Goal: Task Accomplishment & Management: Manage account settings

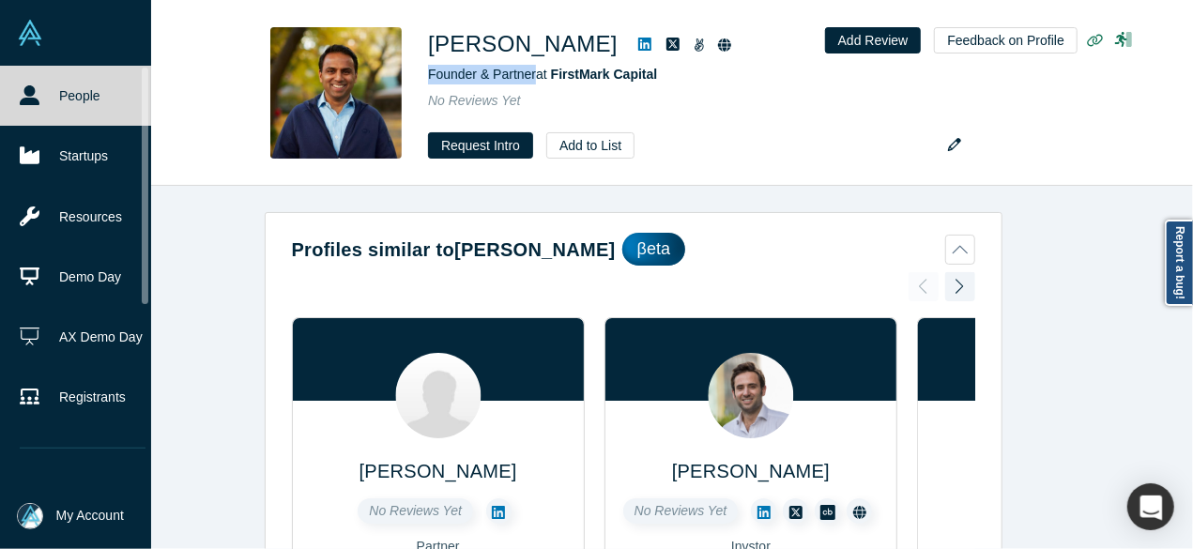
click at [44, 104] on link "People" at bounding box center [82, 96] width 165 height 60
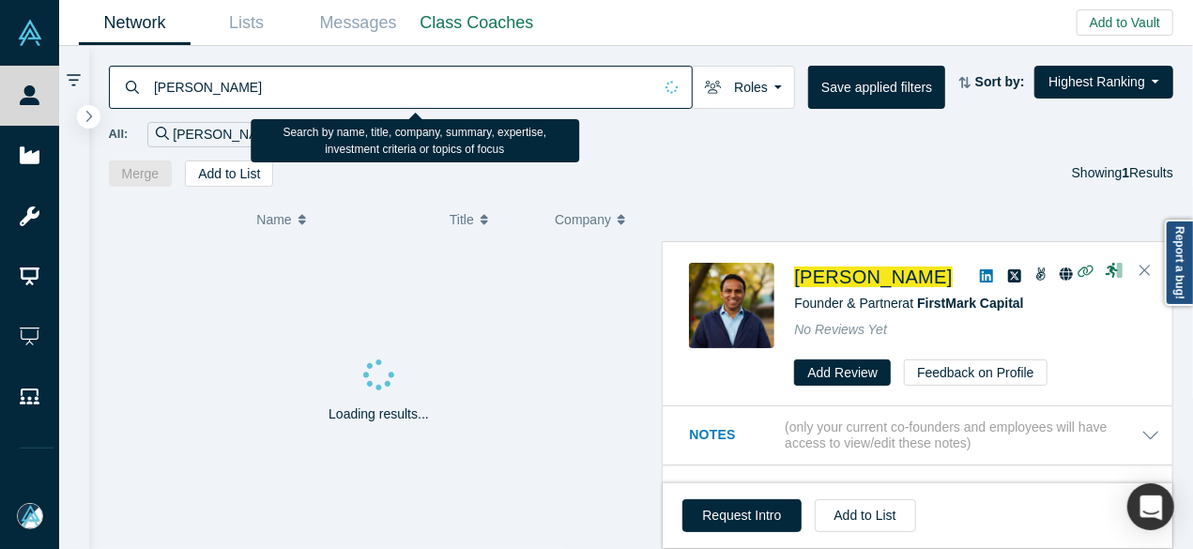
drag, startPoint x: 242, startPoint y: 95, endPoint x: 137, endPoint y: 82, distance: 105.9
click at [137, 82] on div "Amish Jani" at bounding box center [401, 87] width 584 height 43
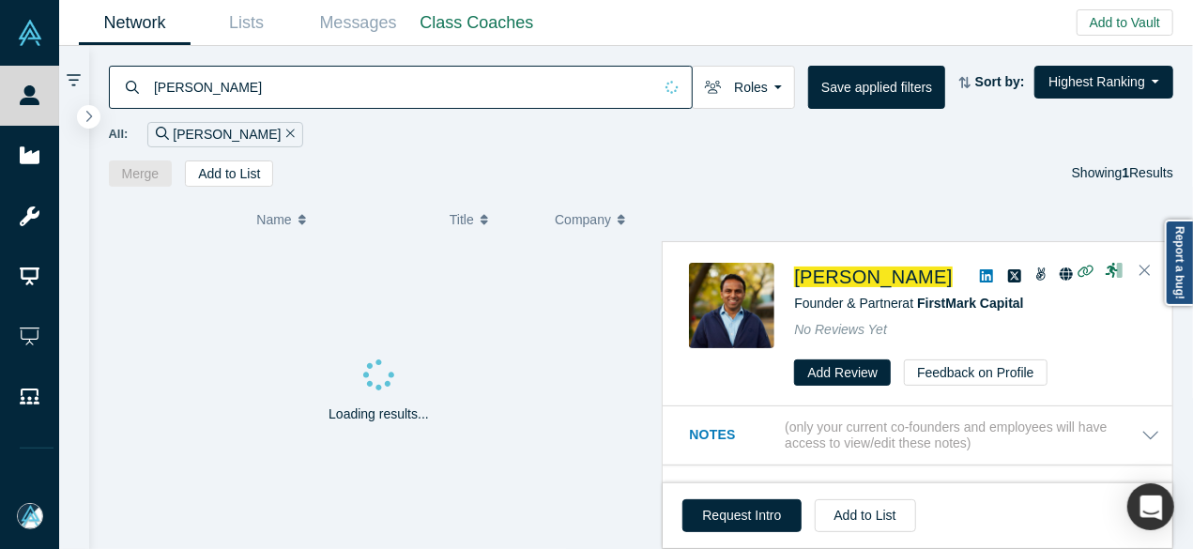
paste input "Chris Stallman"
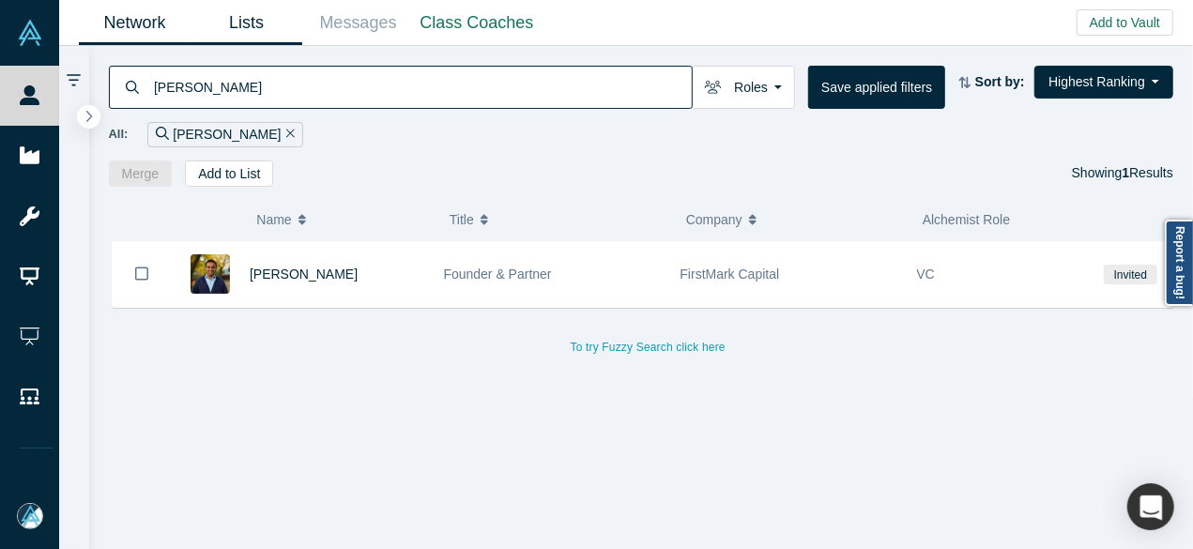
type input "Chris Stallman"
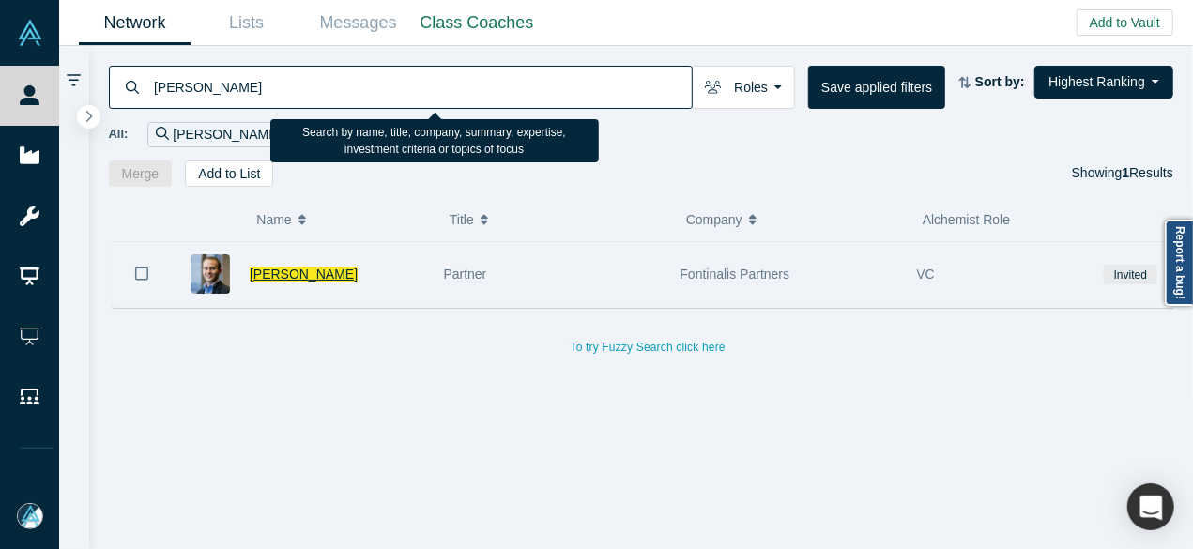
click at [275, 272] on span "Chris Stallman" at bounding box center [304, 273] width 108 height 15
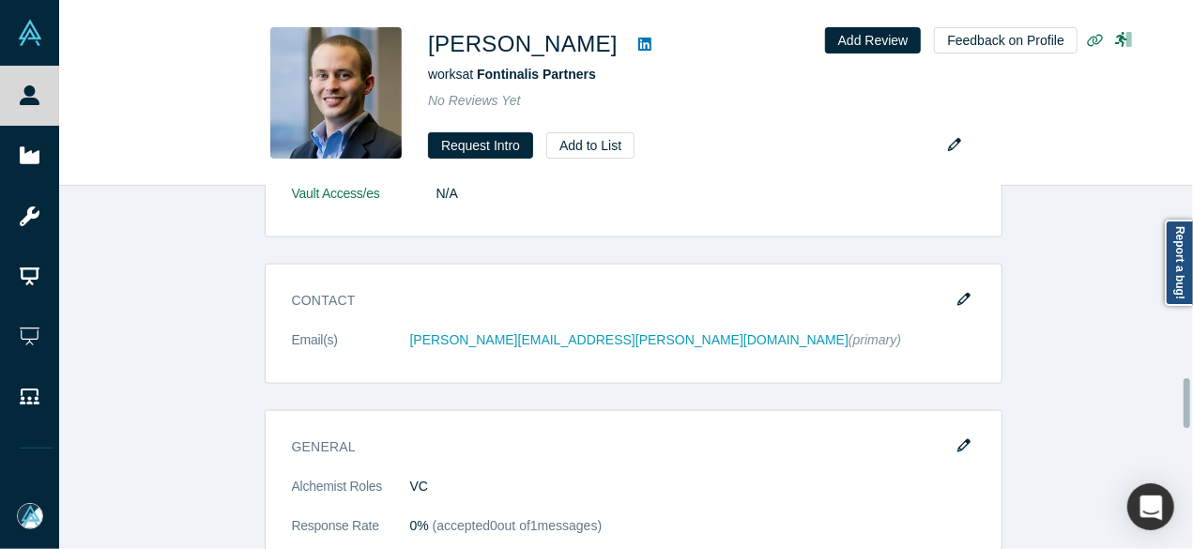
scroll to position [1501, 0]
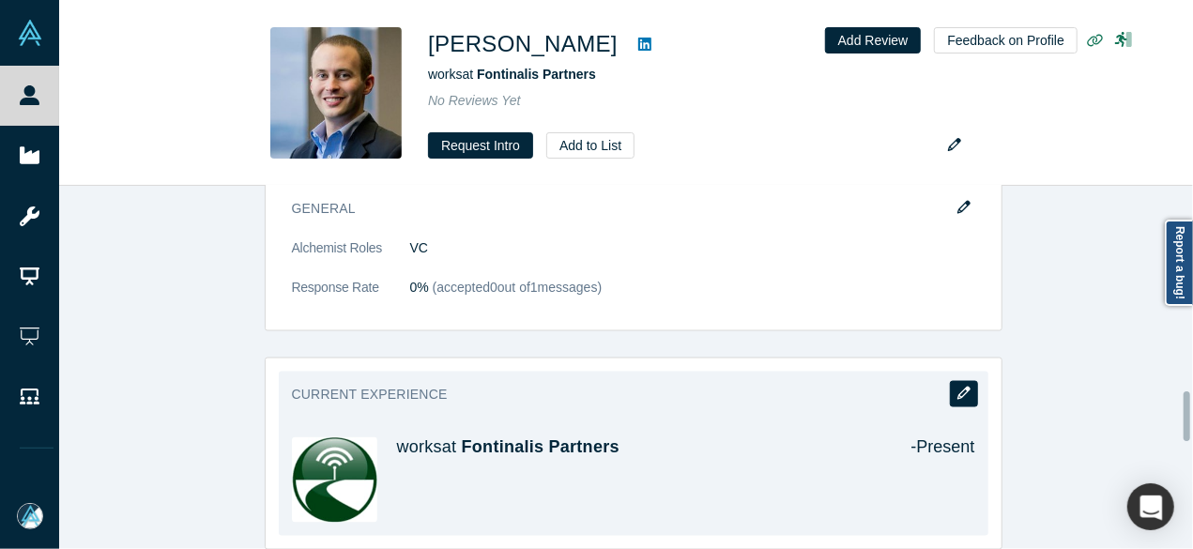
click at [957, 390] on icon "button" at bounding box center [963, 393] width 13 height 13
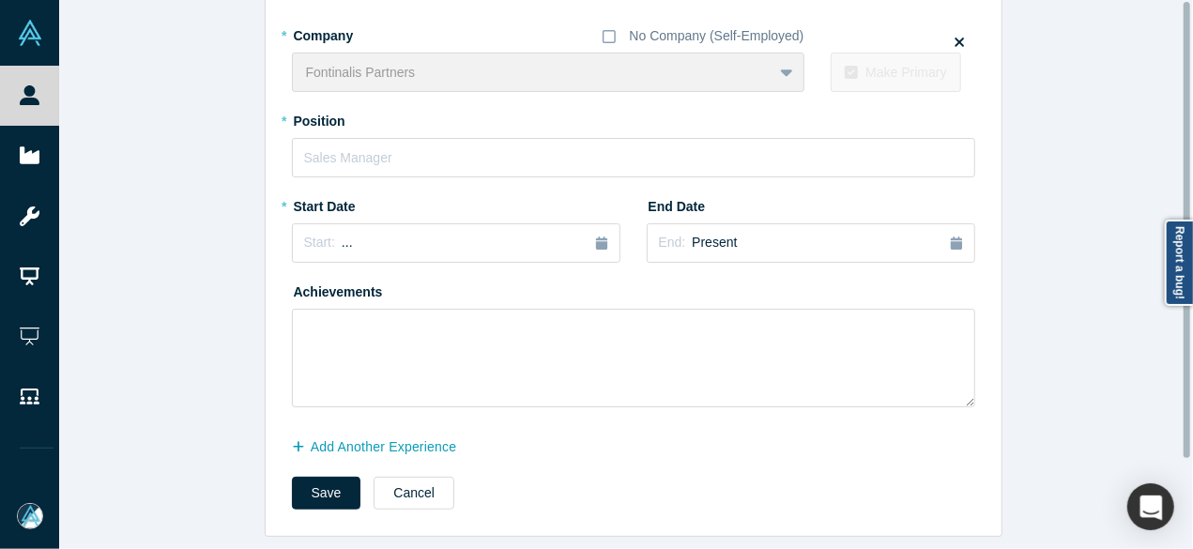
scroll to position [0, 0]
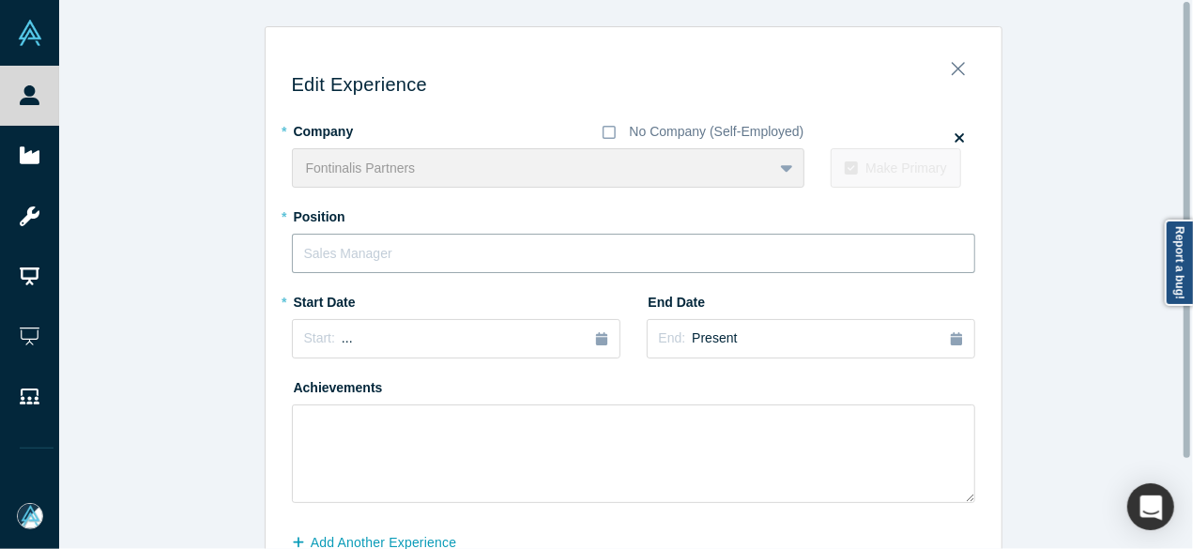
click at [357, 247] on input "text" at bounding box center [633, 253] width 683 height 39
paste input "Managing Partner"
type input "Managing Partner"
click at [379, 344] on div "Start: ..." at bounding box center [456, 338] width 304 height 21
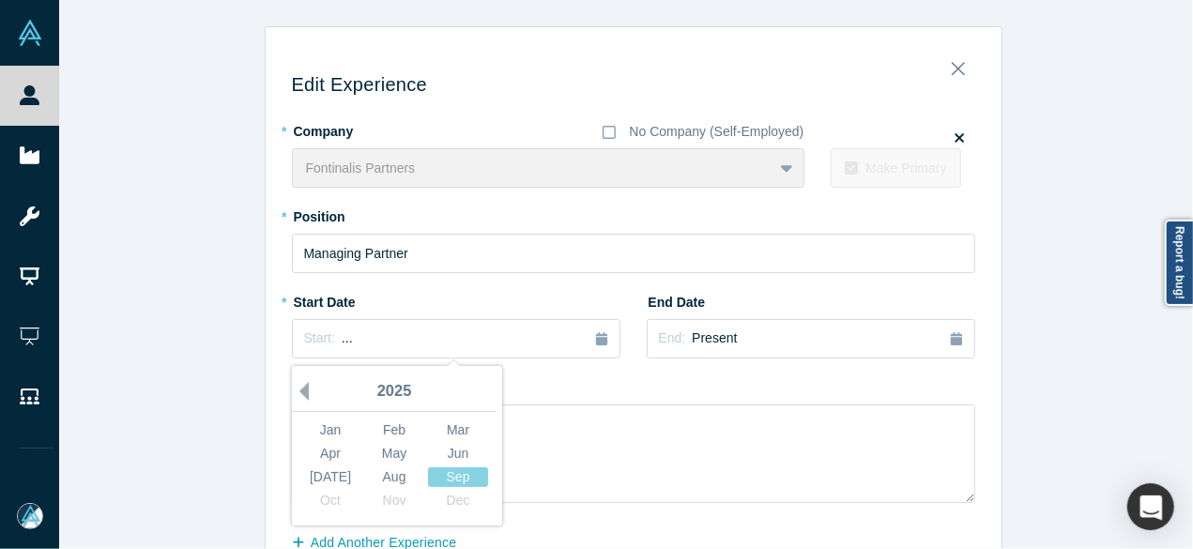
click at [298, 390] on button "Previous Year" at bounding box center [299, 391] width 19 height 19
click at [298, 389] on button "Previous Year" at bounding box center [299, 391] width 19 height 19
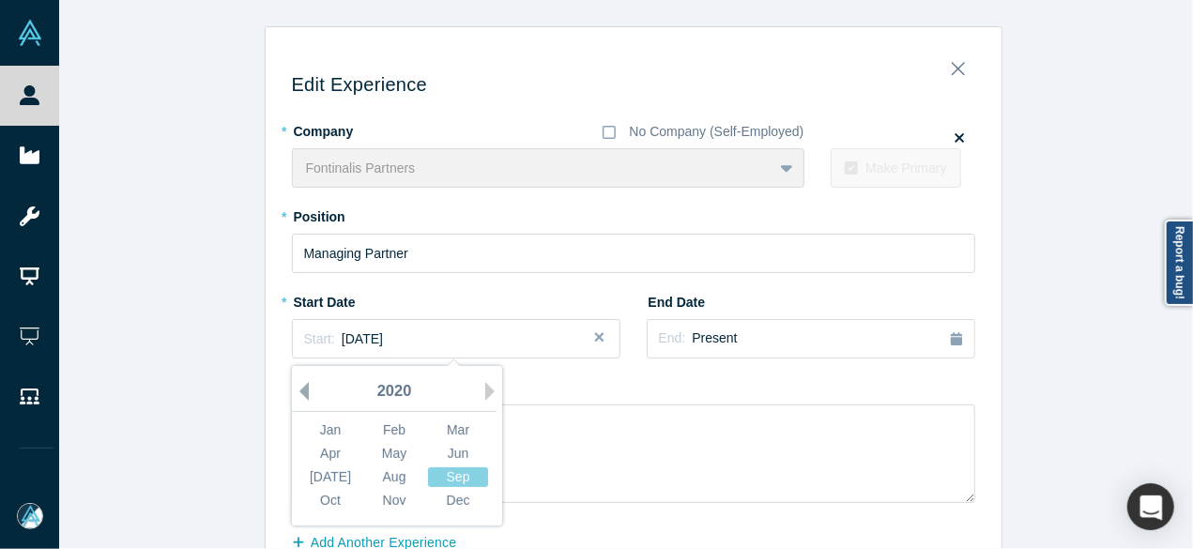
click at [298, 389] on button "Previous Year" at bounding box center [299, 391] width 19 height 19
click at [298, 388] on button "Previous Year" at bounding box center [299, 391] width 19 height 19
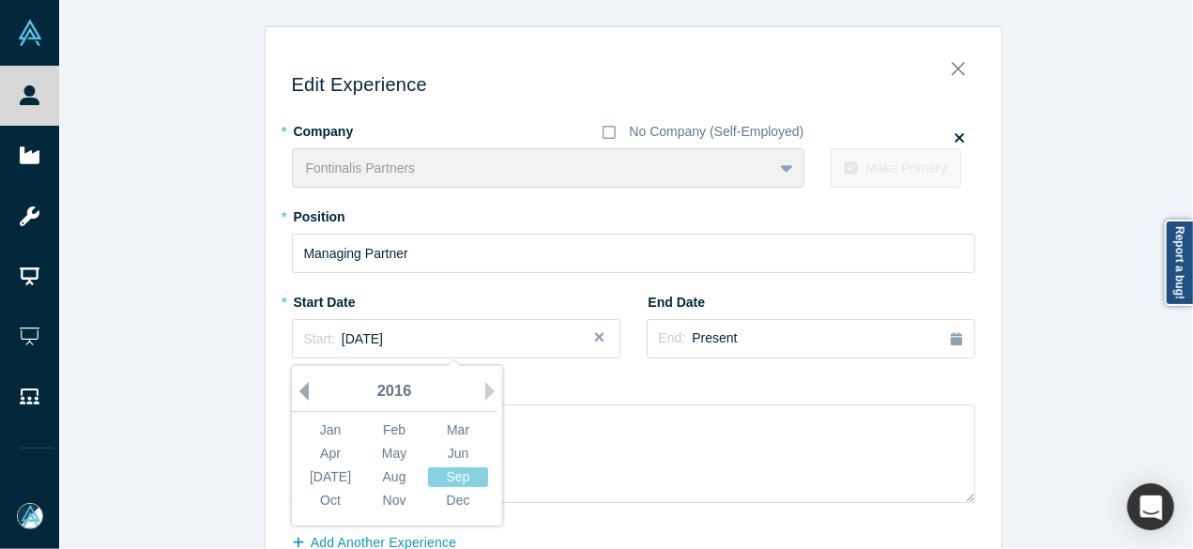
click at [298, 388] on button "Previous Year" at bounding box center [299, 391] width 19 height 19
click at [325, 420] on div "Jan" at bounding box center [330, 430] width 60 height 20
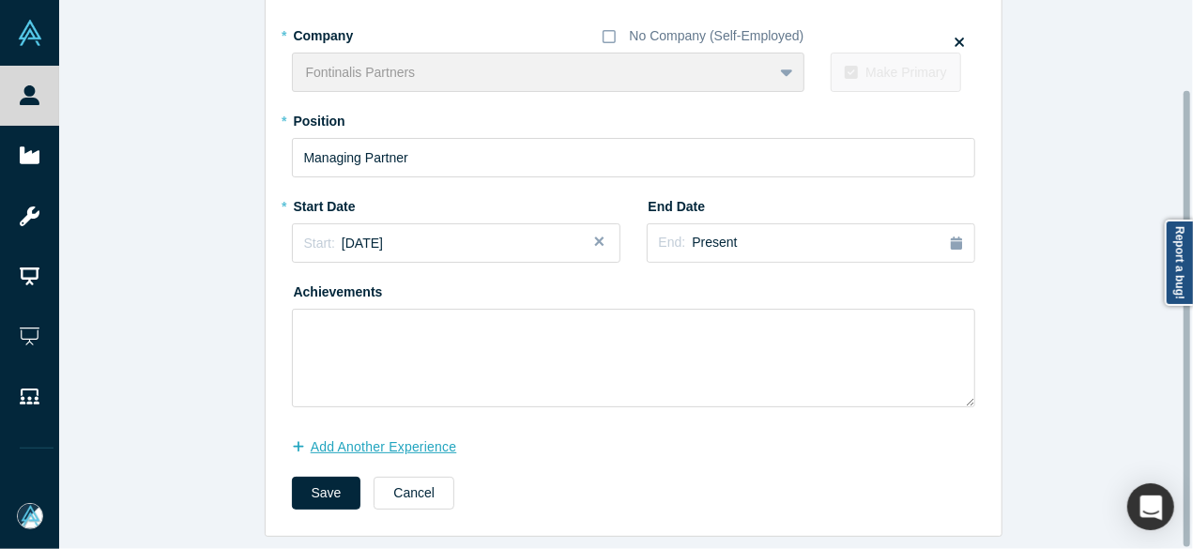
scroll to position [107, 0]
click at [313, 477] on button "Save" at bounding box center [326, 493] width 69 height 33
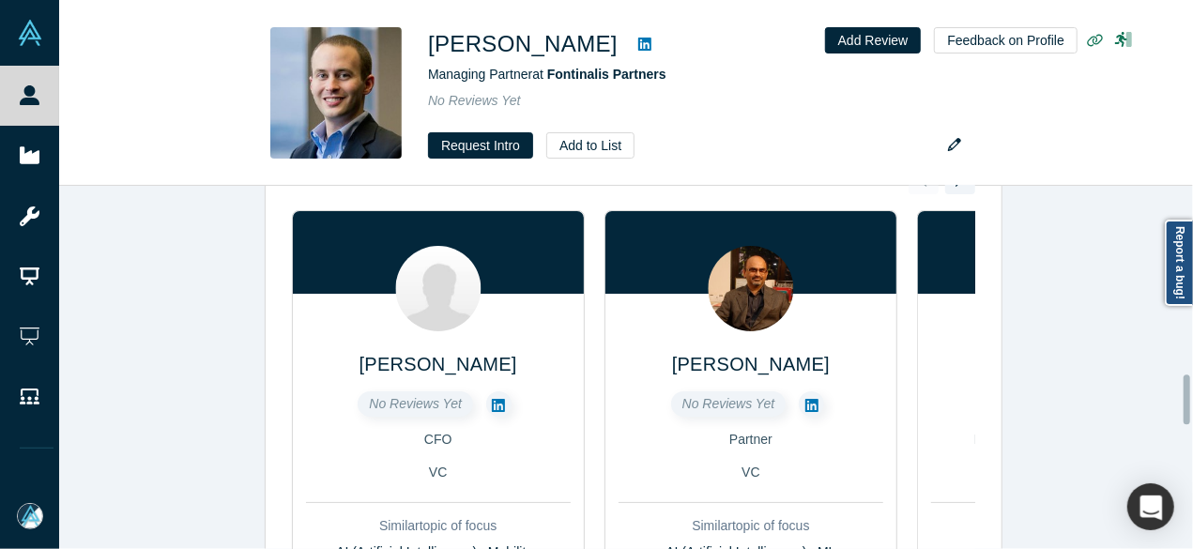
scroll to position [0, 0]
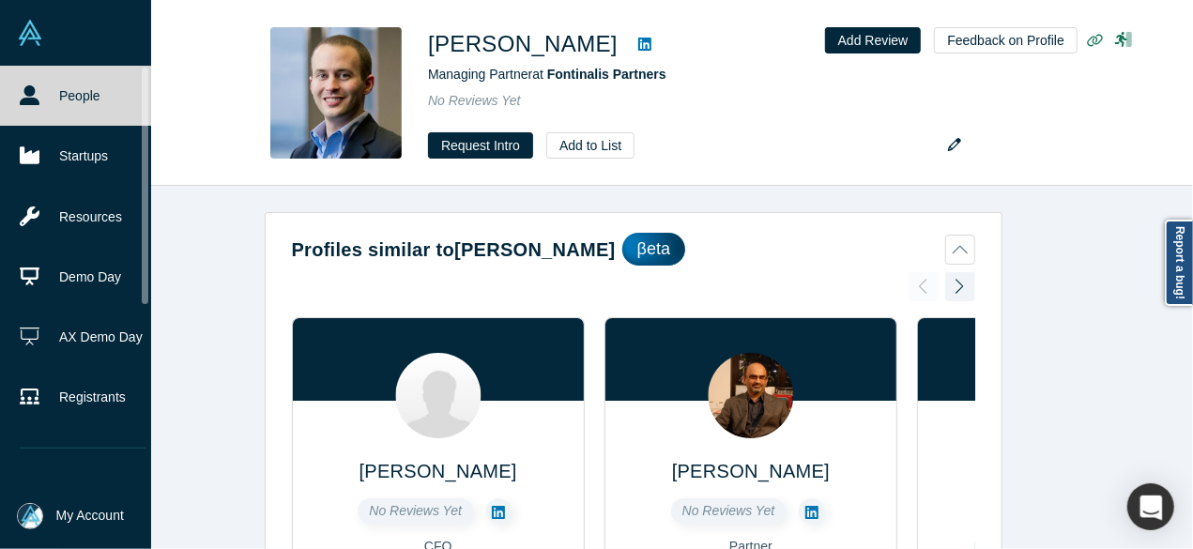
click at [43, 76] on link "People" at bounding box center [82, 96] width 165 height 60
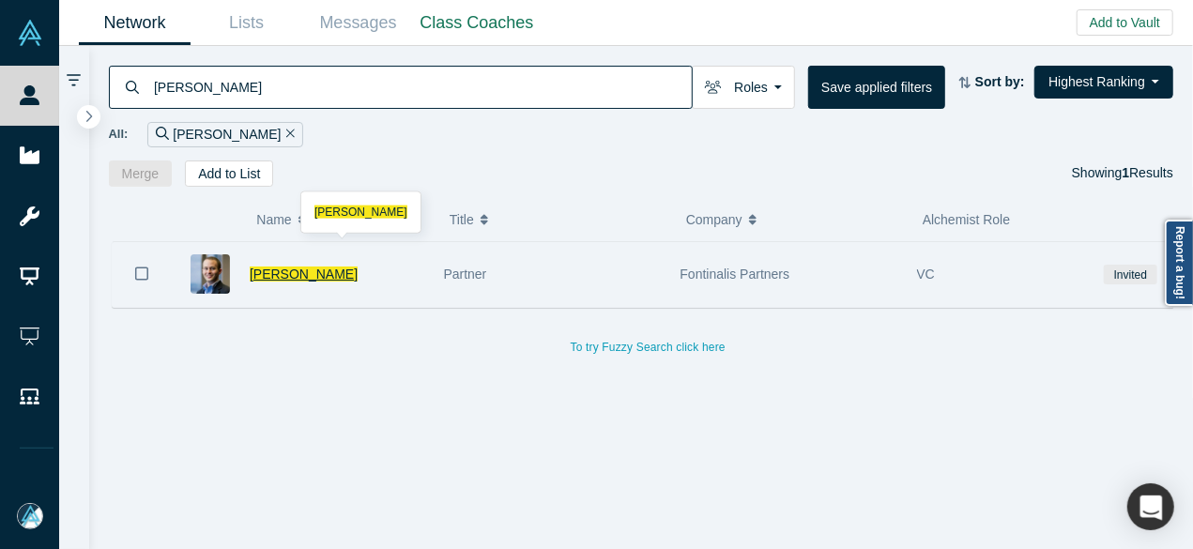
click at [271, 276] on span "Chris Stallman" at bounding box center [304, 273] width 108 height 15
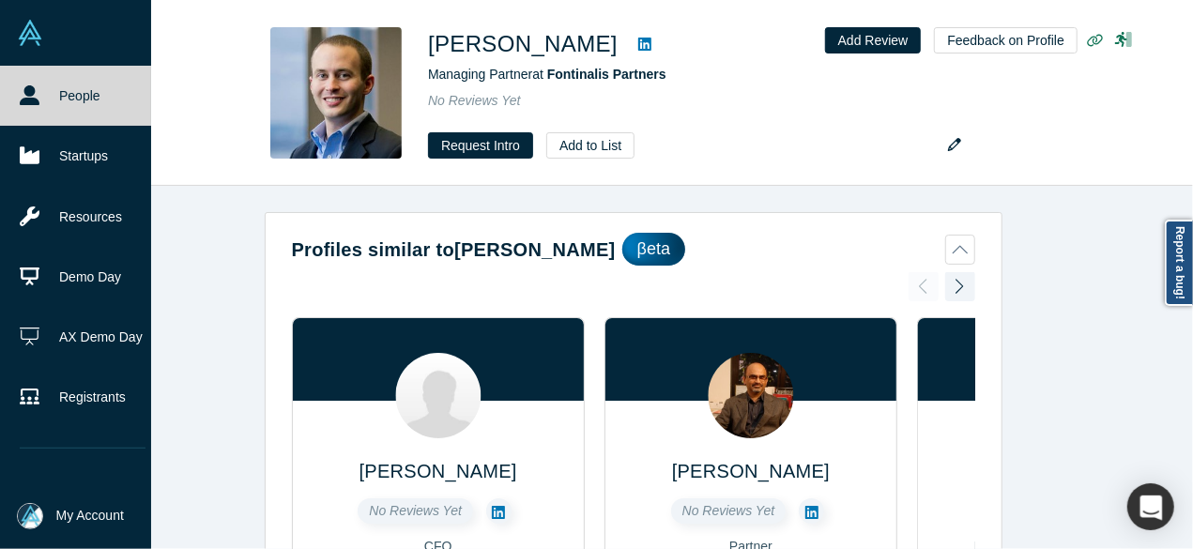
click at [26, 104] on icon at bounding box center [30, 95] width 20 height 20
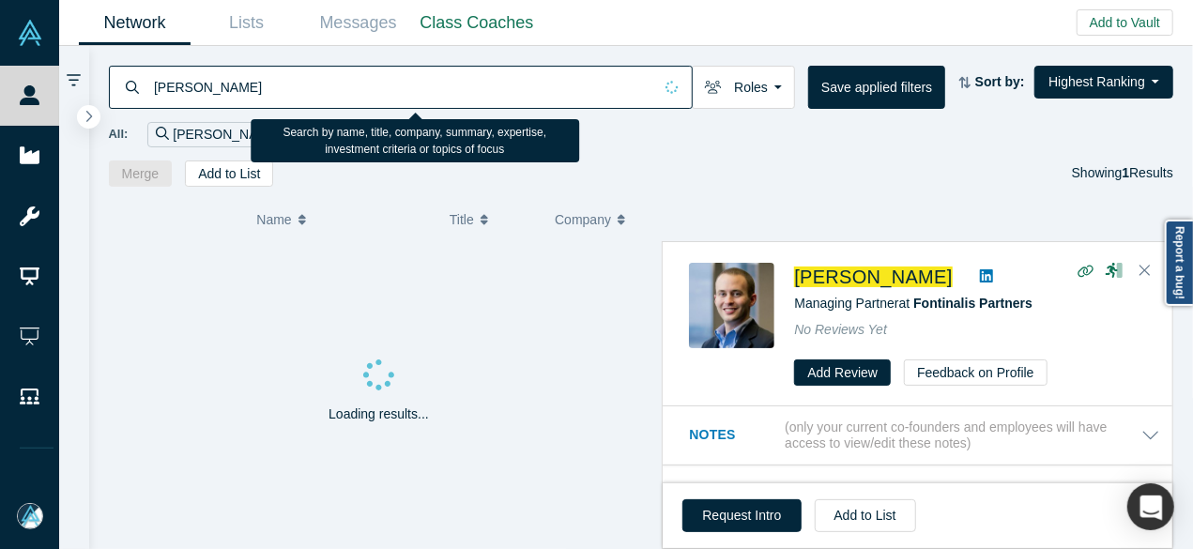
drag, startPoint x: 175, startPoint y: 85, endPoint x: 150, endPoint y: 100, distance: 28.6
click at [123, 85] on div "Chris Stallman" at bounding box center [401, 87] width 584 height 43
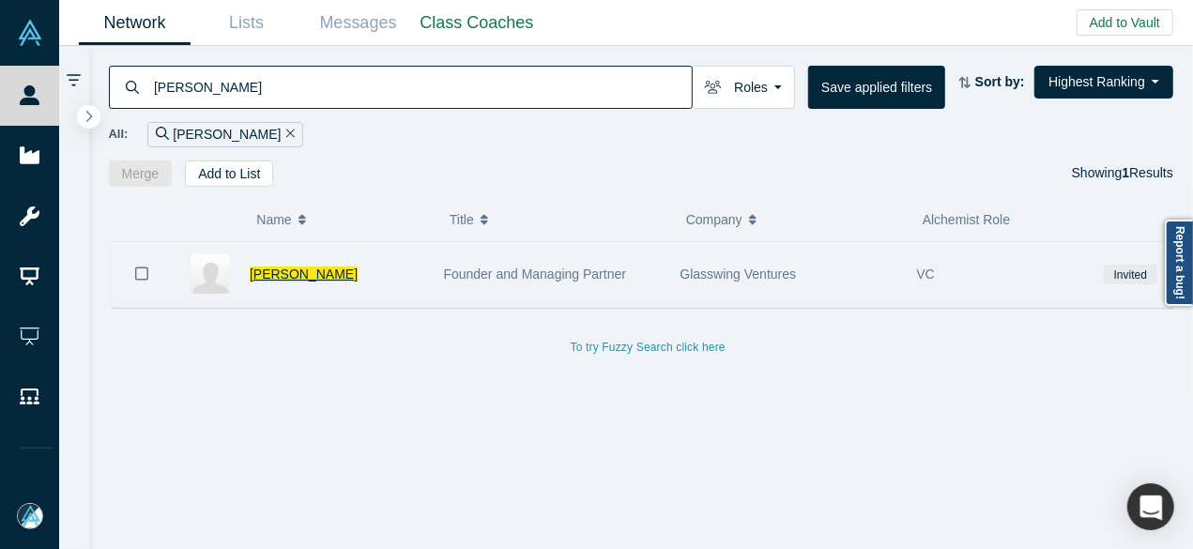
type input "Rudina Seseri"
click at [265, 274] on span "Rudina Seseri" at bounding box center [304, 273] width 108 height 15
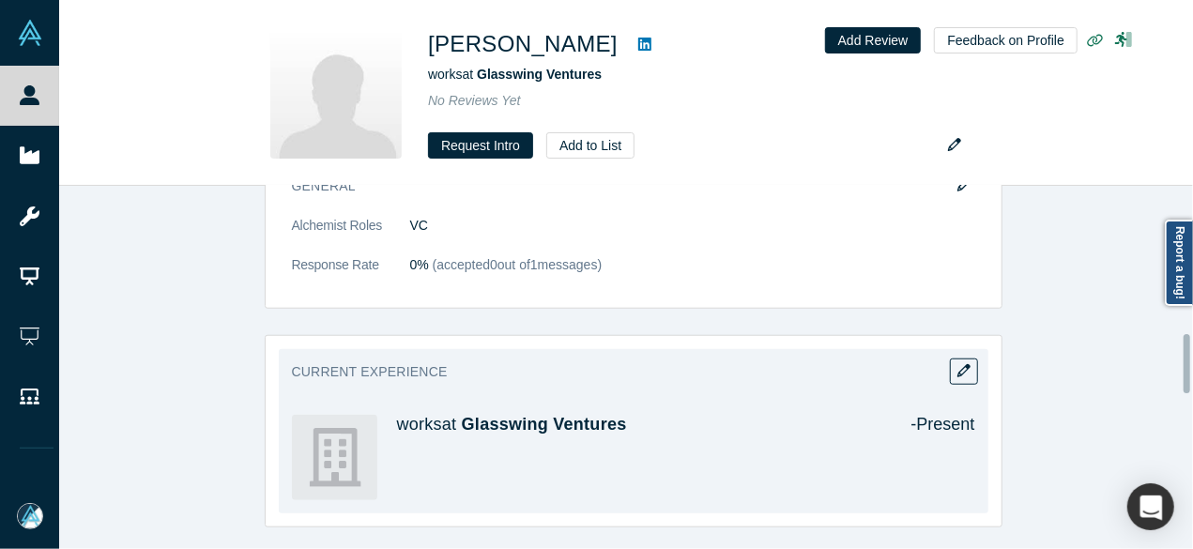
scroll to position [938, 0]
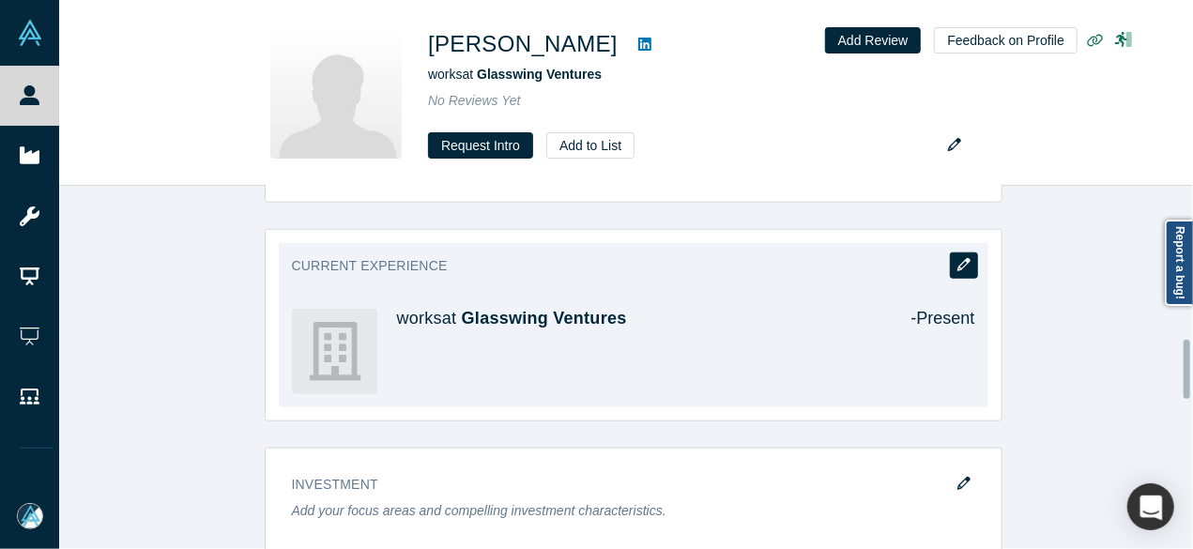
click at [957, 260] on icon "button" at bounding box center [963, 264] width 13 height 13
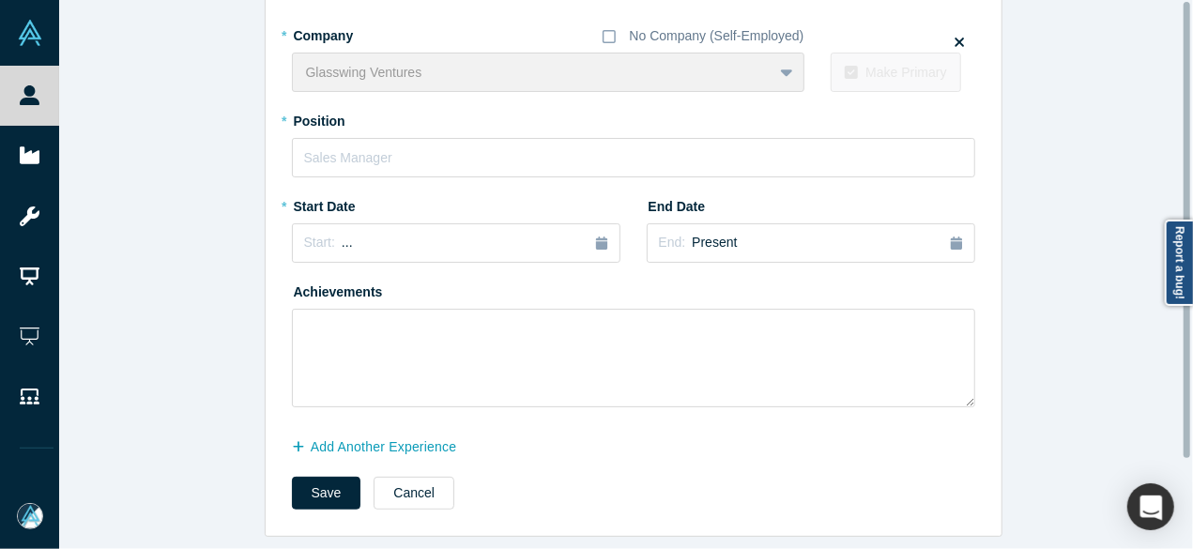
scroll to position [0, 0]
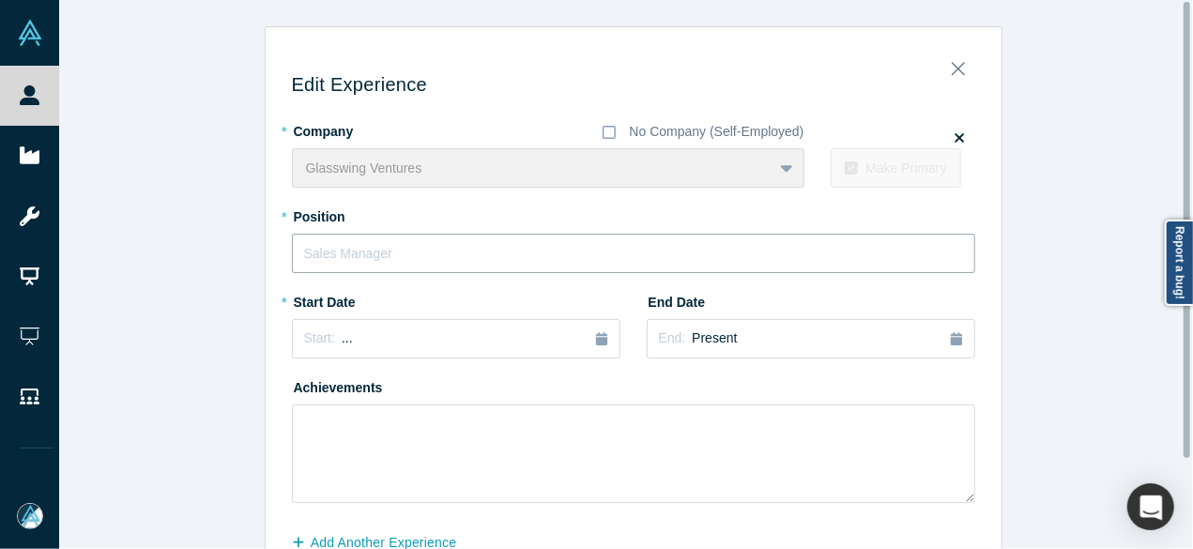
click at [447, 253] on input "text" at bounding box center [633, 253] width 683 height 39
paste input "Founder and Managing Partner"
type input "Founder and Managing Partner"
click at [467, 346] on div "Start: ..." at bounding box center [456, 338] width 304 height 21
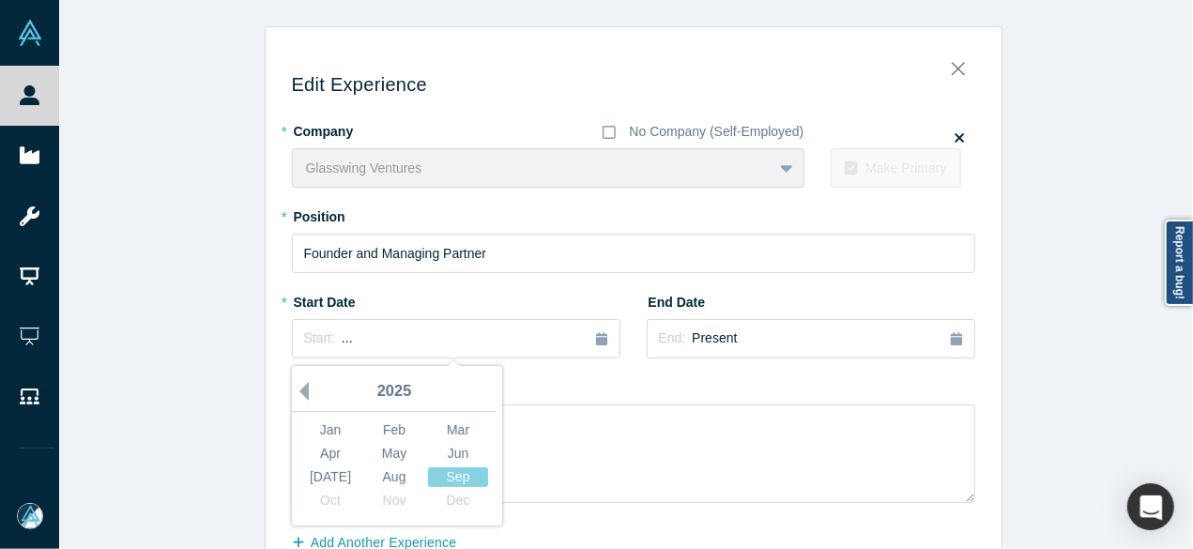
click at [293, 389] on button "Previous Year" at bounding box center [299, 391] width 19 height 19
click at [294, 389] on button "Previous Year" at bounding box center [299, 391] width 19 height 19
click at [295, 388] on button "Previous Year" at bounding box center [299, 391] width 19 height 19
click at [296, 388] on button "Previous Year" at bounding box center [299, 391] width 19 height 19
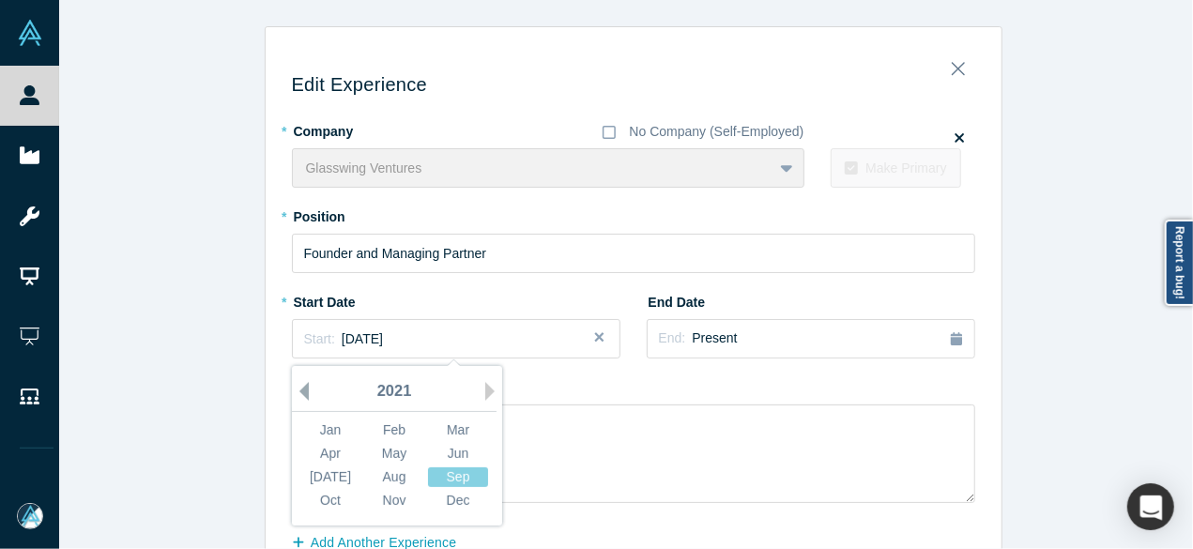
click at [296, 388] on button "Previous Year" at bounding box center [299, 391] width 19 height 19
click at [400, 459] on div "May" at bounding box center [394, 454] width 60 height 20
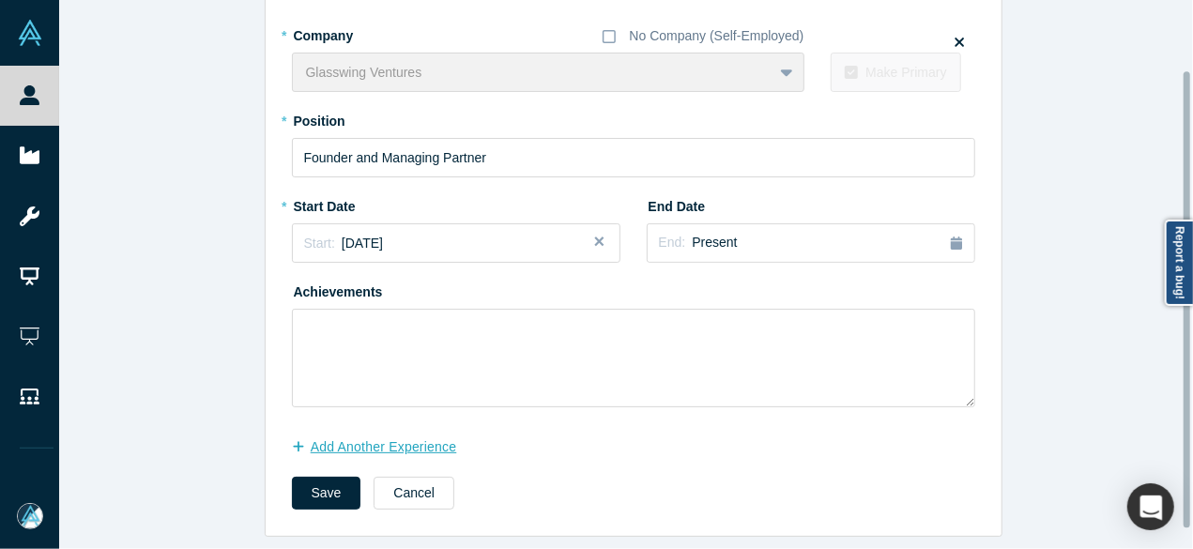
scroll to position [107, 0]
click at [306, 477] on button "Save" at bounding box center [326, 493] width 69 height 33
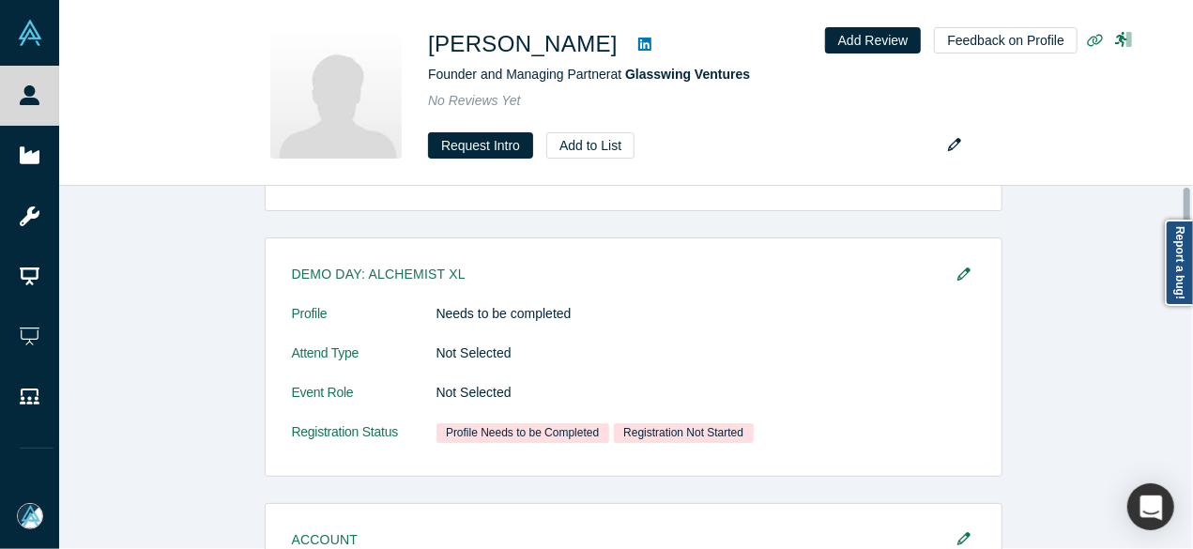
scroll to position [0, 0]
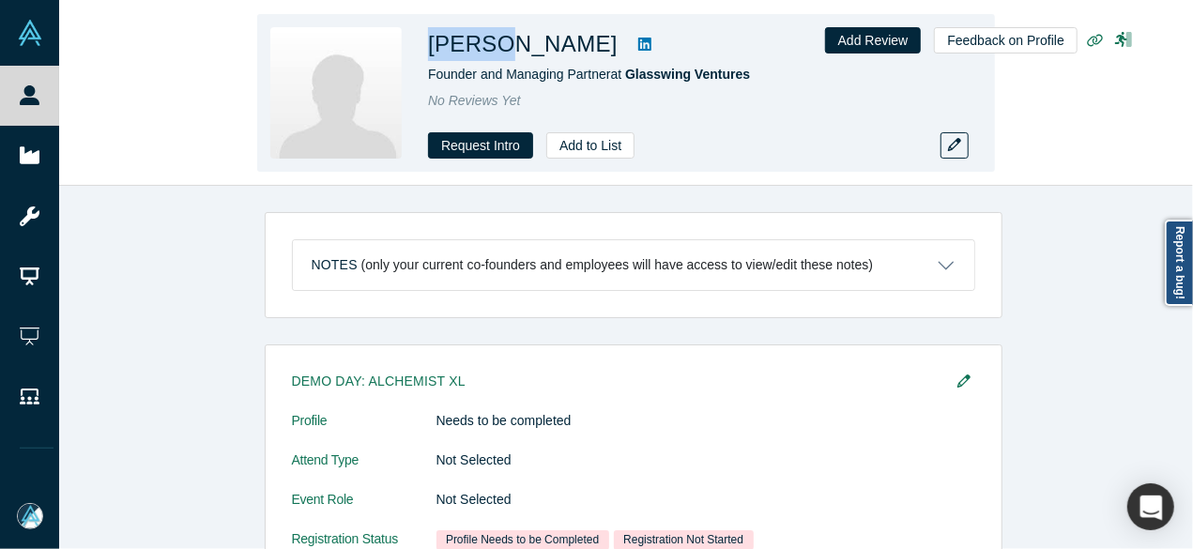
drag, startPoint x: 428, startPoint y: 50, endPoint x: 497, endPoint y: 51, distance: 69.4
click at [497, 51] on h1 "Rudina Seseri" at bounding box center [523, 44] width 190 height 34
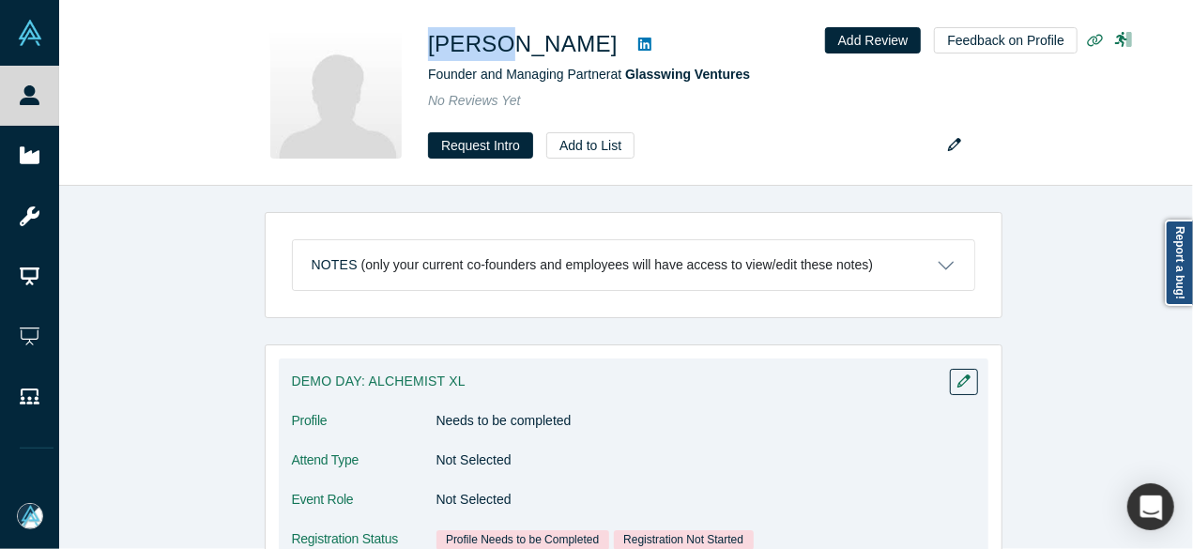
copy h1 "Rudina"
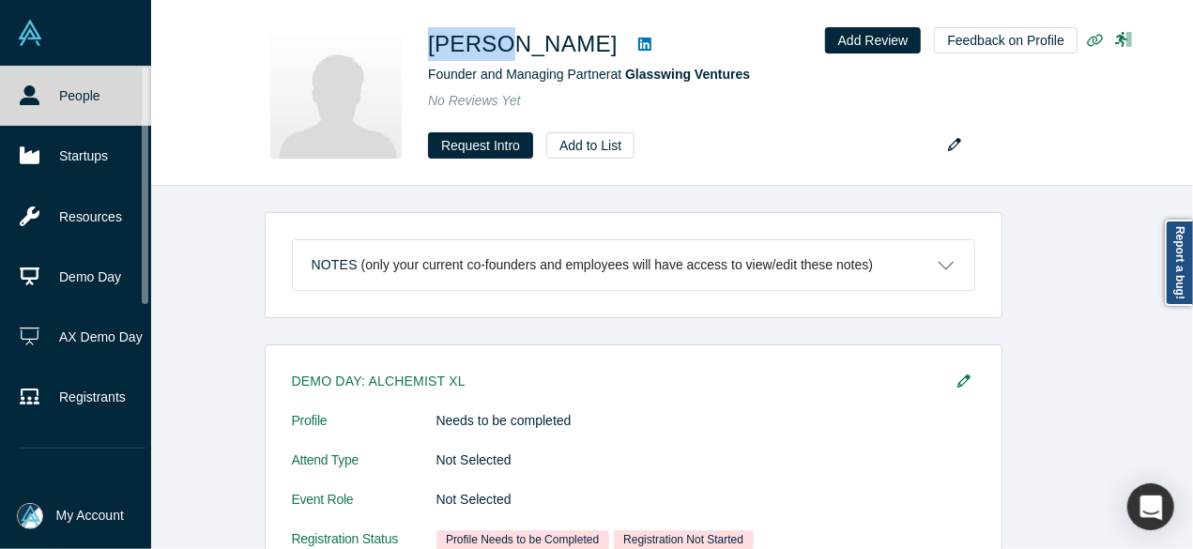
click at [47, 95] on link "People" at bounding box center [82, 96] width 165 height 60
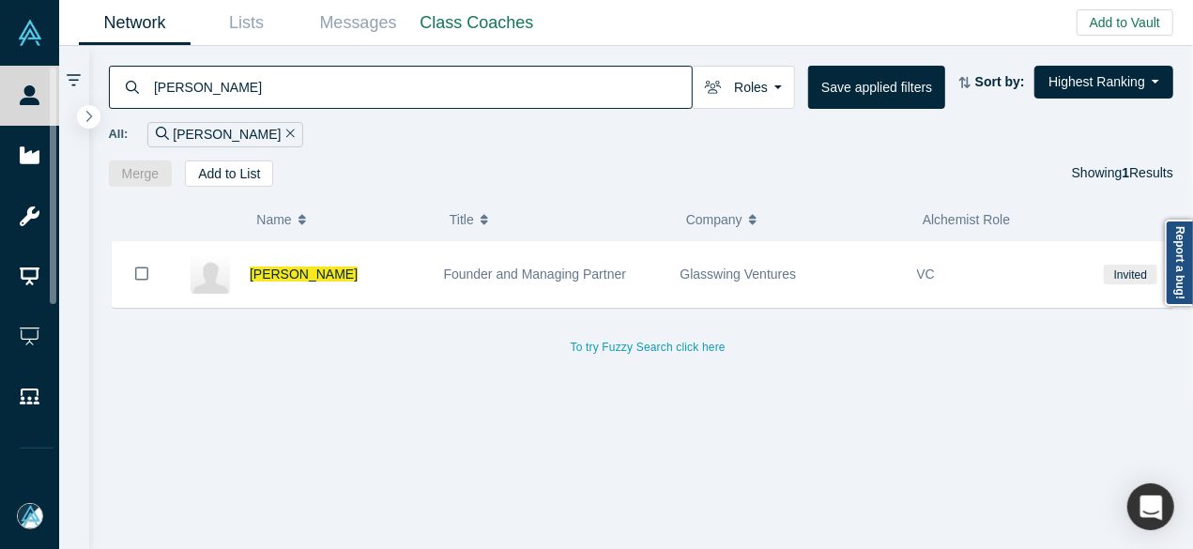
drag, startPoint x: 242, startPoint y: 90, endPoint x: 126, endPoint y: 82, distance: 116.7
click at [126, 82] on div "Rudina Seseri" at bounding box center [401, 87] width 584 height 43
paste input "Saam Motamed"
type input "Saam Motamedi"
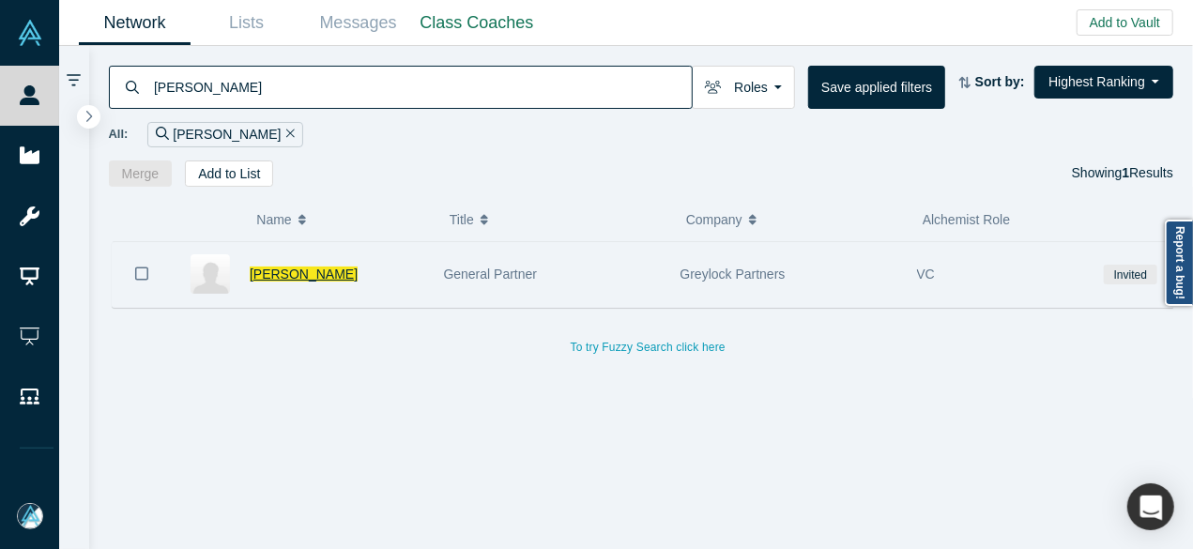
click at [300, 269] on span "Saam Motamedi" at bounding box center [304, 273] width 108 height 15
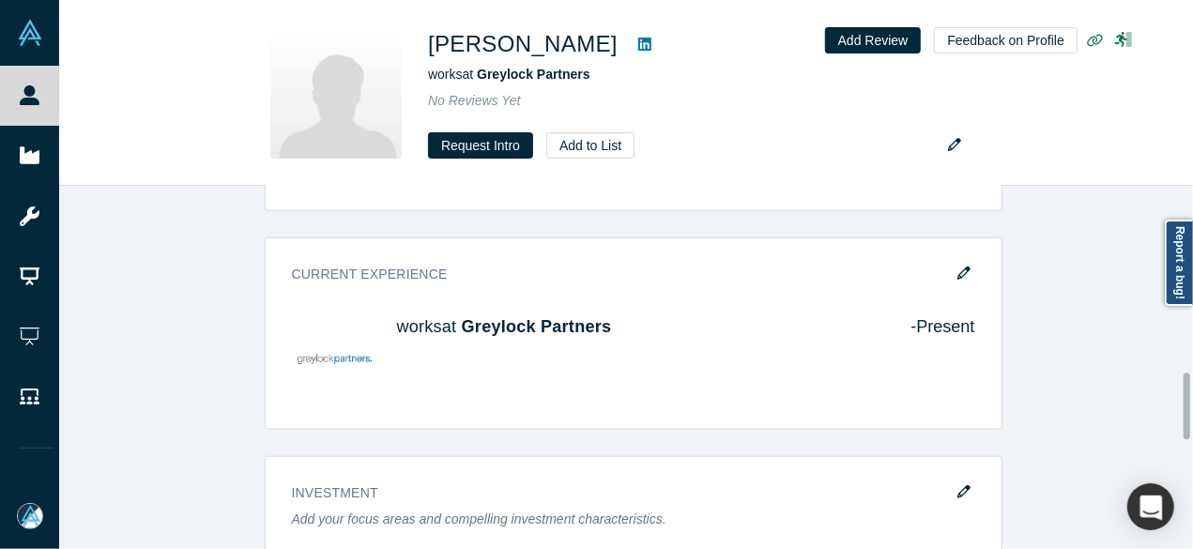
scroll to position [938, 0]
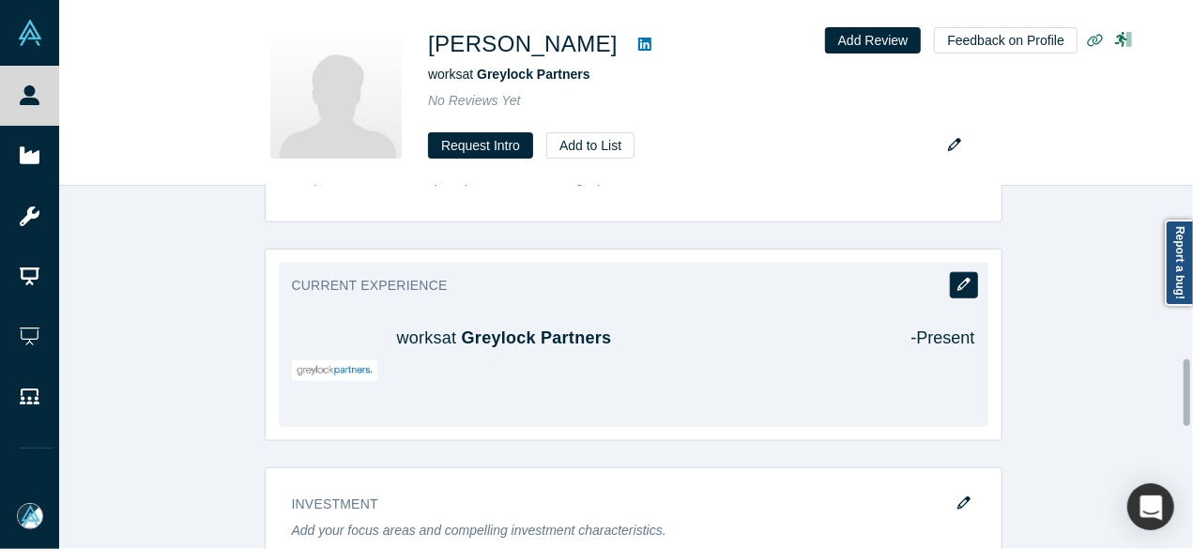
click at [961, 278] on icon "button" at bounding box center [963, 284] width 13 height 13
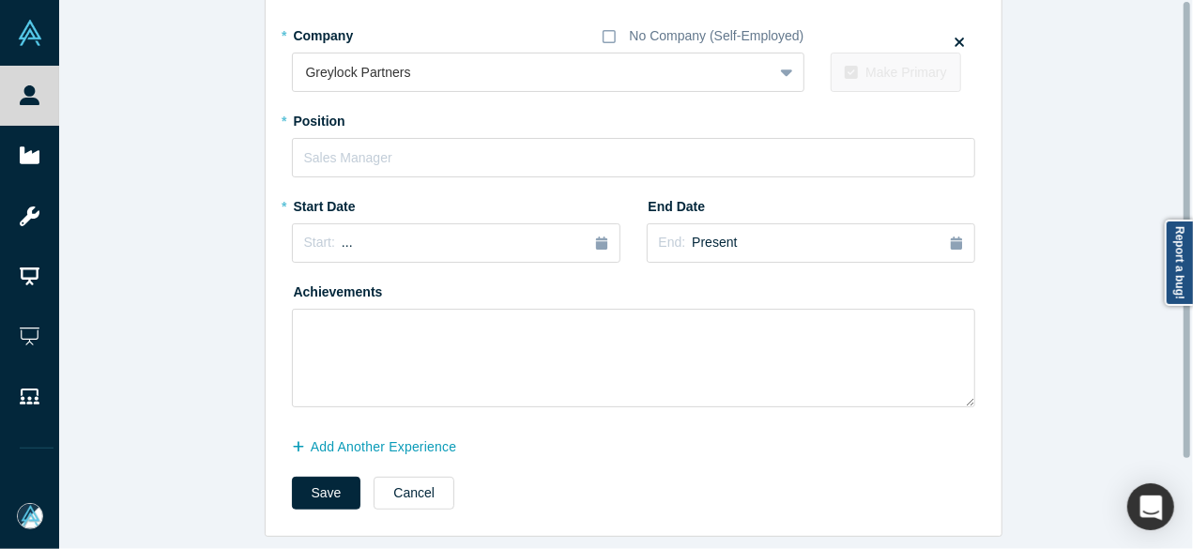
scroll to position [0, 0]
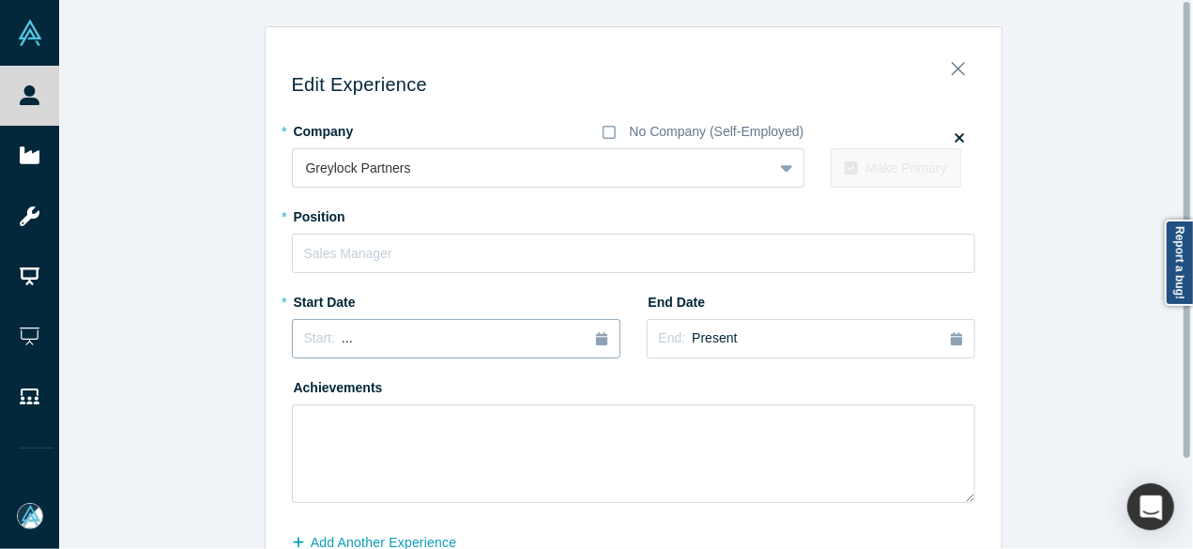
click at [321, 334] on span "Start:" at bounding box center [319, 337] width 31 height 15
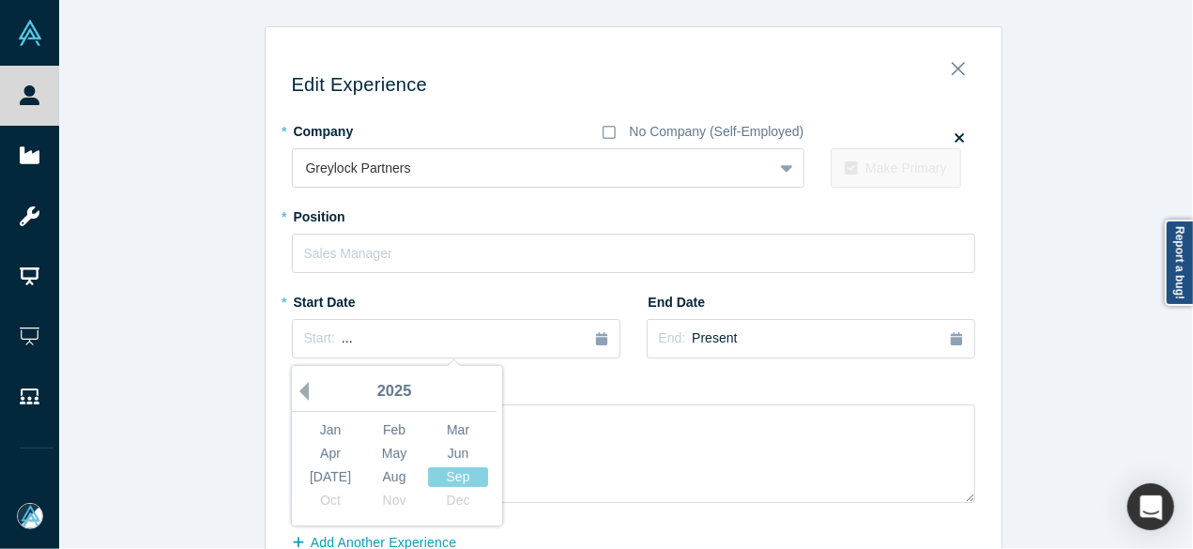
click at [297, 388] on button "Previous Year" at bounding box center [299, 391] width 19 height 19
click at [296, 388] on button "Previous Year" at bounding box center [299, 391] width 19 height 19
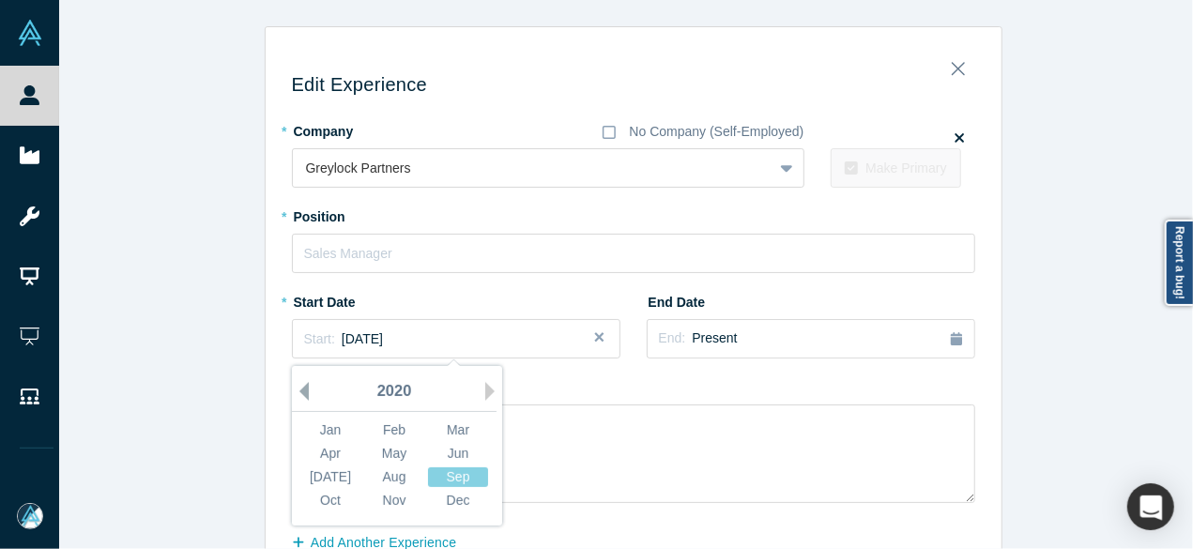
click at [296, 388] on button "Previous Year" at bounding box center [299, 391] width 19 height 19
click at [313, 421] on div "Jan" at bounding box center [330, 430] width 60 height 20
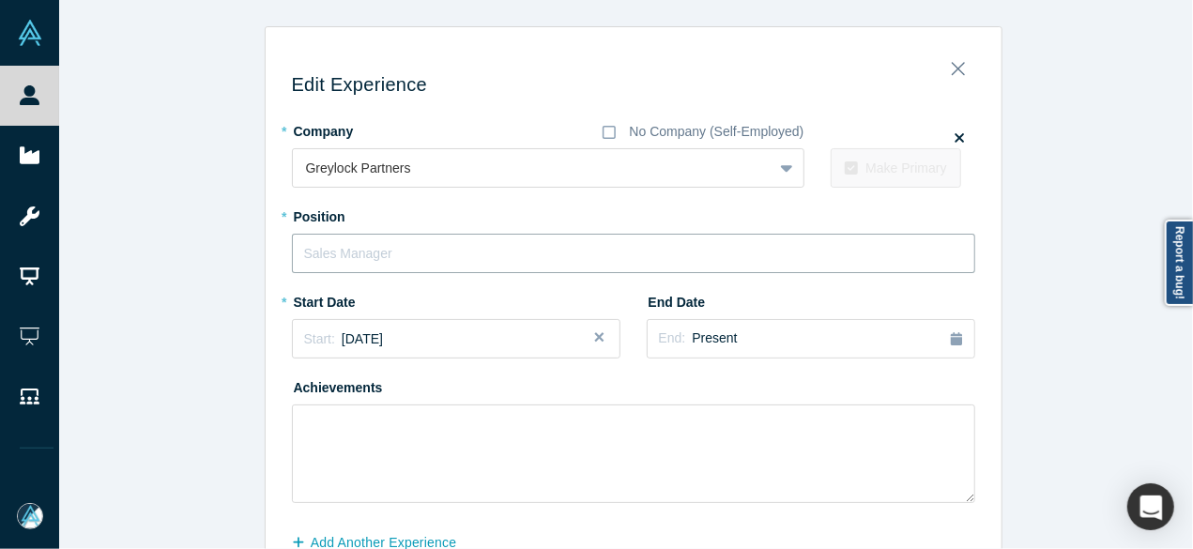
click at [336, 267] on input "text" at bounding box center [633, 253] width 683 height 39
paste input "General Partner"
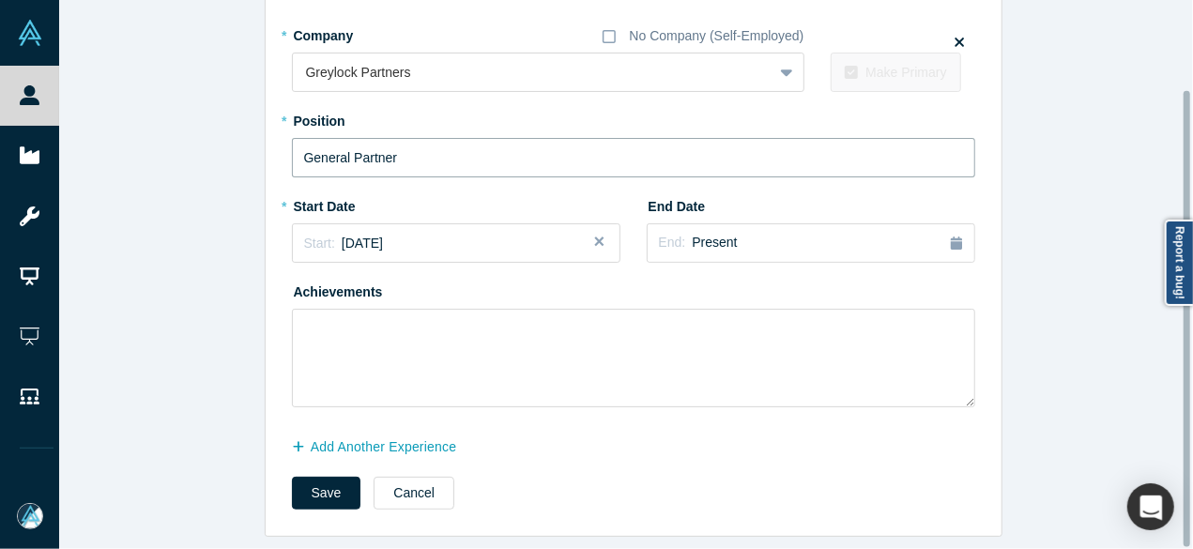
type input "General Partner"
click at [310, 477] on button "Save" at bounding box center [326, 493] width 69 height 33
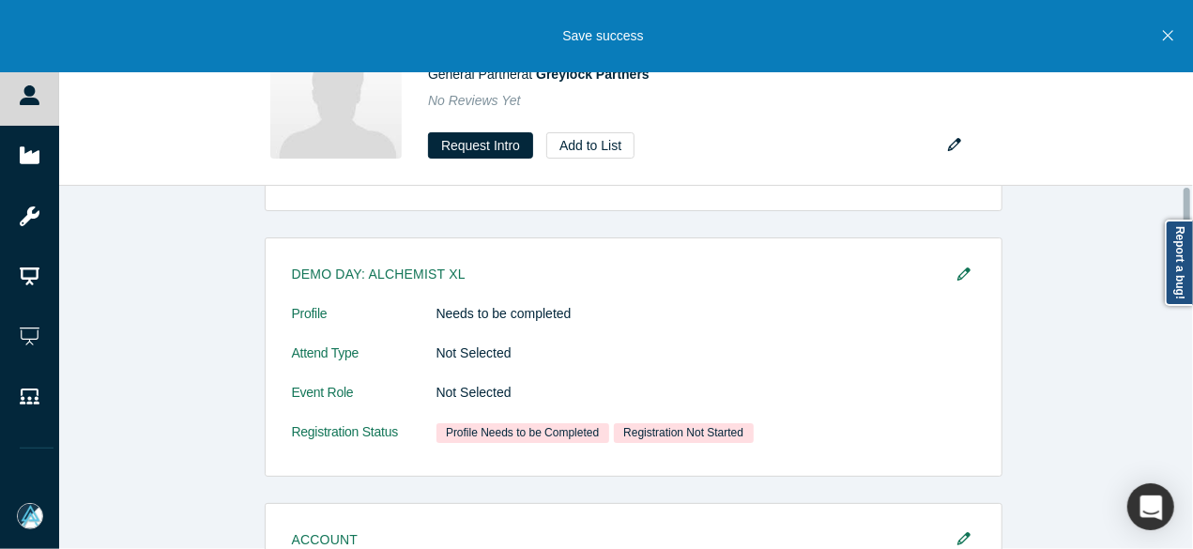
scroll to position [0, 0]
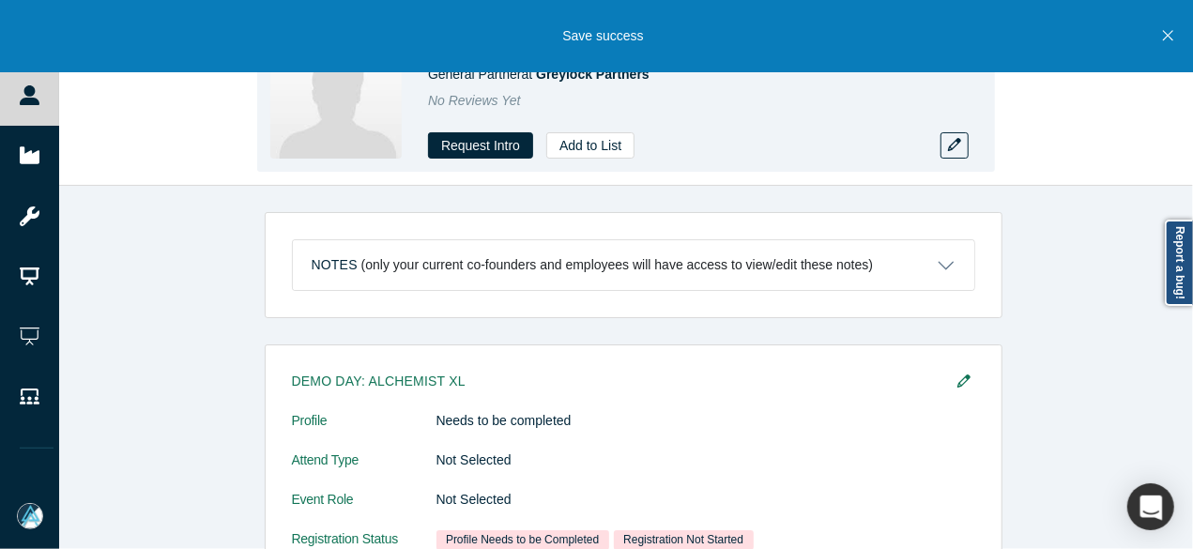
click at [203, 147] on div "Saam Motamedi General Partner at Greylock Partners No Reviews Yet Request Intro…" at bounding box center [626, 93] width 1134 height 185
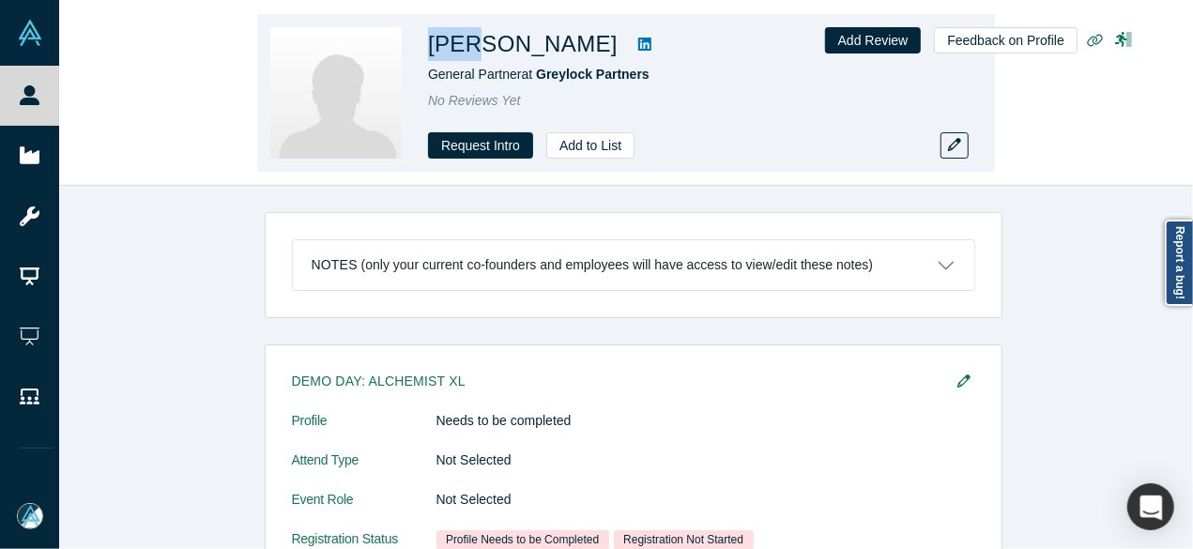
drag, startPoint x: 480, startPoint y: 46, endPoint x: 425, endPoint y: 44, distance: 55.4
click at [425, 44] on div "Saam Motamedi General Partner at Greylock Partners No Reviews Yet Request Intro…" at bounding box center [626, 93] width 738 height 158
copy h1 "Saam"
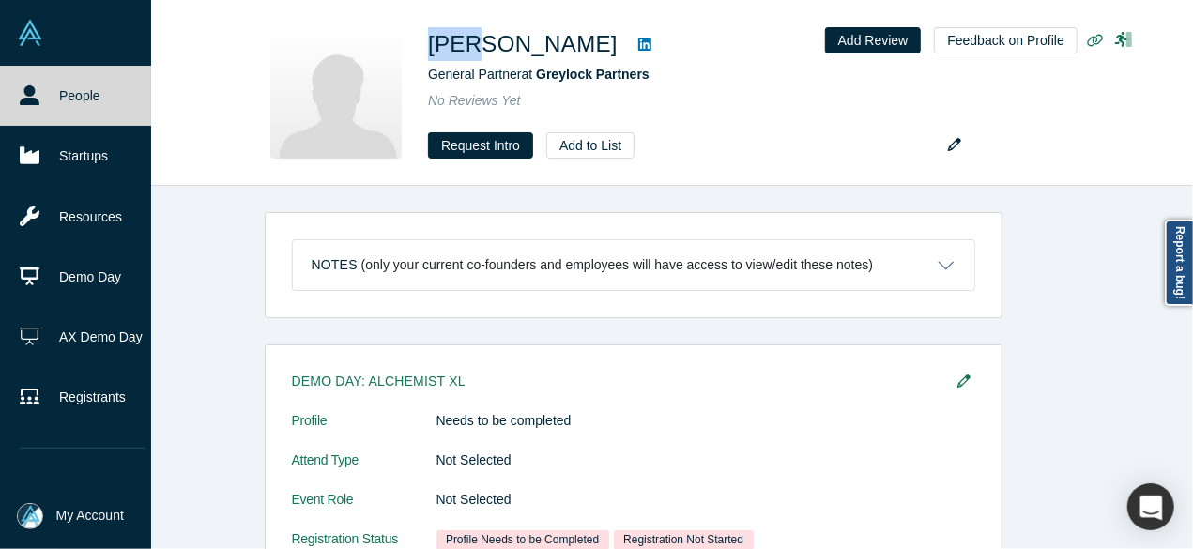
click at [49, 90] on link "People" at bounding box center [82, 96] width 165 height 60
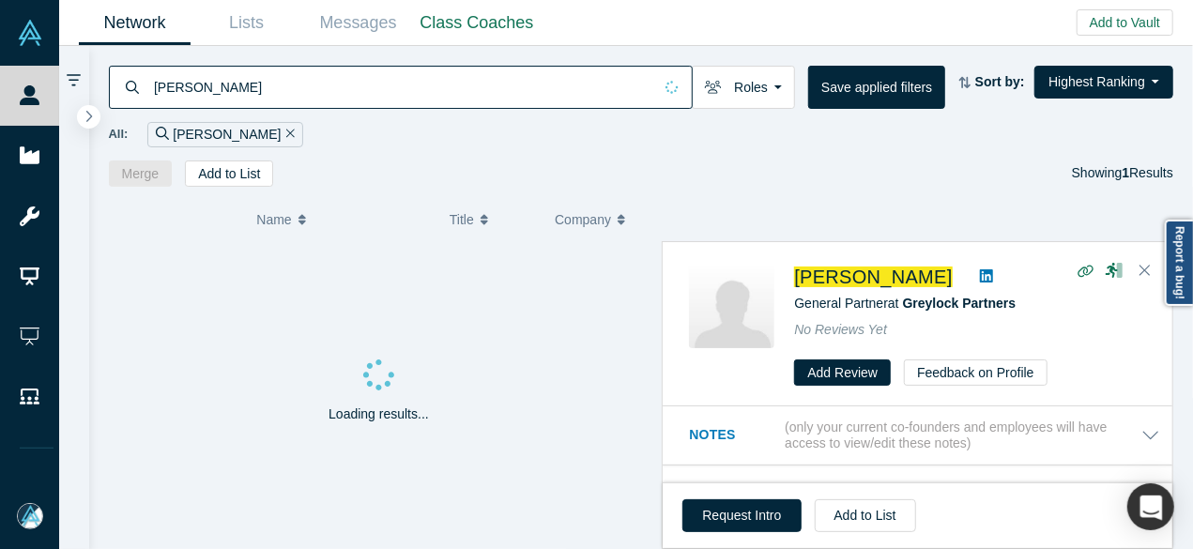
drag, startPoint x: 266, startPoint y: 89, endPoint x: 150, endPoint y: 85, distance: 116.4
click at [150, 85] on div "Saam Motamedi" at bounding box center [401, 87] width 584 height 43
paste input "Erik Nordlander"
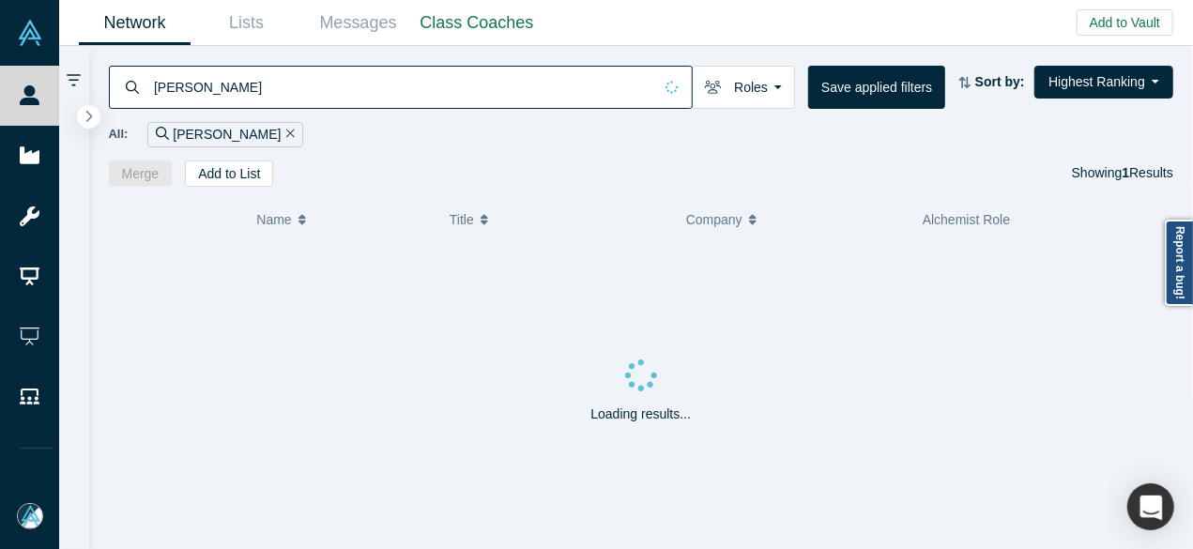
type input "Erik Nordlander"
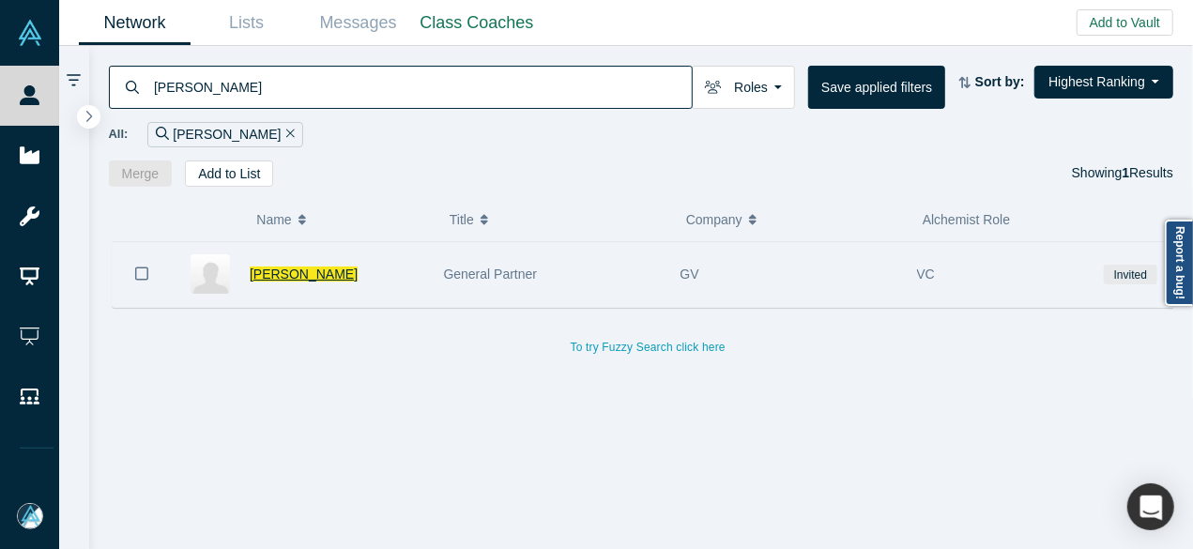
click at [298, 269] on span "Erik Nordlander" at bounding box center [304, 273] width 108 height 15
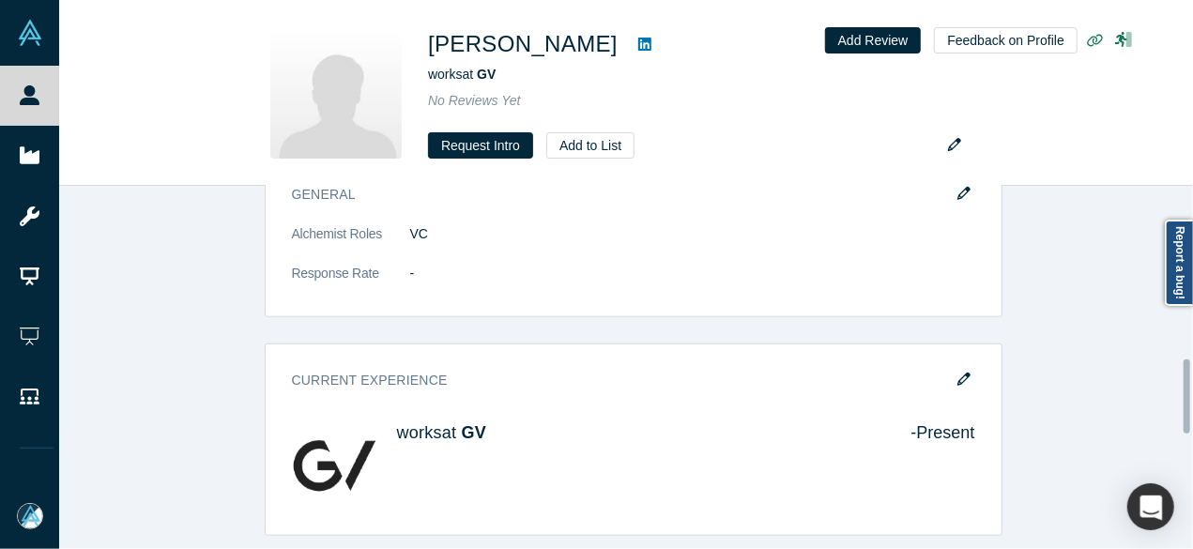
scroll to position [845, 0]
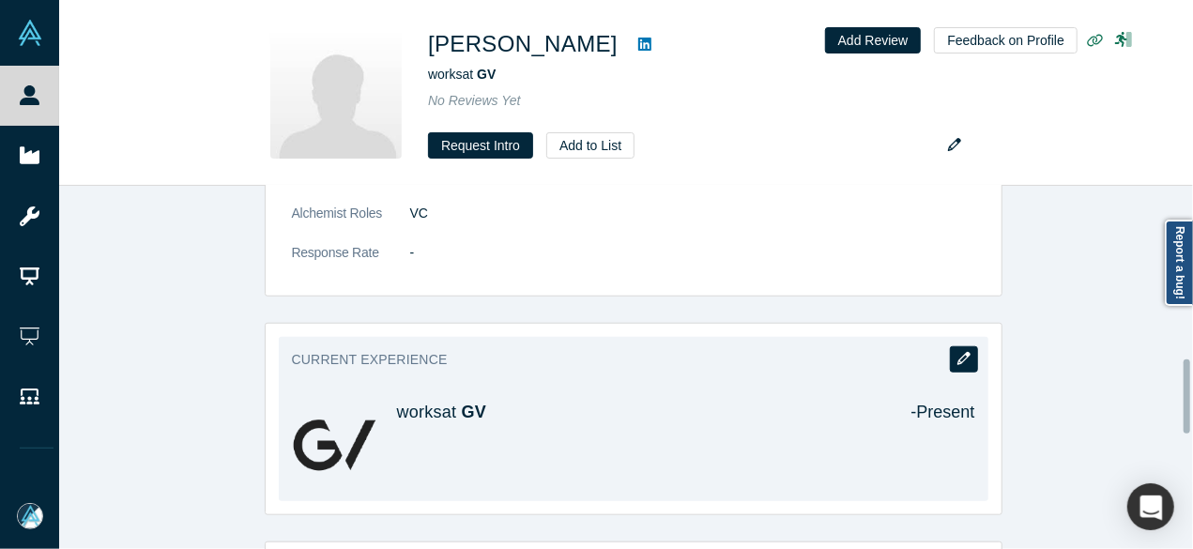
click at [957, 352] on icon "button" at bounding box center [963, 358] width 13 height 13
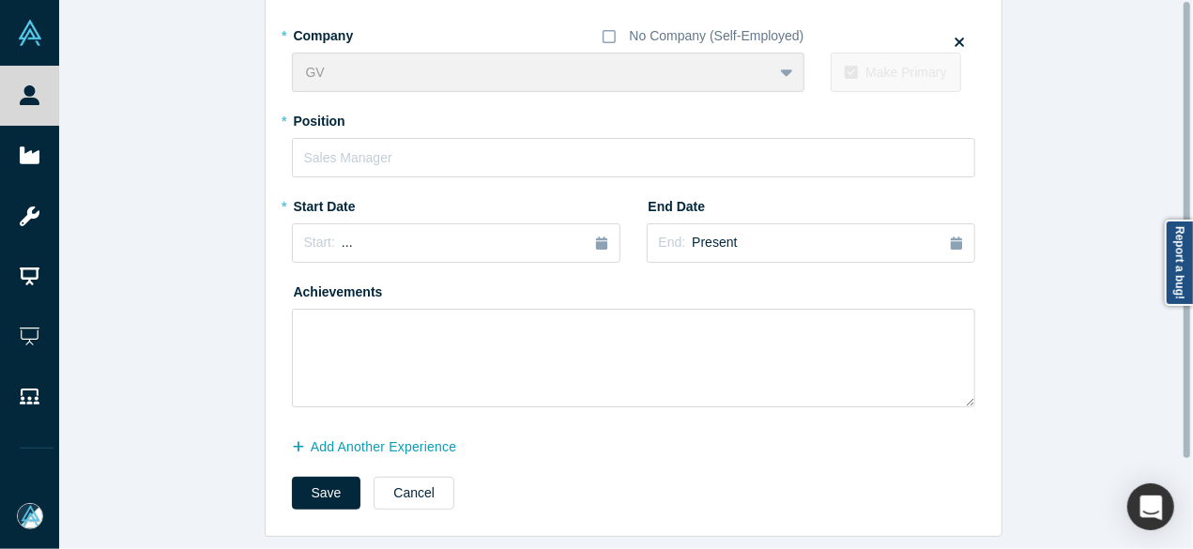
scroll to position [0, 0]
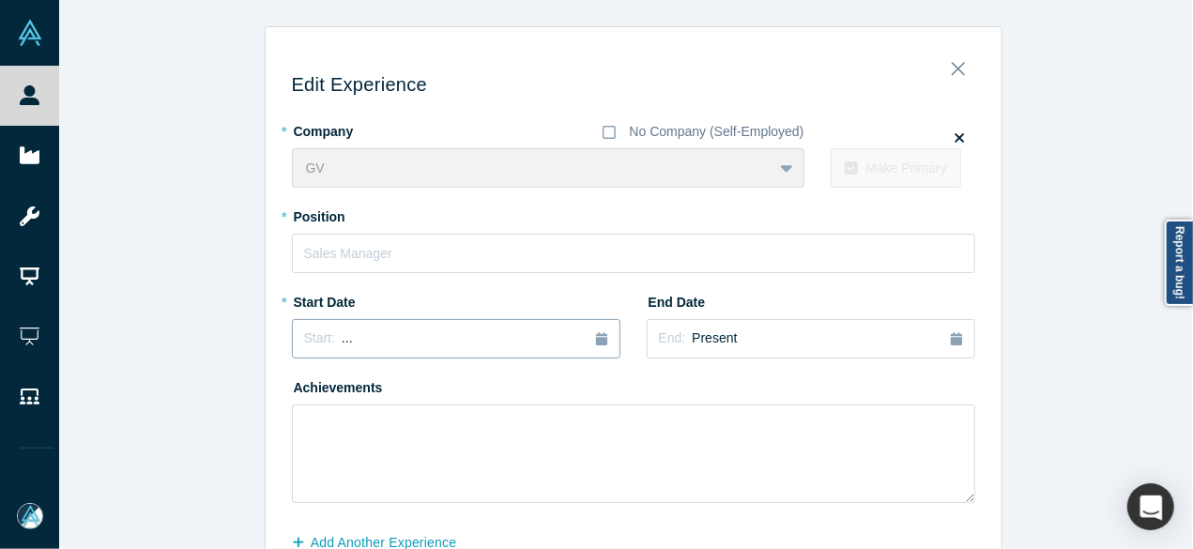
click at [510, 333] on div "Start: ..." at bounding box center [456, 338] width 304 height 21
click at [299, 391] on button "Previous Year" at bounding box center [299, 391] width 19 height 19
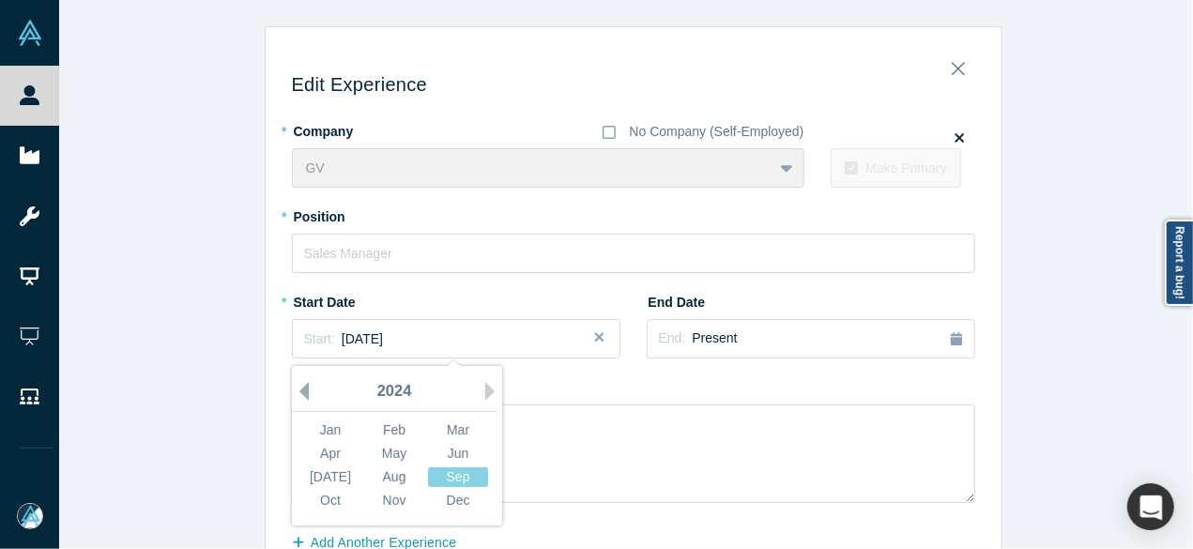
click at [299, 391] on button "Previous Year" at bounding box center [299, 391] width 19 height 19
click at [299, 390] on button "Previous Year" at bounding box center [299, 391] width 19 height 19
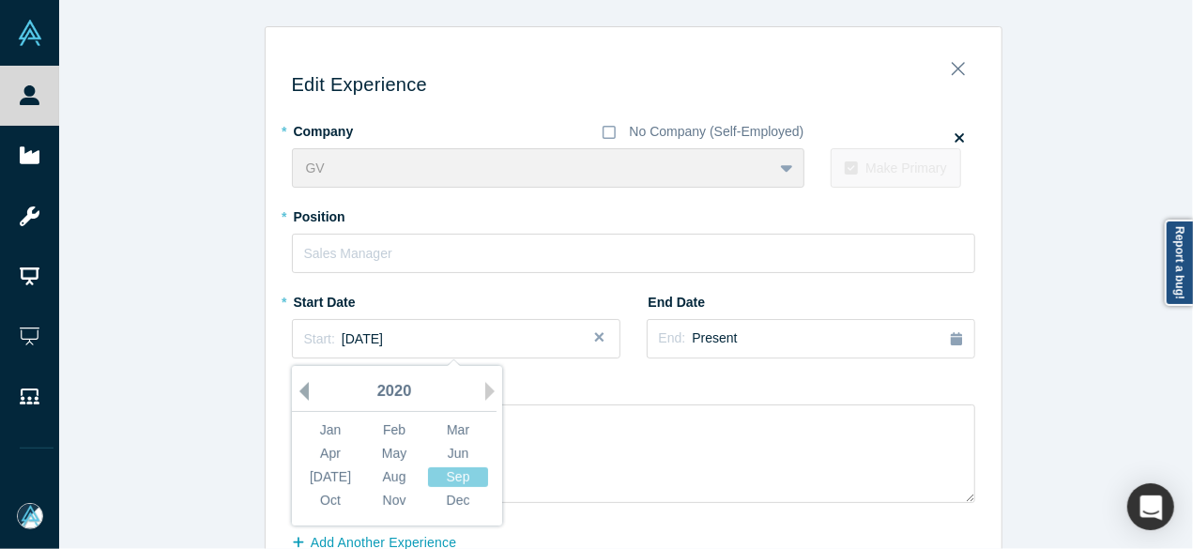
click at [299, 390] on button "Previous Year" at bounding box center [299, 391] width 19 height 19
drag, startPoint x: 481, startPoint y: 388, endPoint x: 385, endPoint y: 415, distance: 100.4
click at [485, 388] on button "Next Year" at bounding box center [494, 391] width 19 height 19
click at [313, 429] on div "Jan" at bounding box center [330, 430] width 60 height 20
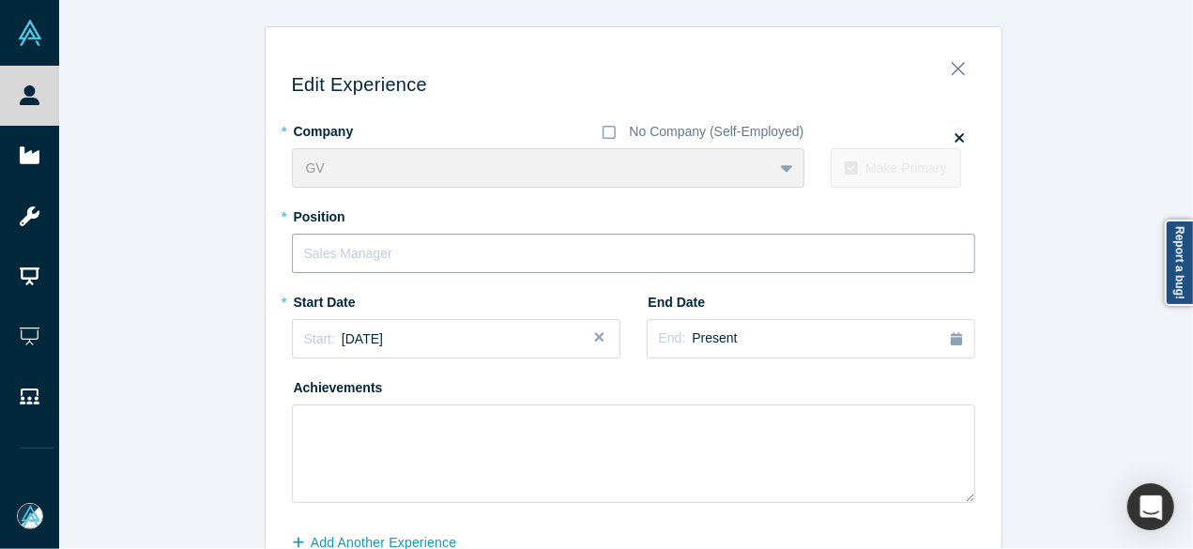
click at [422, 258] on input "text" at bounding box center [633, 253] width 683 height 39
paste input "General Partner"
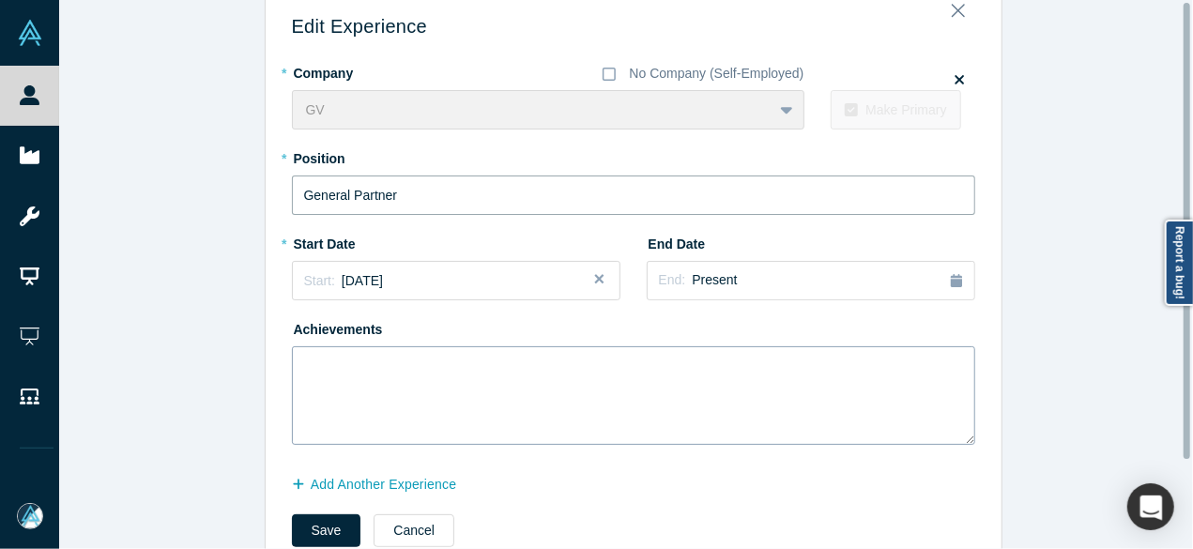
scroll to position [107, 0]
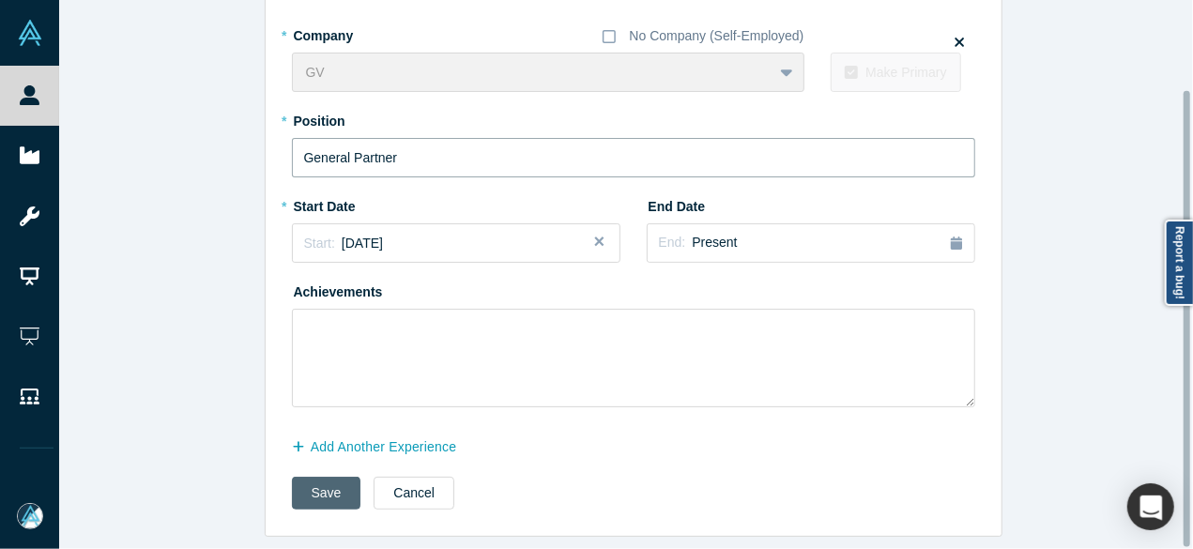
type input "General Partner"
click at [310, 477] on button "Save" at bounding box center [326, 493] width 69 height 33
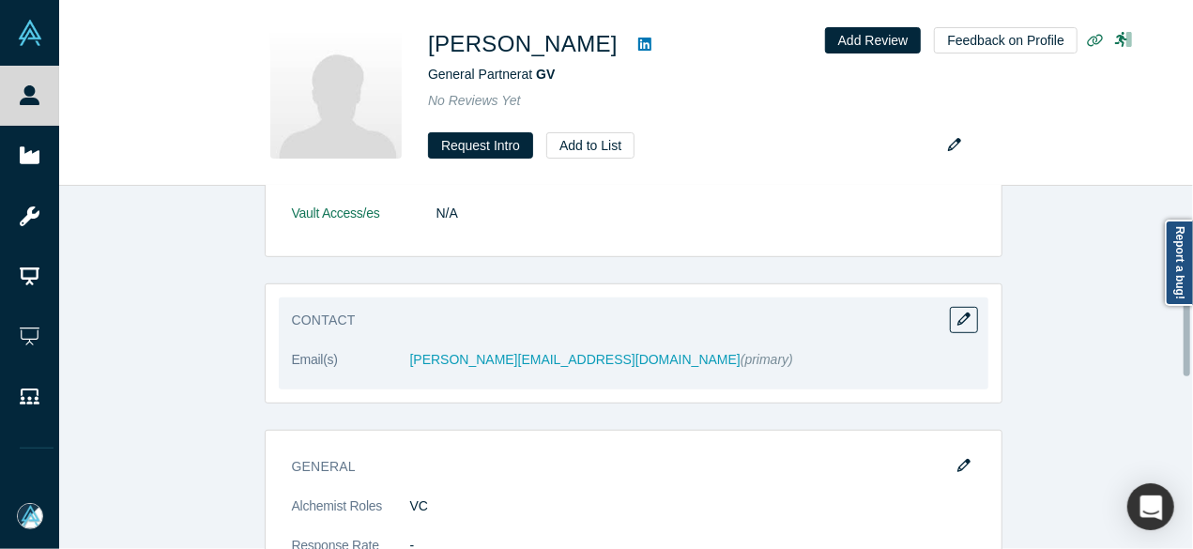
scroll to position [563, 0]
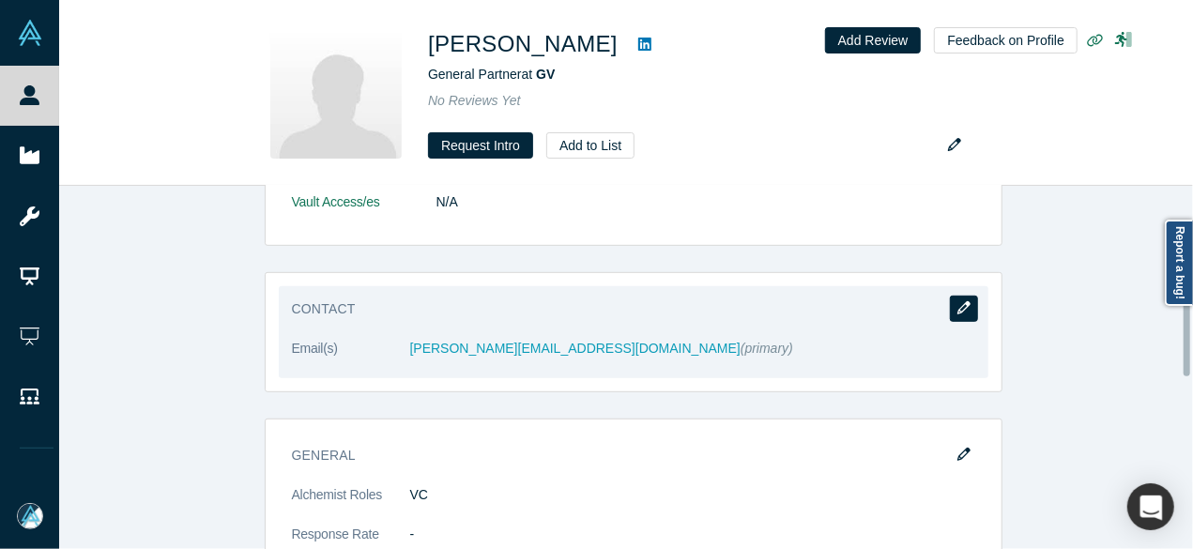
click at [950, 316] on button "button" at bounding box center [964, 309] width 28 height 26
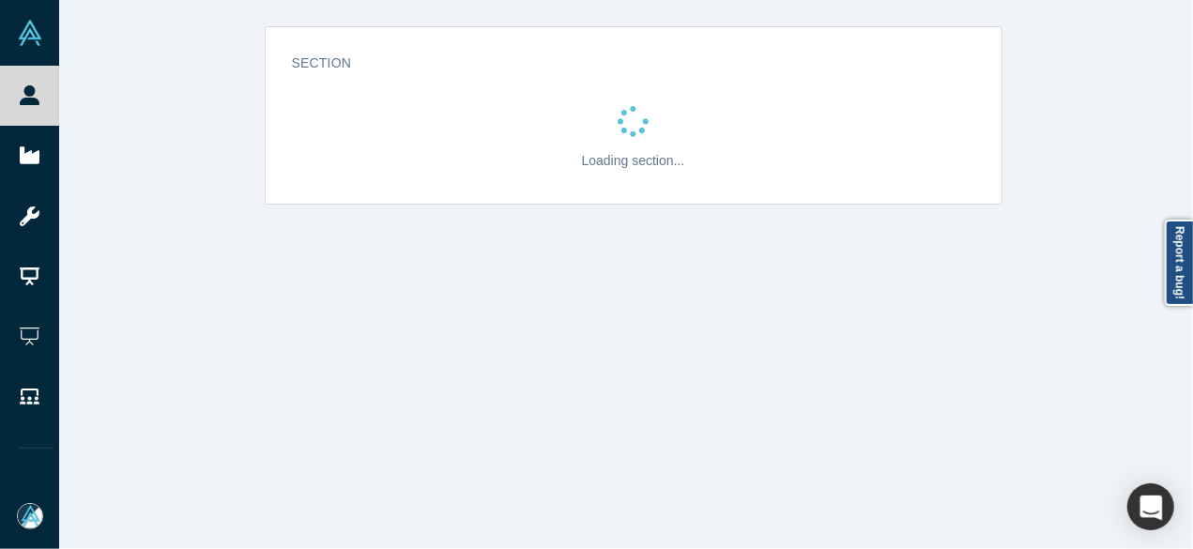
scroll to position [0, 0]
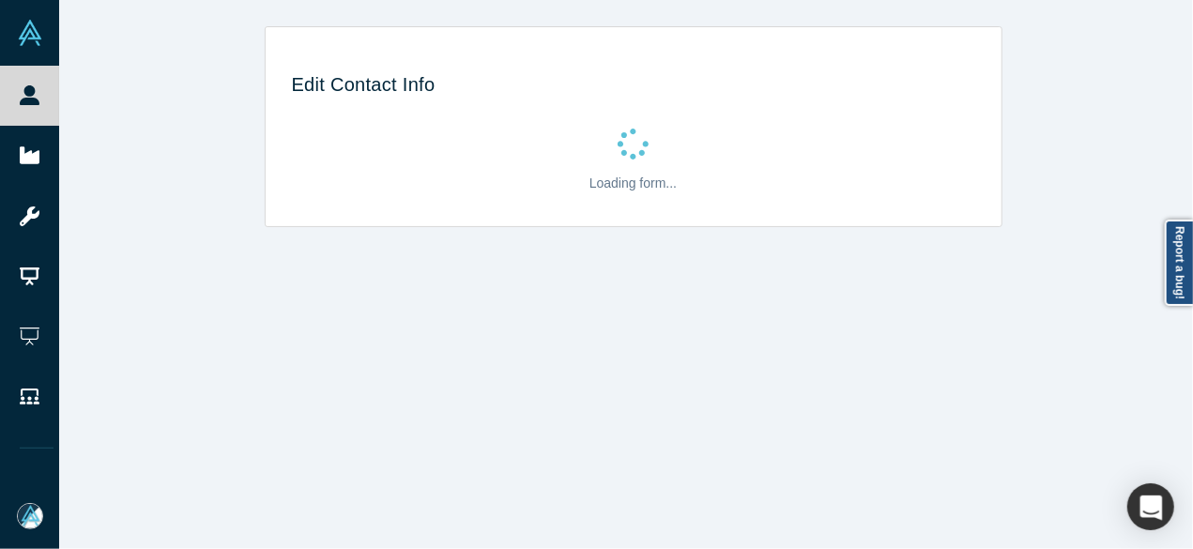
select select "US"
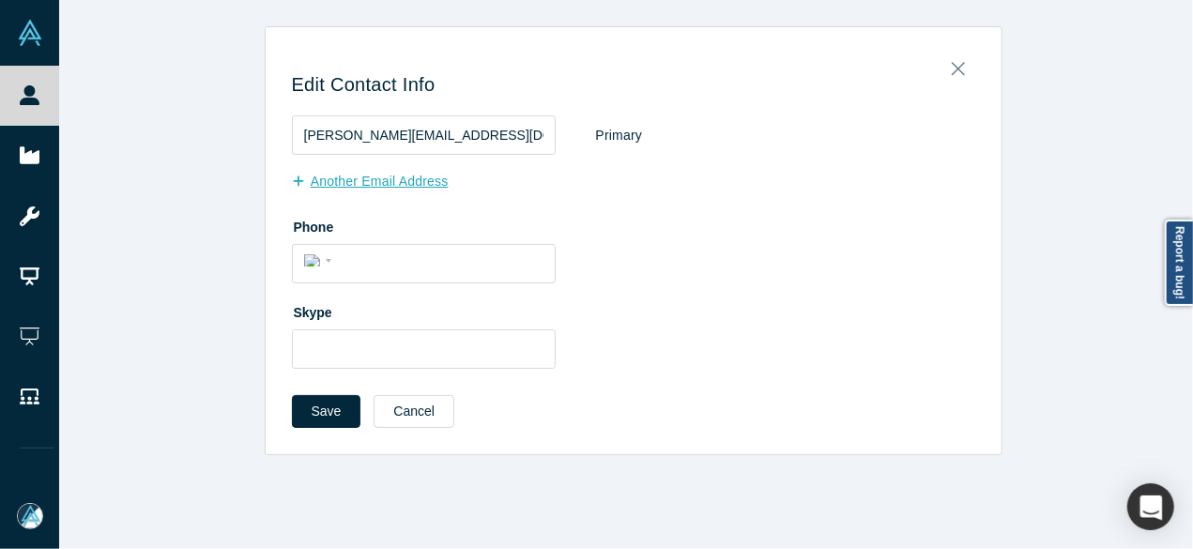
click at [333, 185] on button "Another Email Address" at bounding box center [380, 181] width 176 height 33
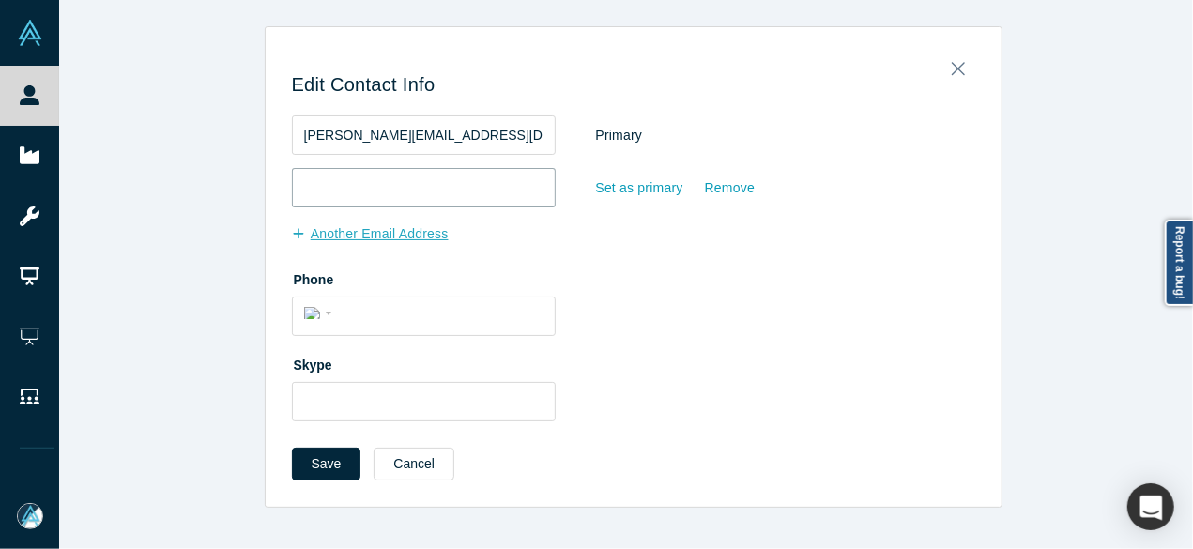
click at [333, 185] on input "email" at bounding box center [424, 187] width 264 height 39
paste input "erik@nordlander.com"
type input "erik@nordlander.com"
click at [388, 234] on button "Another Email Address" at bounding box center [380, 234] width 176 height 33
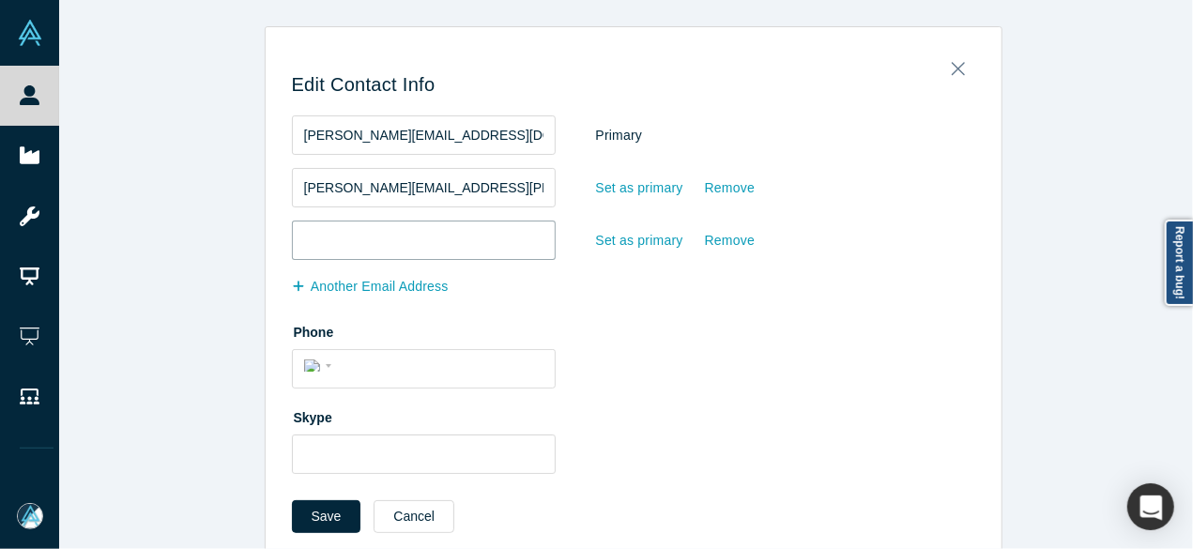
click at [390, 229] on input "email" at bounding box center [424, 240] width 264 height 39
paste input "eriknordlander@gmail.com"
type input "eriknordlander@gmail.com"
click at [601, 242] on div "Set as primary" at bounding box center [639, 240] width 89 height 33
click at [0, 0] on input "Set as primary" at bounding box center [0, 0] width 0 height 0
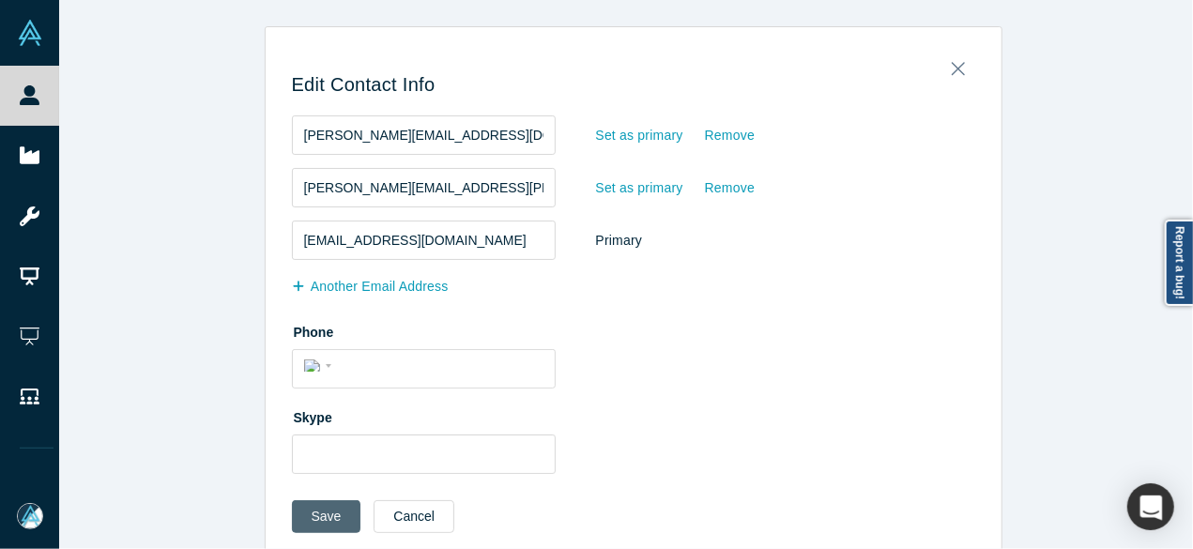
click at [334, 523] on button "Save" at bounding box center [326, 516] width 69 height 33
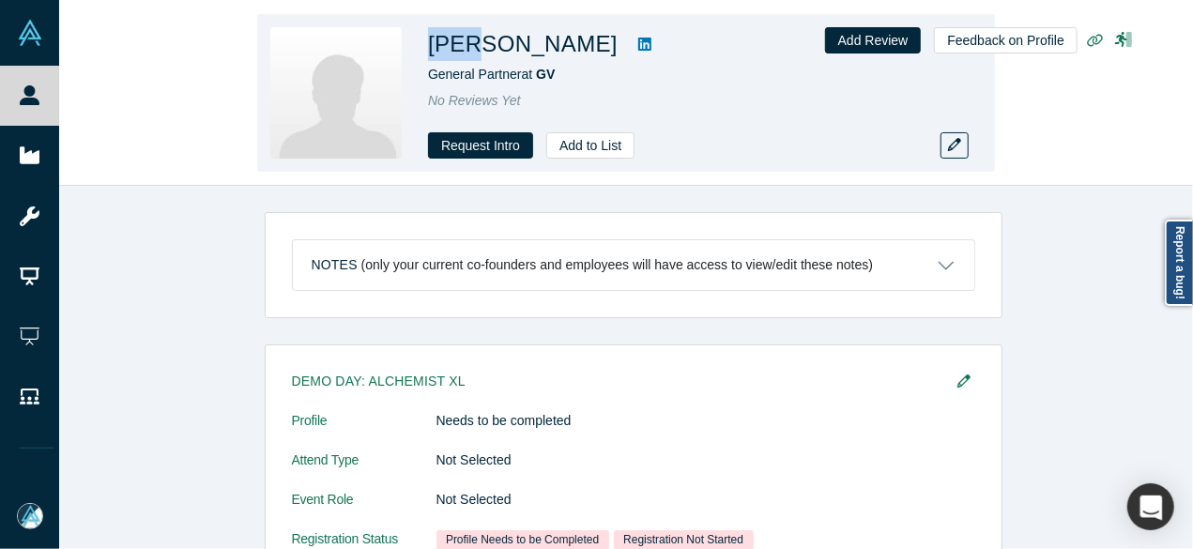
drag, startPoint x: 431, startPoint y: 49, endPoint x: 462, endPoint y: 49, distance: 31.0
click at [462, 49] on h1 "Erik Nordlander" at bounding box center [523, 44] width 190 height 34
copy h1 "Erik"
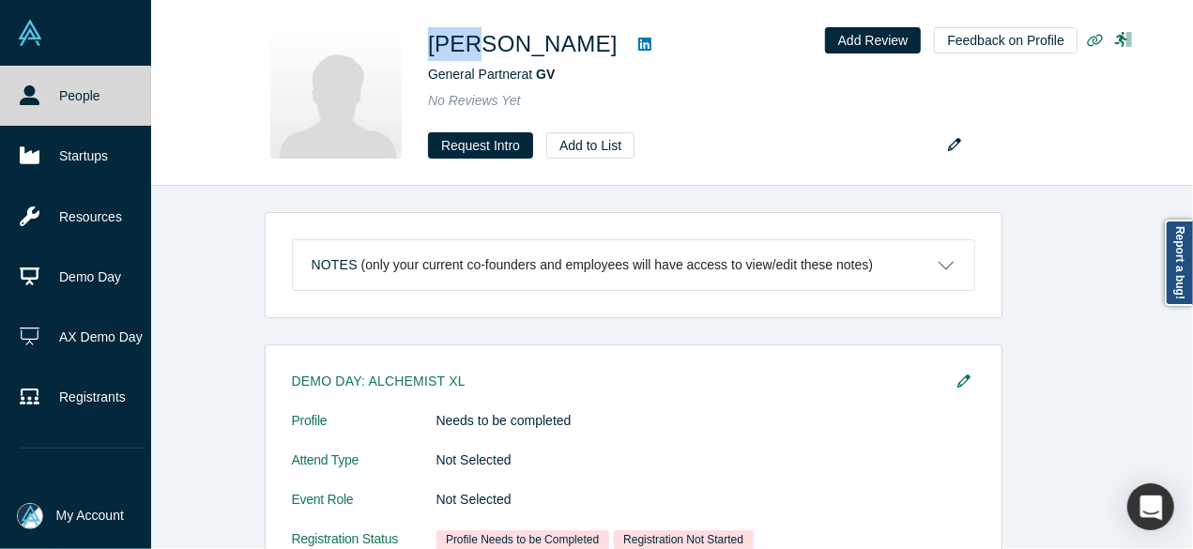
drag, startPoint x: 38, startPoint y: 97, endPoint x: 135, endPoint y: 10, distance: 129.6
click at [38, 96] on icon at bounding box center [30, 95] width 20 height 20
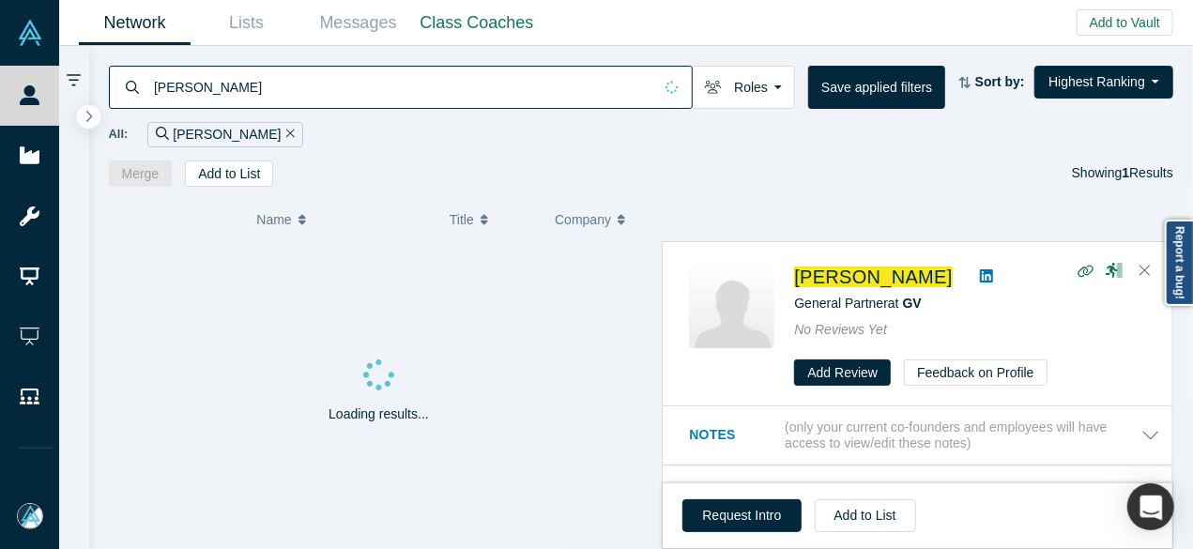
click at [135, 87] on div "Erik Nordlander" at bounding box center [401, 87] width 584 height 43
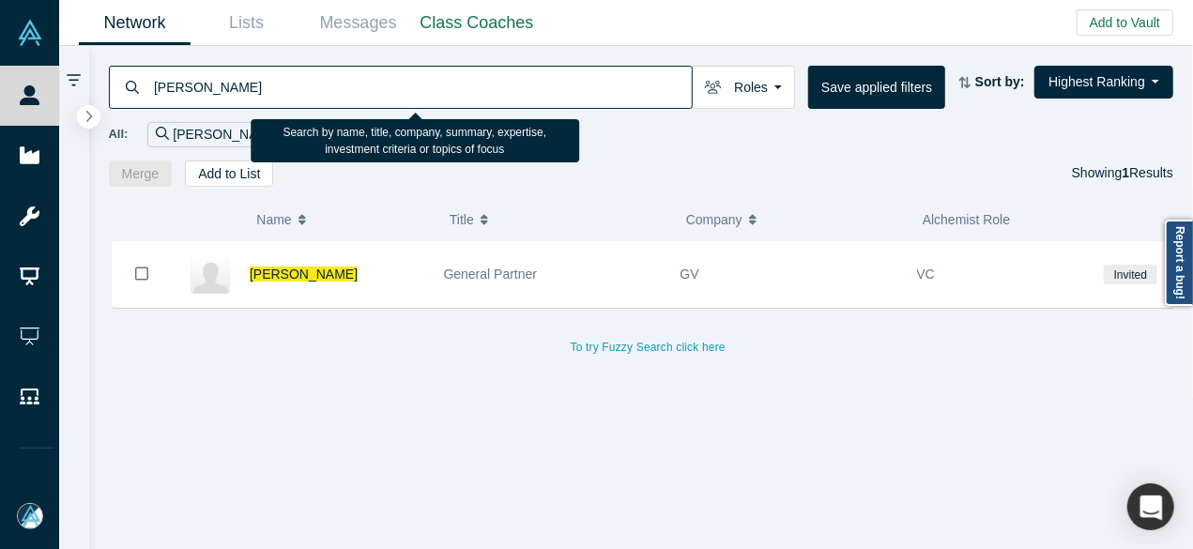
paste input "Amy Bur"
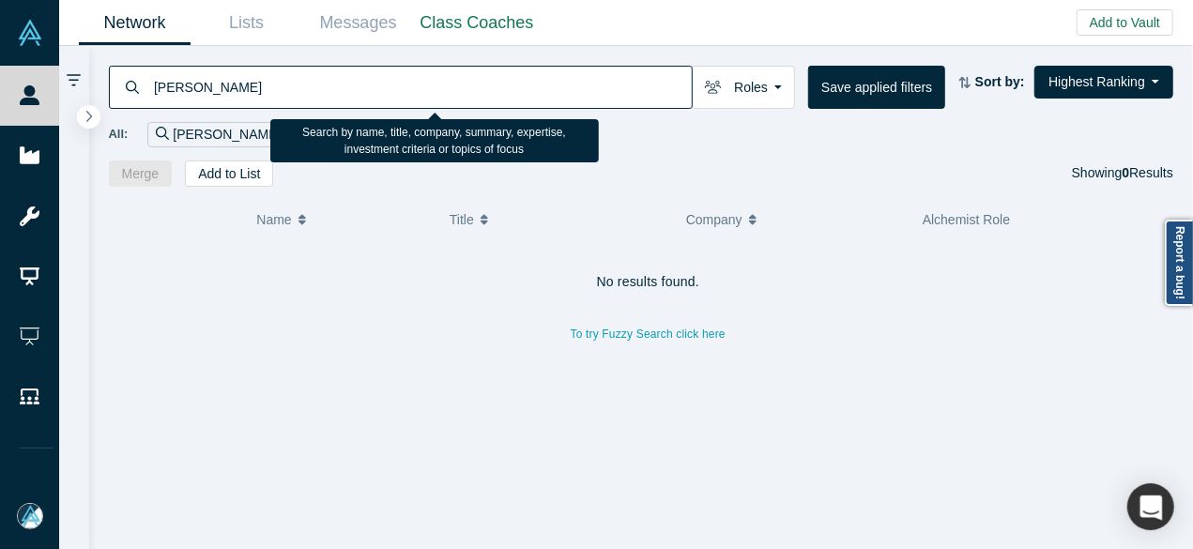
click at [236, 84] on input "Amy Burr" at bounding box center [422, 87] width 540 height 44
drag, startPoint x: 262, startPoint y: 87, endPoint x: 153, endPoint y: 85, distance: 108.9
click at [153, 85] on input "Amy Burr" at bounding box center [422, 87] width 540 height 44
paste input "JetBlue Ventures"
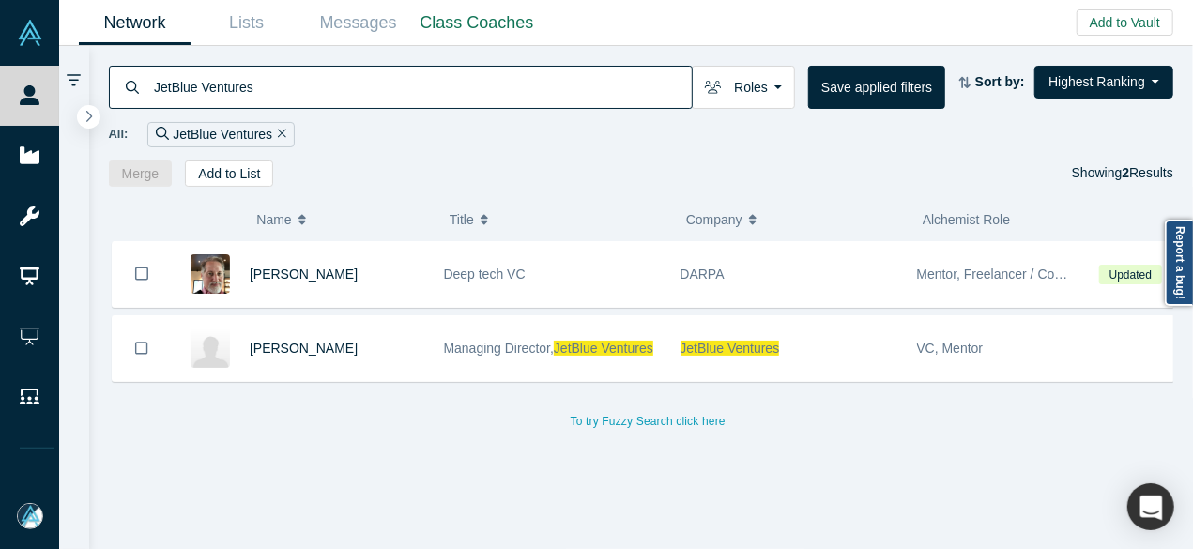
drag, startPoint x: 263, startPoint y: 89, endPoint x: 145, endPoint y: 87, distance: 118.2
click at [145, 87] on div "JetBlue Ventures" at bounding box center [401, 87] width 584 height 43
paste input "Tim Porter"
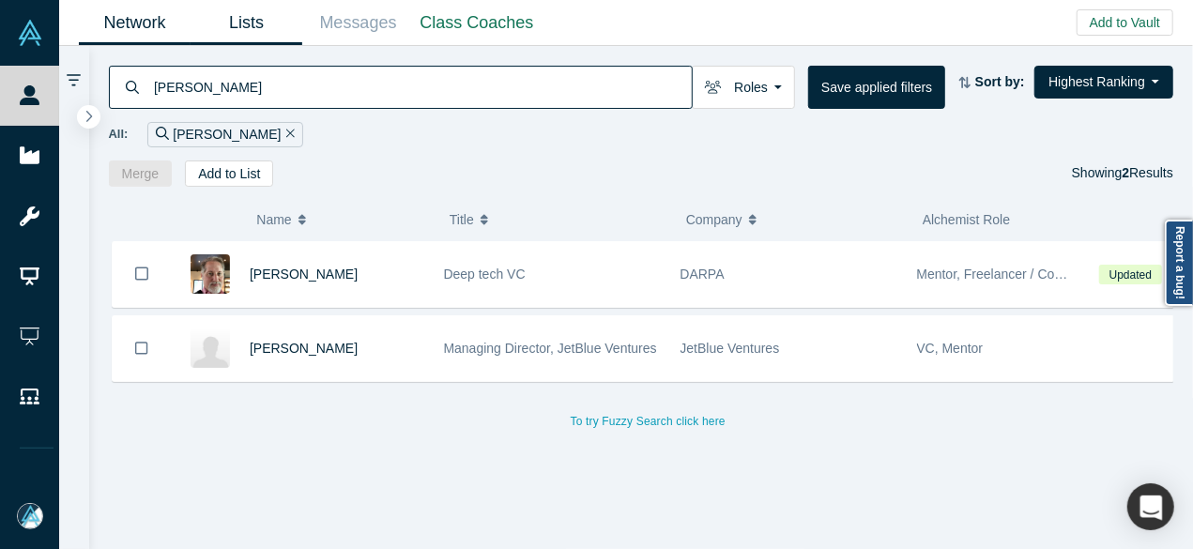
type input "Tim Porter"
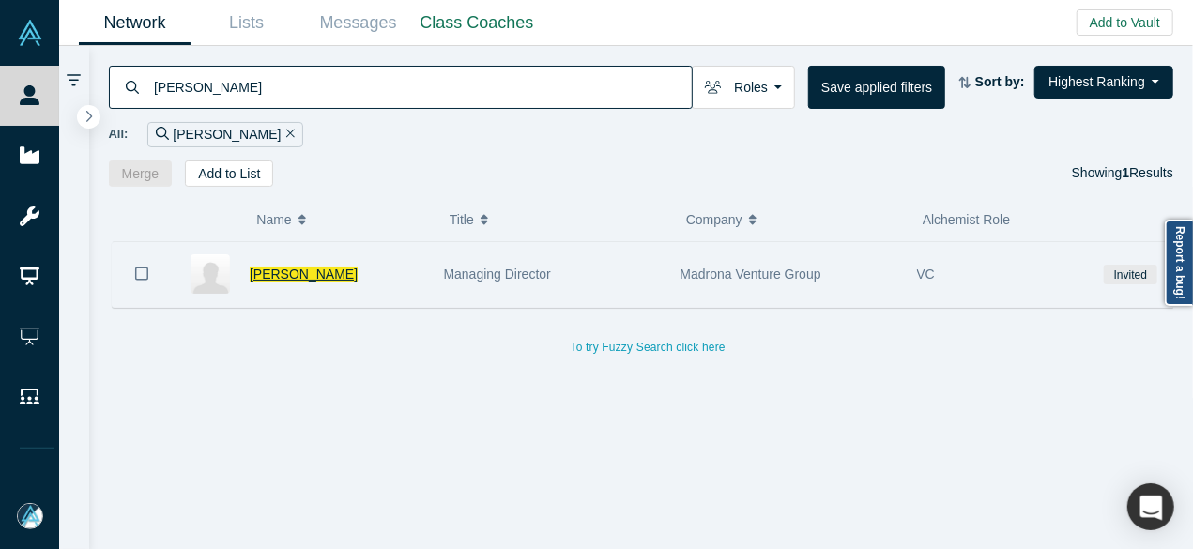
click at [275, 270] on span "Tim Porter" at bounding box center [304, 273] width 108 height 15
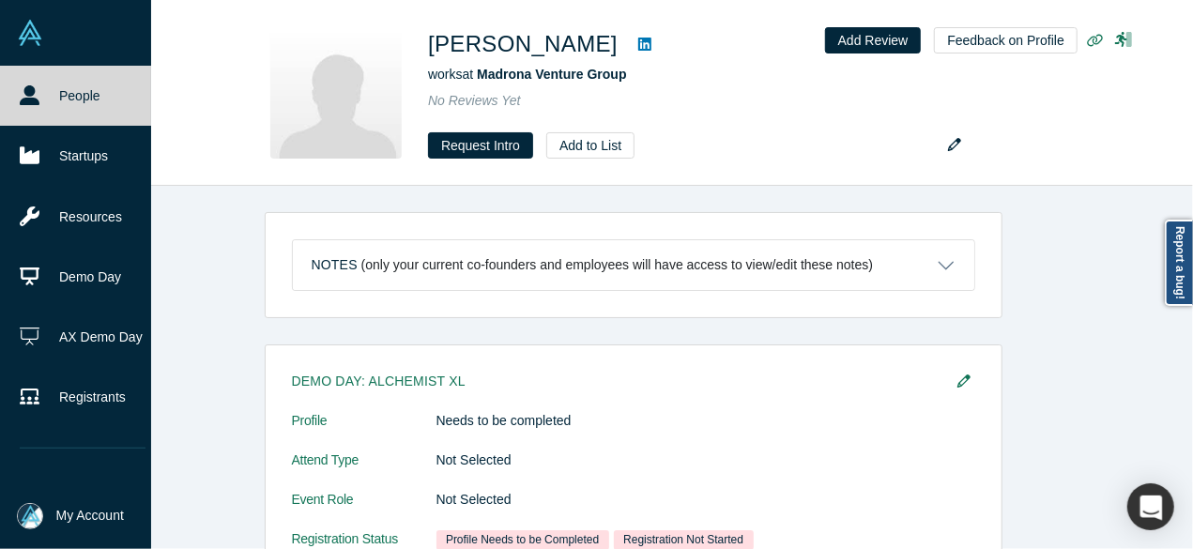
click at [15, 100] on link "People" at bounding box center [82, 96] width 165 height 60
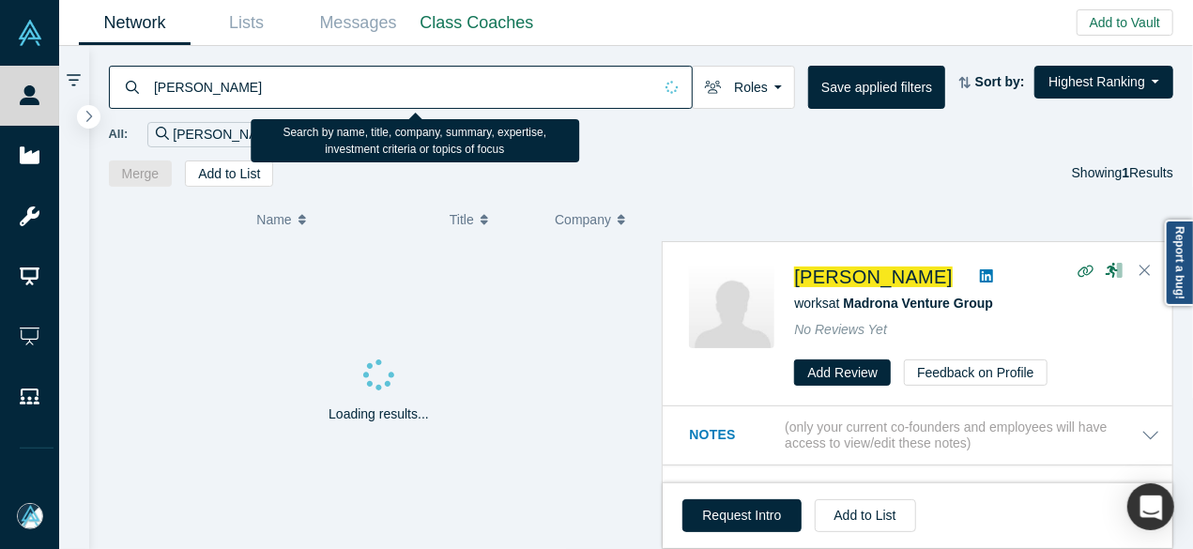
drag, startPoint x: 204, startPoint y: 83, endPoint x: 313, endPoint y: 119, distance: 115.7
click at [155, 82] on input "Tim Porter" at bounding box center [402, 87] width 500 height 44
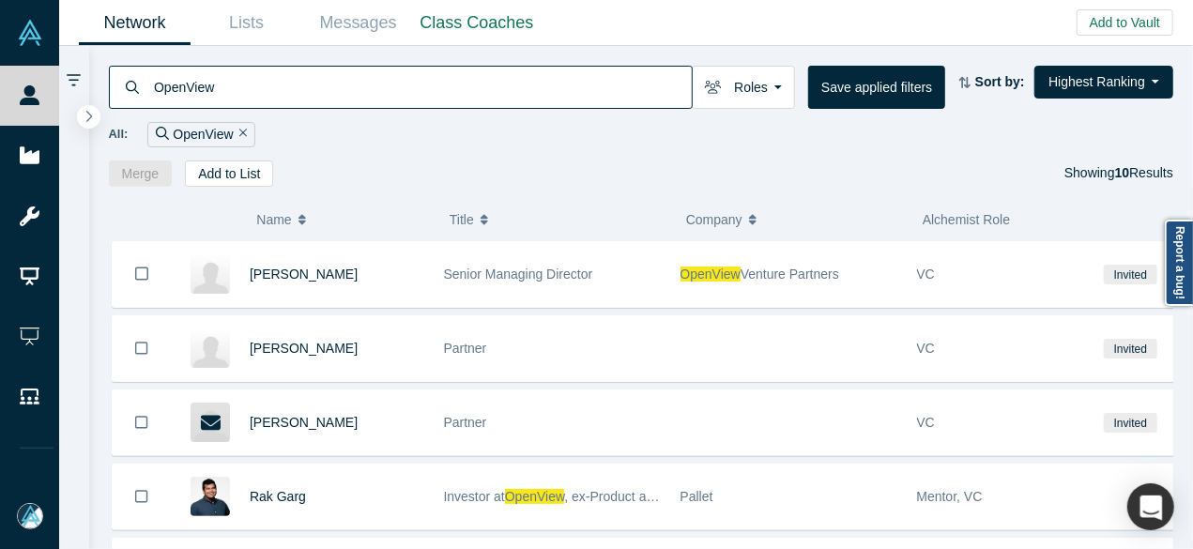
drag, startPoint x: 222, startPoint y: 88, endPoint x: 148, endPoint y: 76, distance: 75.1
click at [148, 76] on div "OpenView" at bounding box center [401, 87] width 584 height 43
paste input "Daniel Demmer"
type input "Daniel Demmer"
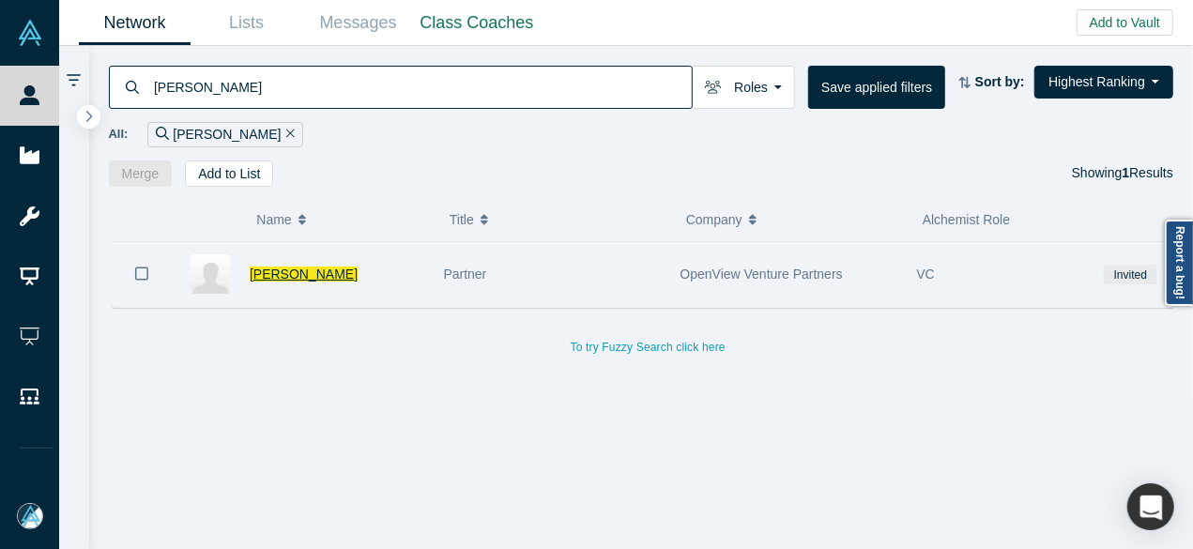
click at [271, 267] on span "Daniel Demmer" at bounding box center [304, 273] width 108 height 15
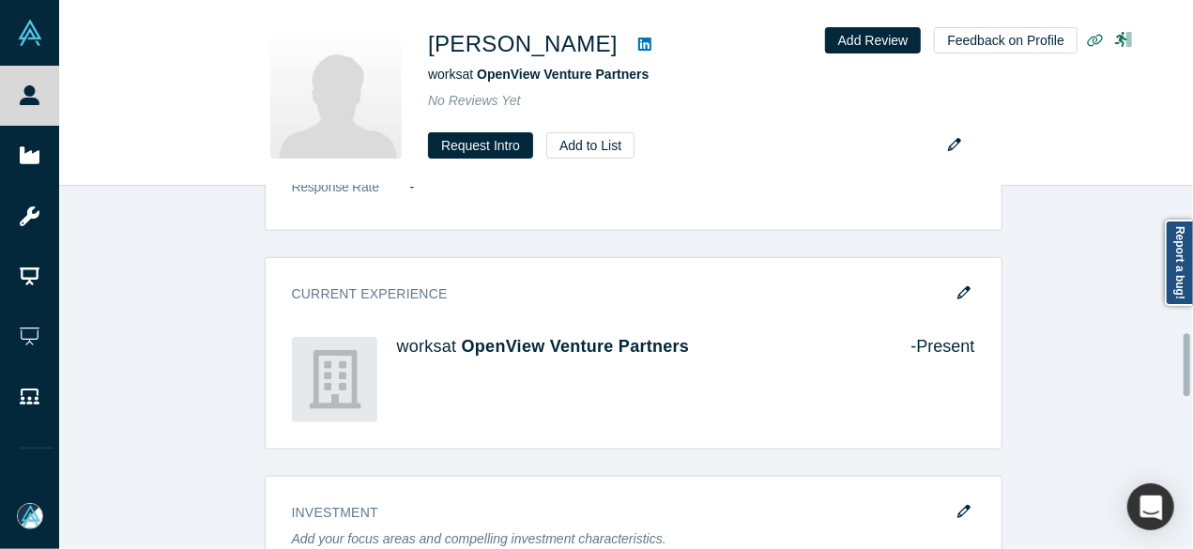
scroll to position [938, 0]
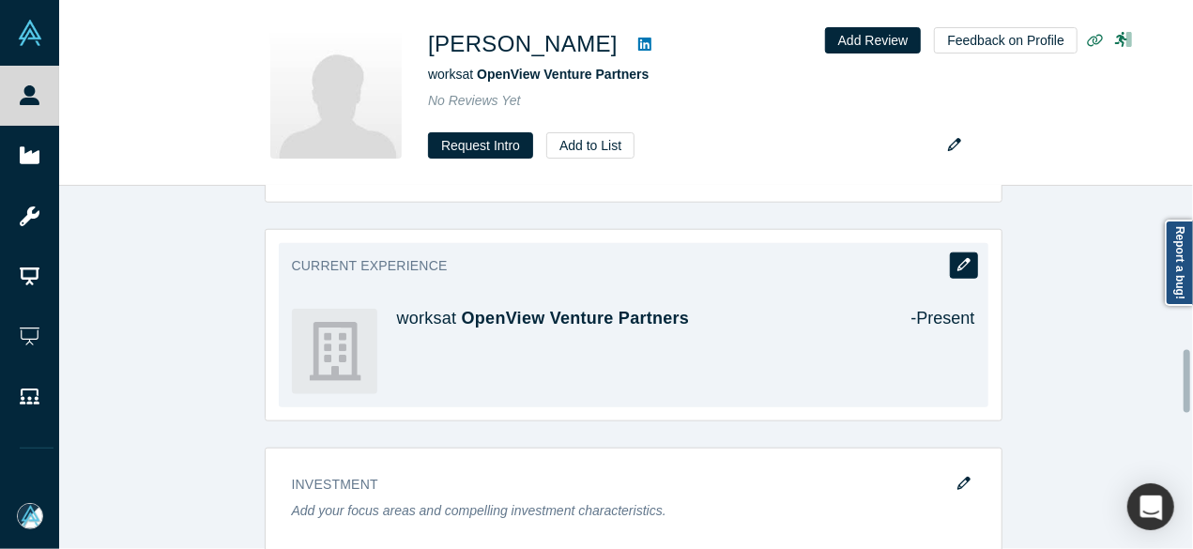
click at [955, 273] on button "button" at bounding box center [964, 265] width 28 height 26
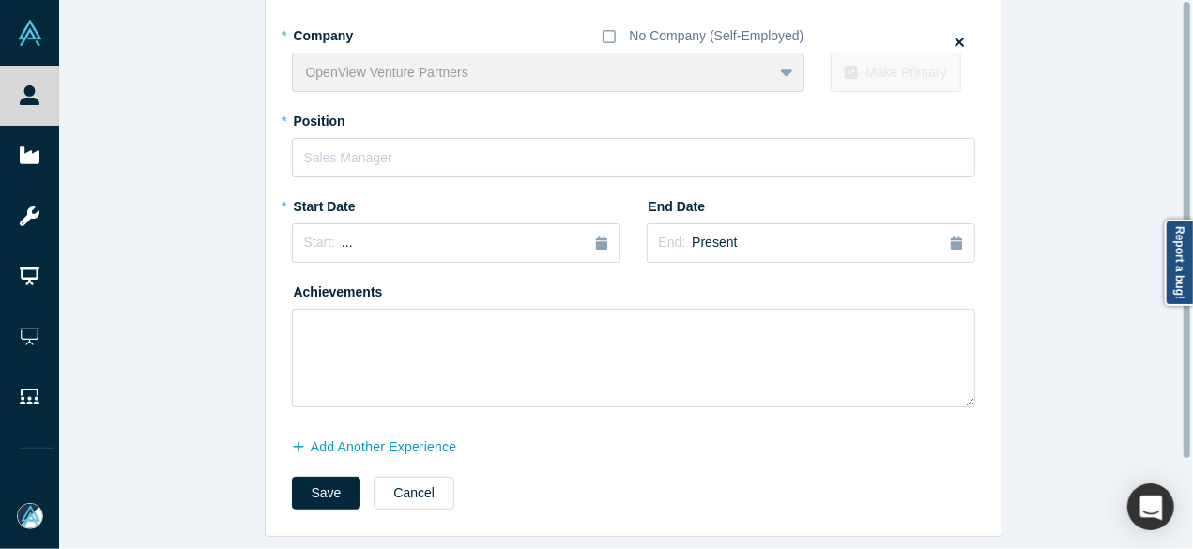
scroll to position [0, 0]
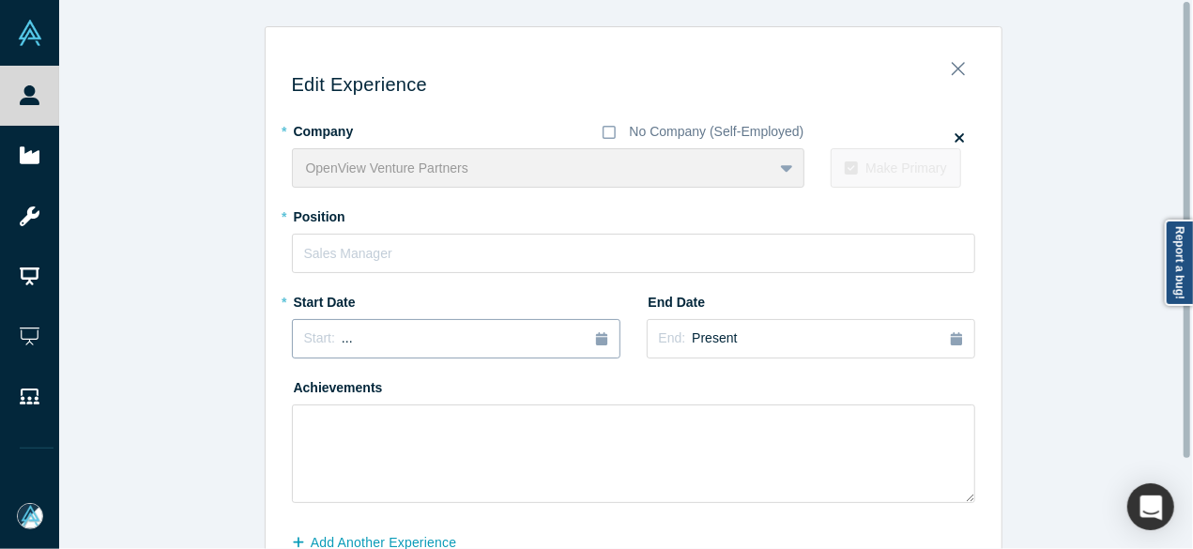
click at [374, 340] on div "Start: ..." at bounding box center [456, 338] width 304 height 21
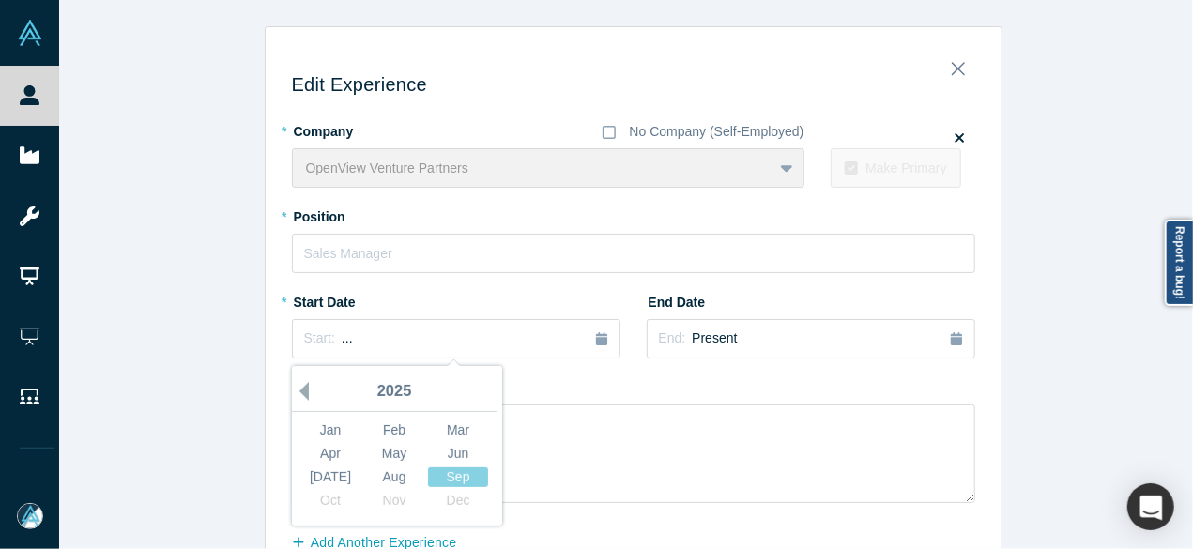
click at [297, 391] on button "Previous Year" at bounding box center [299, 391] width 19 height 19
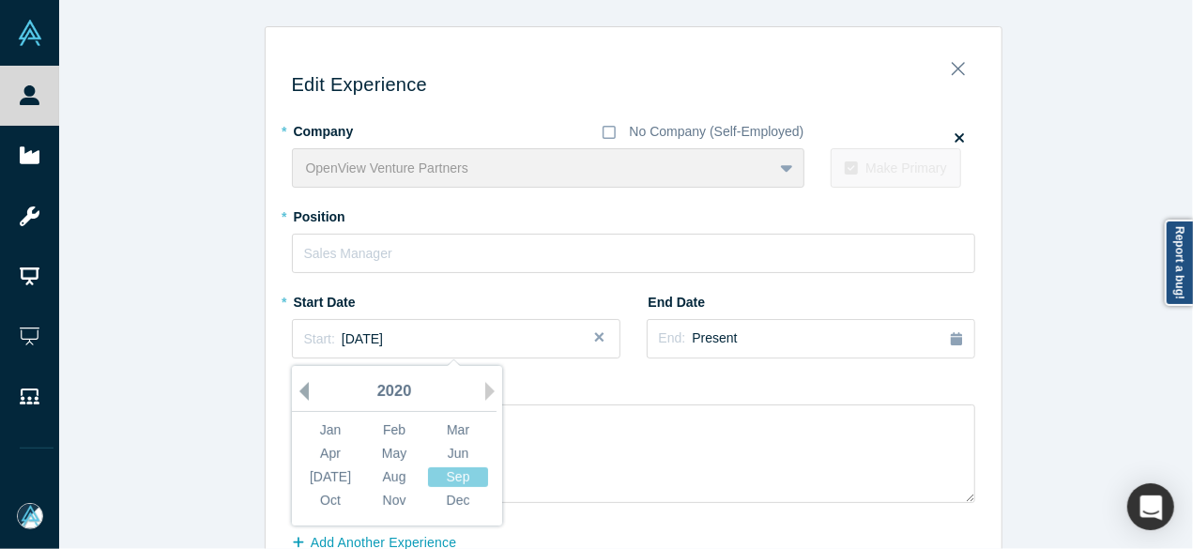
click at [297, 391] on button "Previous Year" at bounding box center [299, 391] width 19 height 19
click at [297, 389] on button "Previous Year" at bounding box center [299, 391] width 19 height 19
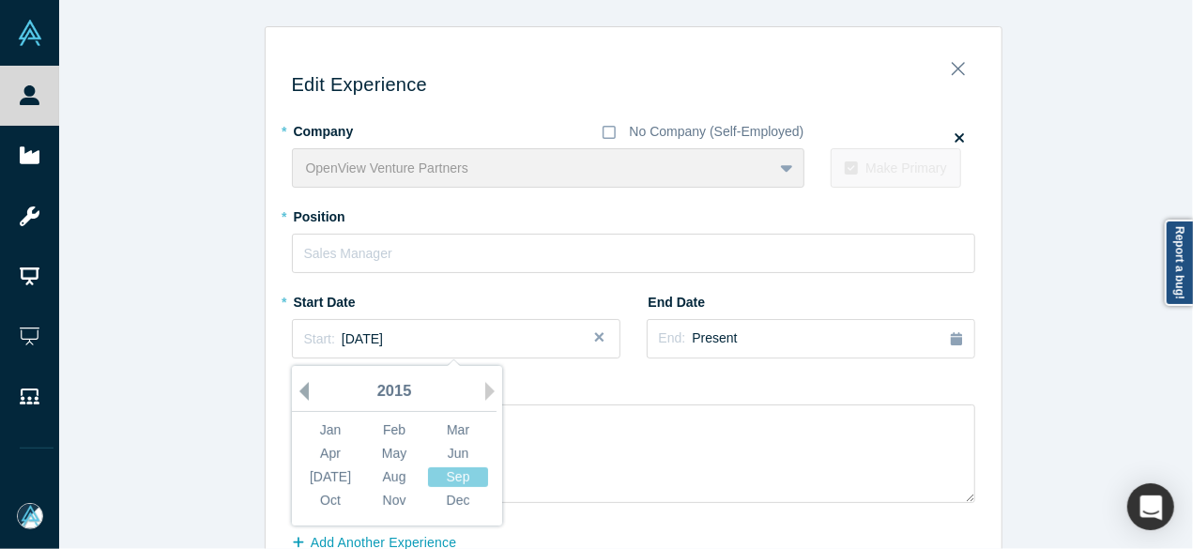
click at [297, 389] on button "Previous Year" at bounding box center [299, 391] width 19 height 19
drag, startPoint x: 400, startPoint y: 452, endPoint x: 380, endPoint y: 359, distance: 95.0
click at [400, 453] on div "May" at bounding box center [394, 454] width 60 height 20
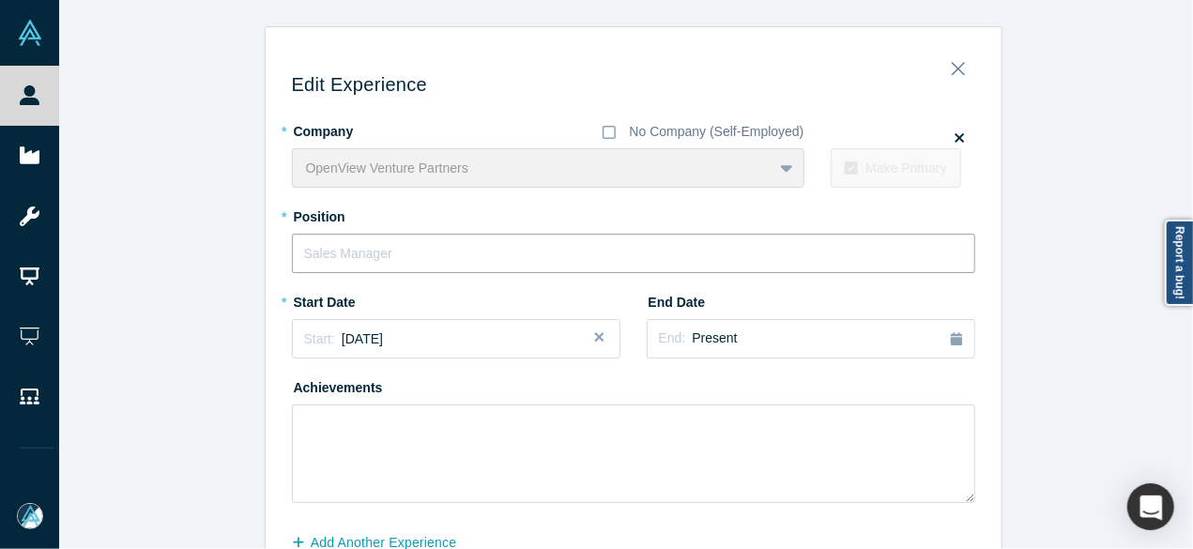
click at [373, 245] on input "text" at bounding box center [633, 253] width 683 height 39
paste input "Partner"
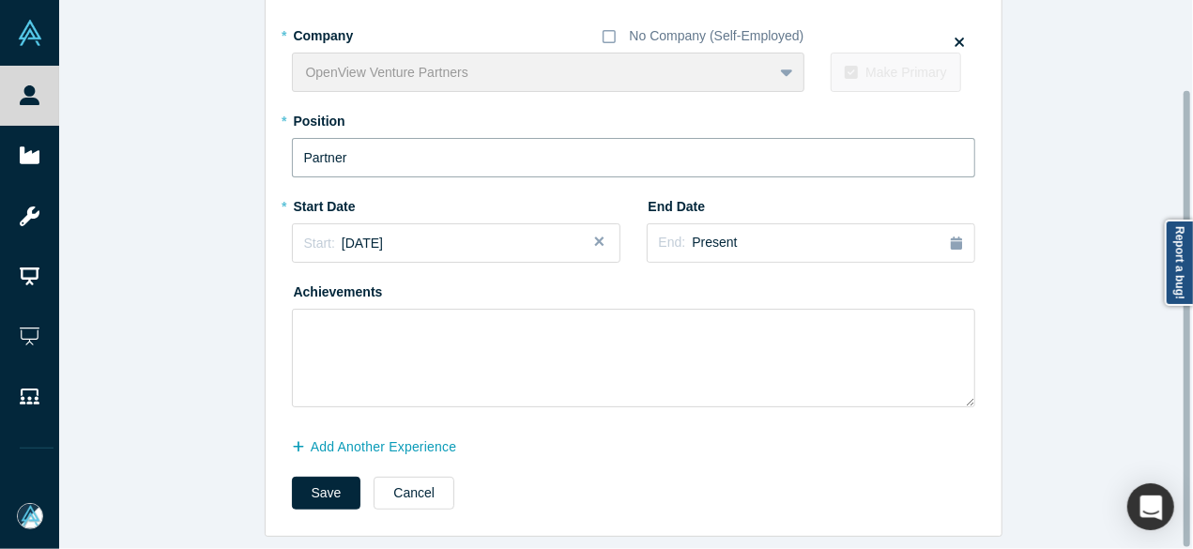
scroll to position [107, 0]
type input "Partner"
click at [379, 441] on button "Add Another Experience" at bounding box center [384, 447] width 185 height 33
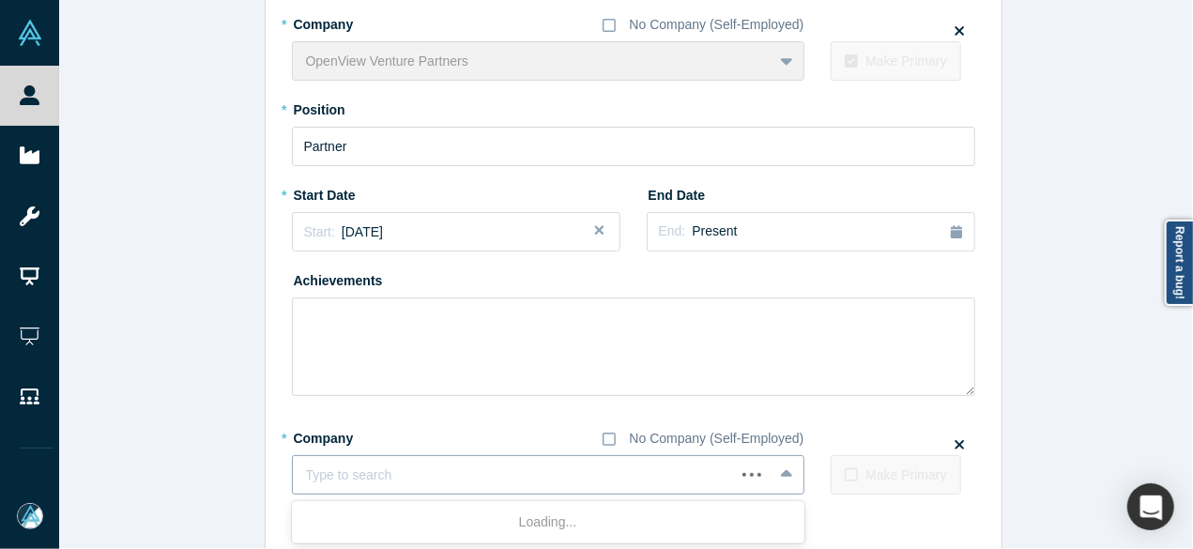
click at [461, 476] on div at bounding box center [514, 475] width 416 height 23
paste input "Board Member Board Member Pipefy"
drag, startPoint x: 479, startPoint y: 479, endPoint x: 267, endPoint y: 479, distance: 212.1
click at [267, 479] on div "Edit Experience * Company No Company (Self-Employed) OpenView Venture Partners …" at bounding box center [634, 278] width 736 height 690
type input "Pipefy"
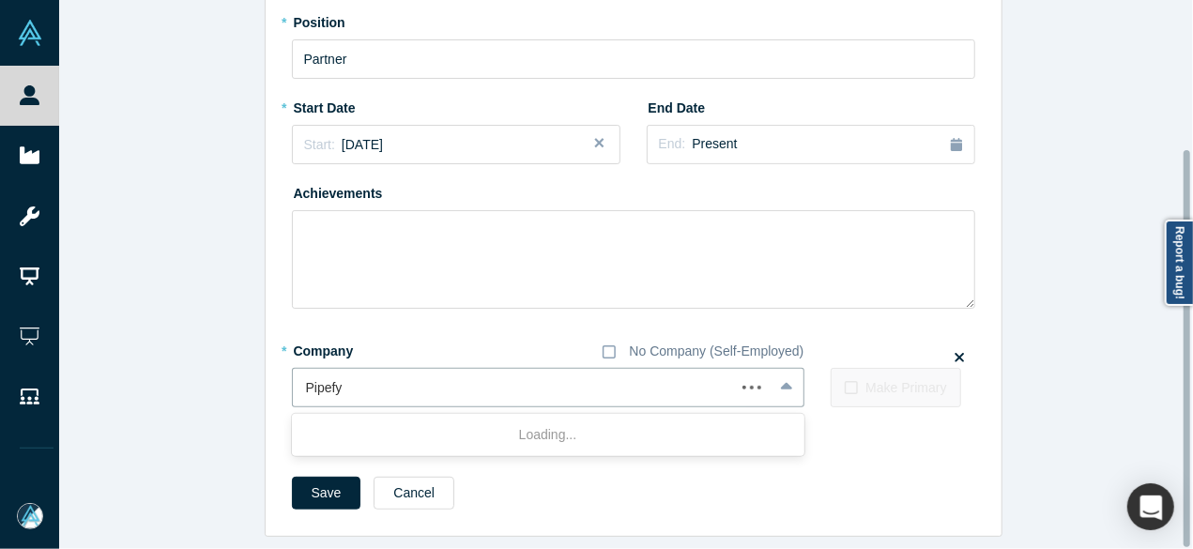
scroll to position [206, 0]
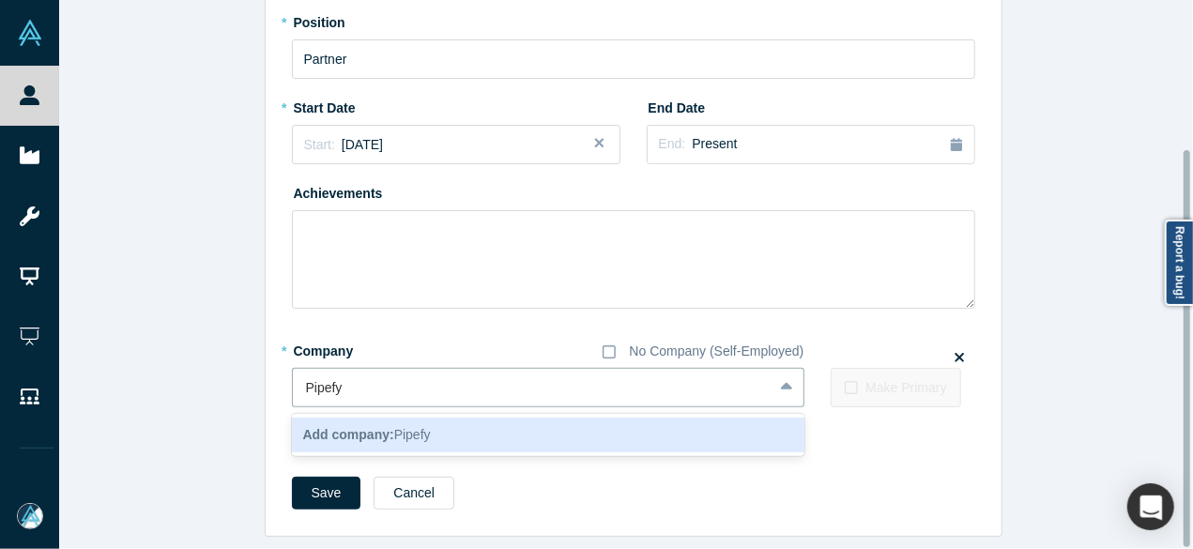
click at [326, 434] on div "Add company: Pipefy" at bounding box center [548, 435] width 512 height 35
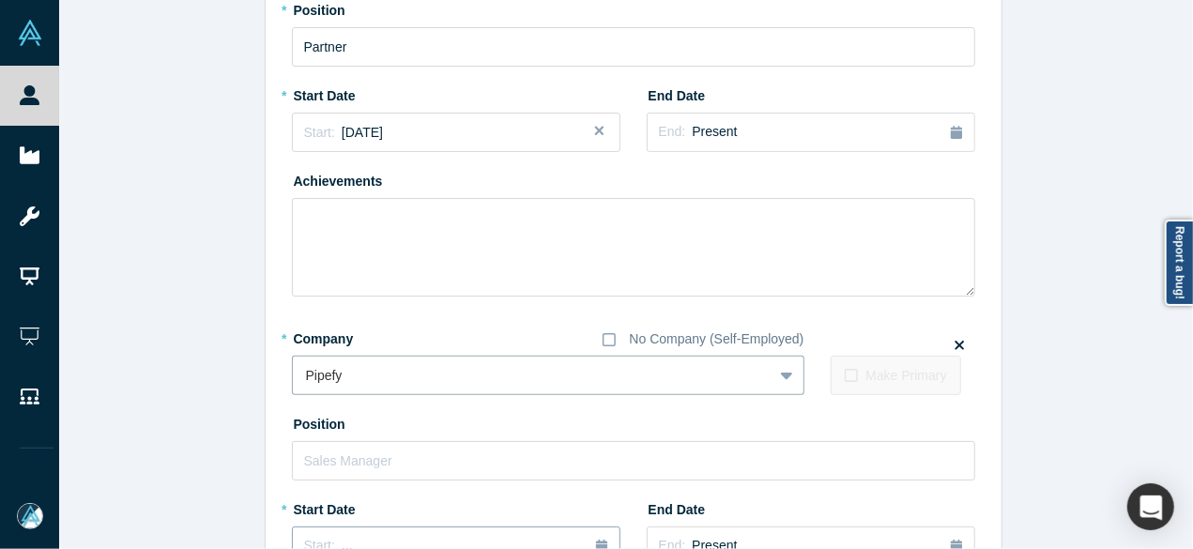
click at [358, 527] on button "Start: ..." at bounding box center [456, 545] width 328 height 39
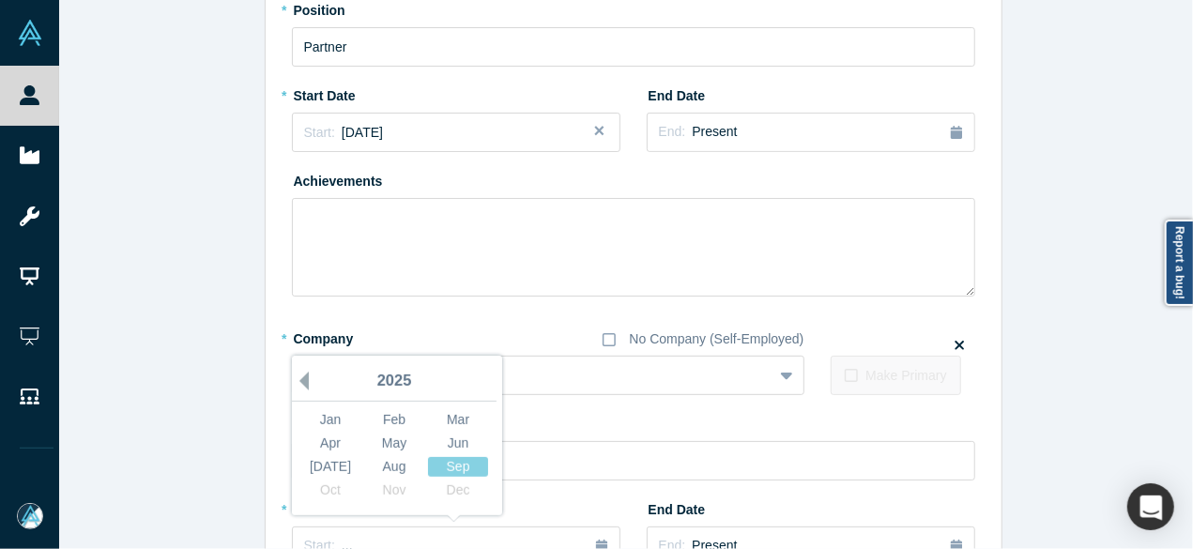
click at [298, 380] on button "Previous Year" at bounding box center [299, 381] width 19 height 19
click at [297, 379] on button "Previous Year" at bounding box center [299, 381] width 19 height 19
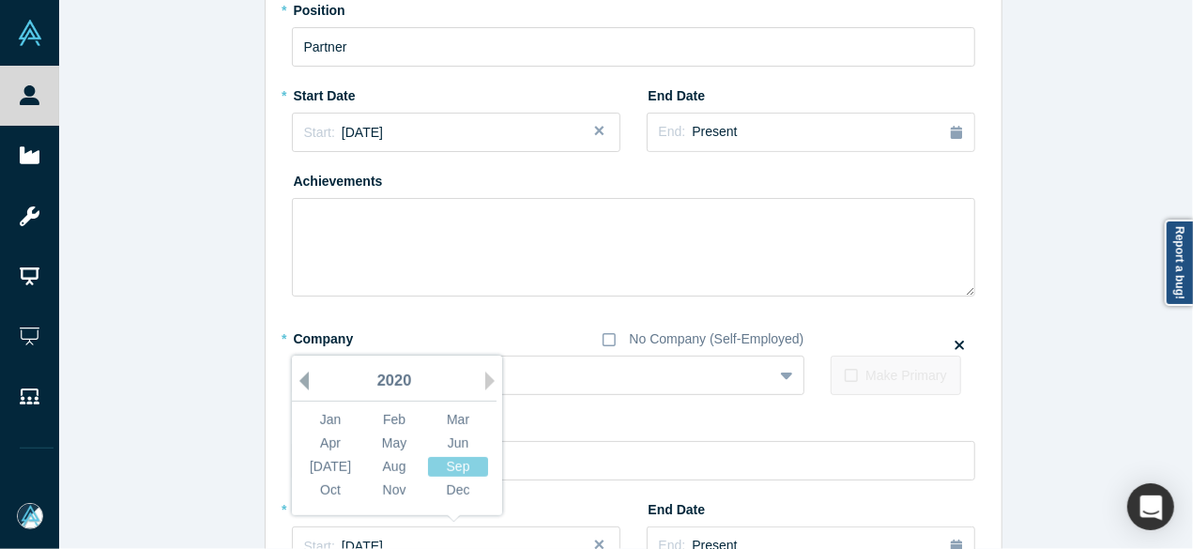
click at [297, 379] on button "Previous Year" at bounding box center [299, 381] width 19 height 19
click at [461, 418] on div "Mar" at bounding box center [458, 420] width 60 height 20
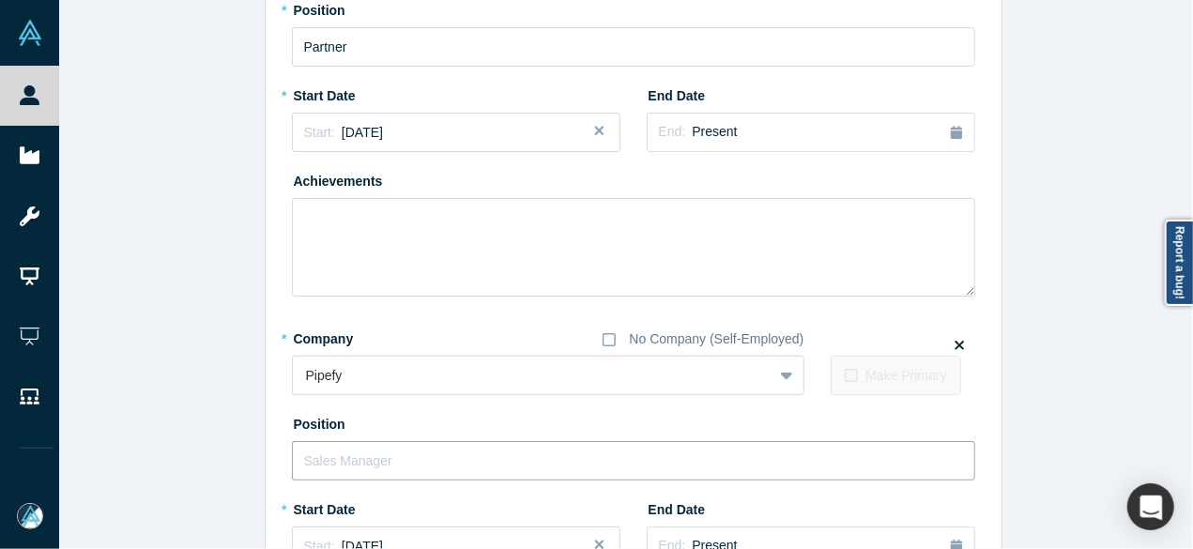
click at [430, 455] on input "text" at bounding box center [633, 460] width 683 height 39
paste input "Board Member Board Member"
drag, startPoint x: 383, startPoint y: 462, endPoint x: 508, endPoint y: 465, distance: 124.9
click at [508, 465] on input "Board Member Board Member" at bounding box center [633, 460] width 683 height 39
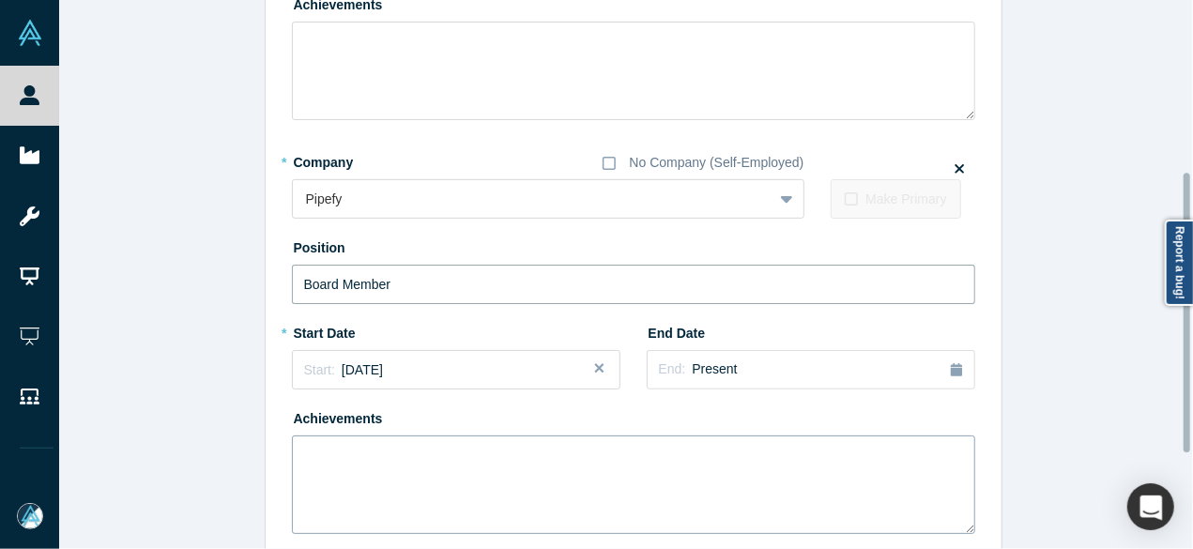
scroll to position [394, 0]
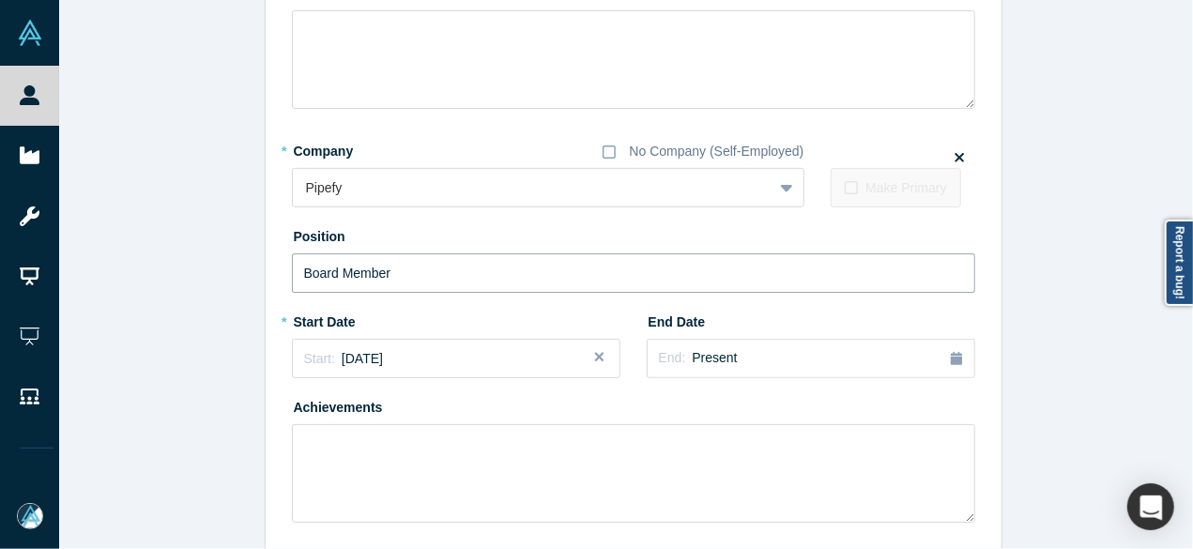
type input "Board Member"
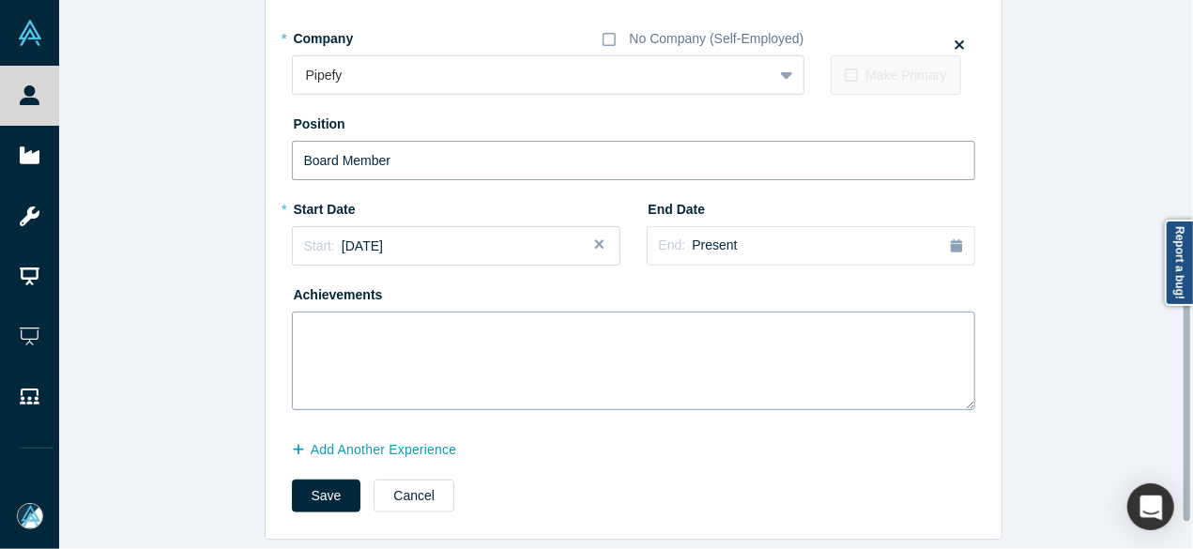
scroll to position [522, 0]
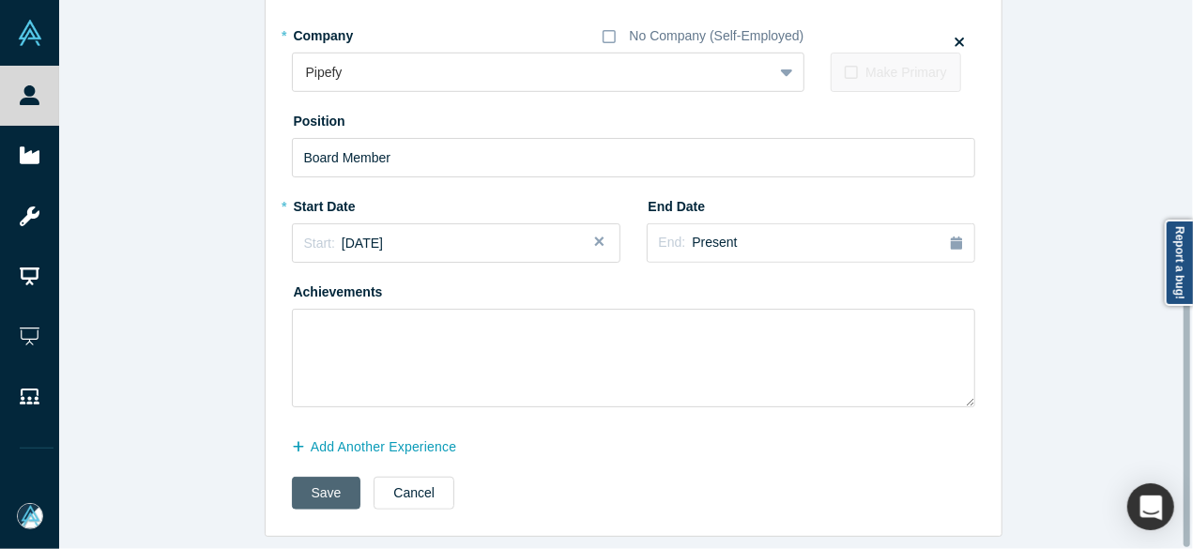
click at [327, 485] on button "Save" at bounding box center [326, 493] width 69 height 33
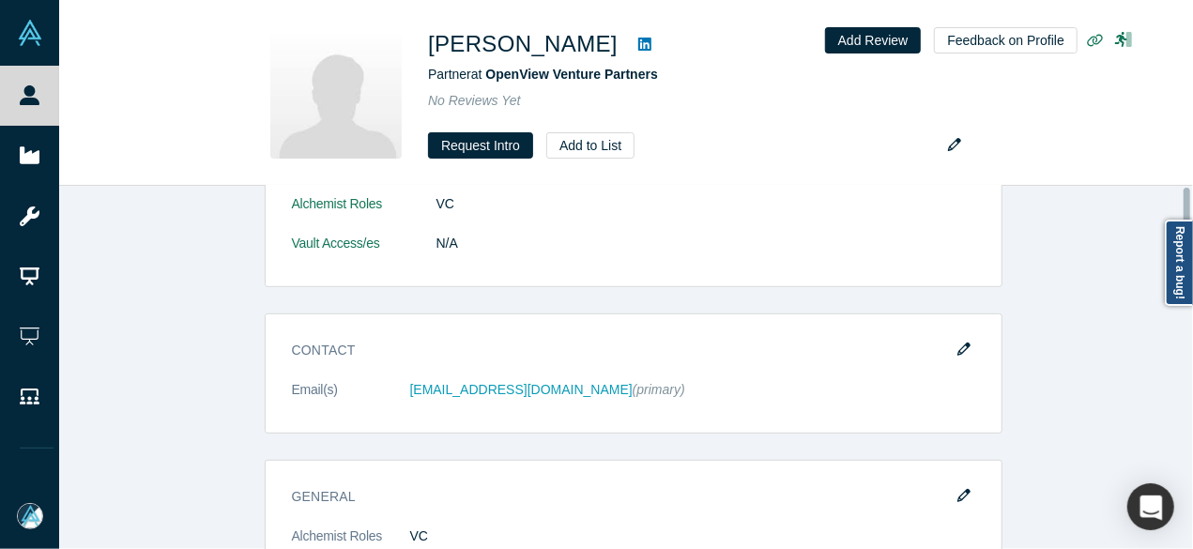
scroll to position [0, 0]
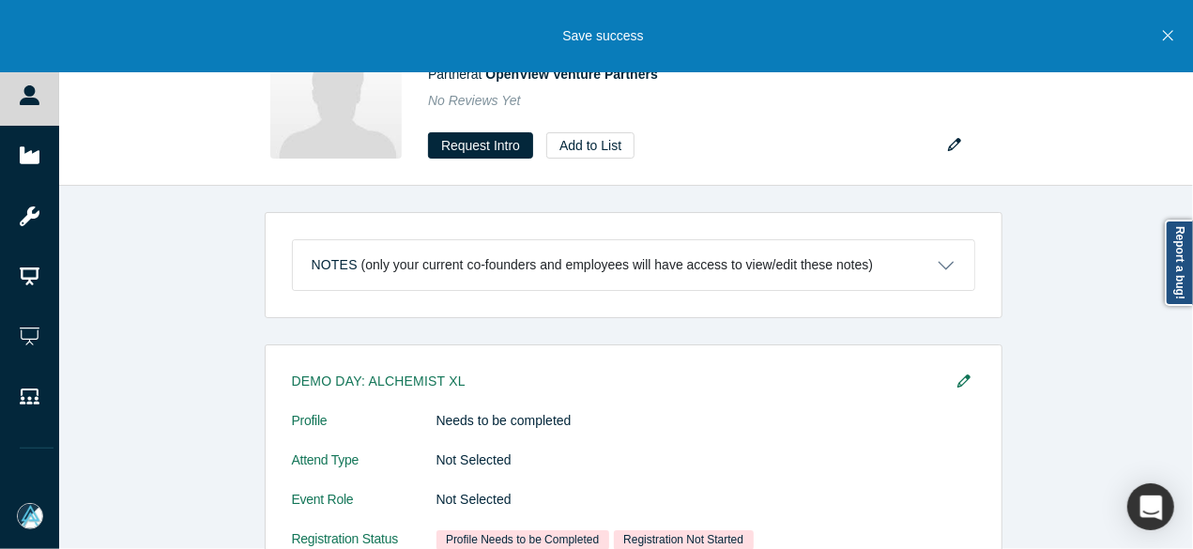
click at [1164, 33] on icon "Close" at bounding box center [1168, 36] width 10 height 10
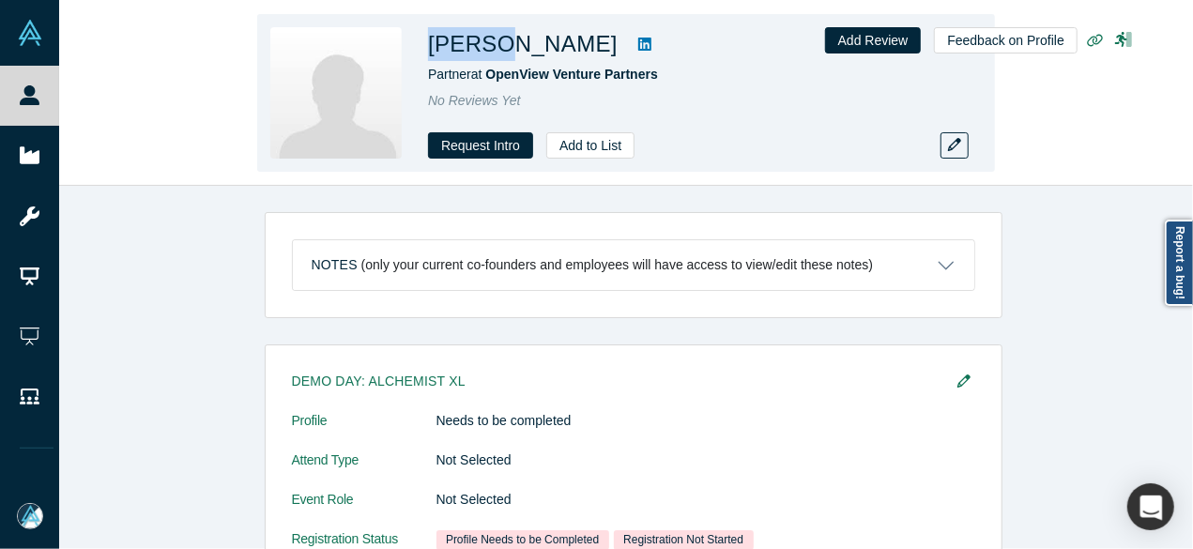
drag, startPoint x: 446, startPoint y: 52, endPoint x: 493, endPoint y: 52, distance: 46.9
click at [493, 52] on div "Daniel Demmer Partner at OpenView Venture Partners No Reviews Yet Request Intro…" at bounding box center [626, 93] width 738 height 158
copy h1 "Daniel"
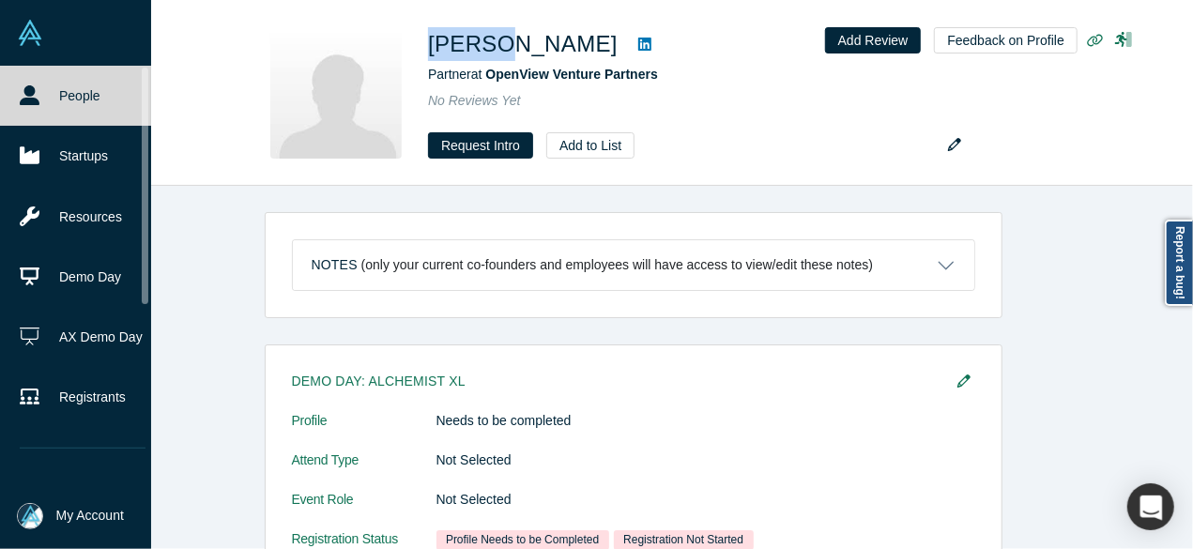
click at [39, 91] on link "People" at bounding box center [82, 96] width 165 height 60
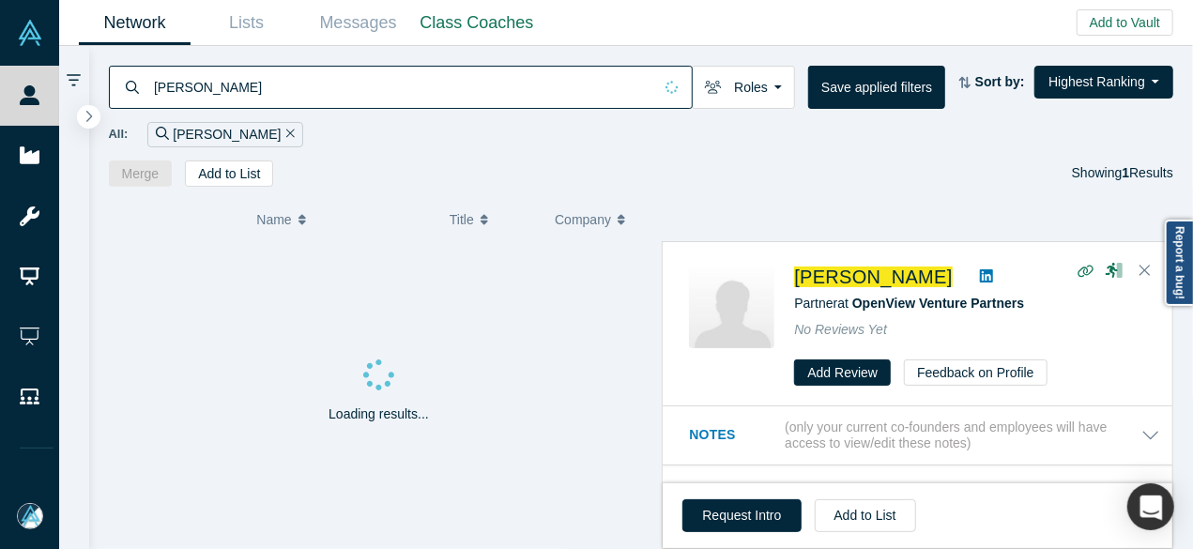
drag, startPoint x: 273, startPoint y: 89, endPoint x: 129, endPoint y: 84, distance: 143.6
click at [129, 84] on div "Daniel Demmer" at bounding box center [401, 87] width 584 height 43
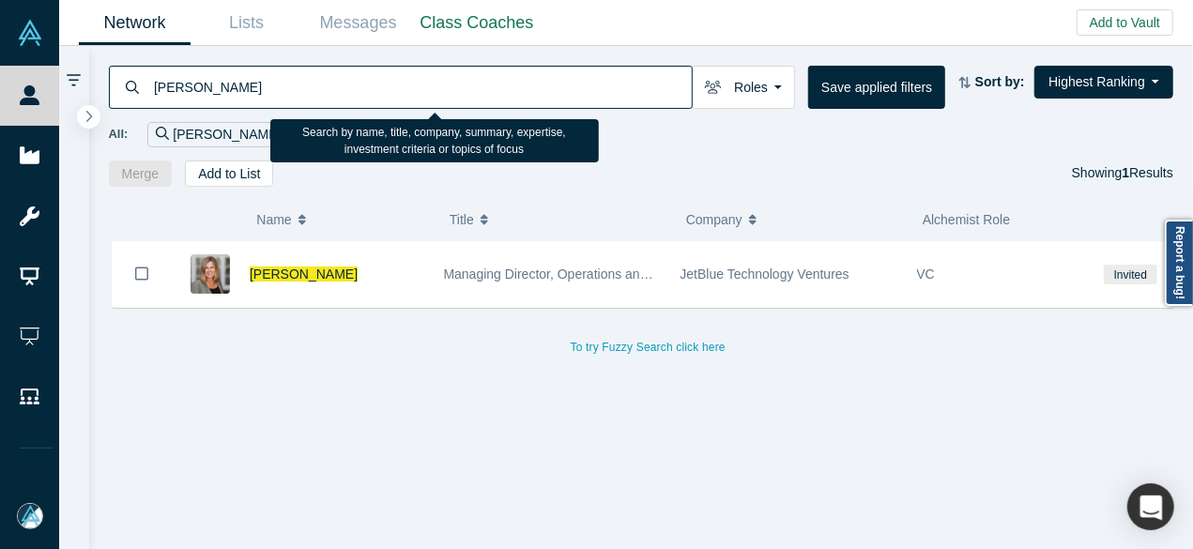
drag, startPoint x: 224, startPoint y: 89, endPoint x: 153, endPoint y: 84, distance: 71.5
click at [153, 84] on input "Amy Daniels Burr" at bounding box center [422, 87] width 540 height 44
paste input "Rob Toews"
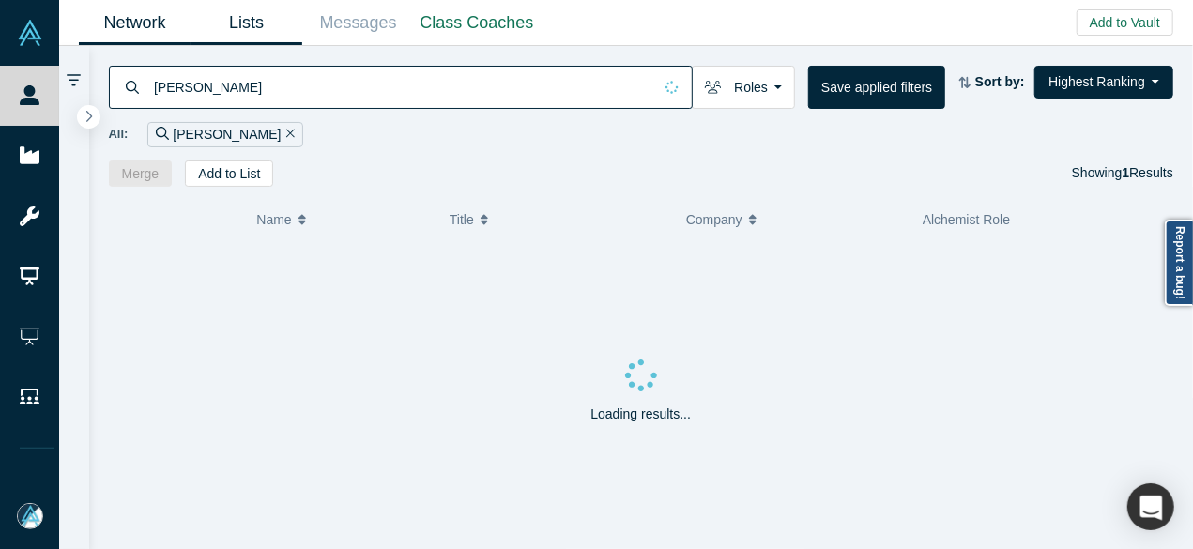
type input "Rob Toews"
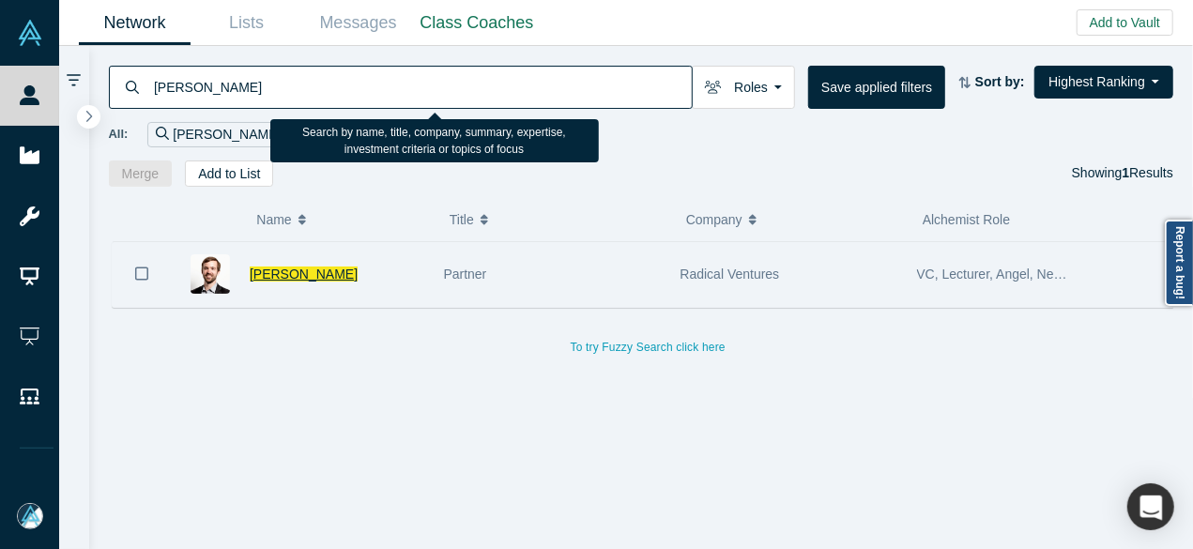
click at [297, 272] on span "Rob Toews" at bounding box center [304, 273] width 108 height 15
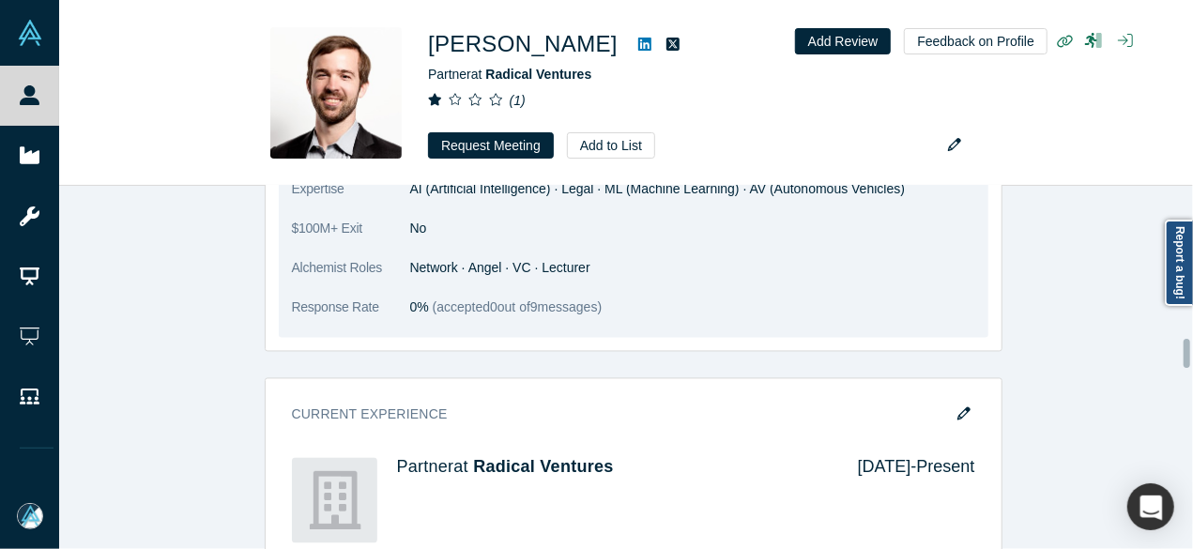
scroll to position [2064, 0]
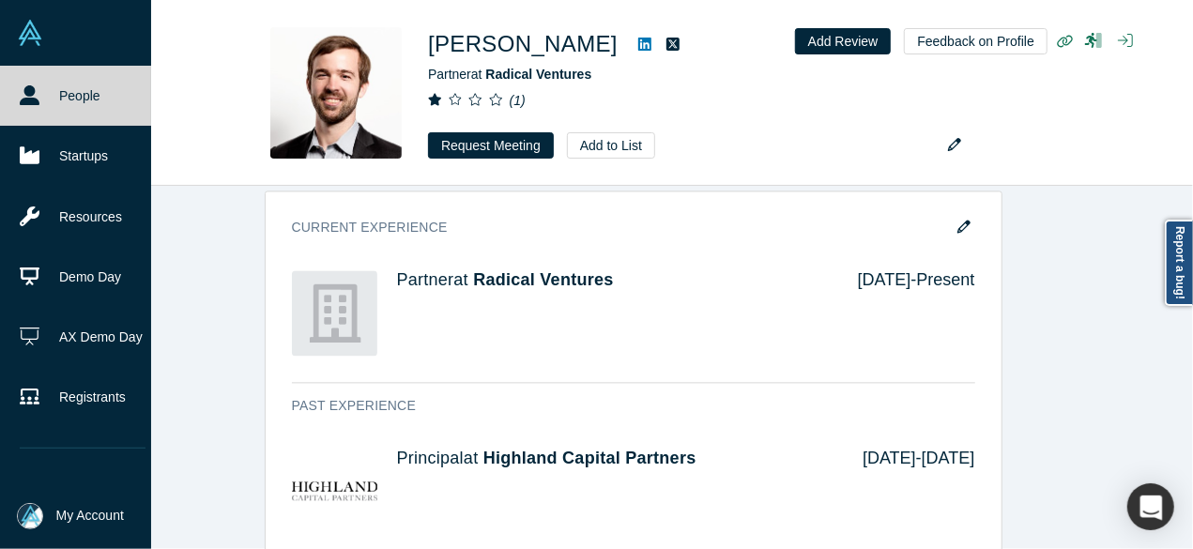
click at [41, 78] on link "People" at bounding box center [82, 96] width 165 height 60
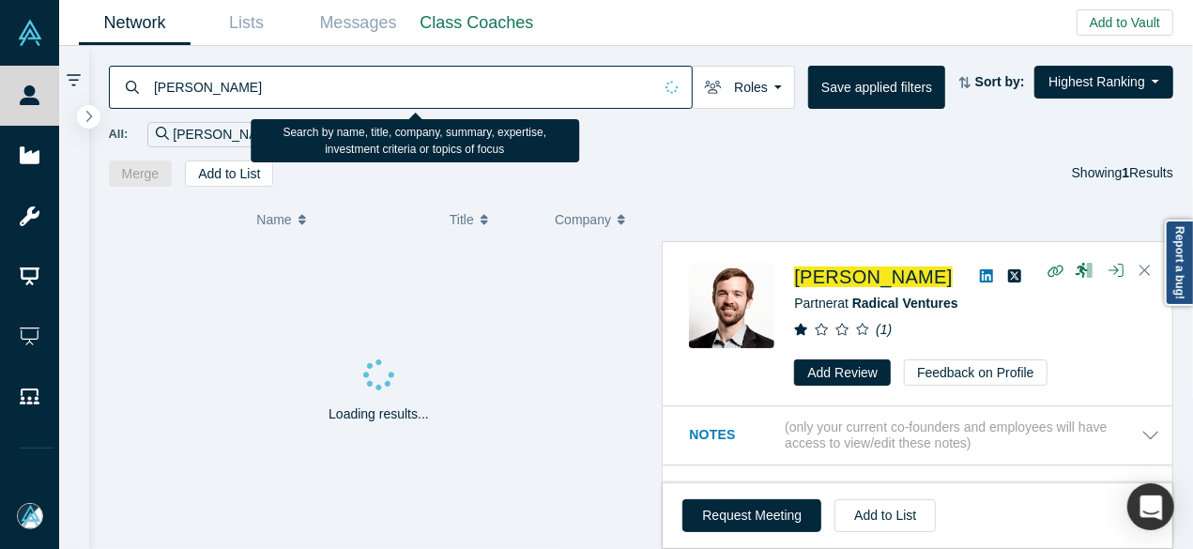
click at [137, 84] on div "Rob Toews" at bounding box center [401, 87] width 584 height 43
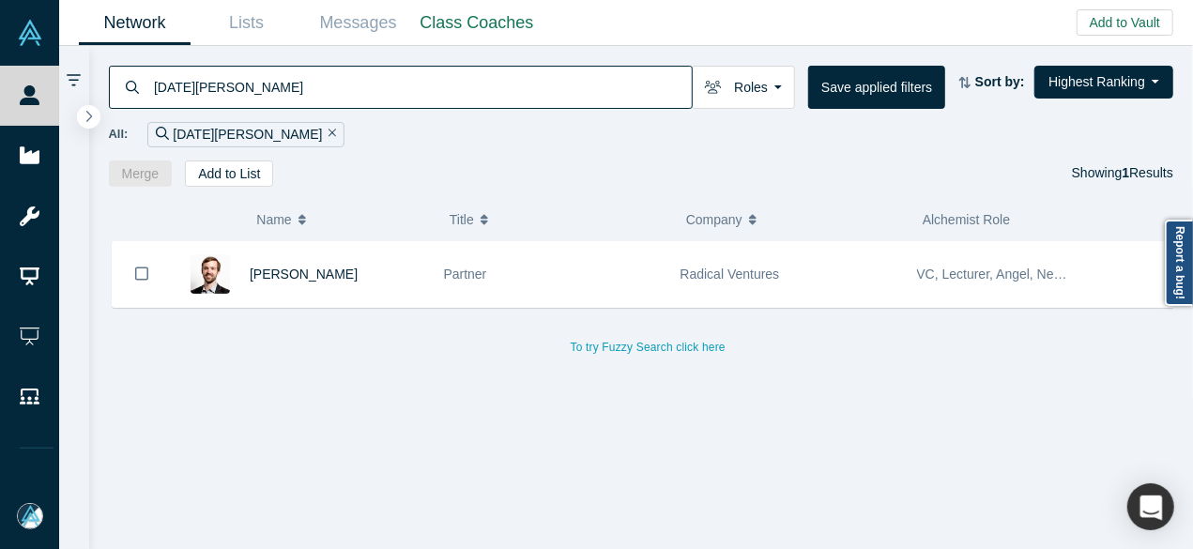
type input "Kartik Gupta"
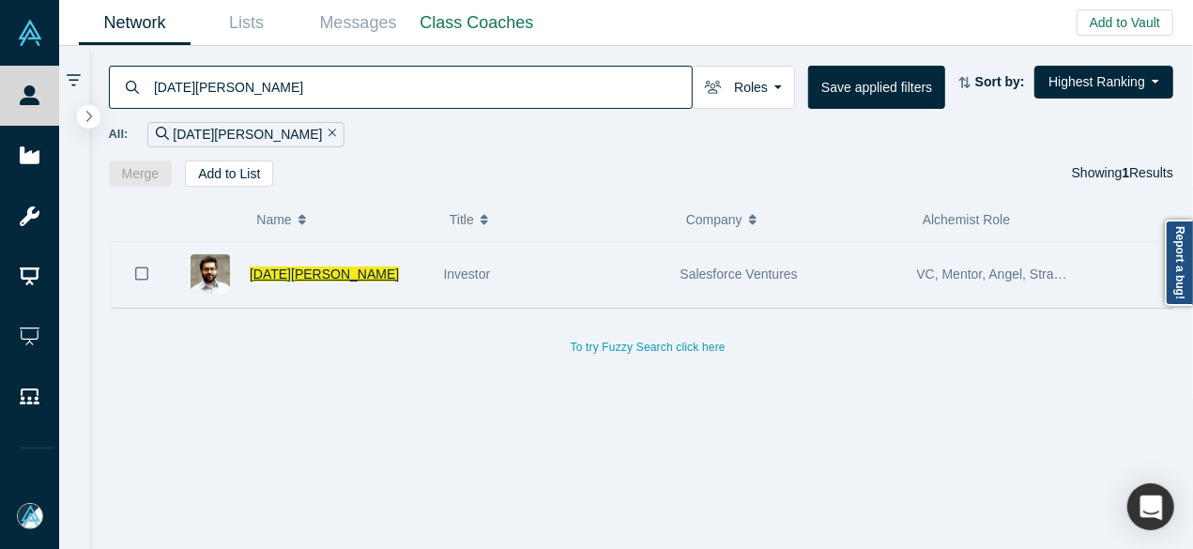
click at [309, 268] on span "Kartik Gupta" at bounding box center [324, 273] width 149 height 15
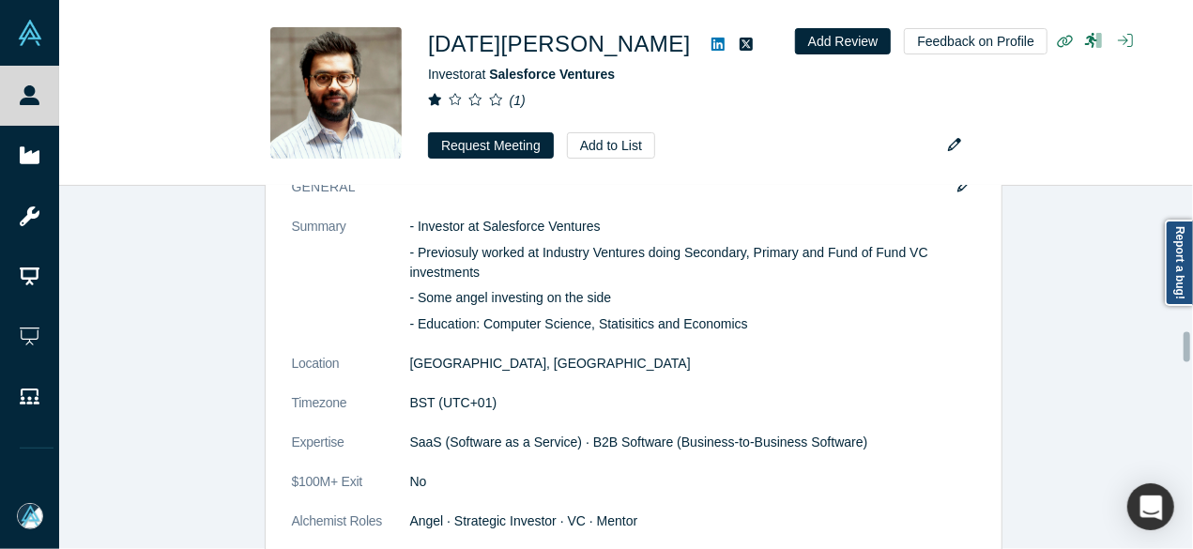
scroll to position [1971, 0]
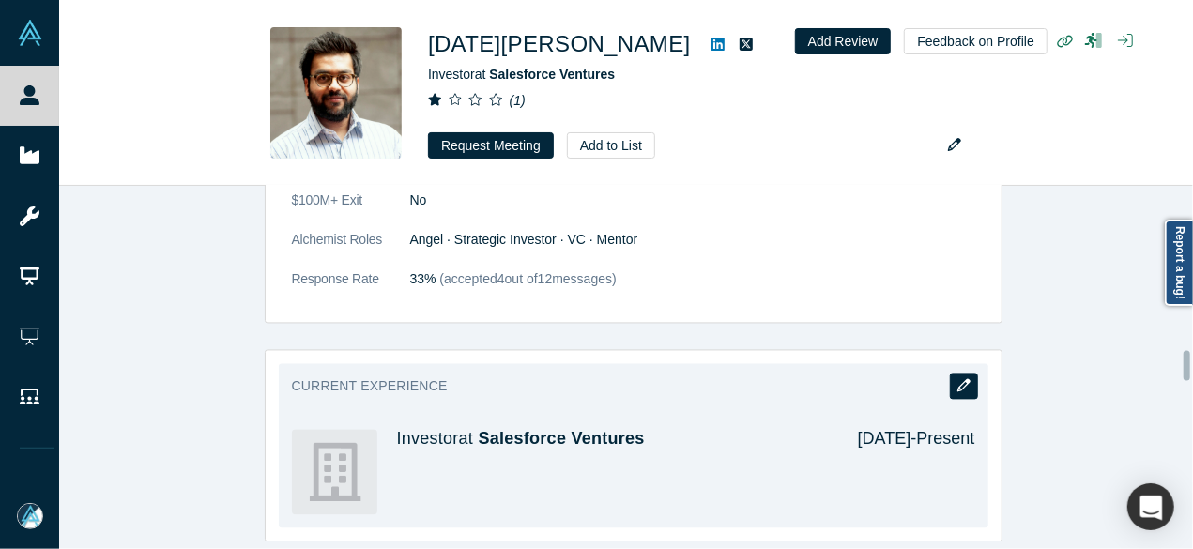
click at [958, 384] on icon "button" at bounding box center [963, 385] width 13 height 13
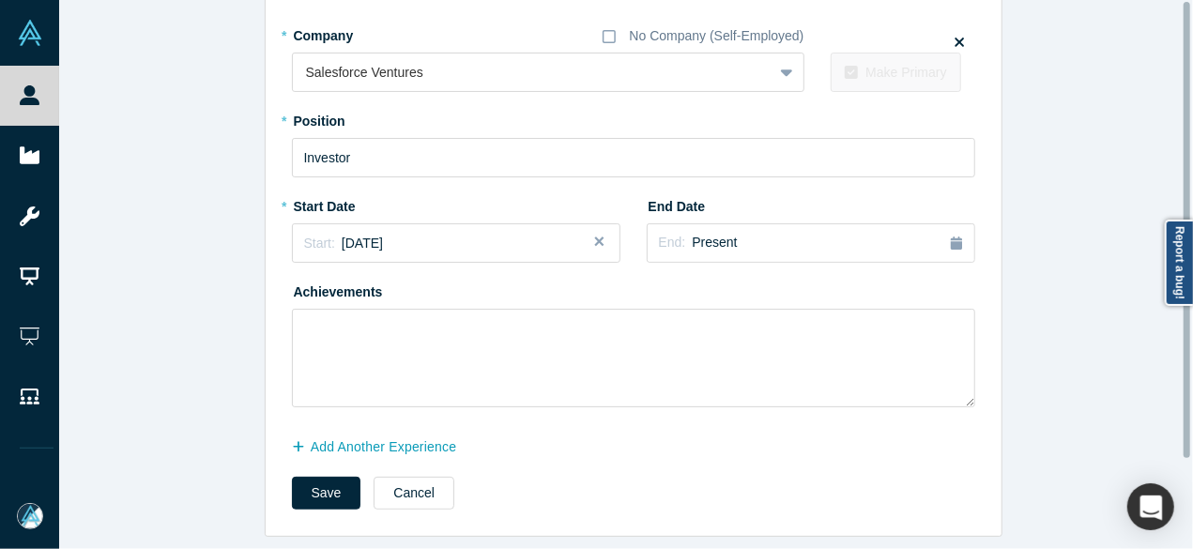
scroll to position [0, 0]
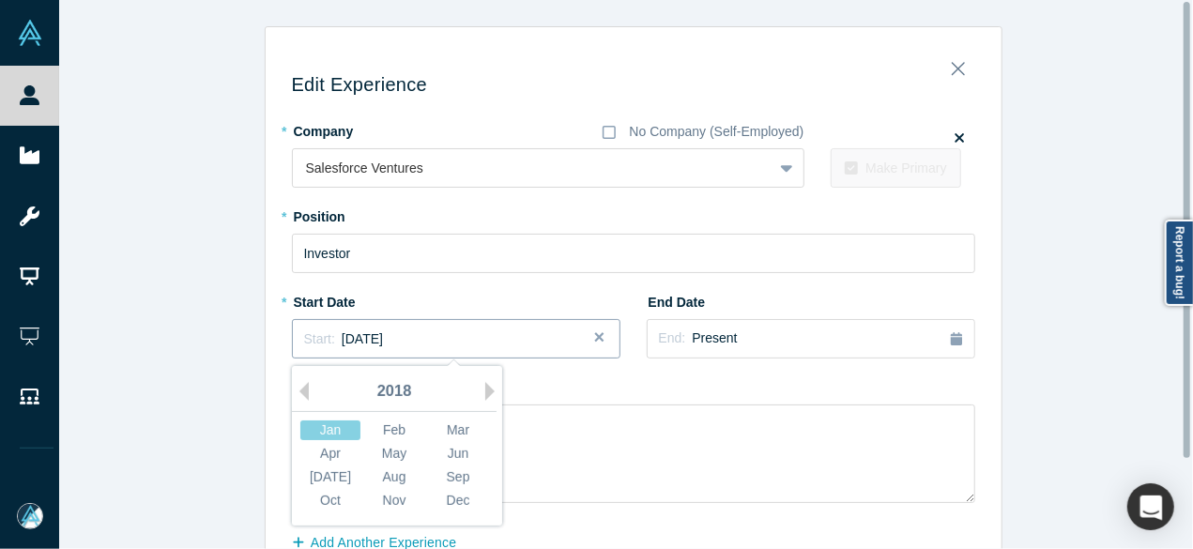
click at [412, 335] on div "Start: January 2018" at bounding box center [456, 339] width 304 height 20
click at [485, 391] on button "Next Year" at bounding box center [494, 391] width 19 height 19
drag, startPoint x: 479, startPoint y: 391, endPoint x: 463, endPoint y: 406, distance: 21.9
click at [485, 391] on button "Next Year" at bounding box center [494, 391] width 19 height 19
click at [387, 472] on div "Aug" at bounding box center [394, 477] width 60 height 20
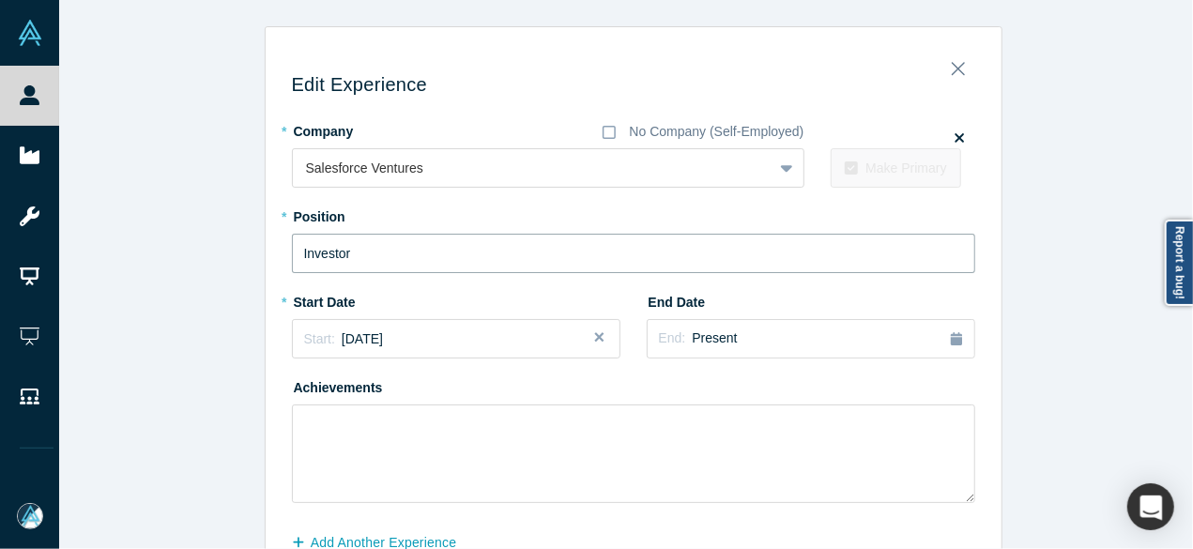
drag, startPoint x: 360, startPoint y: 262, endPoint x: 278, endPoint y: 251, distance: 83.3
click at [278, 251] on div "Edit Experience * Company No Company (Self-Employed) Salesforce Ventures To pic…" at bounding box center [634, 335] width 736 height 591
paste input "- Global Investments"
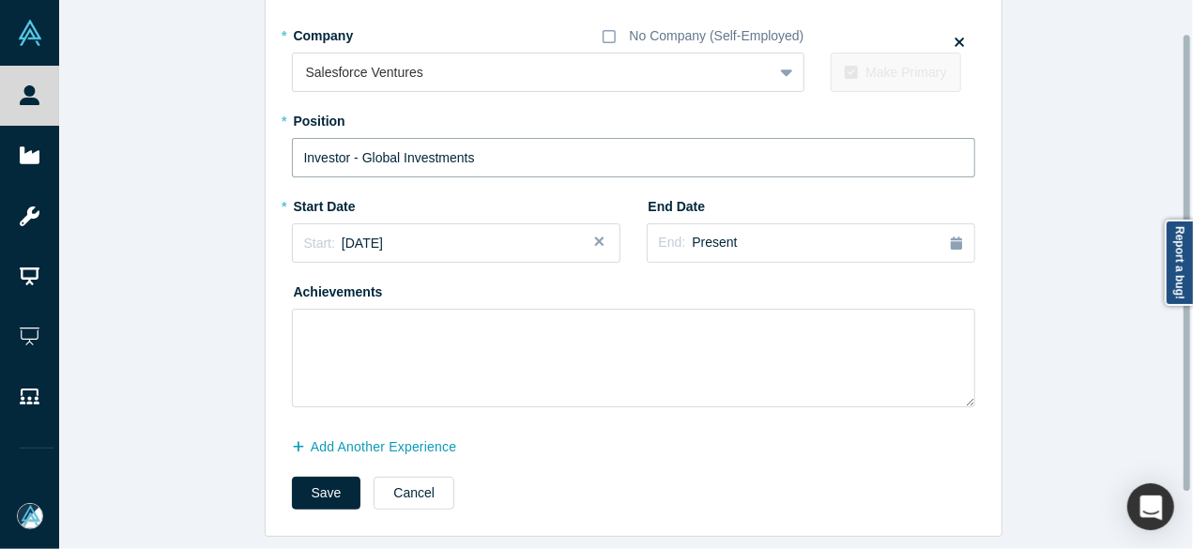
scroll to position [107, 0]
type input "Investor - Global Investments"
drag, startPoint x: 307, startPoint y: 481, endPoint x: 302, endPoint y: 466, distance: 15.7
click at [307, 481] on button "Save" at bounding box center [326, 493] width 69 height 33
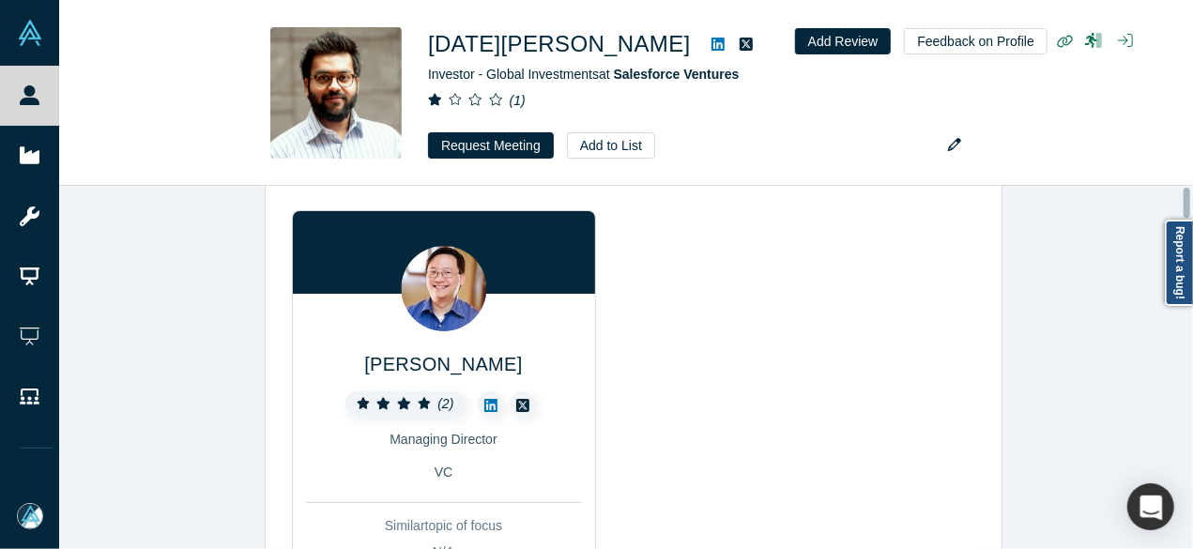
scroll to position [0, 0]
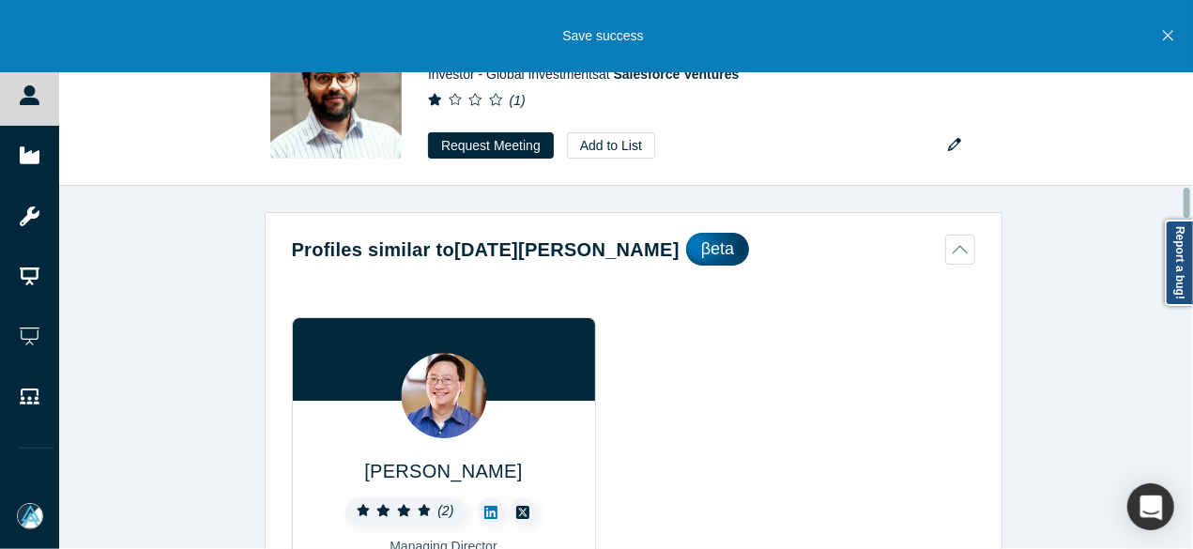
click at [823, 272] on div "Ben Yu ( 2 ) Managing Director VC Similar topic of focus N/A Open Profile" at bounding box center [633, 534] width 683 height 525
click at [1171, 37] on icon "Close" at bounding box center [1168, 35] width 10 height 17
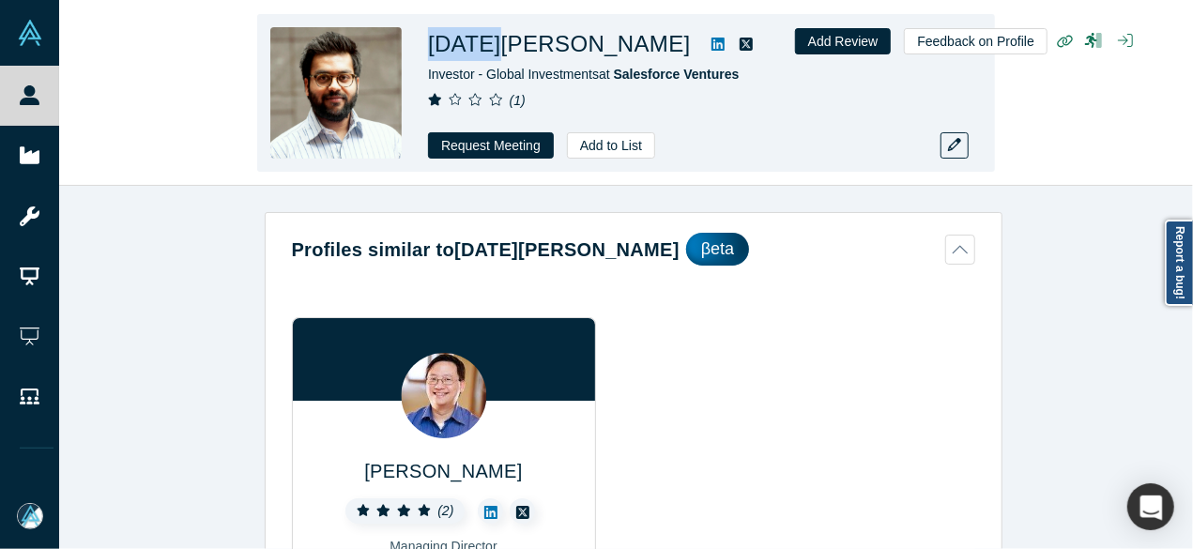
drag, startPoint x: 432, startPoint y: 46, endPoint x: 487, endPoint y: 52, distance: 55.6
click at [487, 52] on h1 "Kartik Gupta" at bounding box center [559, 44] width 263 height 34
copy h1 "Kartik"
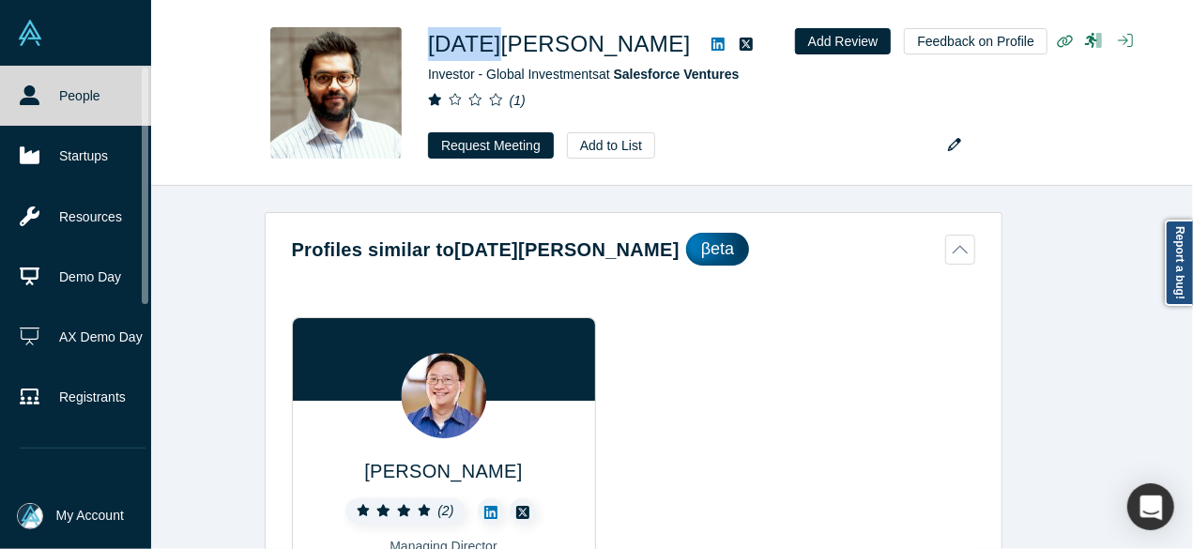
click at [39, 96] on link "People" at bounding box center [82, 96] width 165 height 60
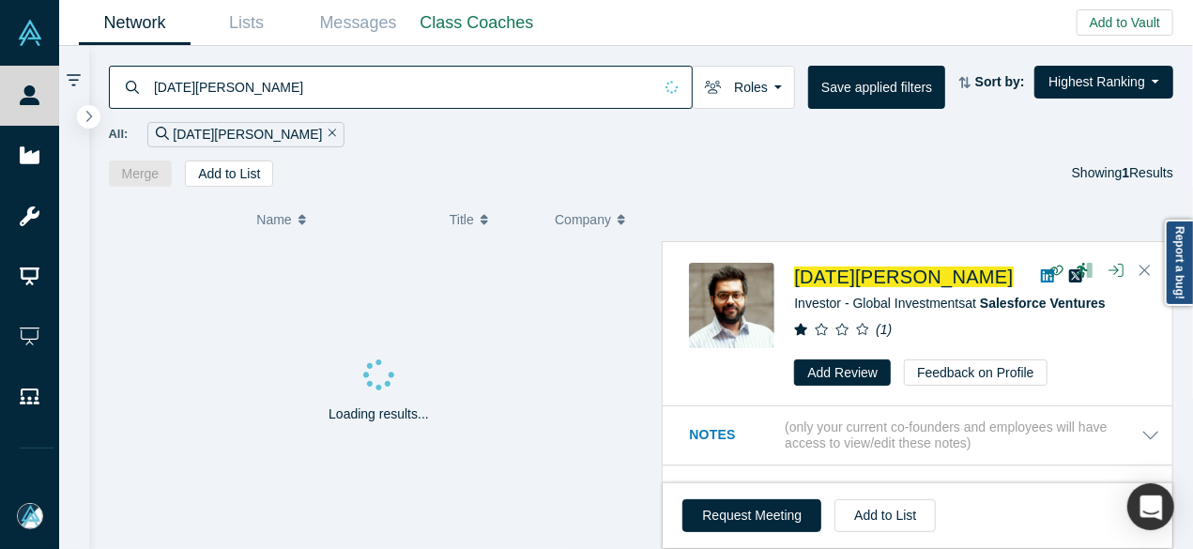
drag, startPoint x: 243, startPoint y: 97, endPoint x: 141, endPoint y: 81, distance: 103.5
click at [141, 81] on div "Kartik Gupta" at bounding box center [401, 87] width 584 height 43
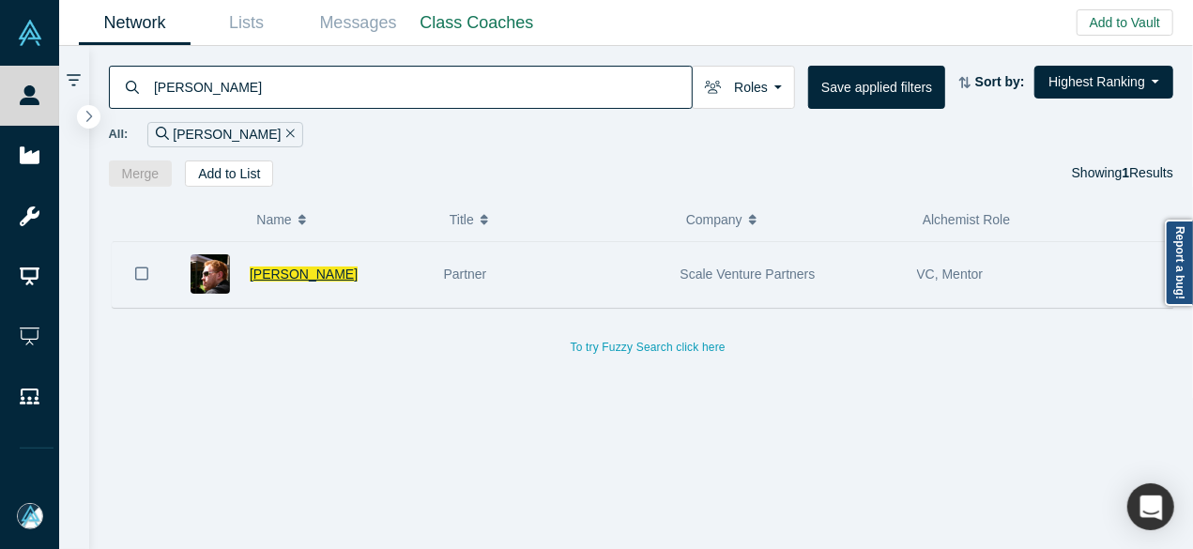
type input "Ariel Tseitlin"
click at [261, 273] on span "Ariel Tseitlin" at bounding box center [304, 273] width 108 height 15
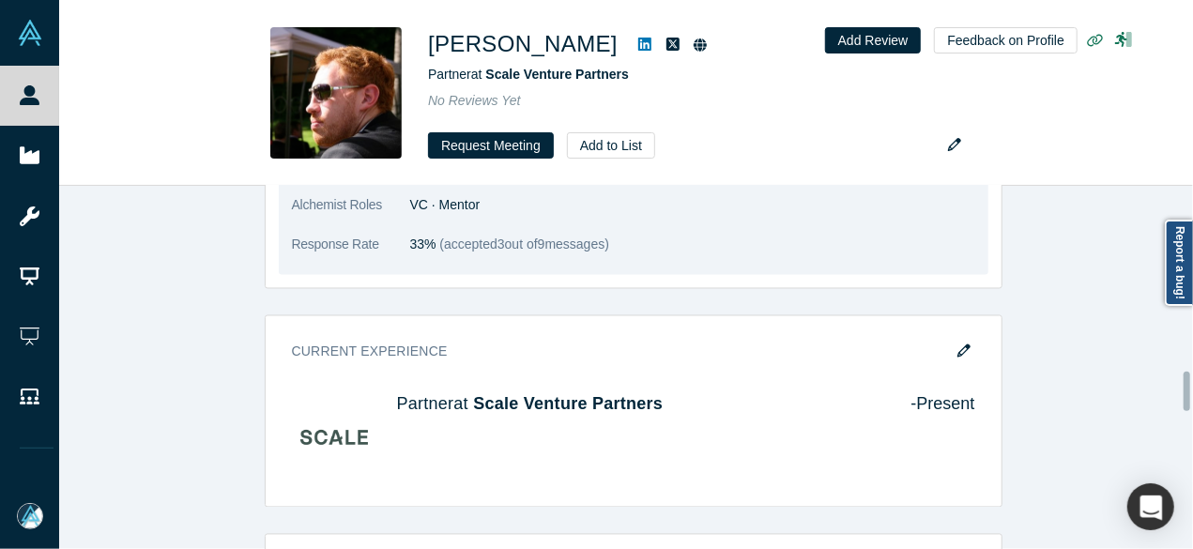
scroll to position [1877, 0]
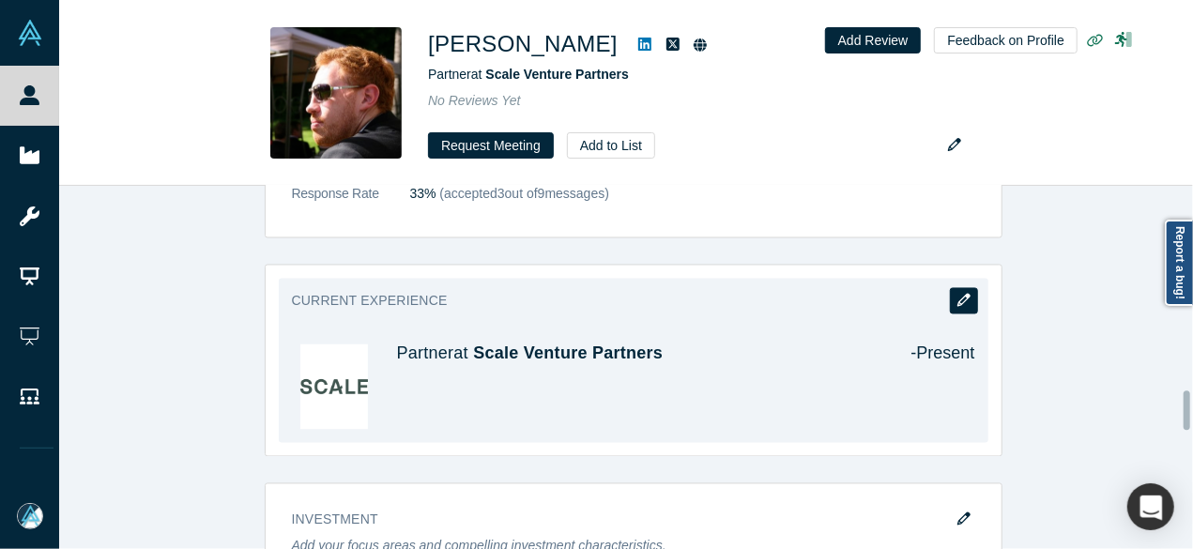
click at [965, 288] on button "button" at bounding box center [964, 301] width 28 height 26
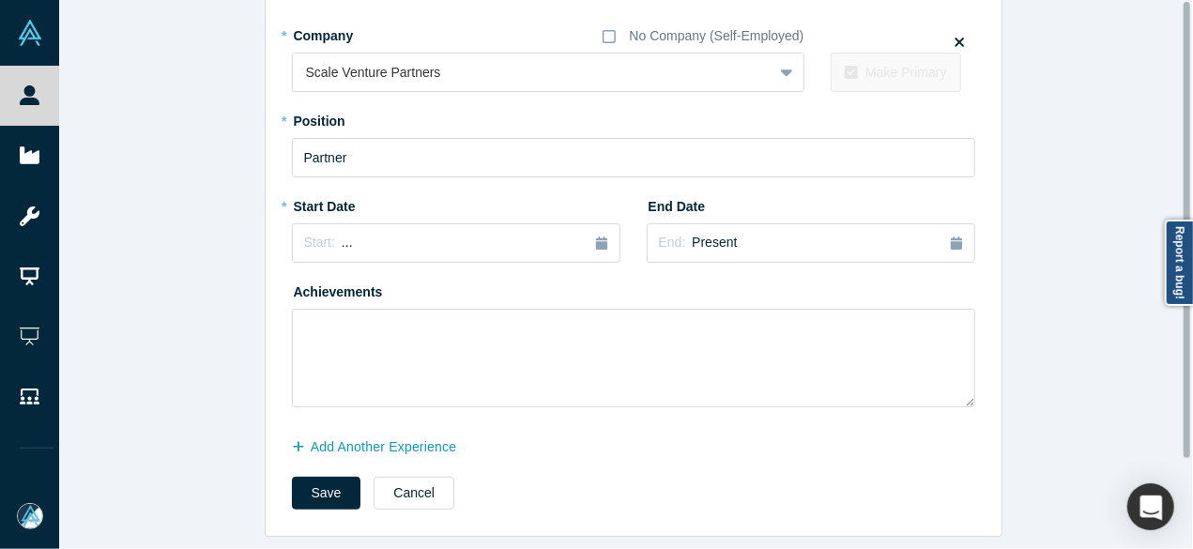
scroll to position [0, 0]
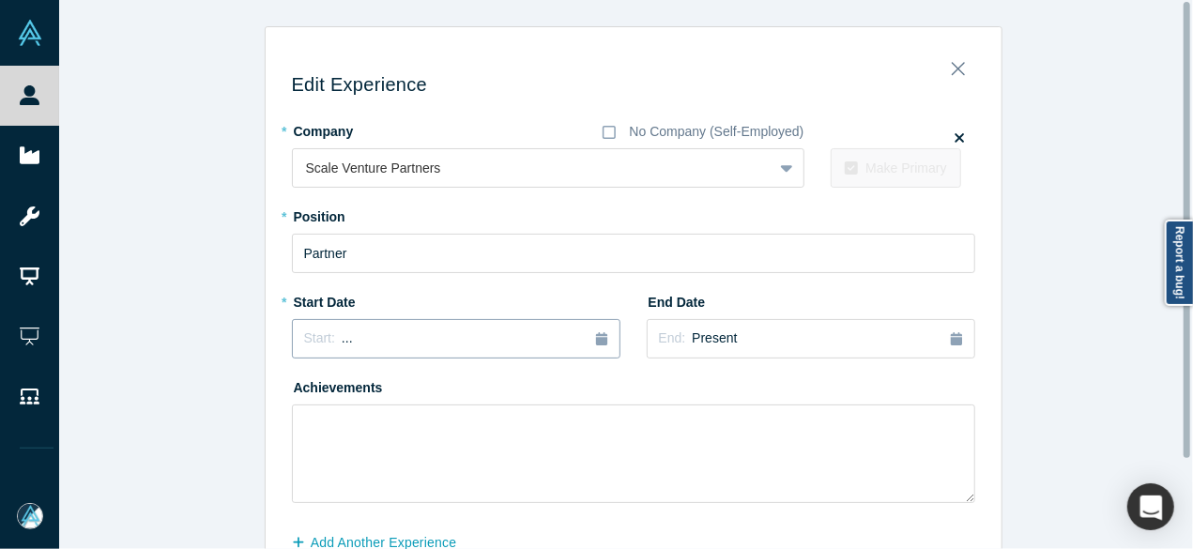
click at [342, 344] on span "..." at bounding box center [347, 337] width 11 height 15
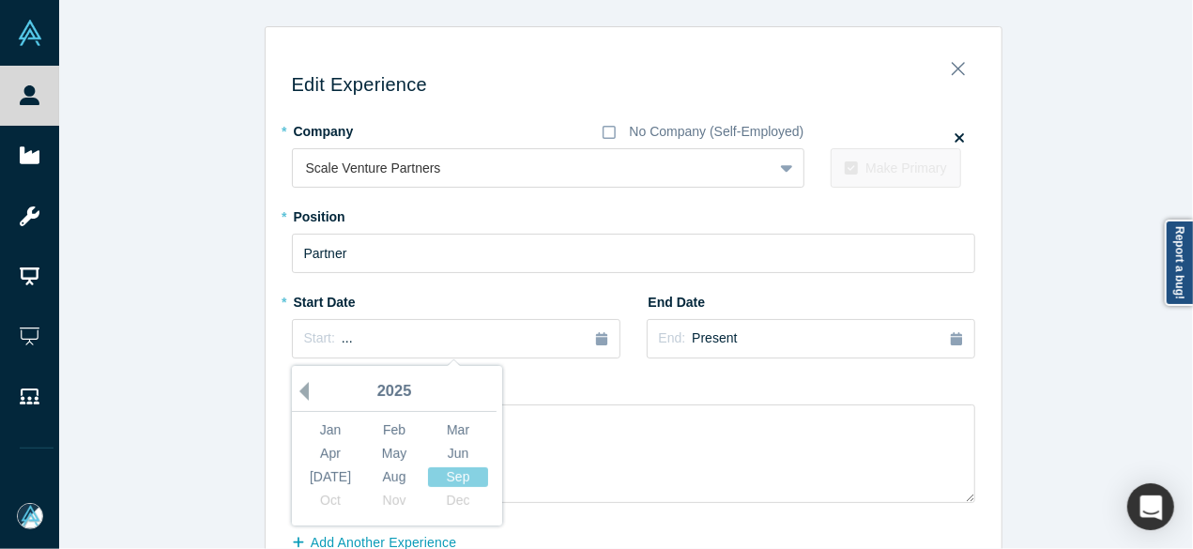
click at [297, 391] on button "Previous Year" at bounding box center [299, 391] width 19 height 19
click at [297, 392] on button "Previous Year" at bounding box center [299, 391] width 19 height 19
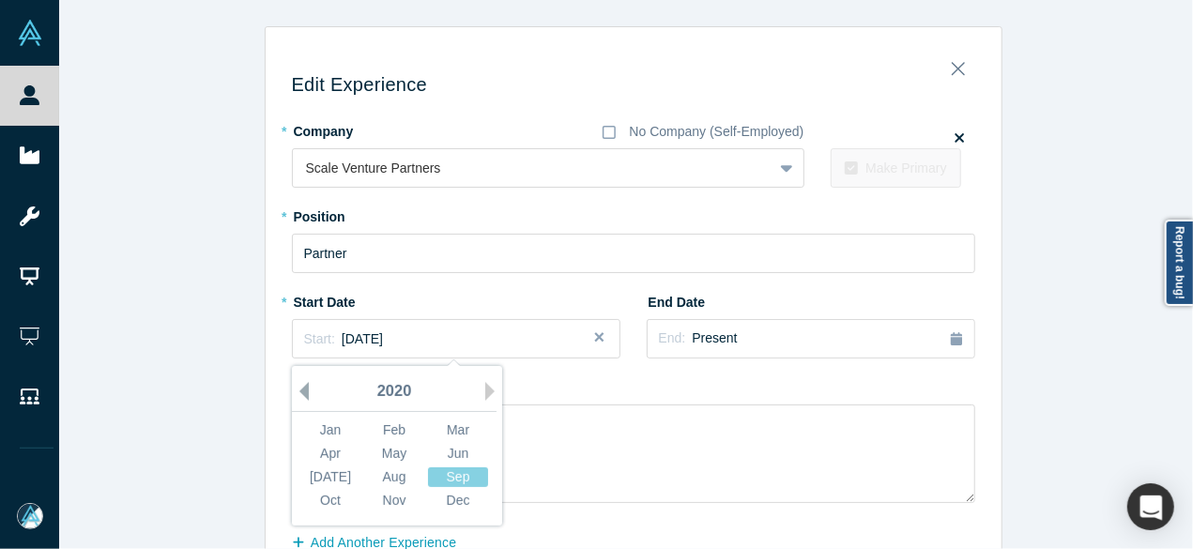
click at [297, 392] on button "Previous Year" at bounding box center [299, 391] width 19 height 19
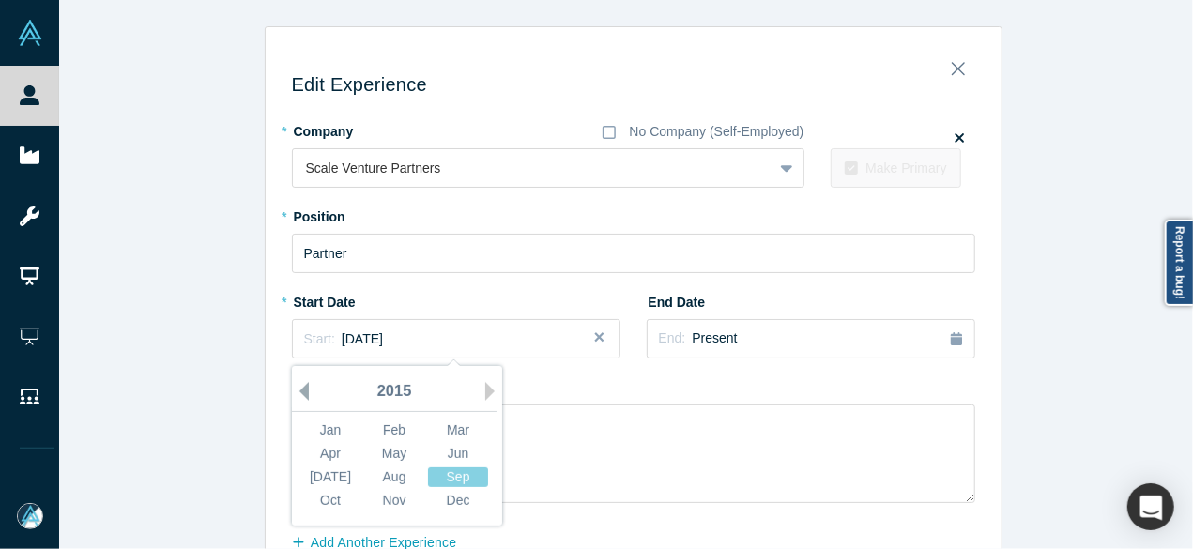
click at [297, 392] on button "Previous Year" at bounding box center [299, 391] width 19 height 19
click at [297, 391] on button "Previous Year" at bounding box center [299, 391] width 19 height 19
click at [394, 493] on div "Nov" at bounding box center [394, 501] width 60 height 20
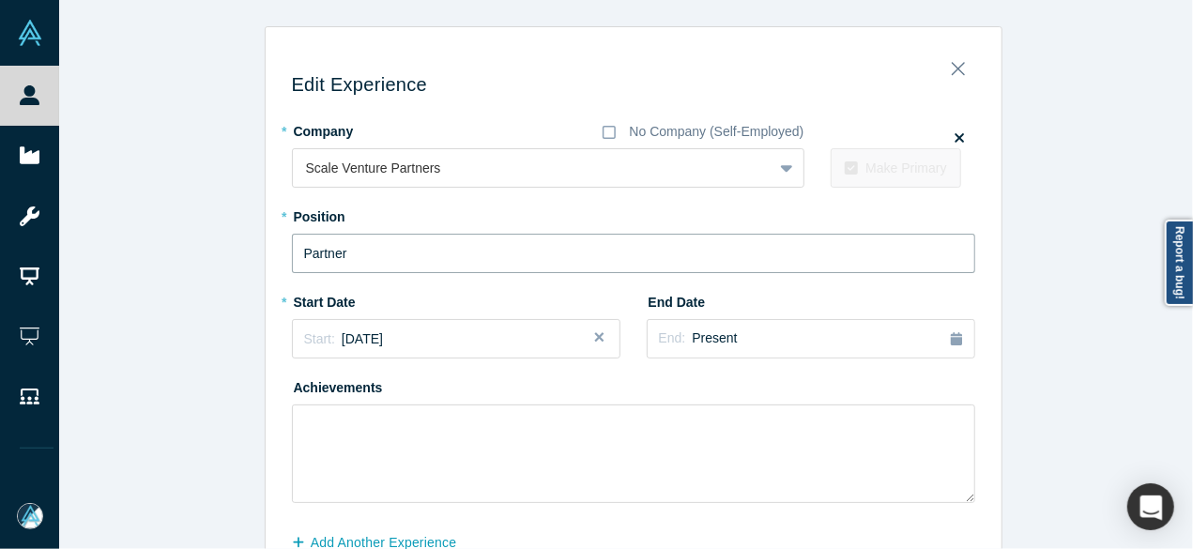
click at [368, 256] on input "Partner" at bounding box center [633, 253] width 683 height 39
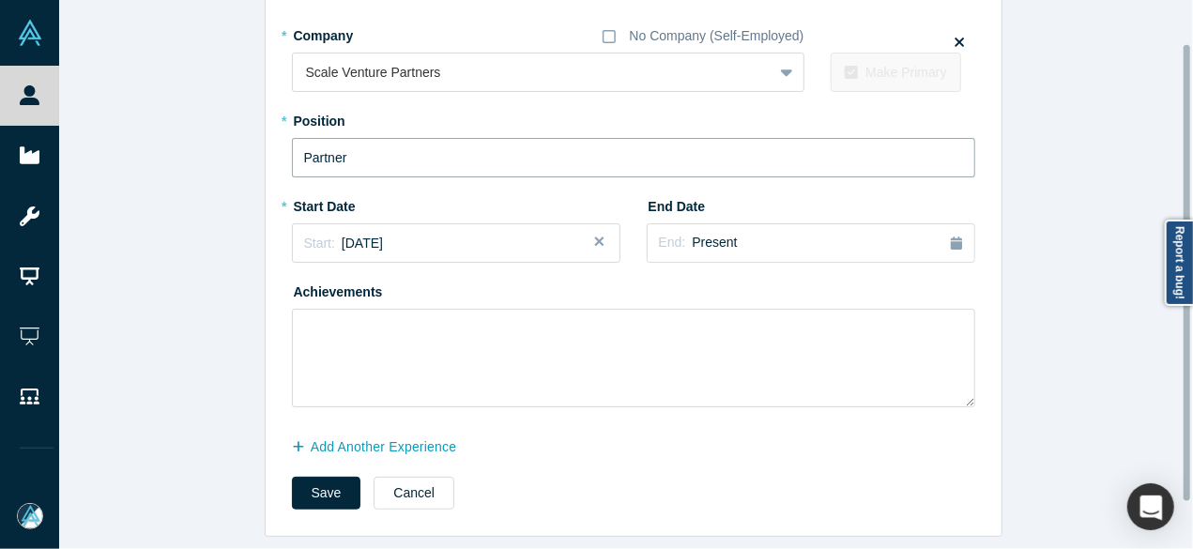
scroll to position [107, 0]
click at [327, 489] on button "Save" at bounding box center [326, 493] width 69 height 33
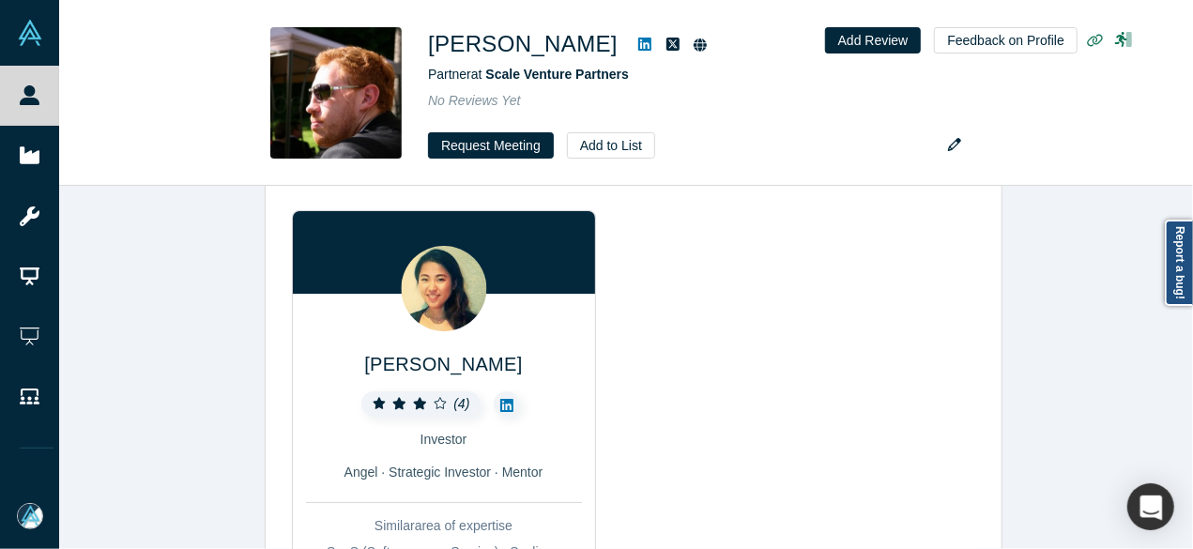
scroll to position [0, 0]
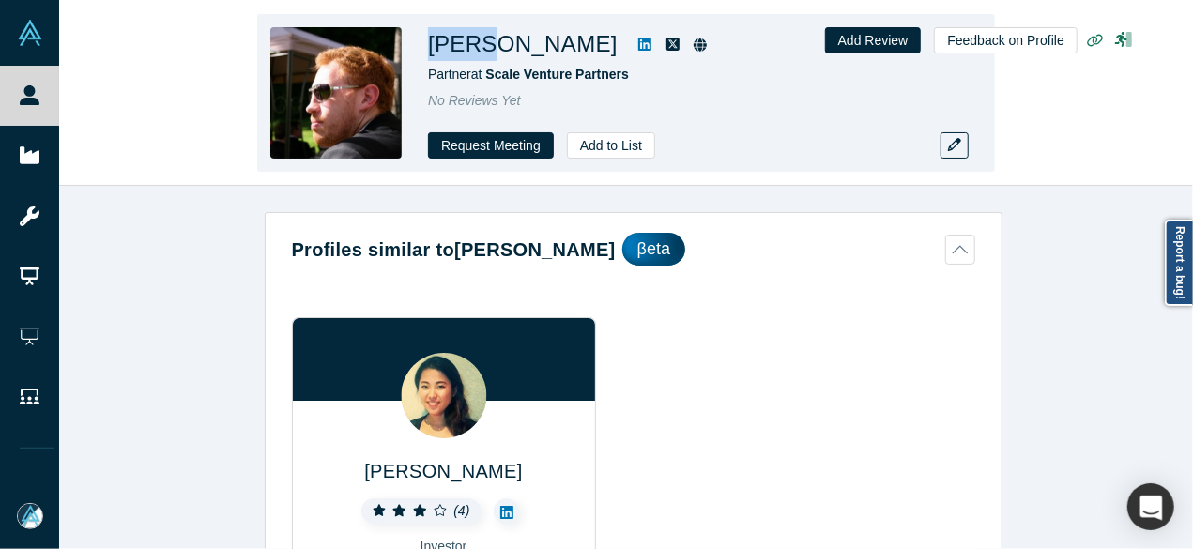
drag, startPoint x: 427, startPoint y: 38, endPoint x: 474, endPoint y: 44, distance: 47.3
click at [474, 44] on div "Ariel Tseitlin Partner at Scale Venture Partners No Reviews Yet Request Meeting…" at bounding box center [626, 93] width 738 height 158
copy h1 "Ariel"
click at [62, 99] on div "Ariel Tseitlin Partner at Scale Venture Partners No Reviews Yet Request Meeting…" at bounding box center [626, 93] width 1134 height 185
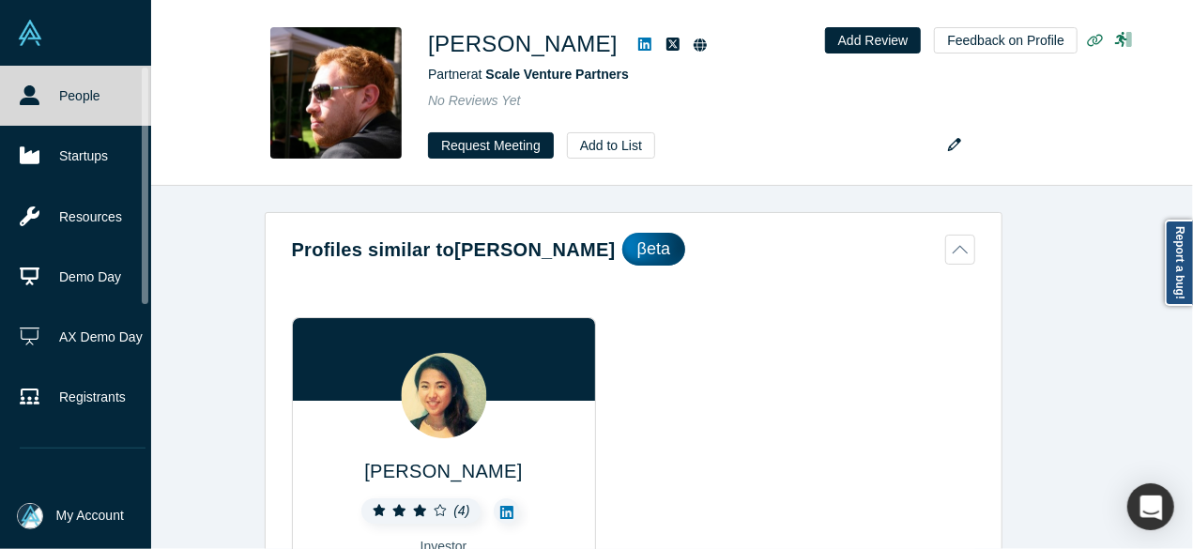
click at [38, 96] on icon at bounding box center [30, 95] width 20 height 20
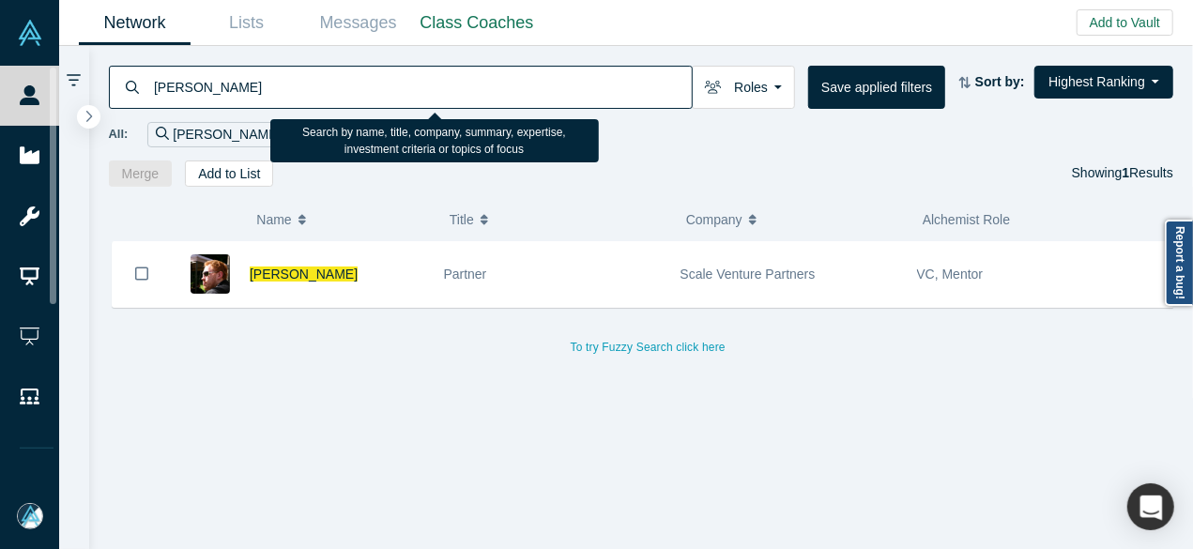
drag, startPoint x: 264, startPoint y: 81, endPoint x: 153, endPoint y: 81, distance: 110.7
click at [152, 82] on input "Ariel Tseitlin" at bounding box center [422, 87] width 540 height 44
paste input "Harsha Neerchal"
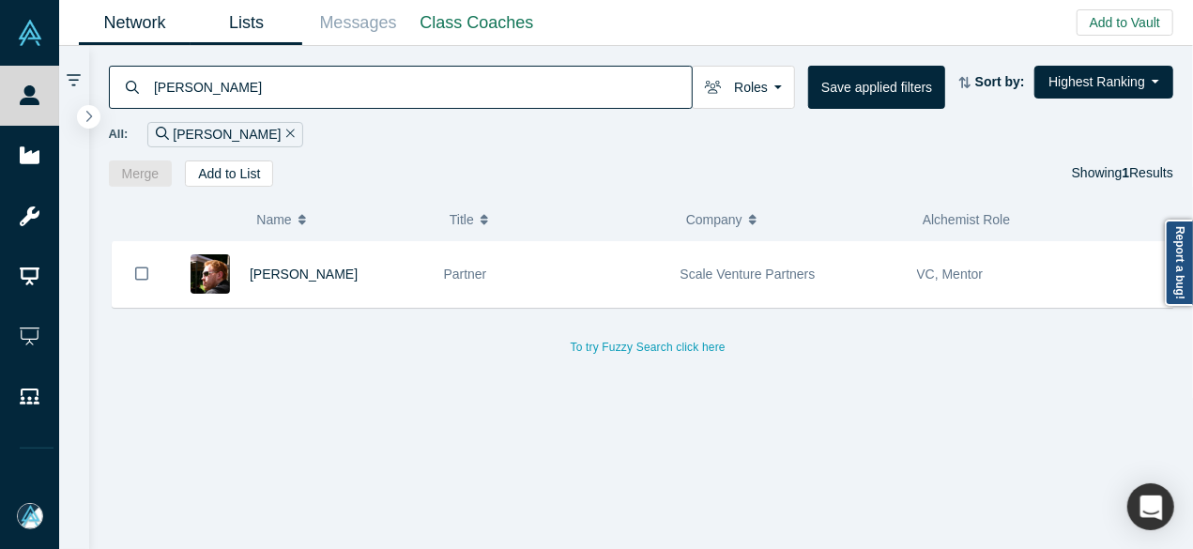
type input "Harsha Neerchal"
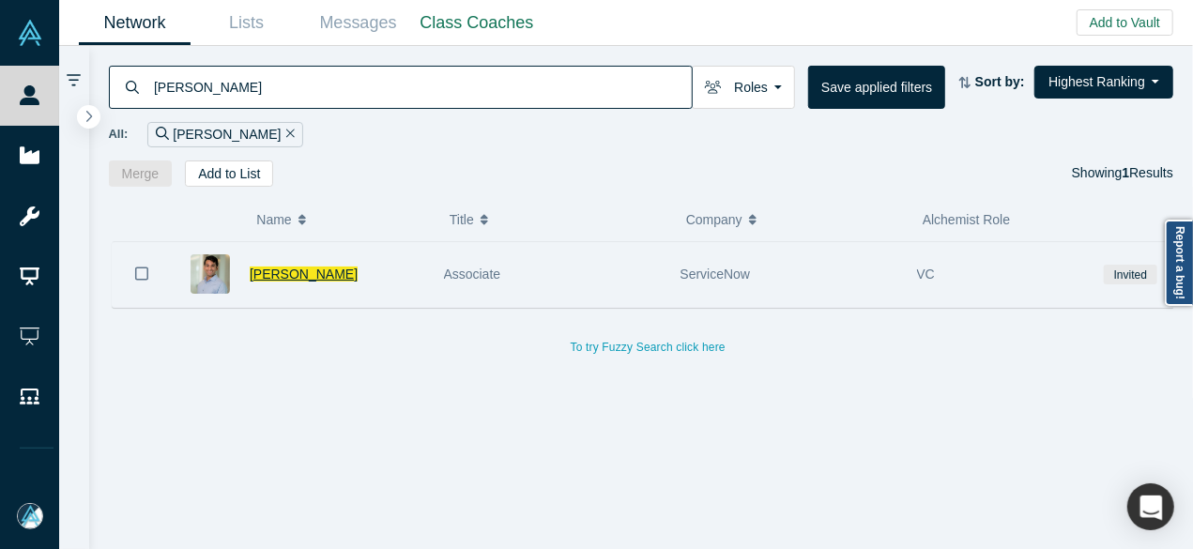
click at [312, 272] on span "Harsha Neerchal" at bounding box center [304, 273] width 108 height 15
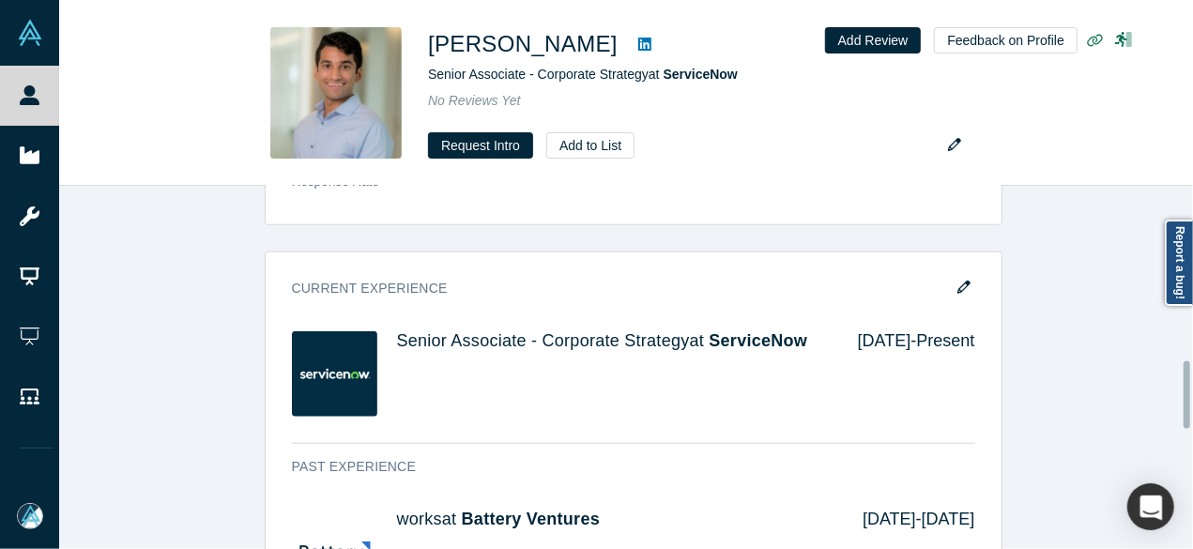
scroll to position [938, 0]
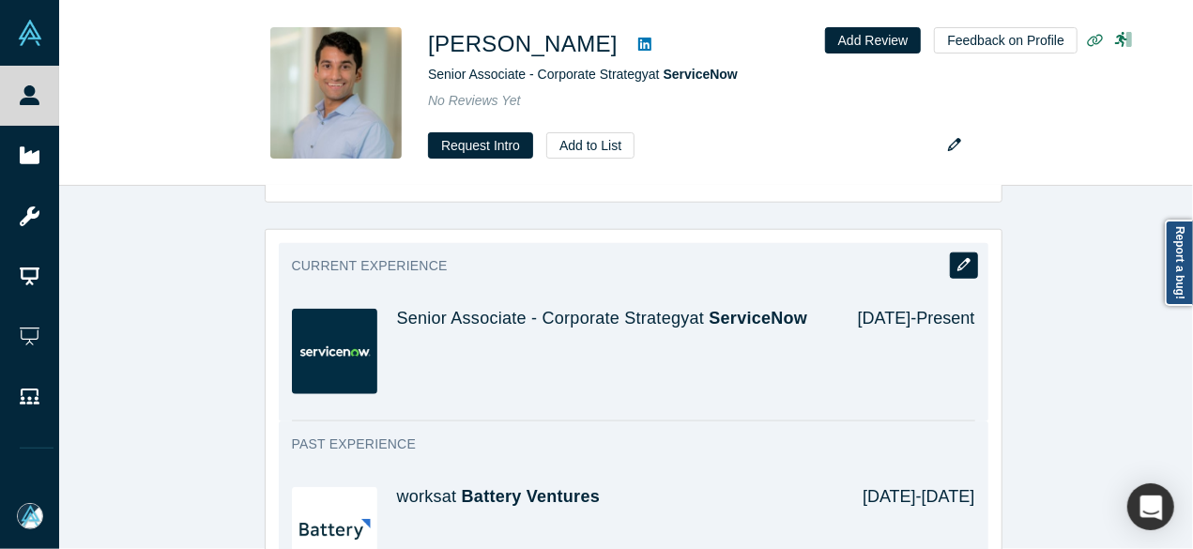
click at [957, 261] on icon "button" at bounding box center [963, 264] width 13 height 13
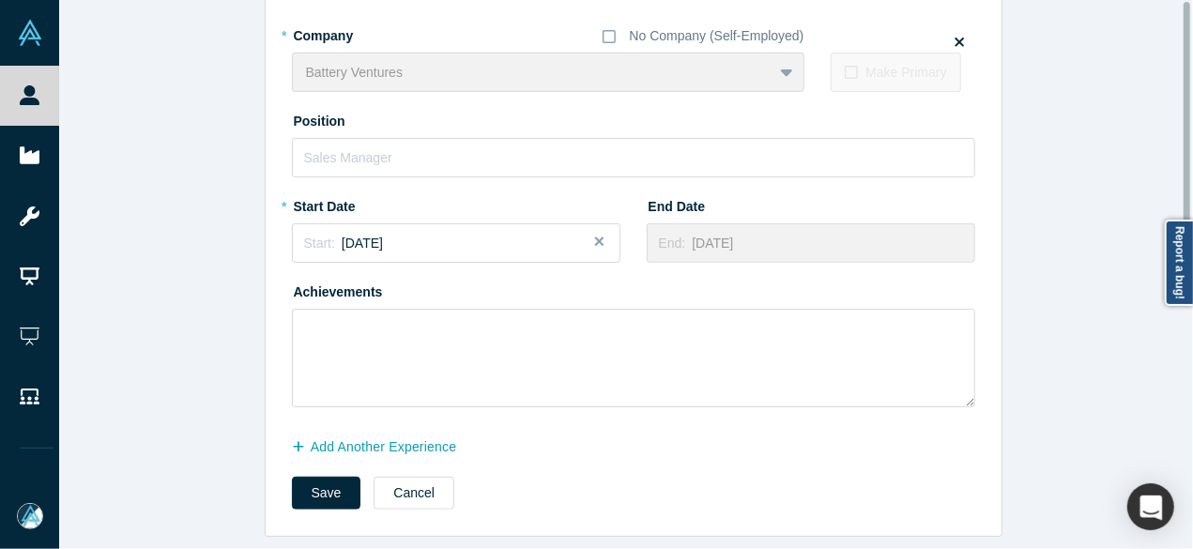
scroll to position [0, 0]
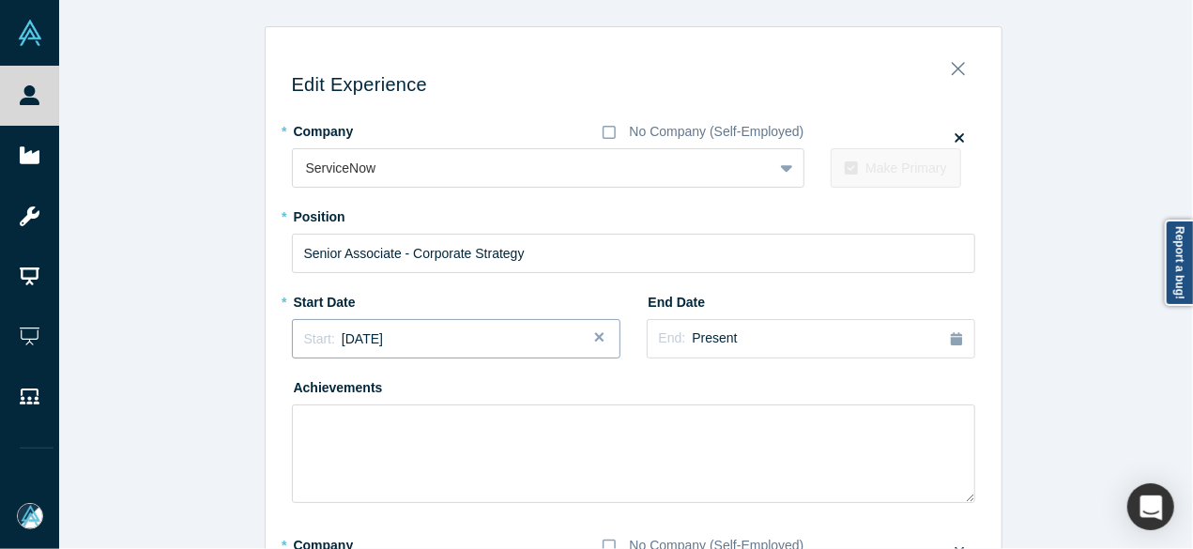
click at [356, 342] on span "September 2020" at bounding box center [362, 338] width 41 height 15
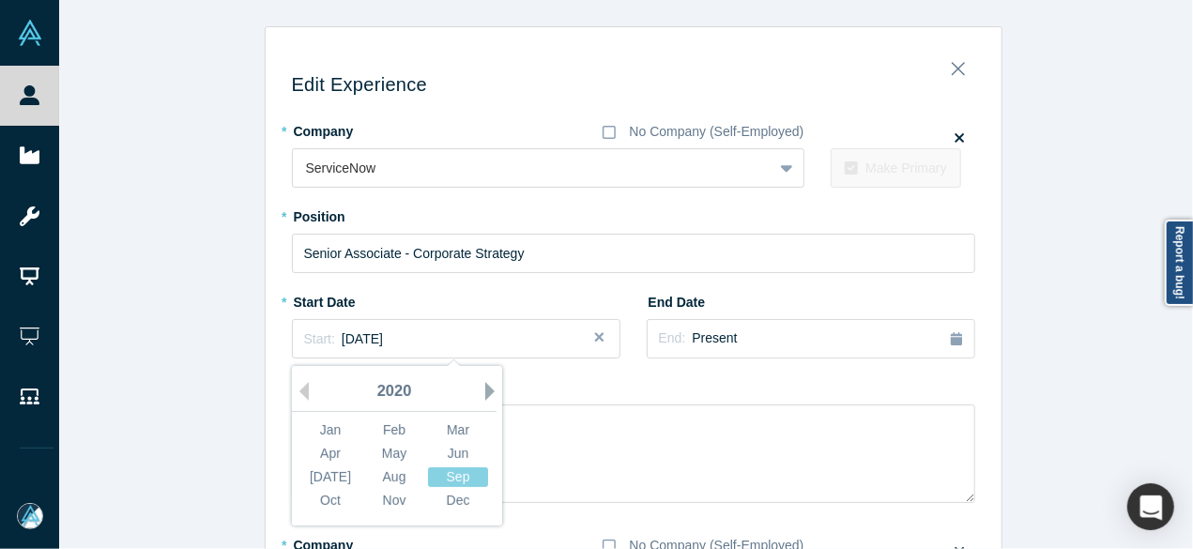
click at [485, 390] on button "Next Year" at bounding box center [494, 391] width 19 height 19
click at [485, 388] on button "Next Year" at bounding box center [494, 391] width 19 height 19
click at [485, 386] on button "Next Year" at bounding box center [494, 391] width 19 height 19
click at [447, 424] on div "Mar" at bounding box center [458, 430] width 60 height 20
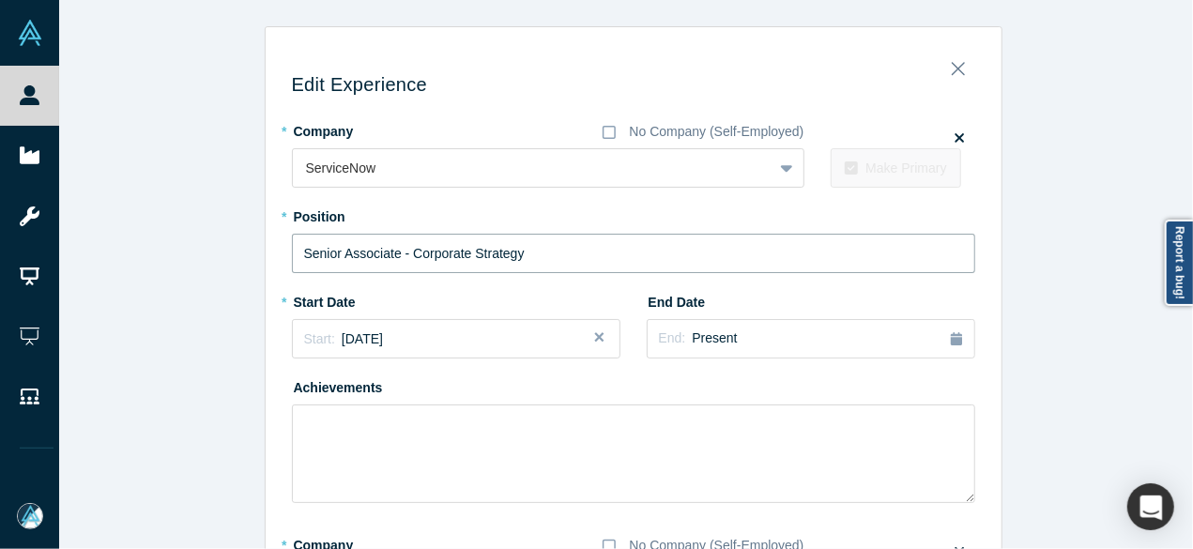
drag, startPoint x: 494, startPoint y: 258, endPoint x: 243, endPoint y: 242, distance: 251.0
click at [243, 242] on div "Edit Experience * Company No Company (Self-Employed) ServiceNow To pick up a dr…" at bounding box center [633, 536] width 1148 height 1020
paste input "rviceNow Impact - Senior Product Manager"
type input "ServiceNow Impact - Senior Product Manager"
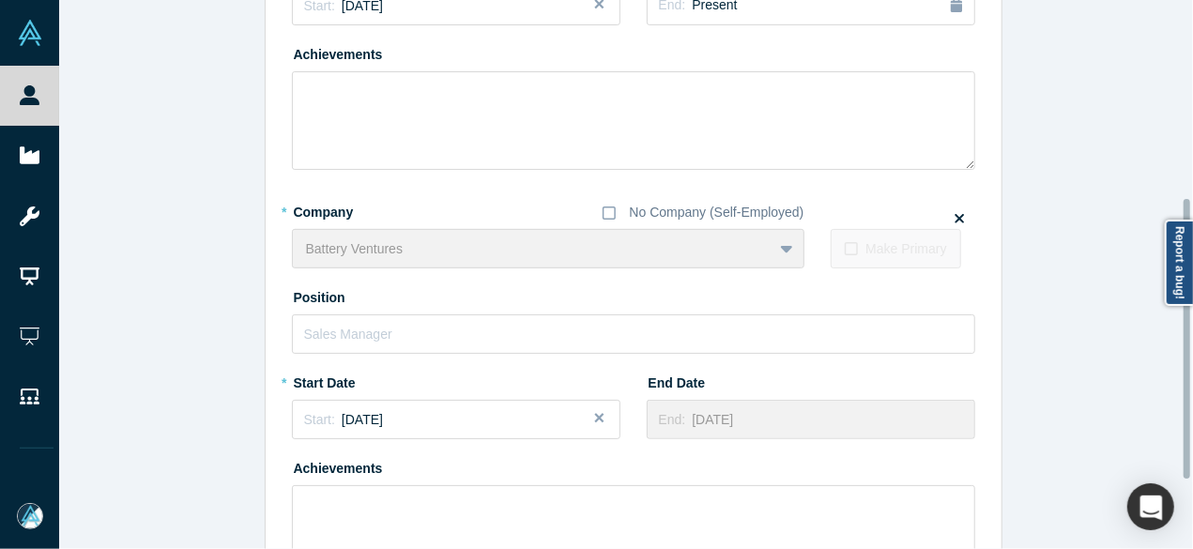
scroll to position [522, 0]
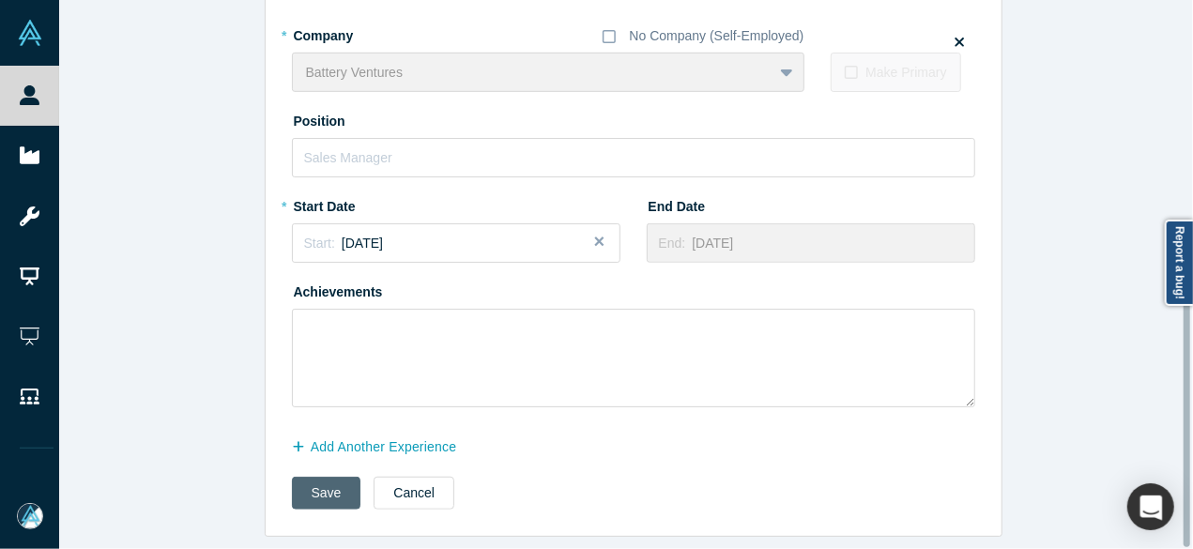
click at [294, 492] on button "Save" at bounding box center [326, 493] width 69 height 33
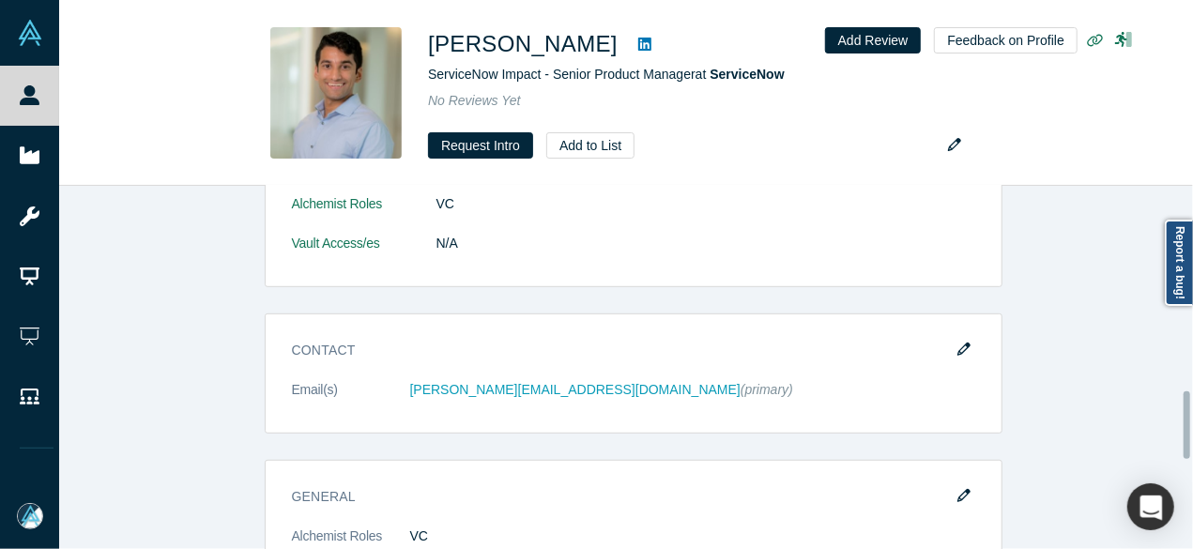
scroll to position [0, 0]
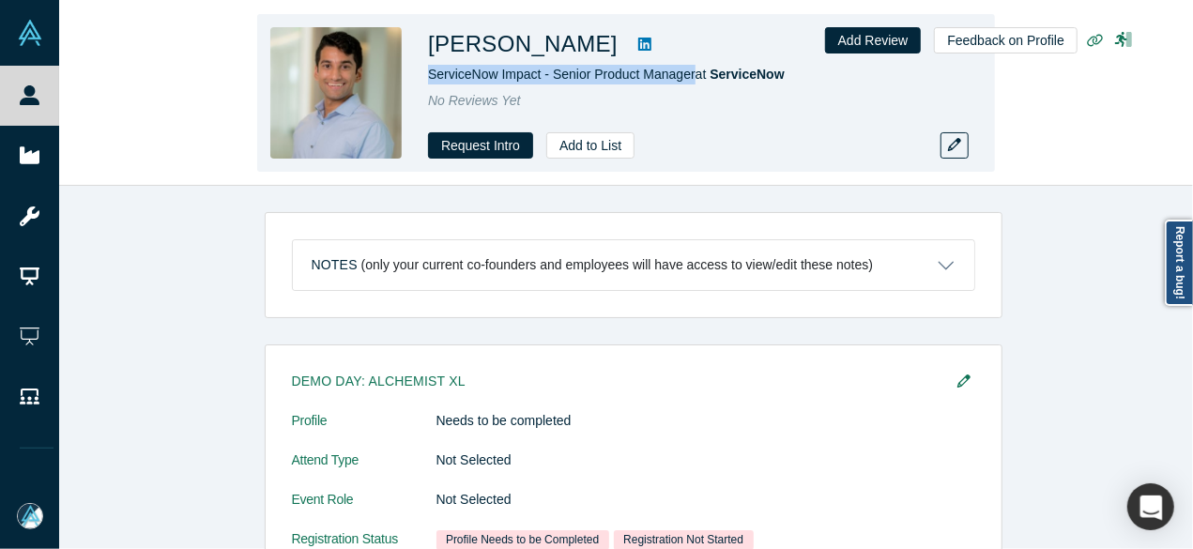
drag, startPoint x: 423, startPoint y: 74, endPoint x: 692, endPoint y: 64, distance: 269.5
click at [692, 64] on div "Harsha Neerchal ServiceNow Impact - Senior Product Manager at ServiceNow No Rev…" at bounding box center [626, 93] width 738 height 158
copy span "ServiceNow Impact - Senior Product Manager"
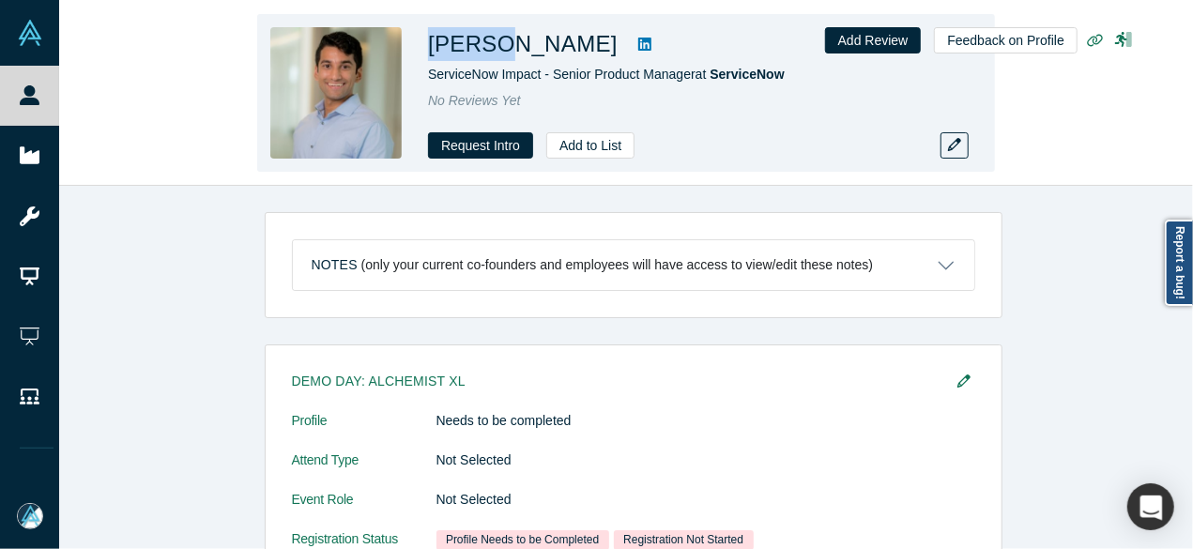
drag, startPoint x: 499, startPoint y: 50, endPoint x: 424, endPoint y: 43, distance: 75.4
click at [421, 43] on div "Harsha Neerchal ServiceNow Impact - Senior Product Manager at ServiceNow No Rev…" at bounding box center [626, 93] width 738 height 158
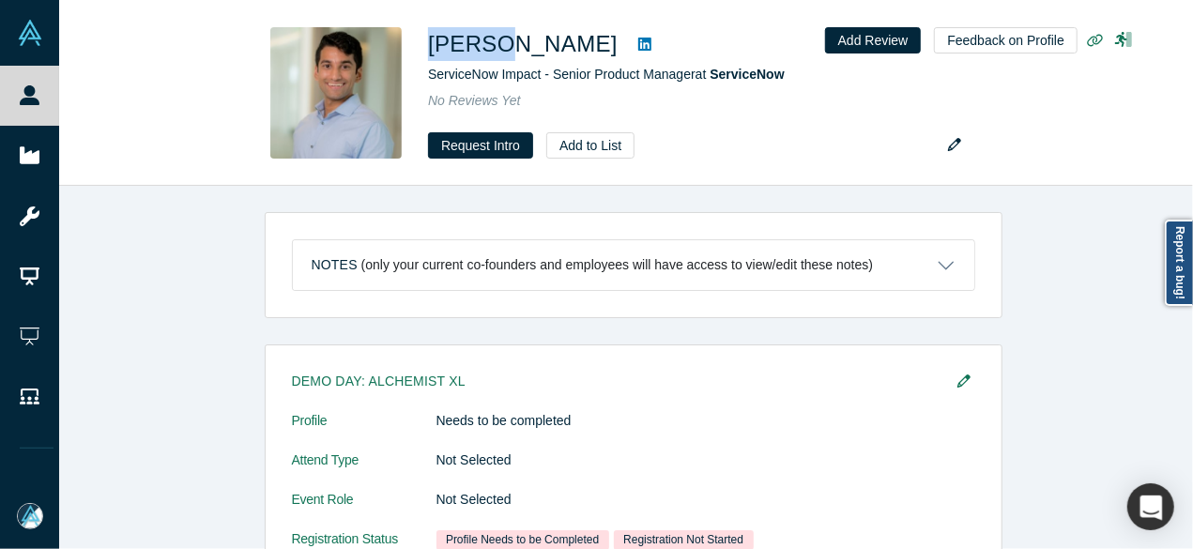
copy h1 "Harsha"
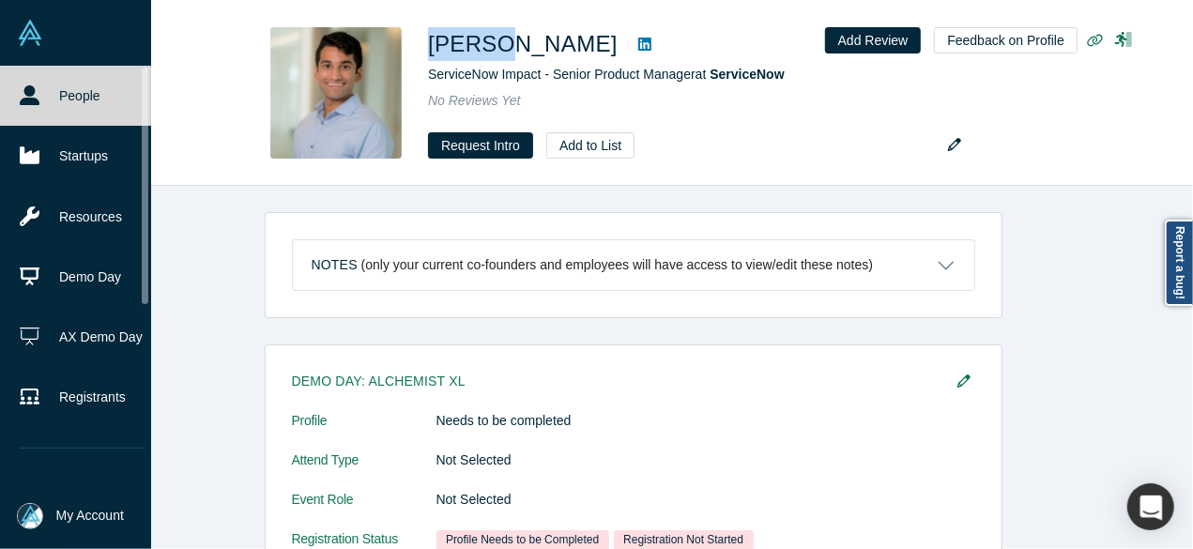
click at [47, 102] on link "People" at bounding box center [82, 96] width 165 height 60
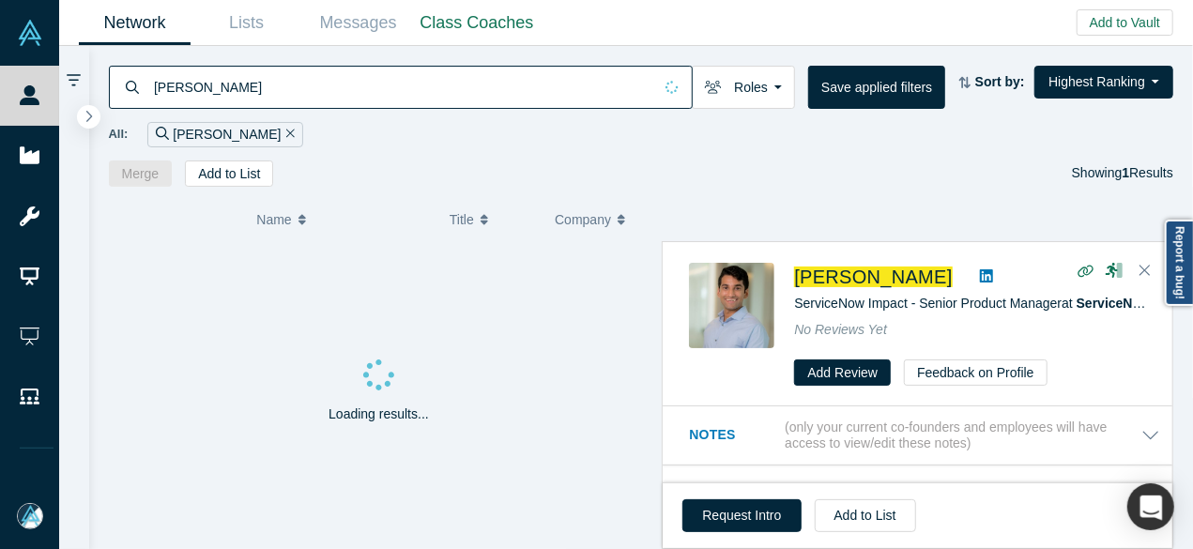
click at [131, 85] on div "Harsha Neerchal" at bounding box center [401, 87] width 584 height 43
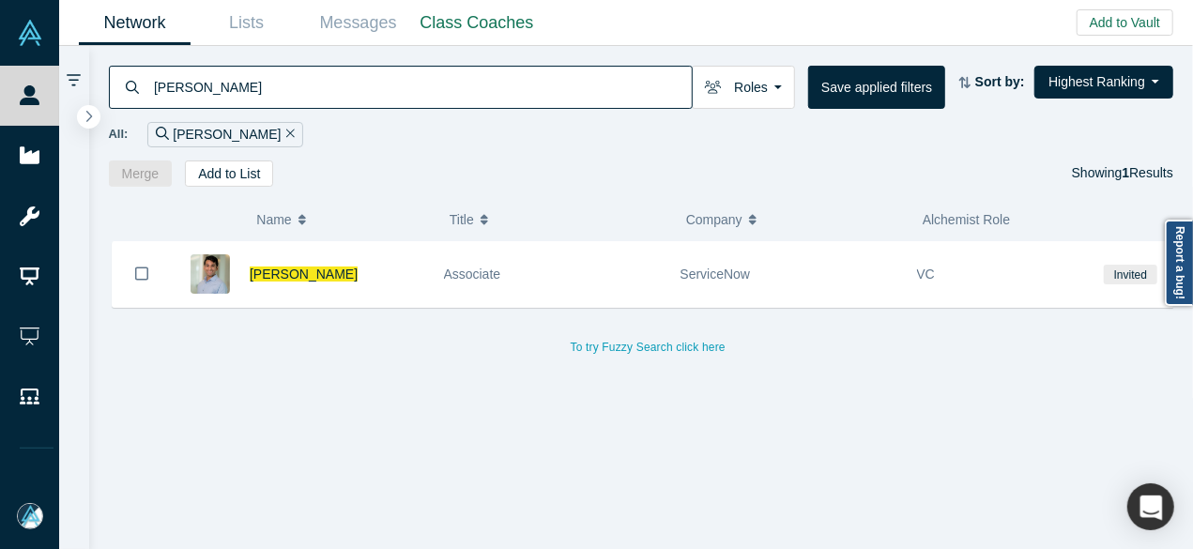
paste input "Ryan Floyd"
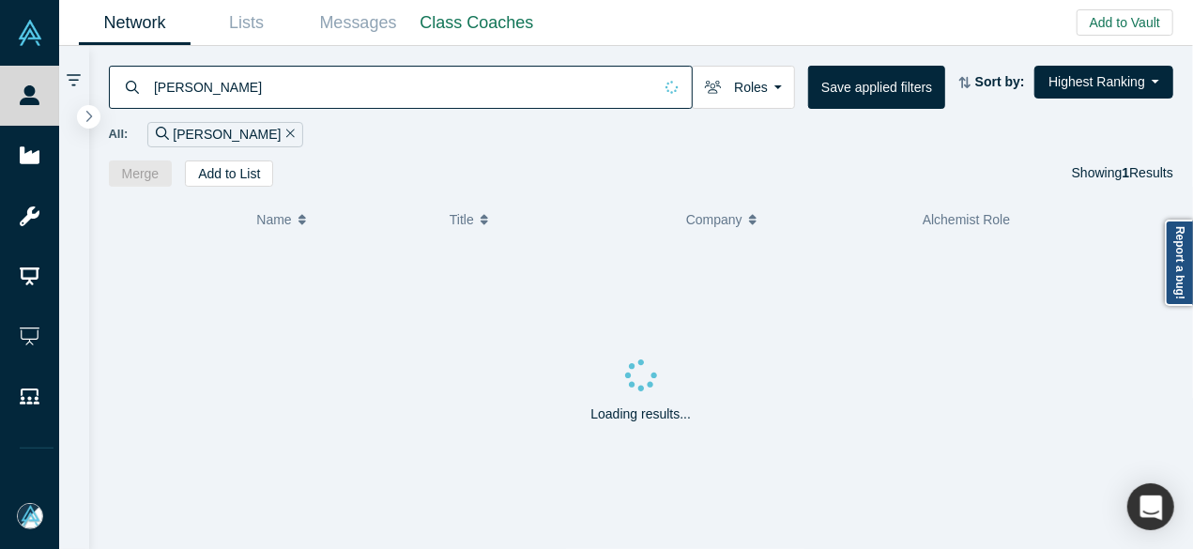
type input "Ryan Floyd"
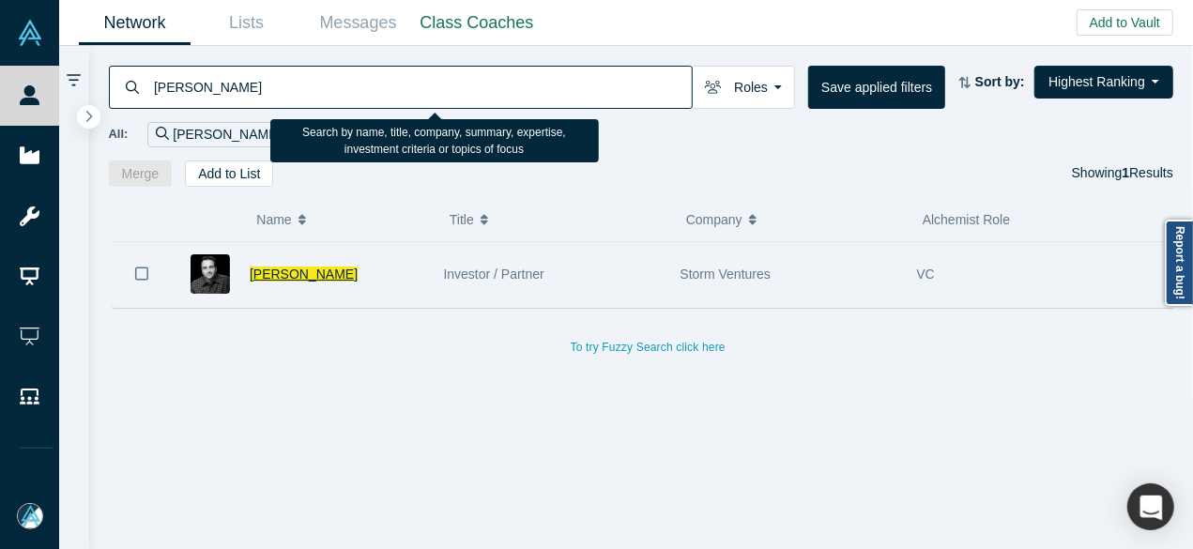
click at [261, 278] on span "Ryan Floyd" at bounding box center [304, 273] width 108 height 15
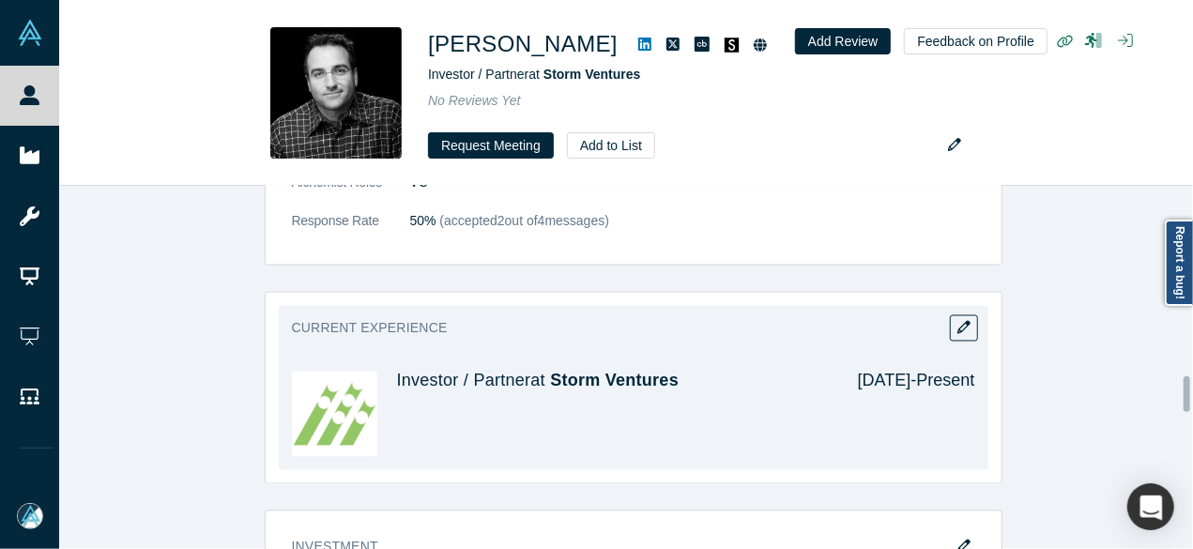
scroll to position [1783, 0]
click at [961, 321] on icon "button" at bounding box center [963, 327] width 13 height 13
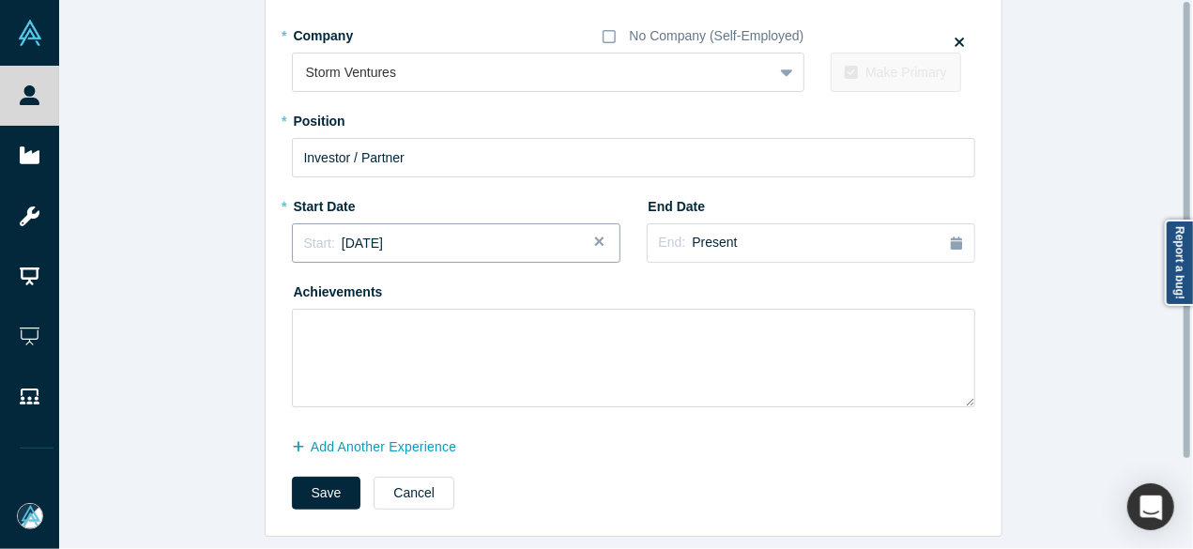
scroll to position [0, 0]
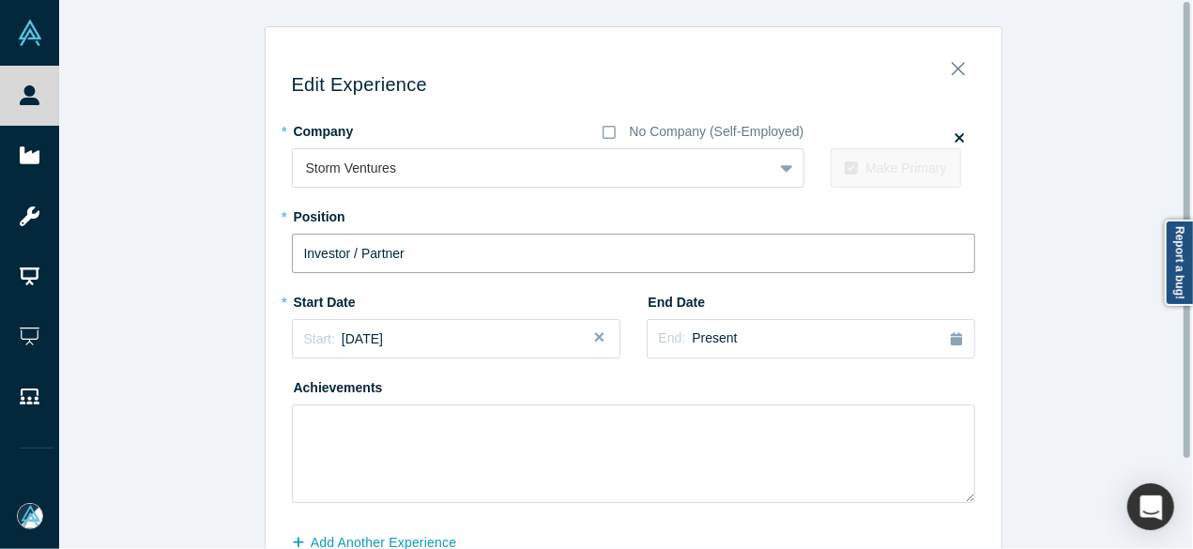
drag, startPoint x: 411, startPoint y: 256, endPoint x: 271, endPoint y: 247, distance: 140.1
click at [271, 247] on div "Edit Experience * Company No Company (Self-Employed) Storm Ventures To pick up …" at bounding box center [634, 335] width 736 height 591
paste input "Co-founding Managing Directo"
type input "Co-founding Managing Director"
click at [373, 344] on span "June 2000" at bounding box center [362, 338] width 41 height 15
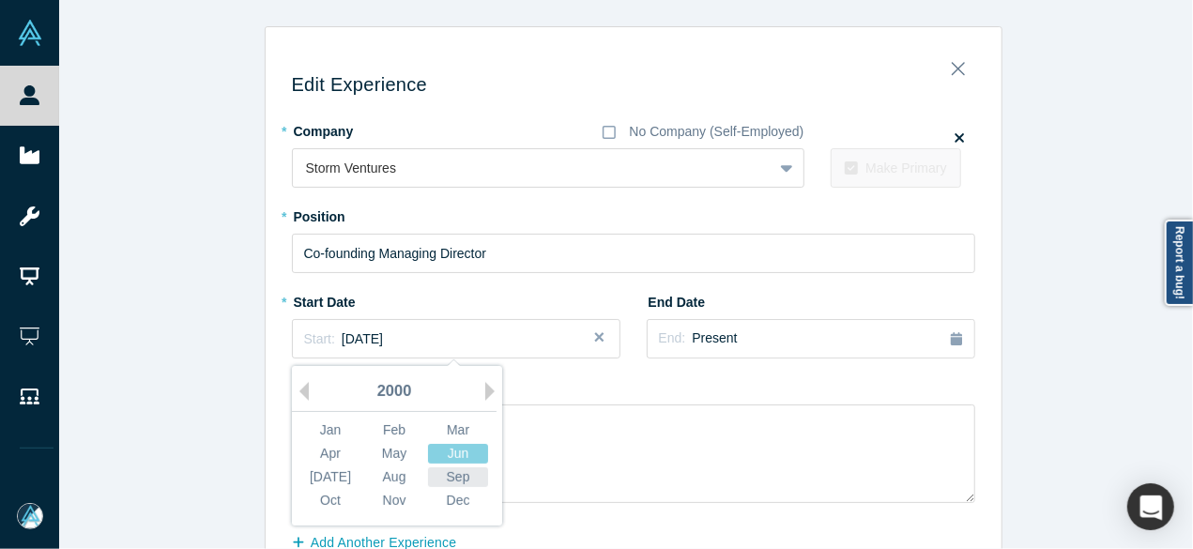
click at [460, 476] on div "Sep" at bounding box center [458, 477] width 60 height 20
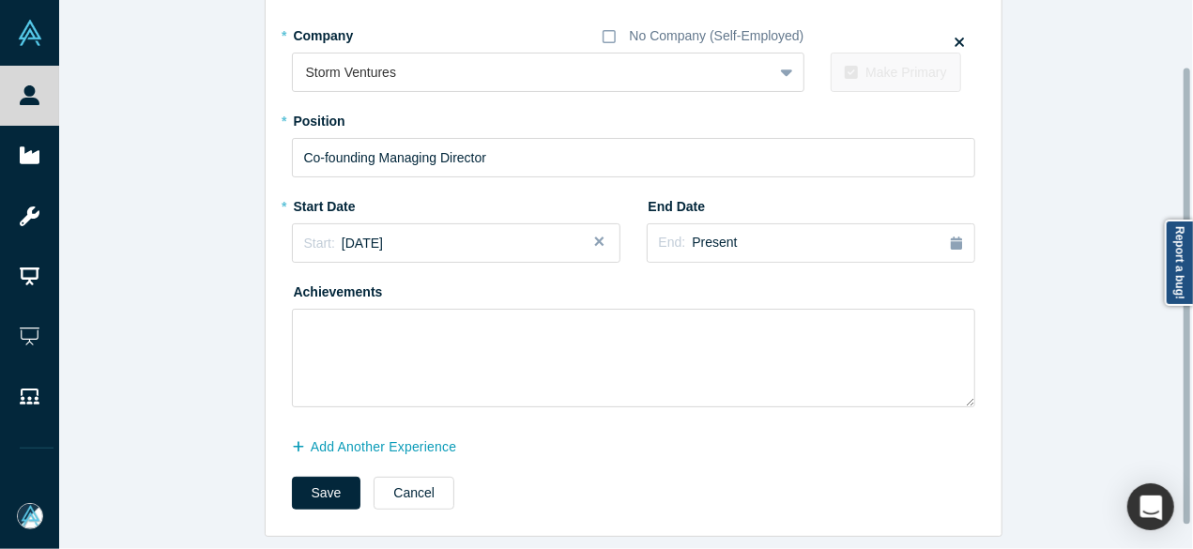
scroll to position [107, 0]
click at [299, 489] on button "Save" at bounding box center [326, 493] width 69 height 33
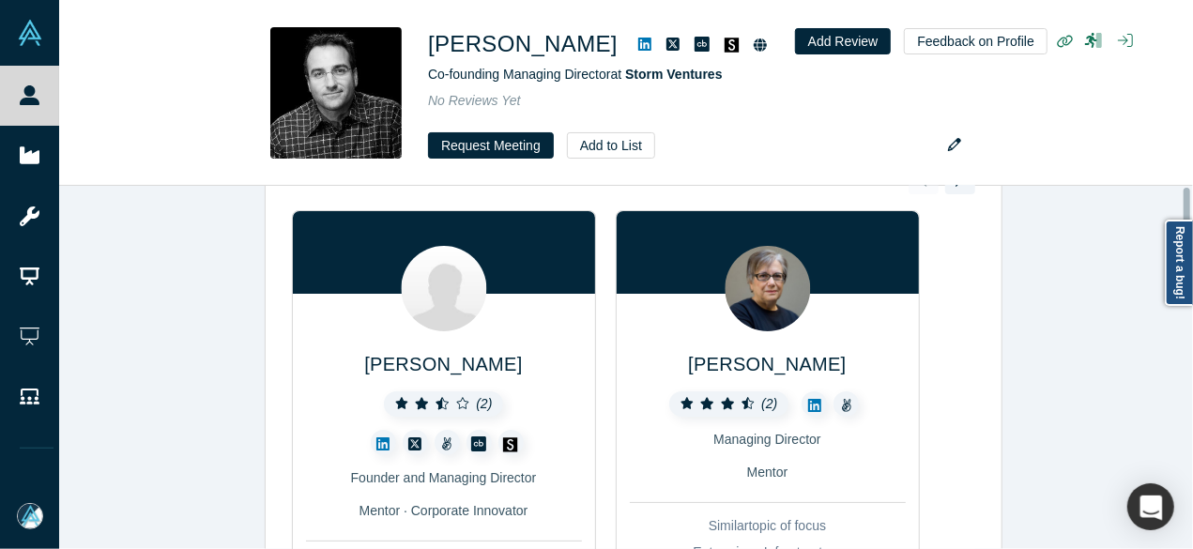
scroll to position [0, 0]
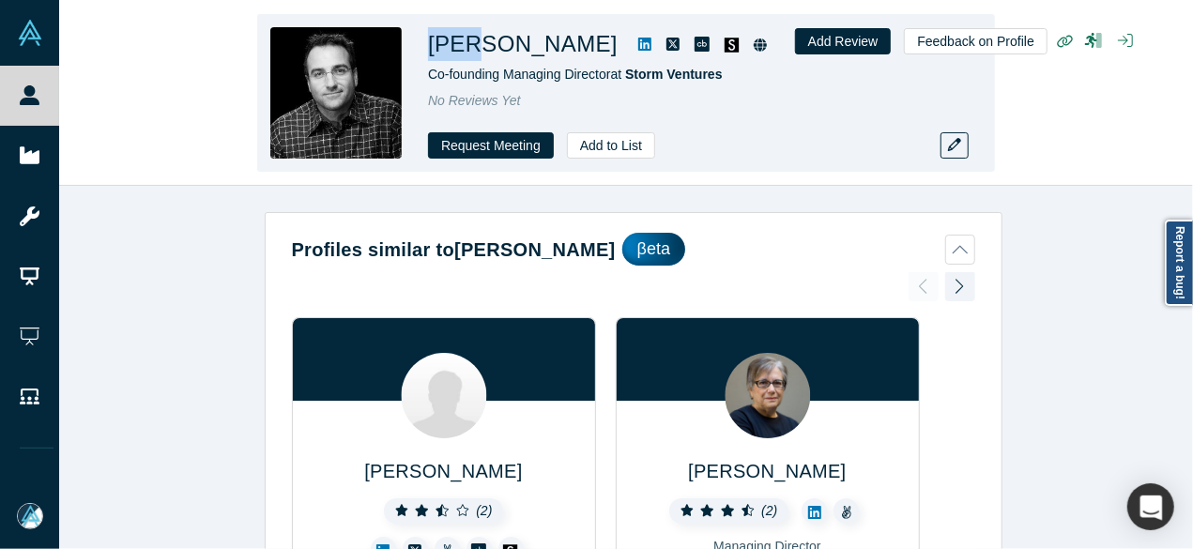
drag, startPoint x: 430, startPoint y: 38, endPoint x: 473, endPoint y: 42, distance: 43.3
click at [473, 42] on h1 "Ryan Floyd" at bounding box center [523, 44] width 190 height 34
copy h1 "Ryan"
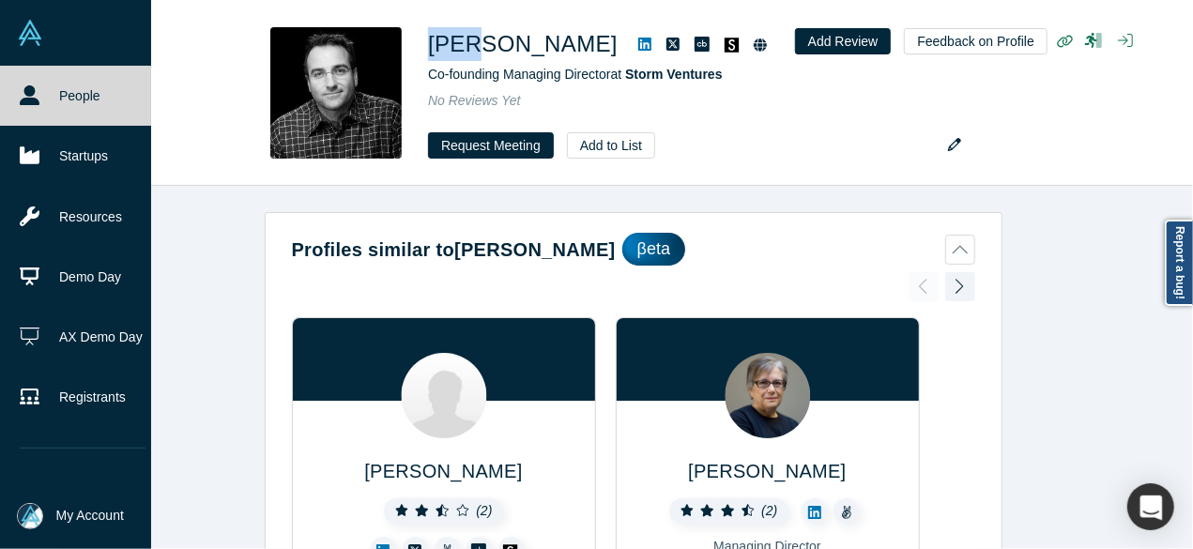
click at [41, 95] on link "People" at bounding box center [82, 96] width 165 height 60
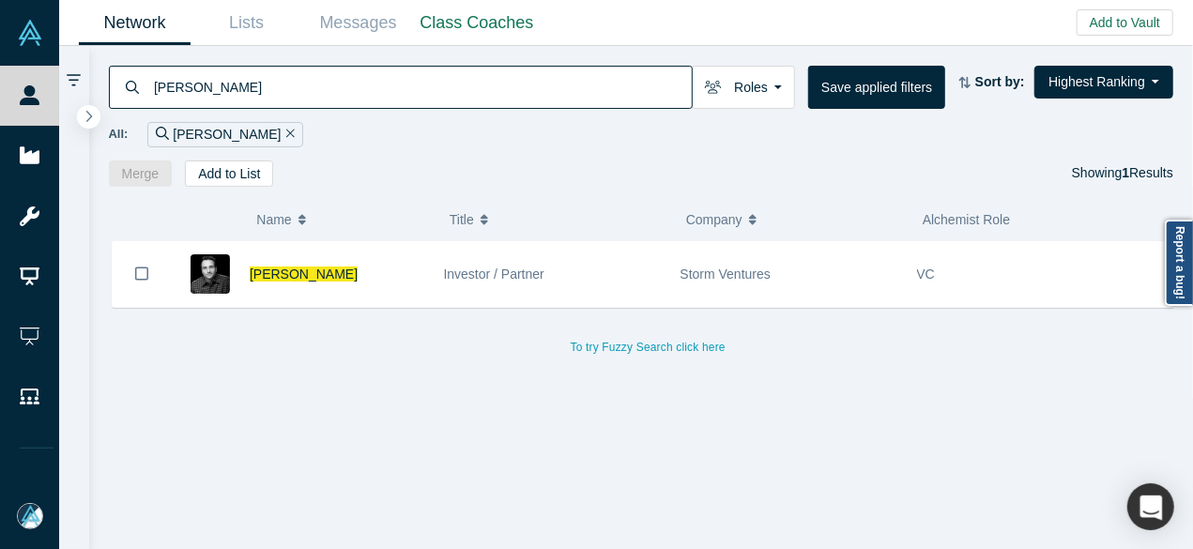
click at [133, 80] on div "Ryan Floyd" at bounding box center [401, 87] width 584 height 43
paste input "Chris Hemmeter"
type input "Chris Hemmeter"
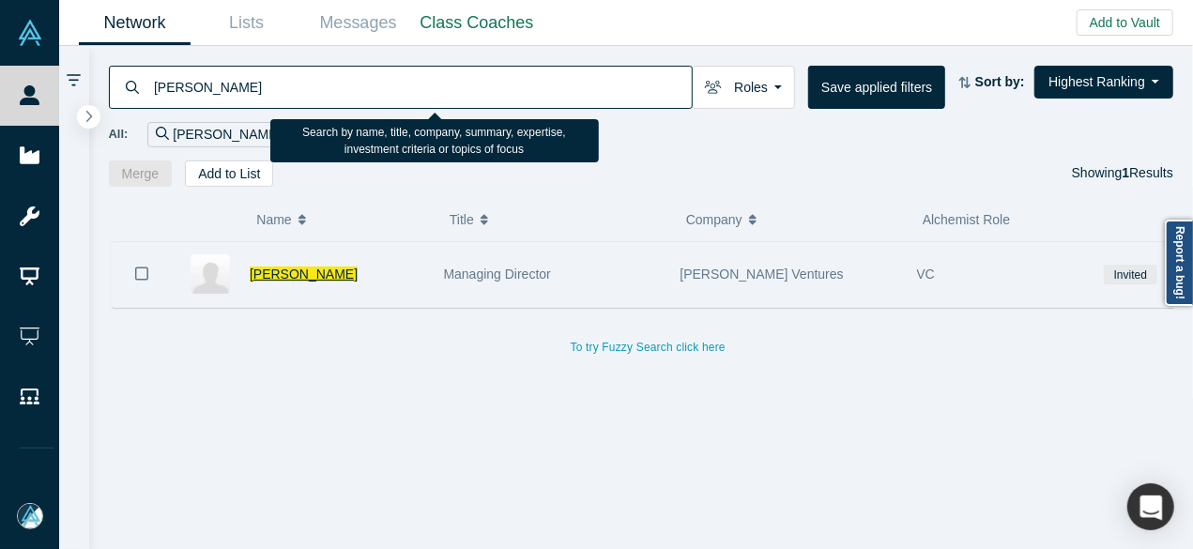
click at [302, 267] on span "Chris Hemmeter" at bounding box center [304, 273] width 108 height 15
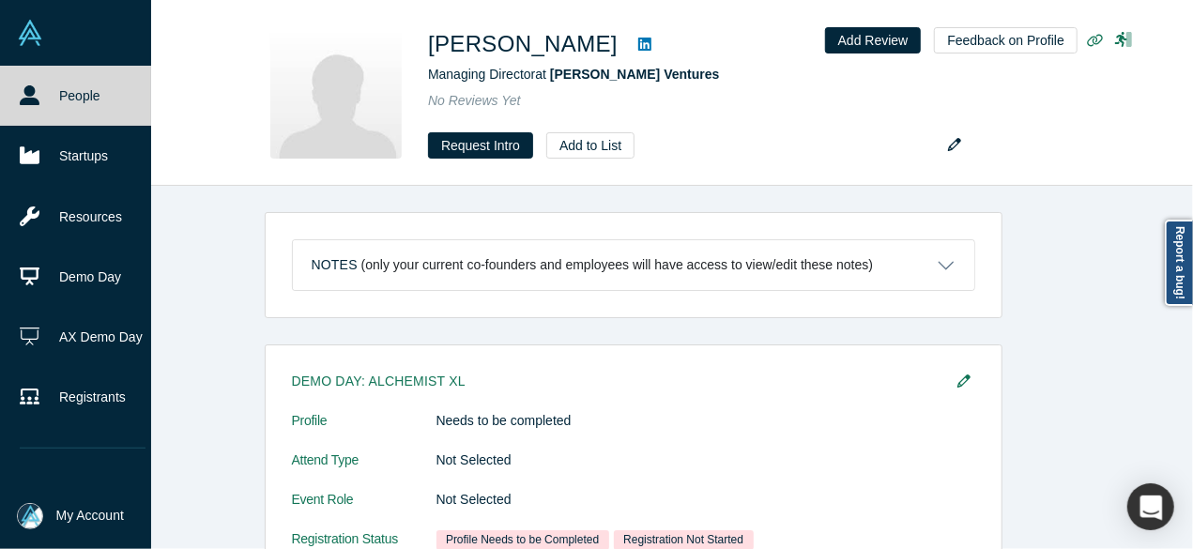
click at [60, 95] on div "Chris Hemmeter Managing Director at Thayer Ventures No Reviews Yet Request Intr…" at bounding box center [626, 93] width 1134 height 185
click at [30, 96] on icon at bounding box center [30, 95] width 20 height 20
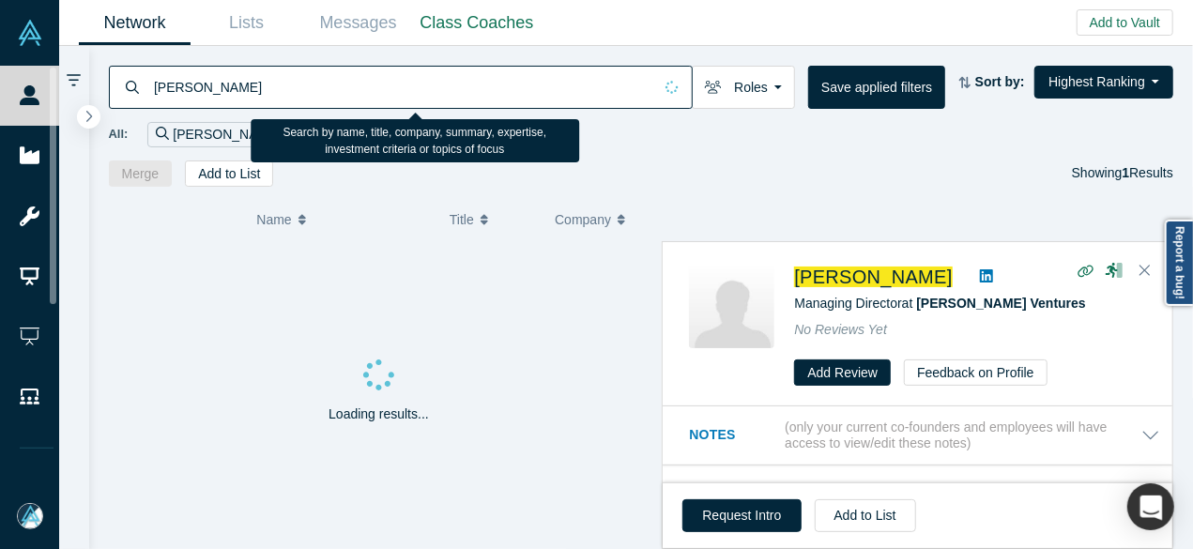
drag, startPoint x: 254, startPoint y: 89, endPoint x: 177, endPoint y: 103, distance: 78.2
click at [153, 89] on input "Chris Hemmeter" at bounding box center [402, 87] width 500 height 44
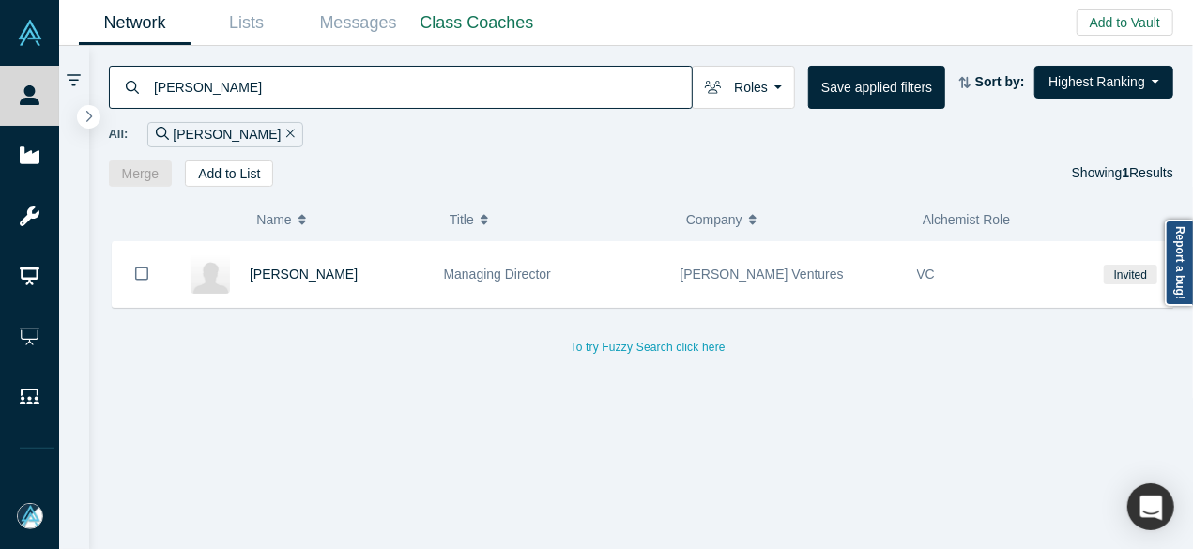
type input "Geoff Yang"
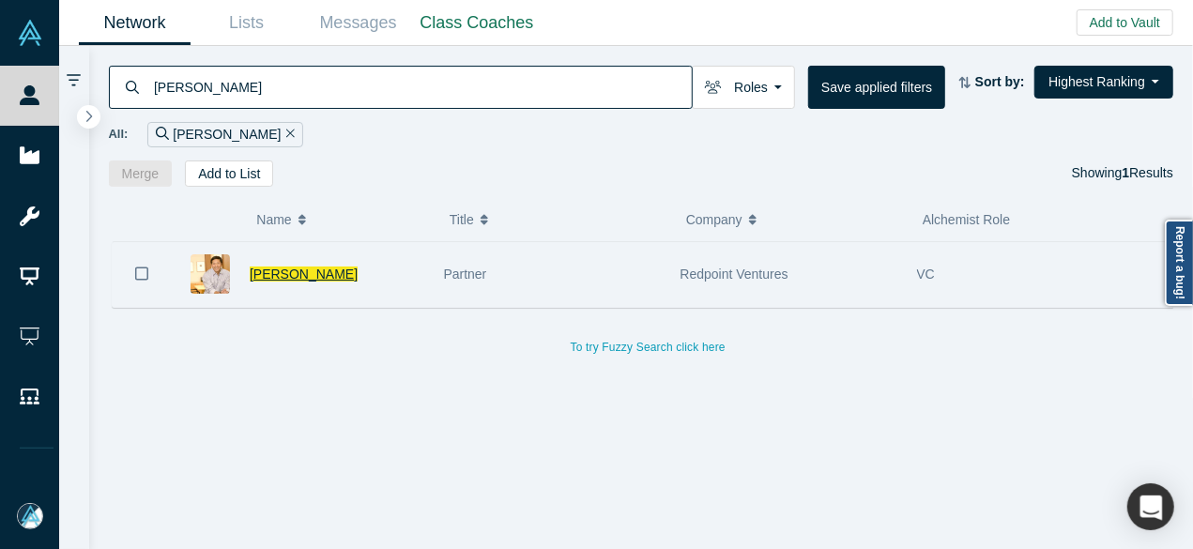
click at [302, 280] on span "Geoff Yang" at bounding box center [304, 273] width 108 height 15
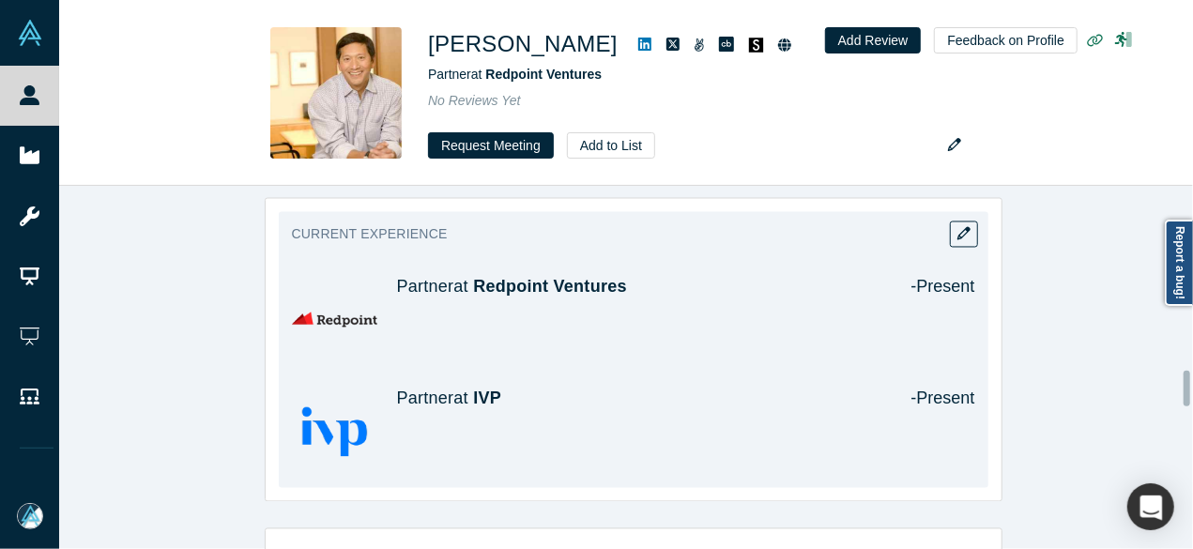
scroll to position [1783, 0]
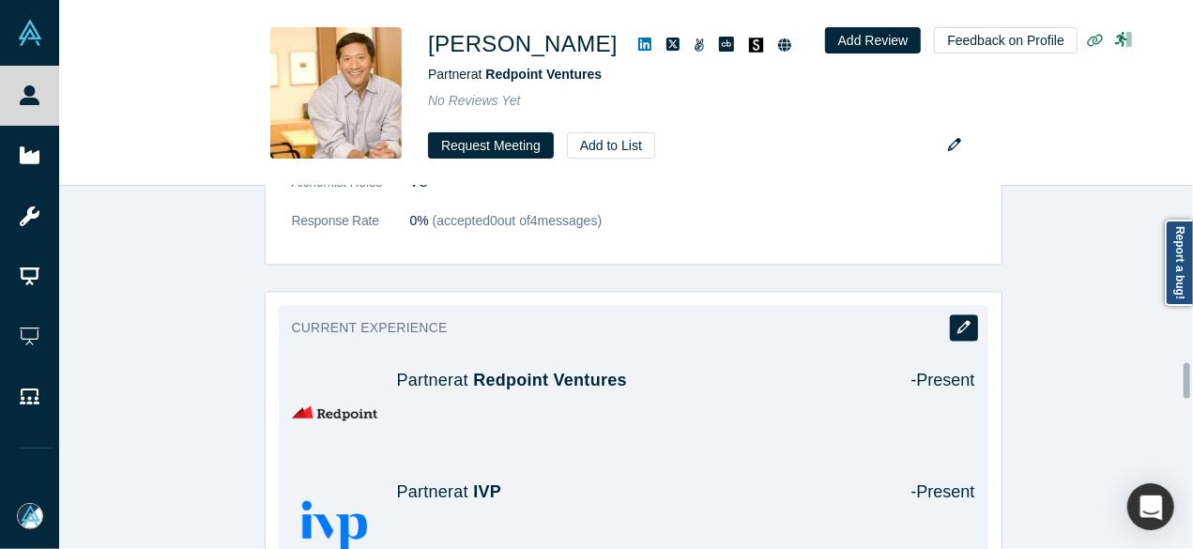
click at [957, 326] on icon "button" at bounding box center [963, 327] width 13 height 13
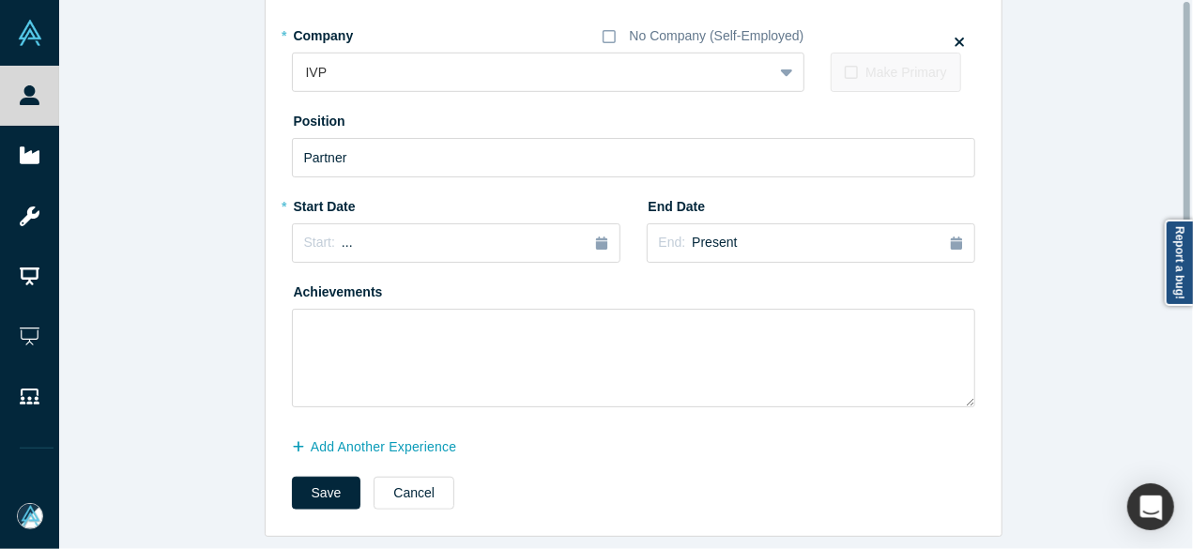
scroll to position [0, 0]
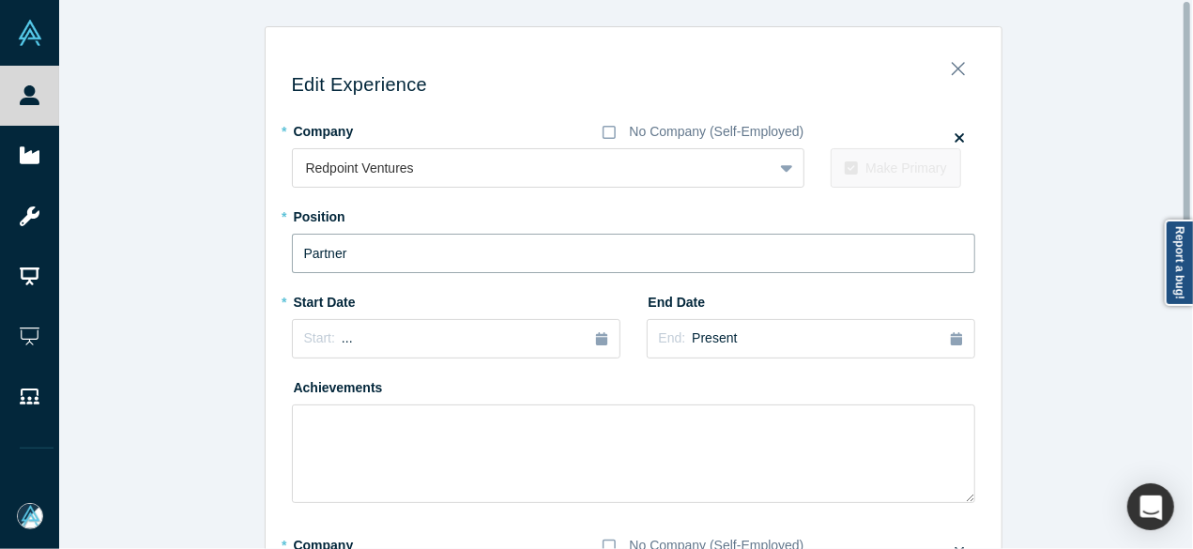
drag, startPoint x: 379, startPoint y: 257, endPoint x: 291, endPoint y: 252, distance: 88.3
click at [292, 252] on input "Partner" at bounding box center [633, 253] width 683 height 39
paste input "Redpoint logo Founding Partner and Managing Directo"
drag, startPoint x: 382, startPoint y: 251, endPoint x: 269, endPoint y: 249, distance: 112.6
click at [273, 251] on div "Edit Experience * Company No Company (Self-Employed) Redpoint Ventures To pick …" at bounding box center [634, 542] width 736 height 1005
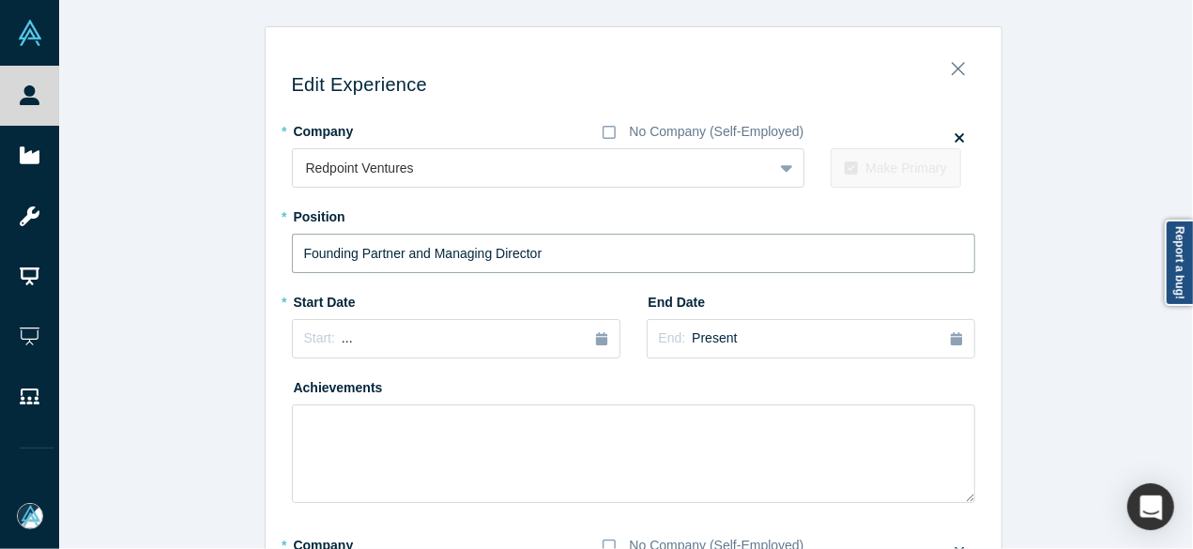
type input "Founding Partner and Managing Director"
click at [405, 347] on div "Start: ..." at bounding box center [456, 338] width 304 height 21
click at [296, 388] on button "Previous Year" at bounding box center [299, 391] width 19 height 19
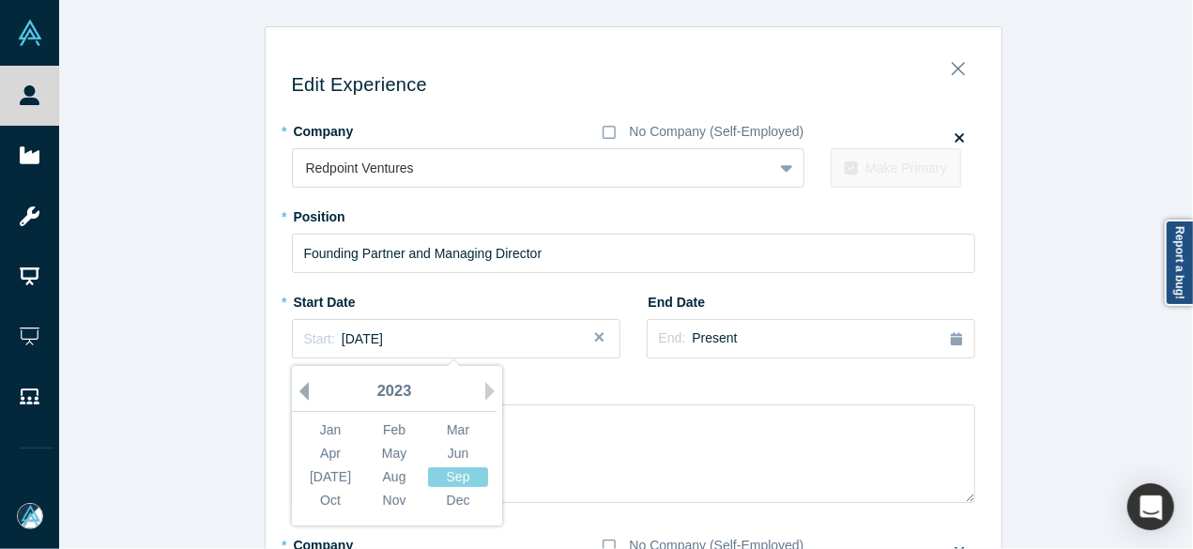
click at [296, 388] on button "Previous Year" at bounding box center [299, 391] width 19 height 19
click at [297, 388] on button "Previous Year" at bounding box center [299, 391] width 19 height 19
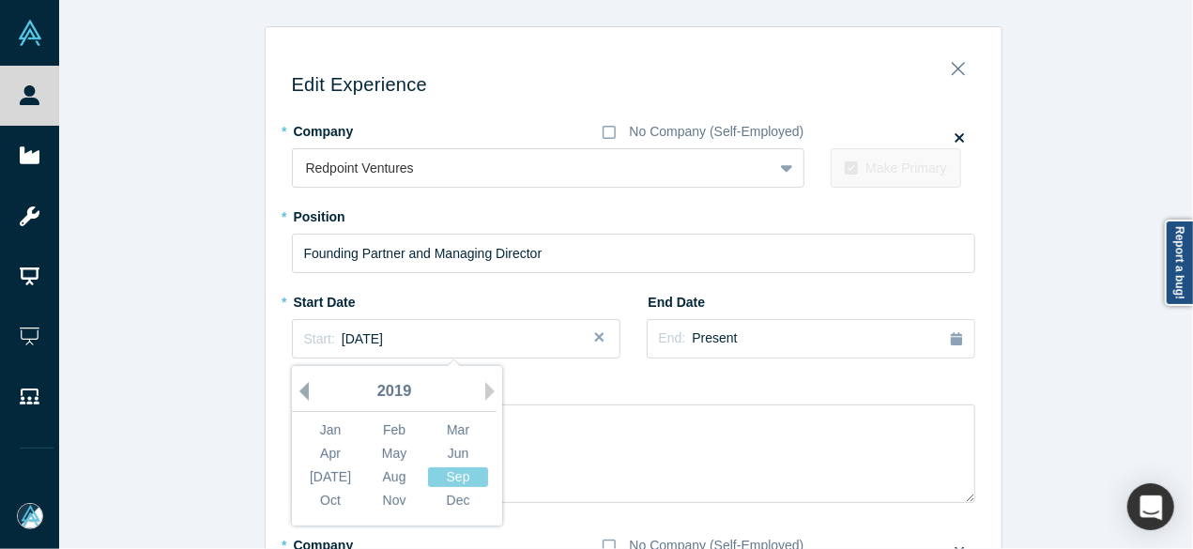
click at [297, 388] on button "Previous Year" at bounding box center [299, 391] width 19 height 19
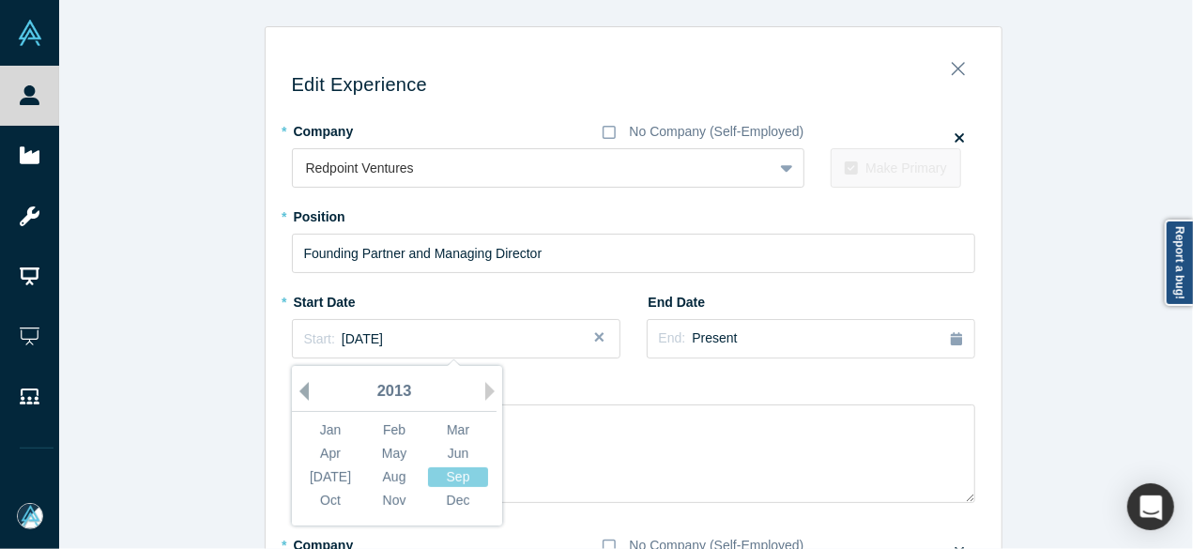
click at [297, 388] on button "Previous Year" at bounding box center [299, 391] width 19 height 19
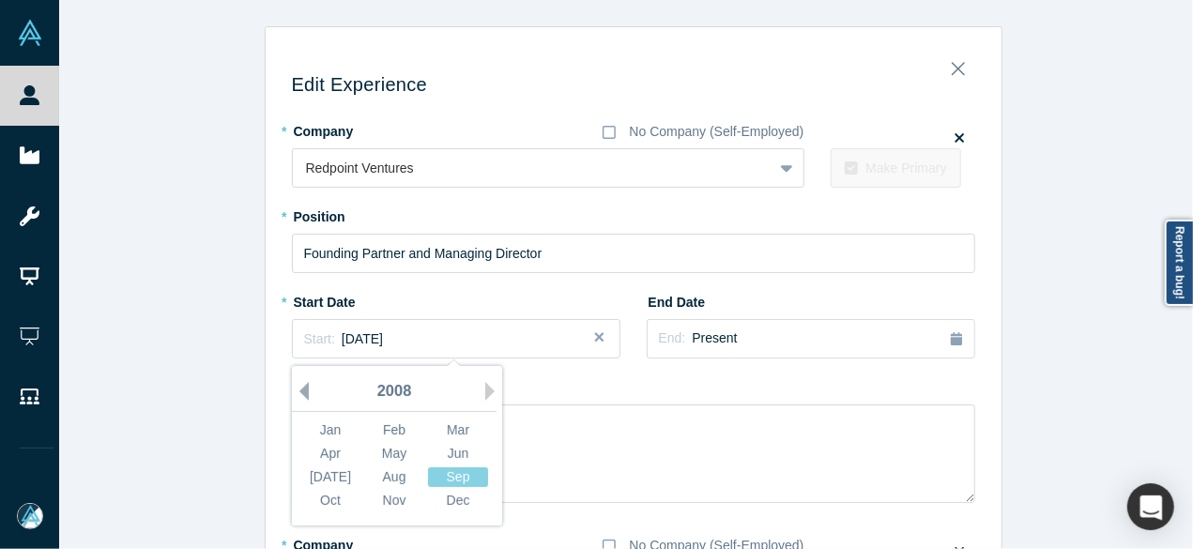
click at [297, 388] on button "Previous Year" at bounding box center [299, 391] width 19 height 19
click at [298, 388] on button "Previous Year" at bounding box center [299, 391] width 19 height 19
click at [299, 388] on button "Previous Year" at bounding box center [299, 391] width 19 height 19
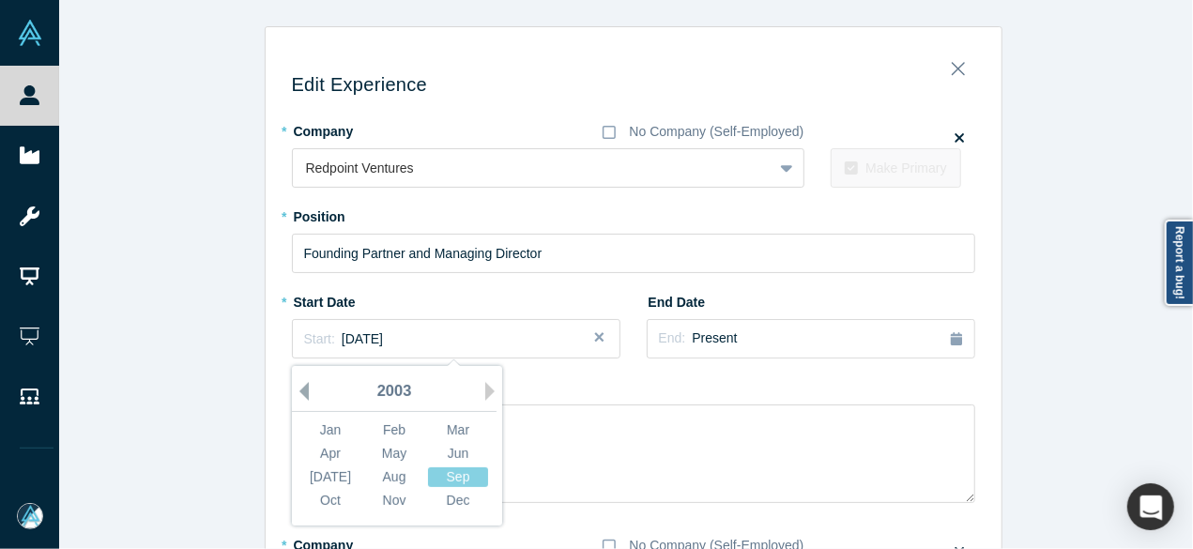
click at [299, 388] on button "Previous Year" at bounding box center [299, 391] width 19 height 19
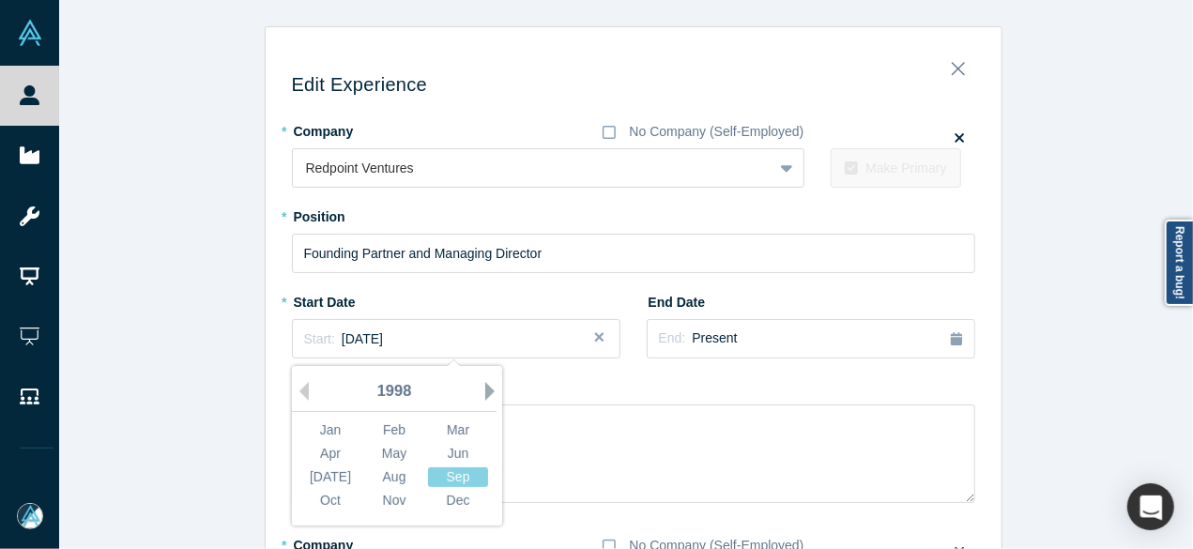
click at [485, 387] on button "Next Year" at bounding box center [494, 391] width 19 height 19
click at [373, 477] on div "Aug" at bounding box center [394, 477] width 60 height 20
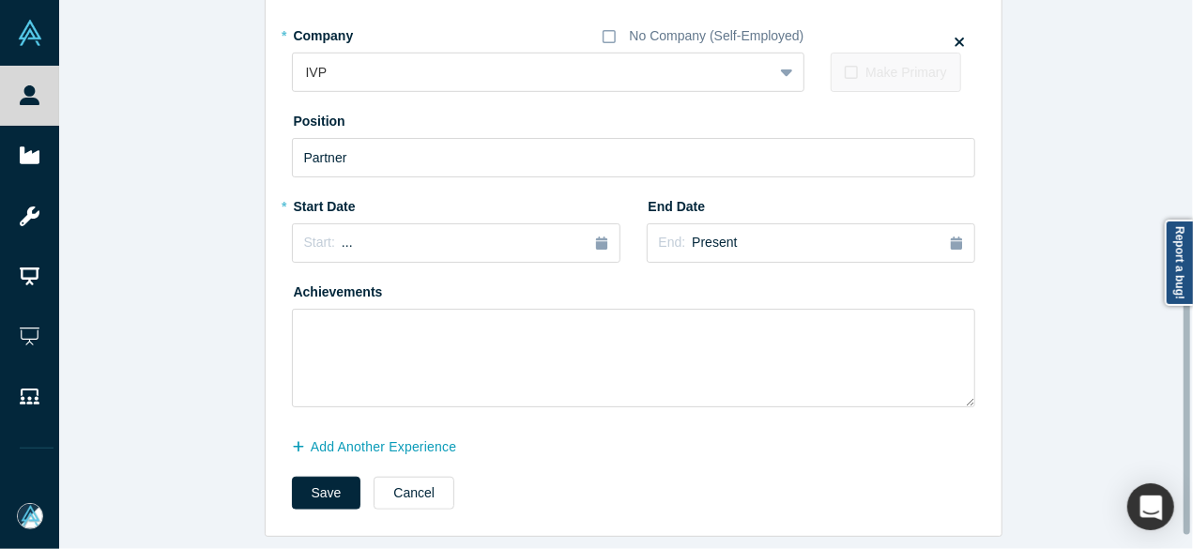
scroll to position [334, 0]
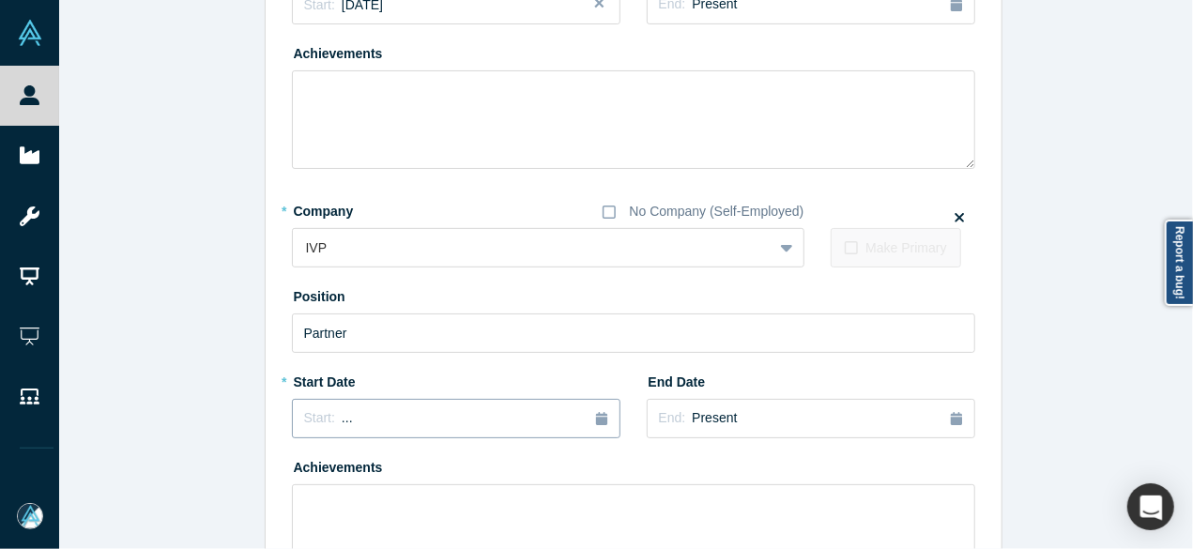
click at [442, 421] on div "Start: ..." at bounding box center [456, 418] width 304 height 21
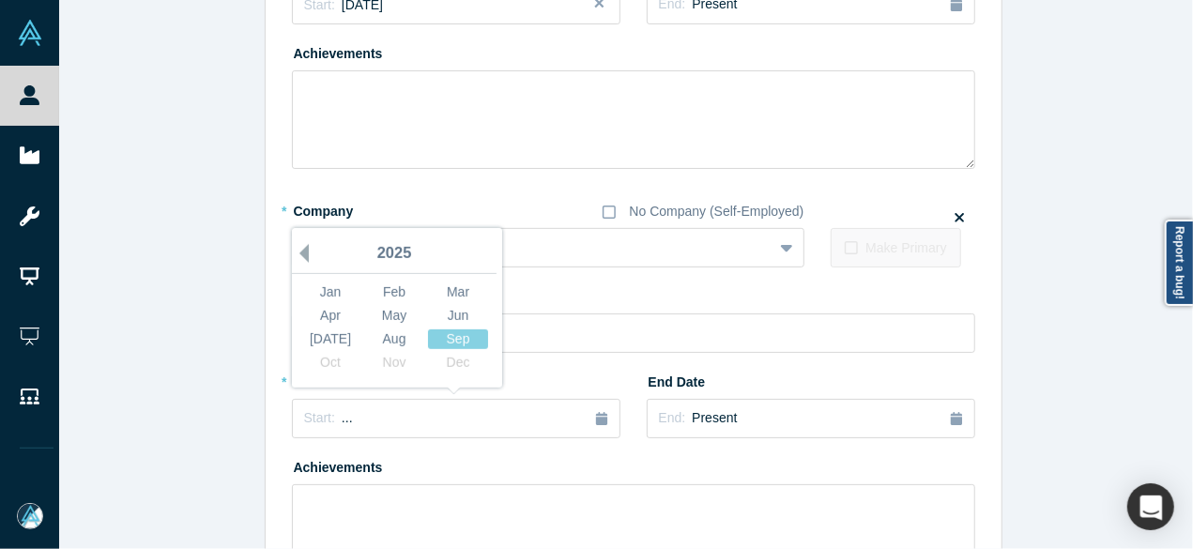
click at [295, 254] on button "Previous Year" at bounding box center [299, 253] width 19 height 19
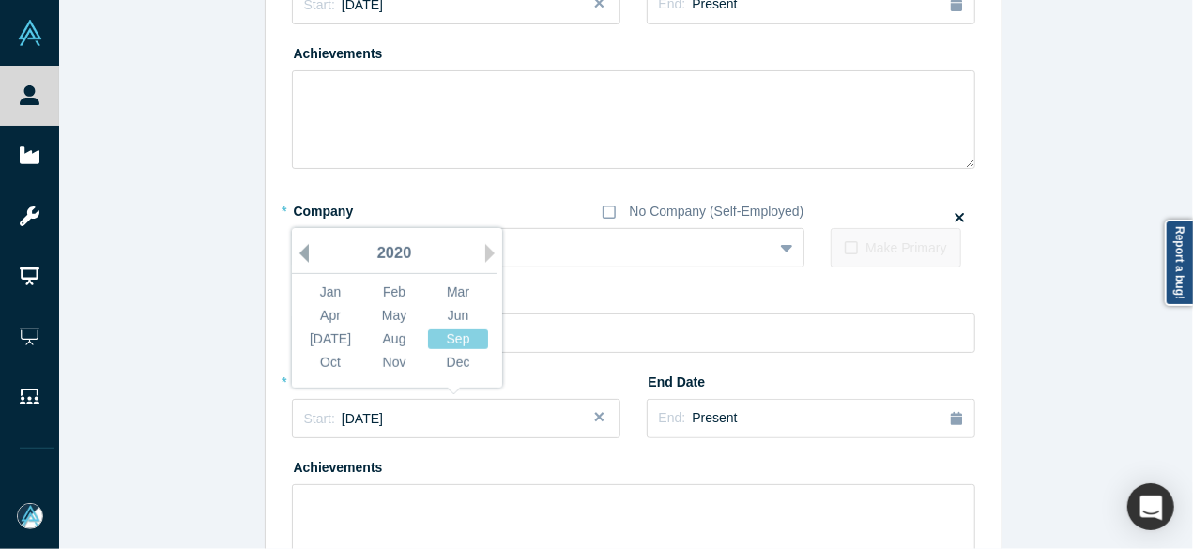
click at [295, 254] on button "Previous Year" at bounding box center [299, 253] width 19 height 19
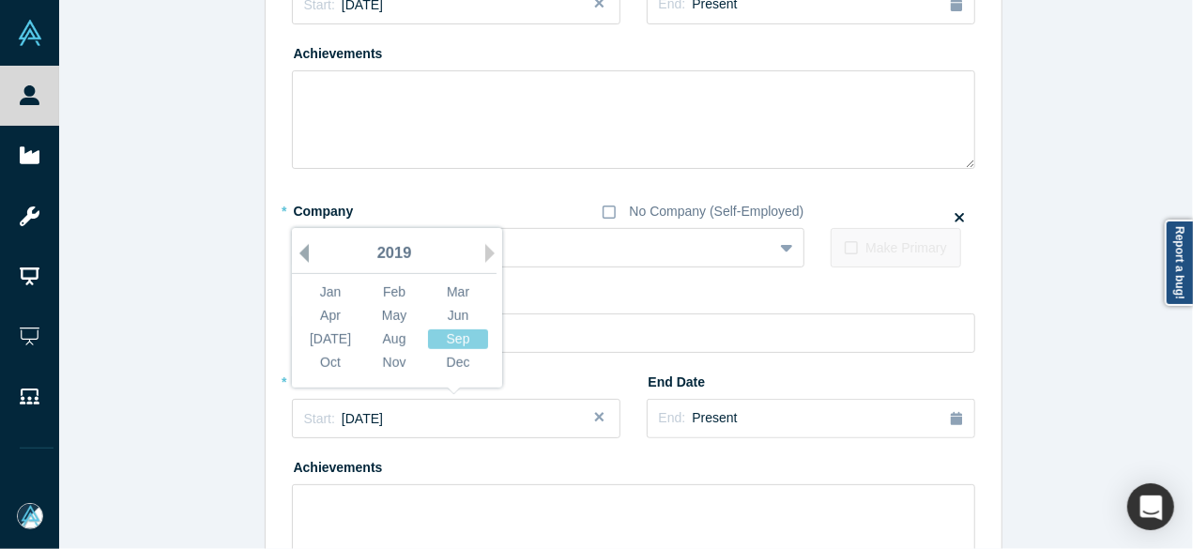
click at [295, 254] on button "Previous Year" at bounding box center [299, 253] width 19 height 19
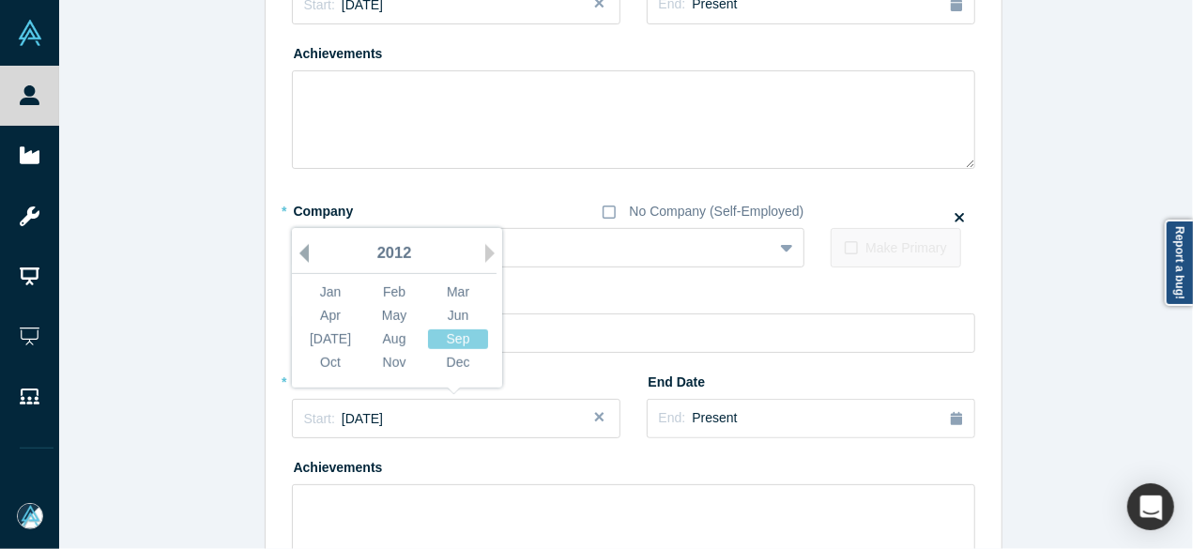
click at [295, 254] on button "Previous Year" at bounding box center [299, 253] width 19 height 19
click at [295, 253] on button "Previous Year" at bounding box center [299, 253] width 19 height 19
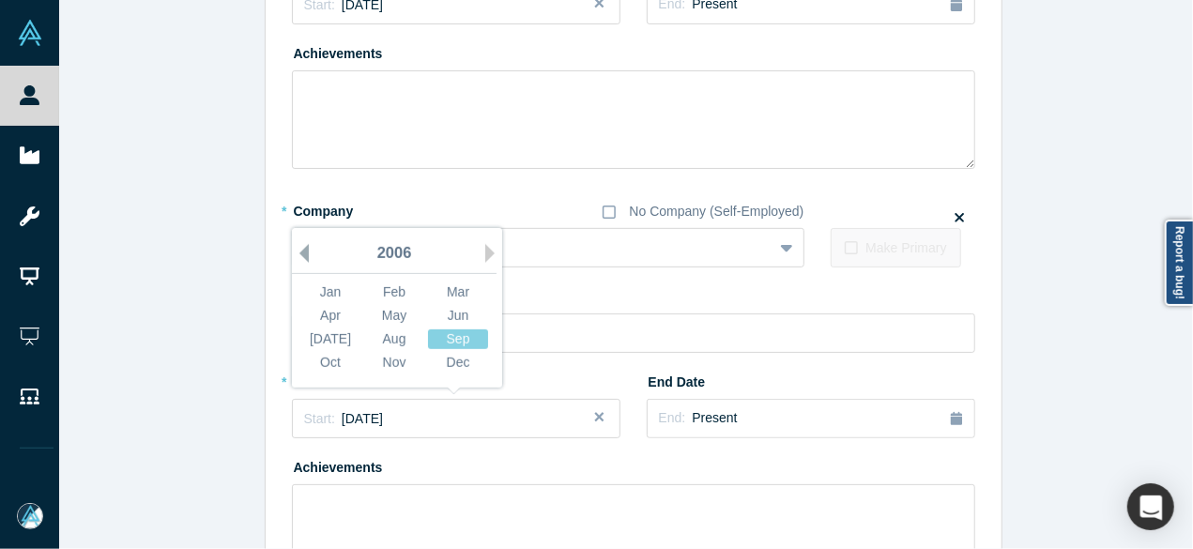
click at [295, 253] on button "Previous Year" at bounding box center [299, 253] width 19 height 19
click at [294, 254] on button "Previous Year" at bounding box center [299, 253] width 19 height 19
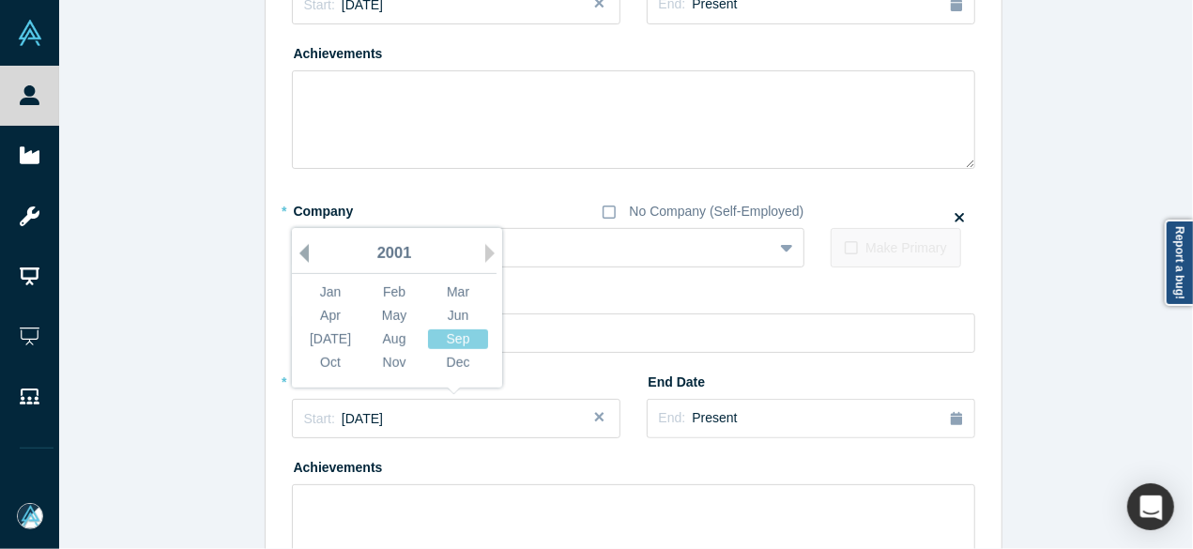
click at [294, 254] on button "Previous Year" at bounding box center [299, 253] width 19 height 19
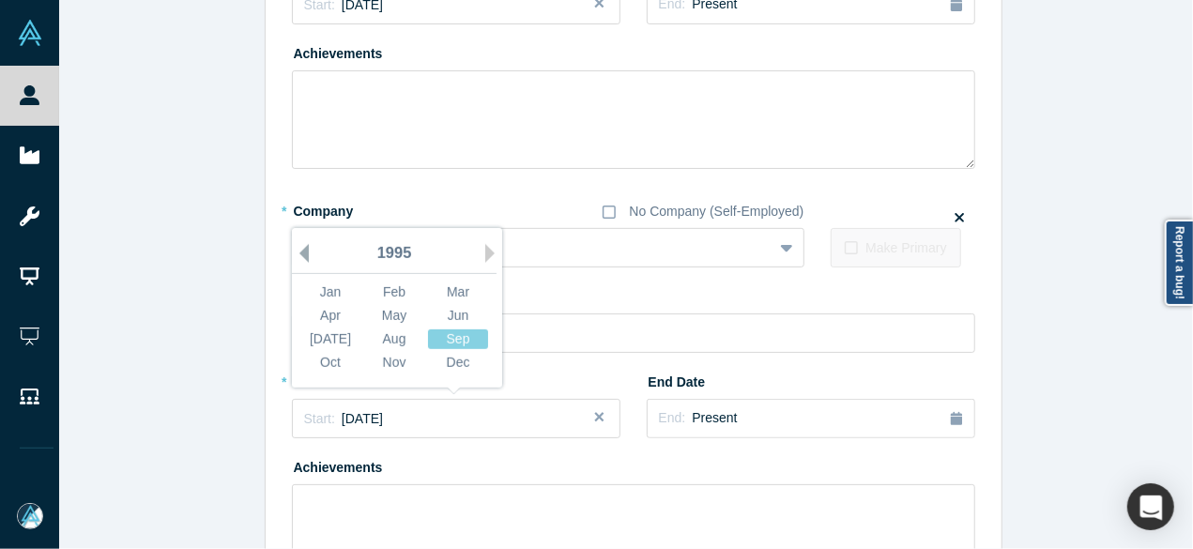
click at [294, 254] on button "Previous Year" at bounding box center [299, 253] width 19 height 19
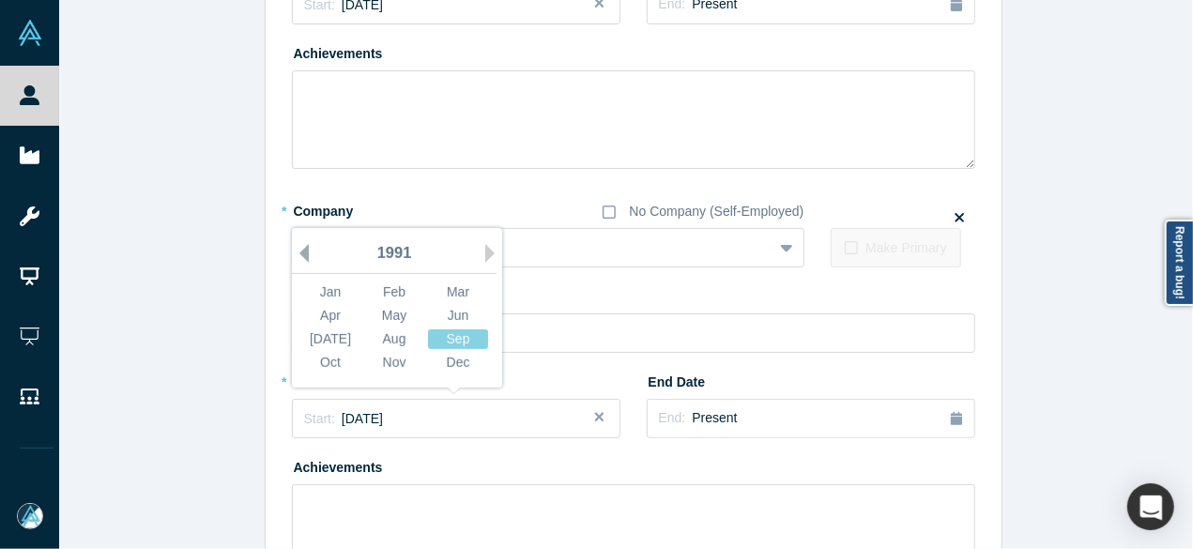
click at [294, 254] on button "Previous Year" at bounding box center [299, 253] width 19 height 19
click at [327, 337] on div "Jul" at bounding box center [330, 339] width 60 height 20
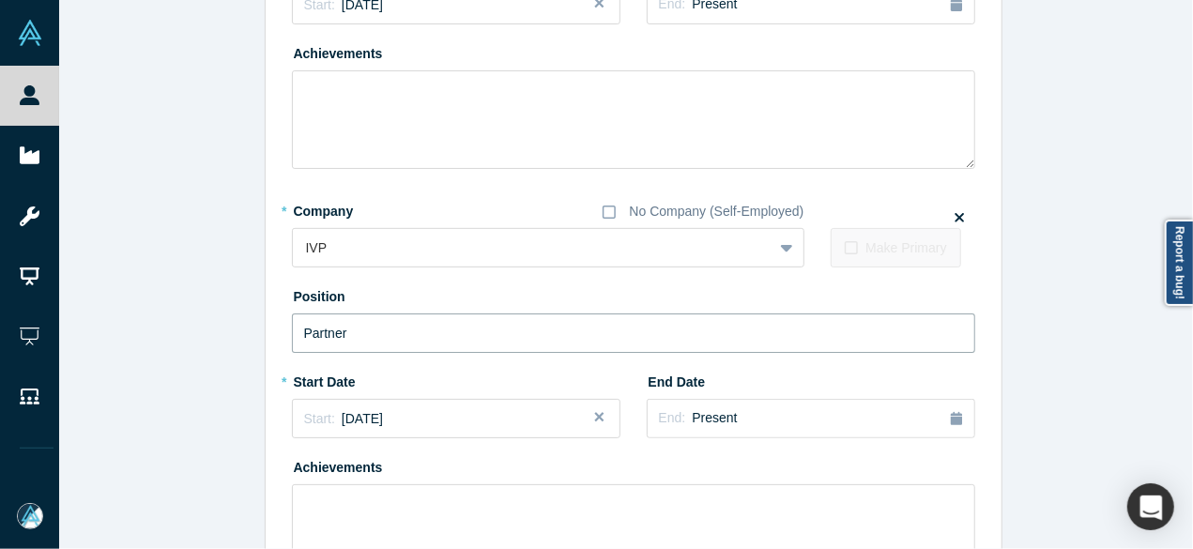
drag, startPoint x: 380, startPoint y: 325, endPoint x: 276, endPoint y: 327, distance: 104.2
click at [276, 327] on div "Edit Experience * Company No Company (Self-Employed) Redpoint Ventures To pick …" at bounding box center [634, 208] width 736 height 1005
paste input "General"
type input "General Partner"
click at [716, 419] on span "Present" at bounding box center [714, 417] width 45 height 15
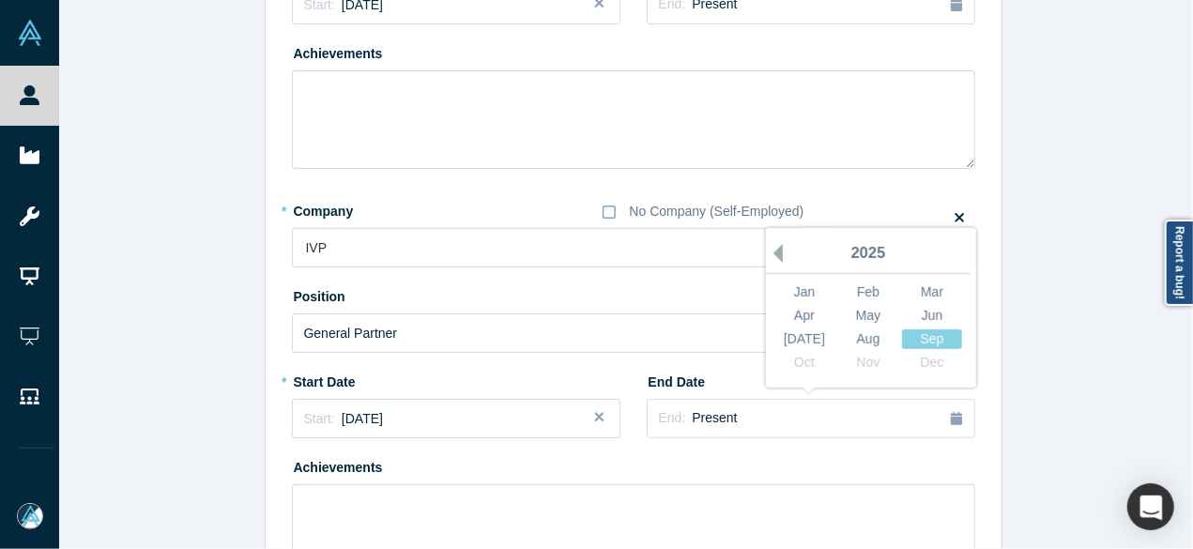
click at [768, 255] on button "Previous Year" at bounding box center [773, 253] width 19 height 19
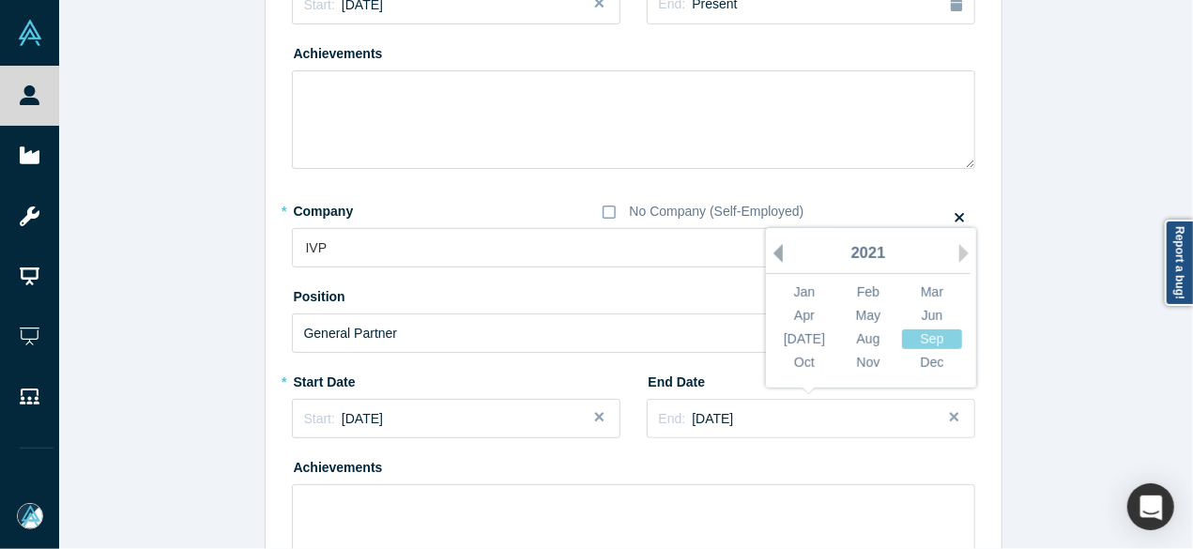
click at [768, 255] on button "Previous Year" at bounding box center [773, 253] width 19 height 19
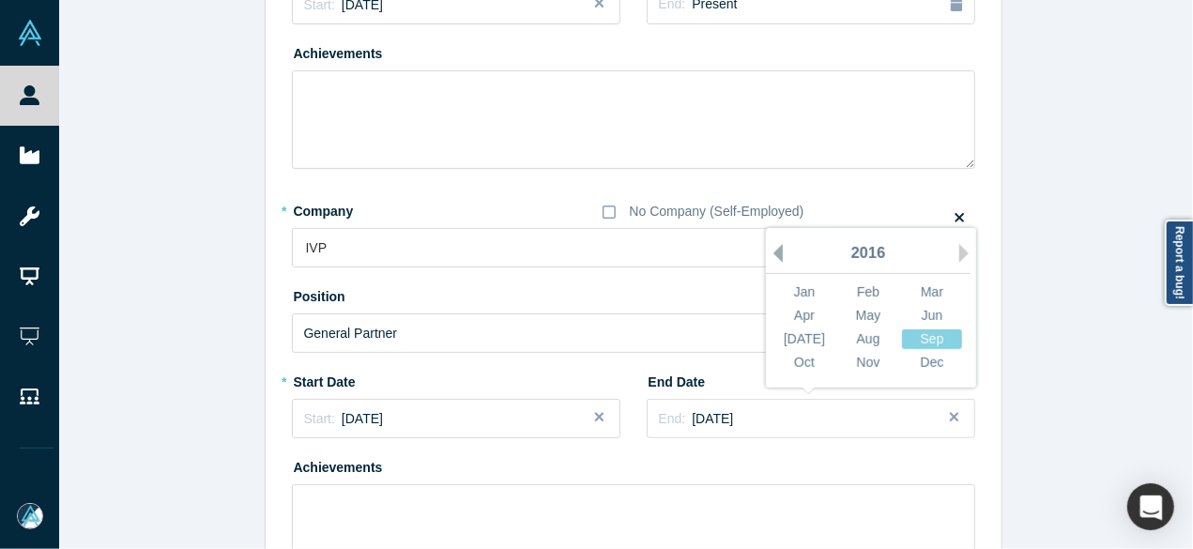
click at [768, 255] on button "Previous Year" at bounding box center [773, 253] width 19 height 19
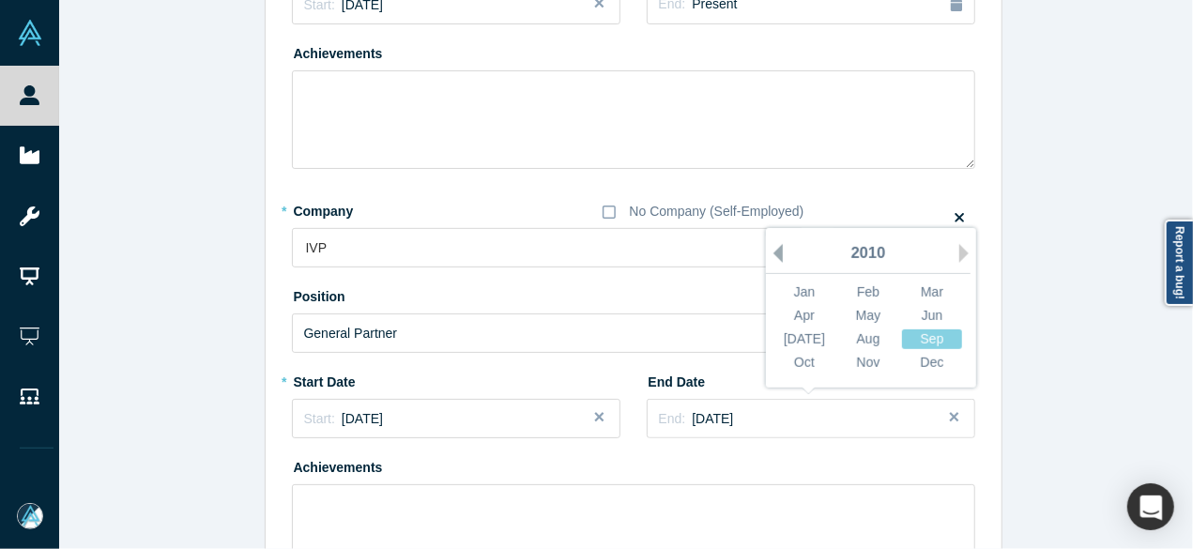
click at [768, 255] on button "Previous Year" at bounding box center [773, 253] width 19 height 19
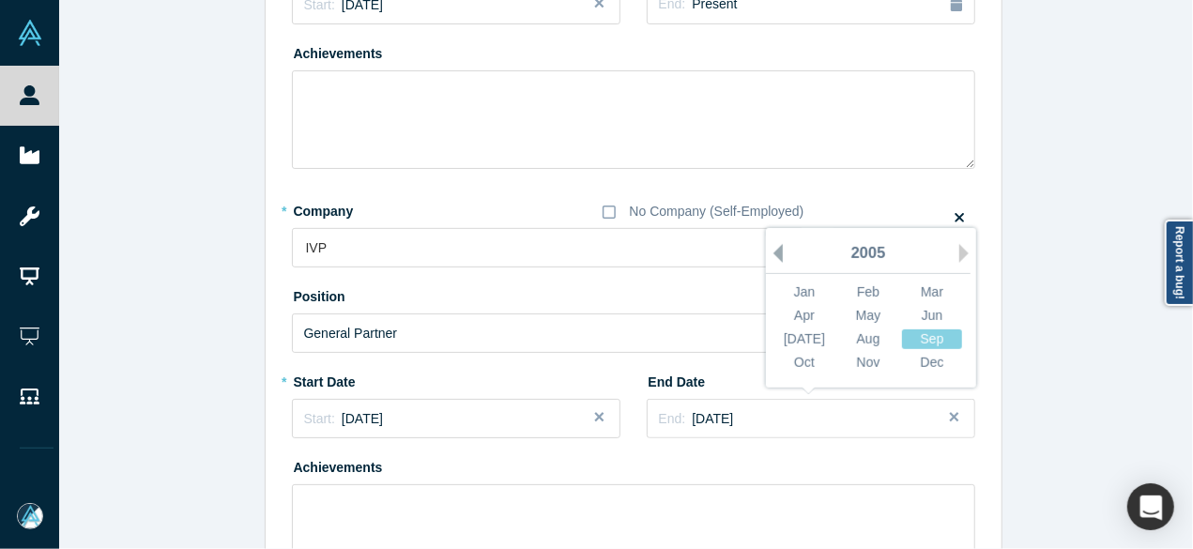
click at [768, 255] on button "Previous Year" at bounding box center [773, 253] width 19 height 19
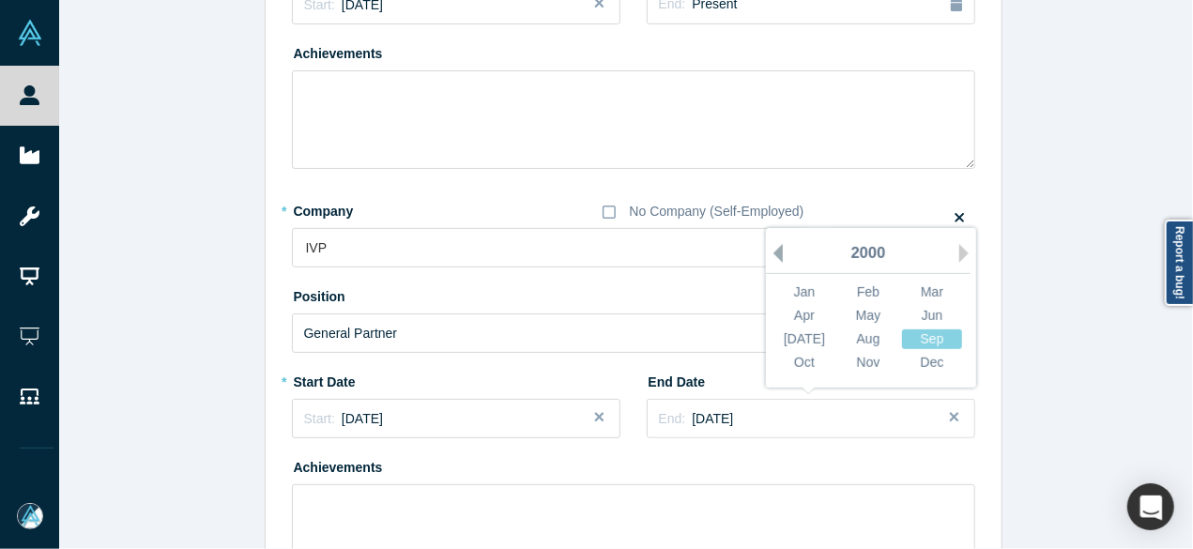
click at [771, 254] on button "Previous Year" at bounding box center [773, 253] width 19 height 19
click at [860, 338] on div "Aug" at bounding box center [868, 339] width 60 height 20
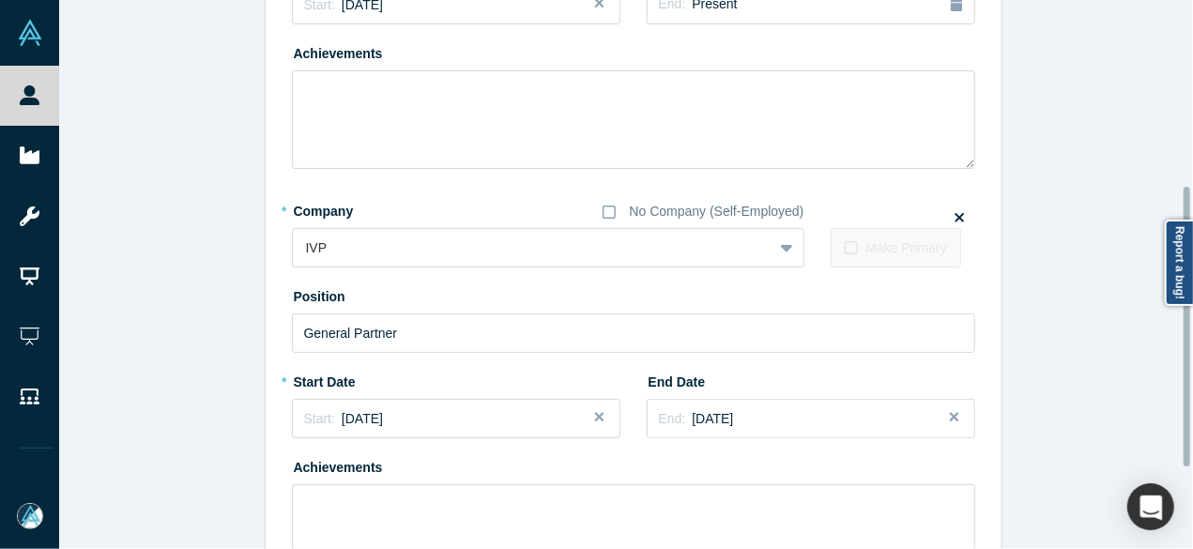
scroll to position [522, 0]
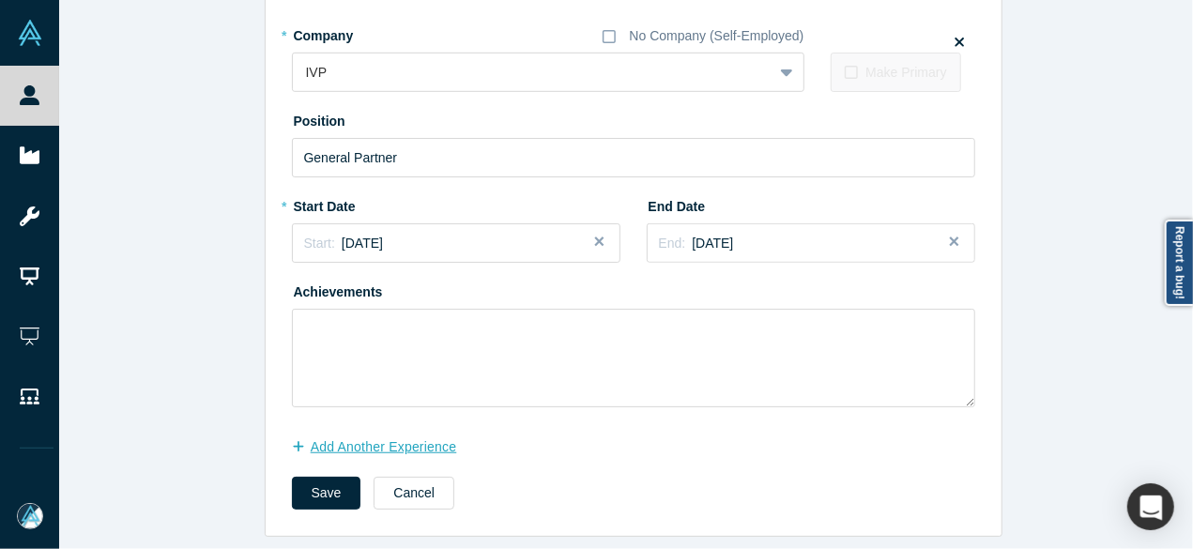
click at [385, 434] on button "Add Another Experience" at bounding box center [384, 447] width 185 height 33
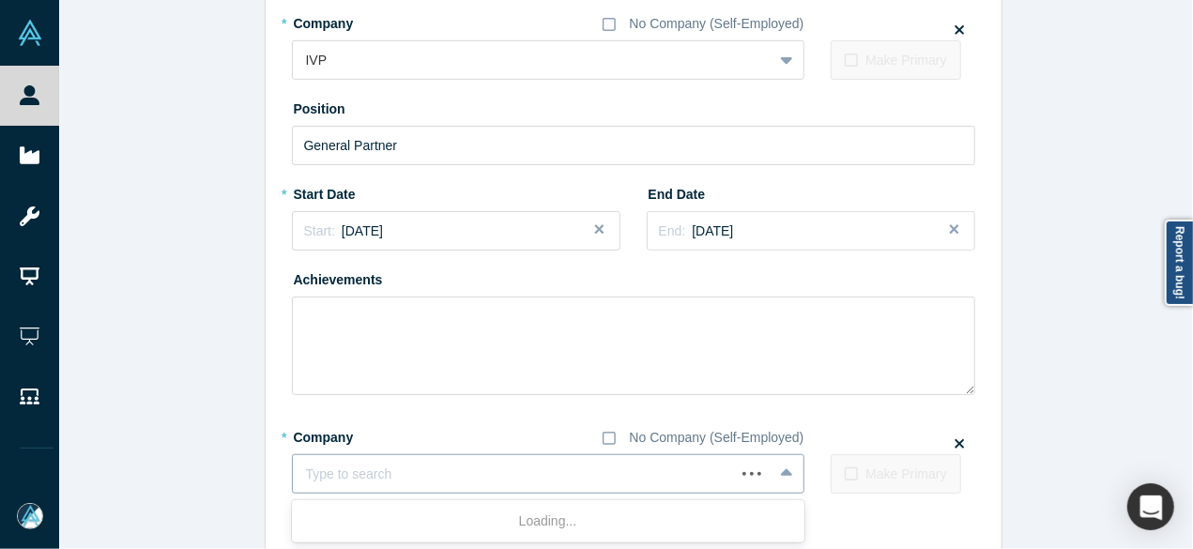
click at [393, 467] on div at bounding box center [514, 474] width 416 height 23
paste input "Founder and partner Founder and partner Stealth Startup"
click at [544, 474] on input "Founder and partner Founder and partner Stealth Startup" at bounding box center [475, 474] width 338 height 20
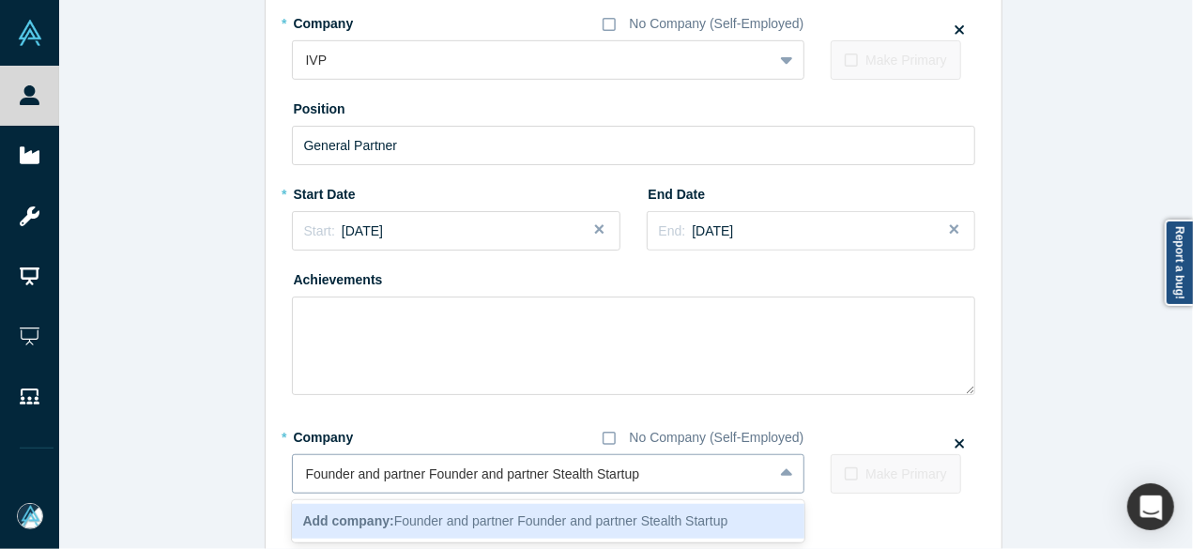
click at [545, 475] on input "Founder and partner Founder and partner Stealth Startup" at bounding box center [475, 474] width 338 height 20
click at [543, 471] on input "Founder and partner Founder and partner Stealth Startup" at bounding box center [475, 474] width 338 height 20
click at [529, 472] on input "Founder and partner Founder and partner Stealth Startup" at bounding box center [475, 474] width 338 height 20
drag, startPoint x: 543, startPoint y: 474, endPoint x: 263, endPoint y: 452, distance: 281.4
click at [266, 454] on div "Edit Experience * Company No Company (Self-Employed) Redpoint Ventures To pick …" at bounding box center [634, 70] width 736 height 1103
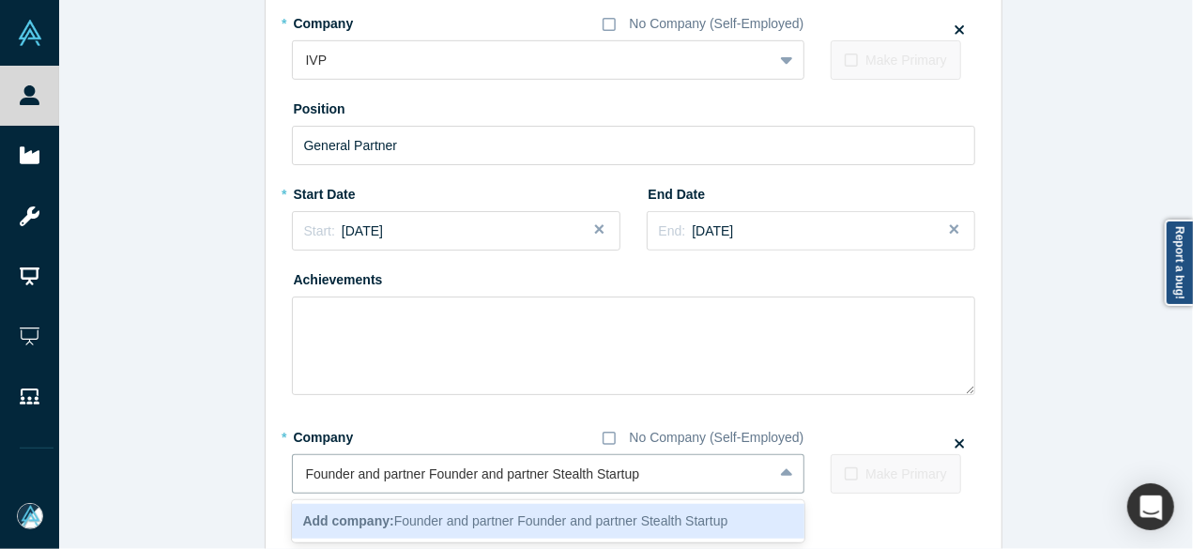
type input "Stealth Startup"
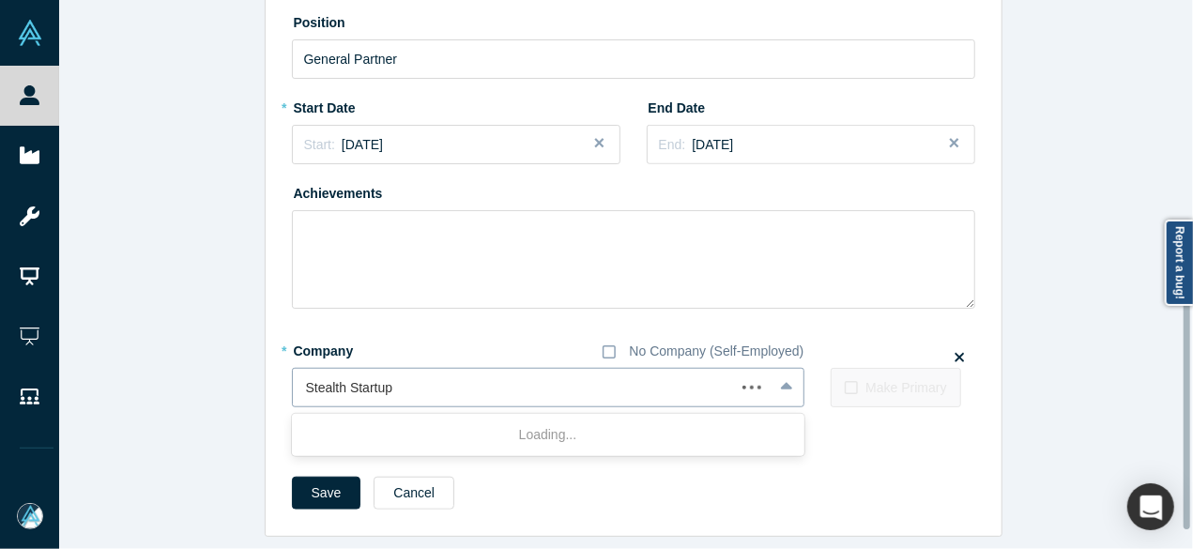
scroll to position [619, 0]
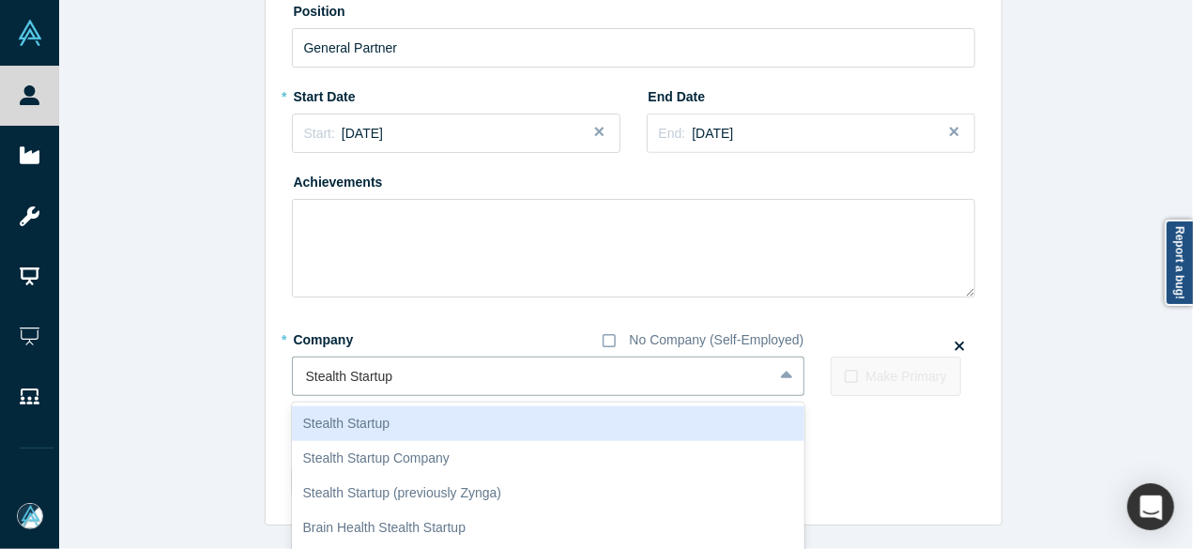
click at [362, 434] on div "Stealth Startup" at bounding box center [548, 423] width 512 height 35
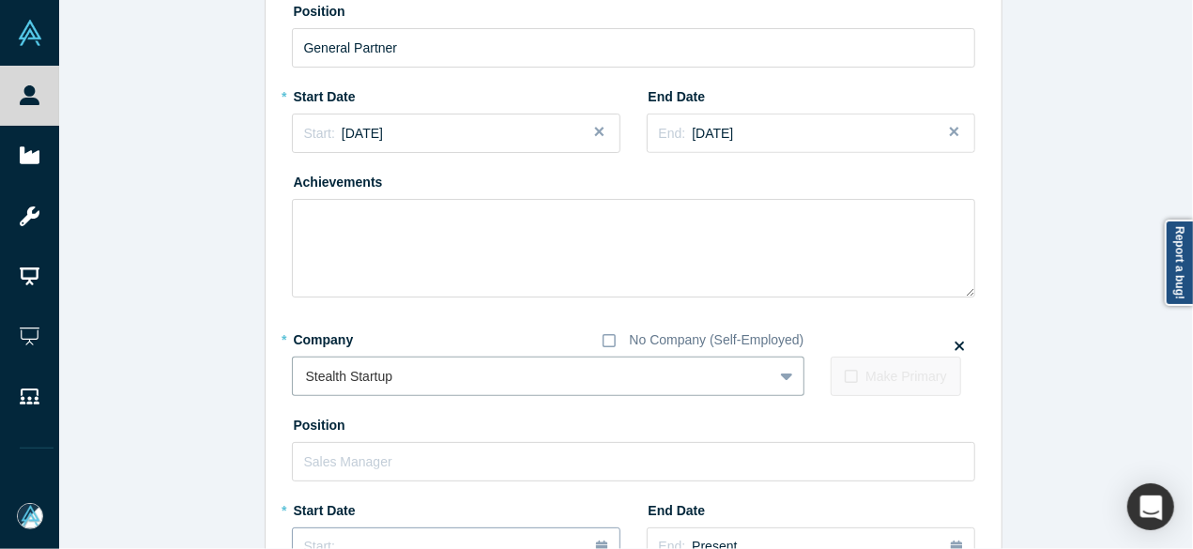
click at [377, 533] on button "Start: ..." at bounding box center [456, 546] width 328 height 39
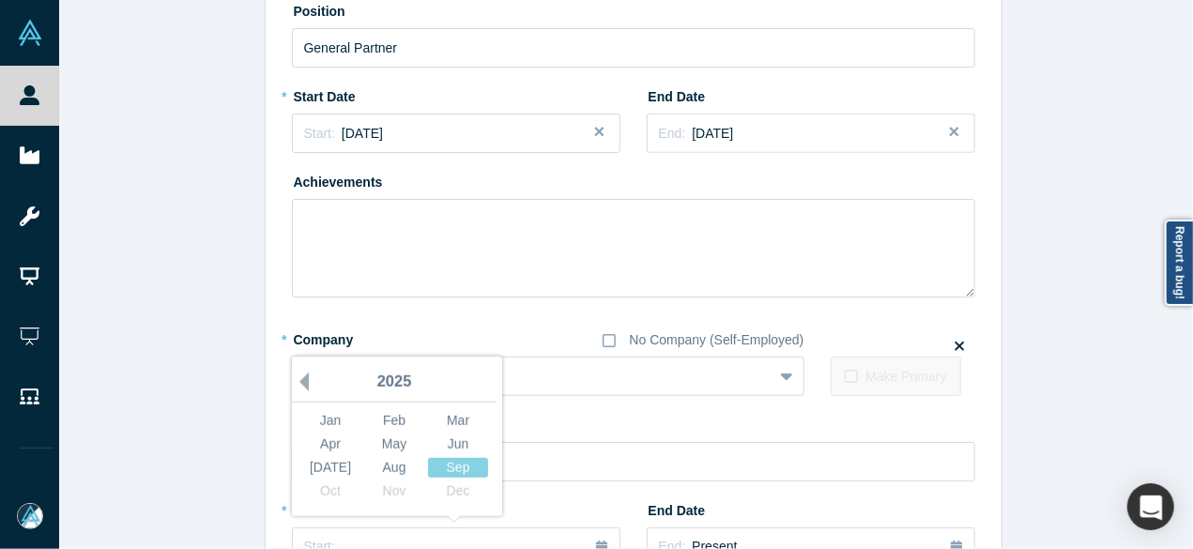
click at [297, 382] on button "Previous Year" at bounding box center [299, 382] width 19 height 19
click at [295, 382] on button "Previous Year" at bounding box center [299, 382] width 19 height 19
click at [321, 418] on div "Jan" at bounding box center [330, 421] width 60 height 20
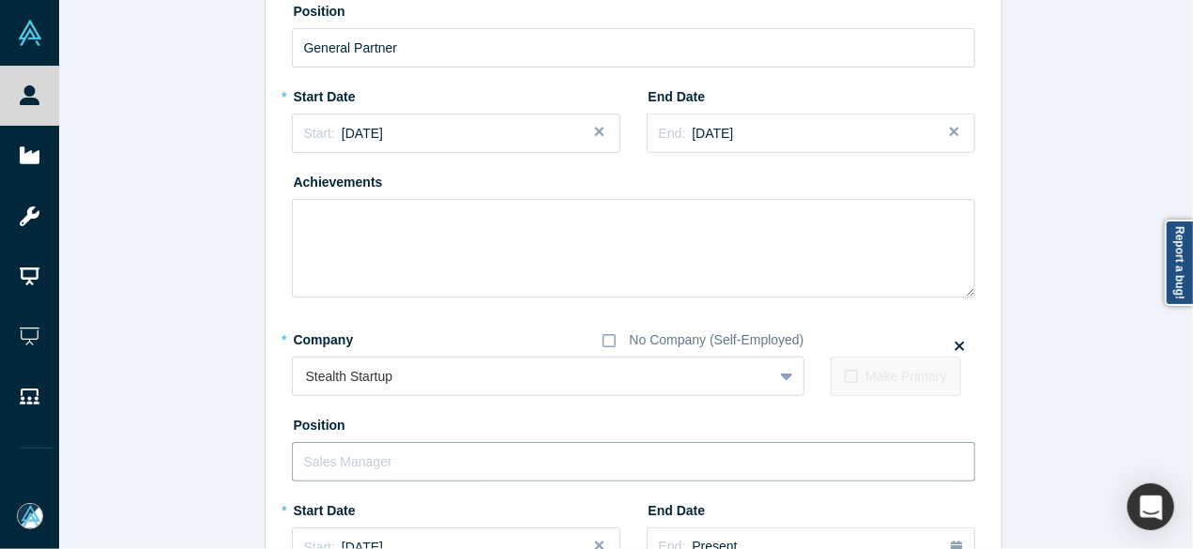
click at [374, 464] on input "text" at bounding box center [633, 461] width 683 height 39
paste input "Founder and partner Founder and partner"
drag, startPoint x: 417, startPoint y: 456, endPoint x: 606, endPoint y: 455, distance: 189.5
click at [605, 456] on input "Founder and partner Founder and partner" at bounding box center [633, 461] width 683 height 39
click at [380, 463] on input "Founder and partner" at bounding box center [633, 461] width 683 height 39
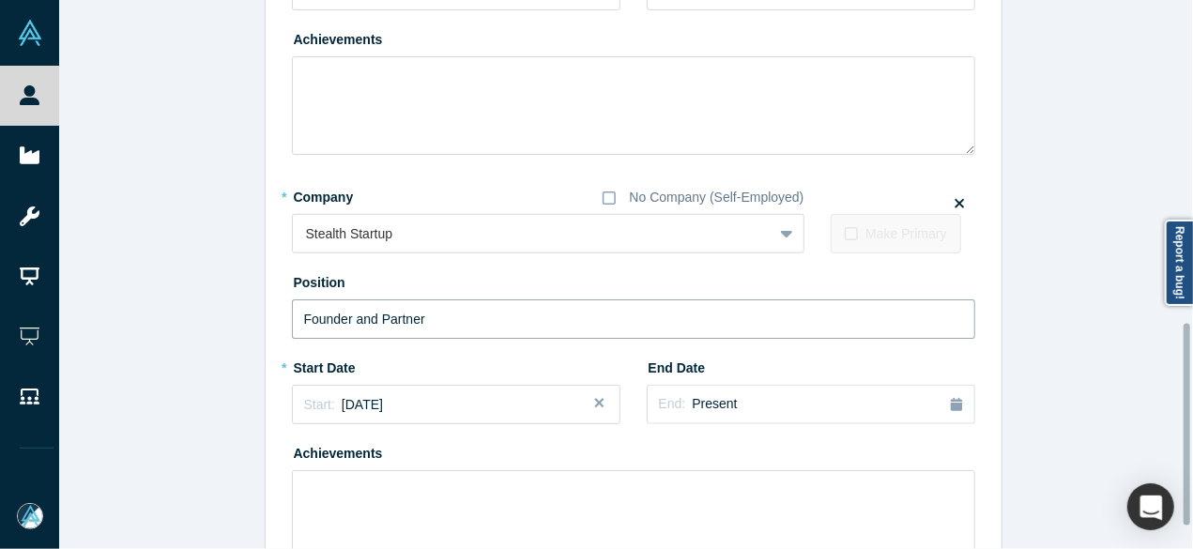
scroll to position [901, 0]
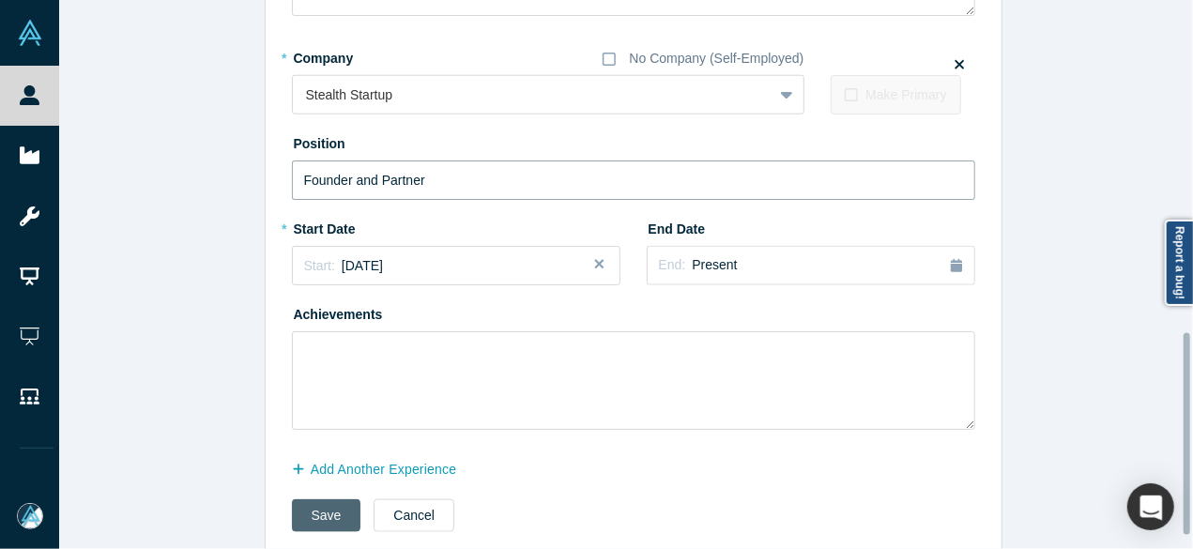
type input "Founder and Partner"
click at [318, 517] on button "Save" at bounding box center [326, 515] width 69 height 33
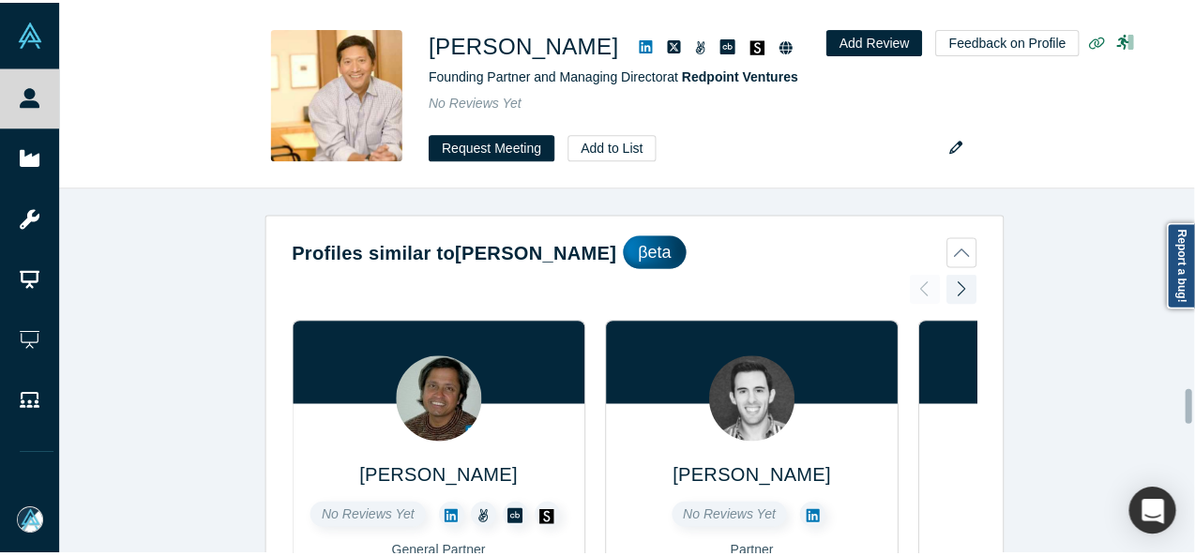
scroll to position [2117, 0]
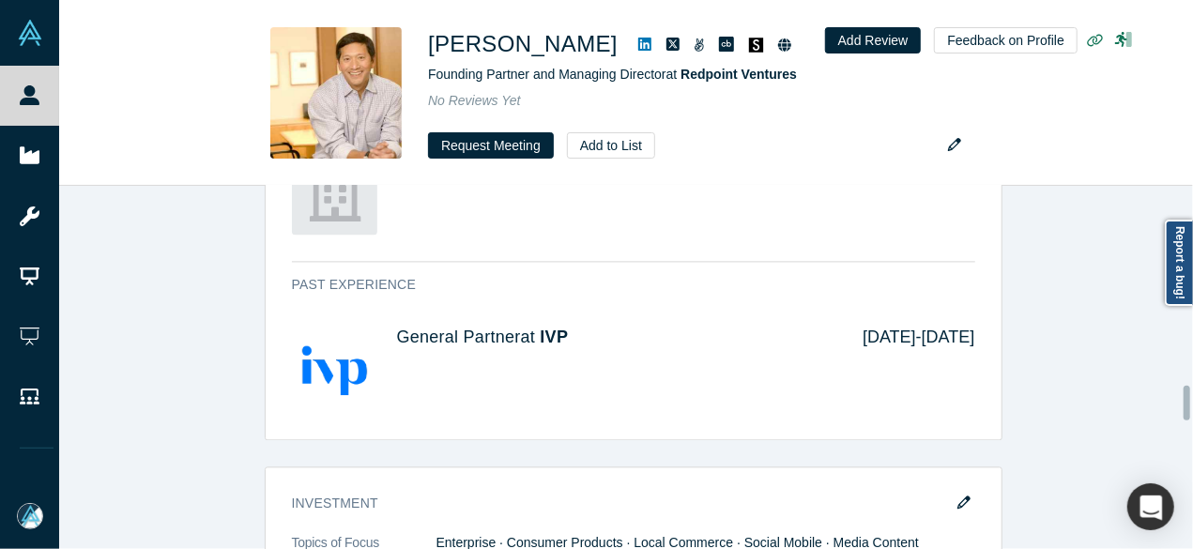
click at [1190, 403] on div at bounding box center [1188, 367] width 6 height 359
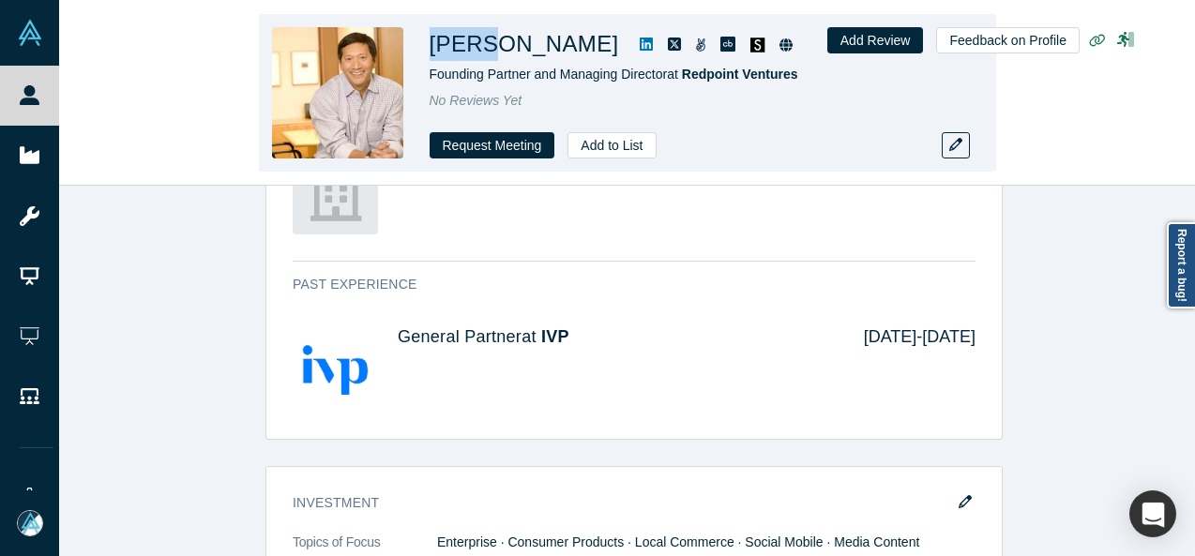
drag, startPoint x: 432, startPoint y: 41, endPoint x: 485, endPoint y: 46, distance: 53.7
click at [485, 46] on h1 "Geoff Yang" at bounding box center [525, 44] width 190 height 34
copy h1 "Geoff"
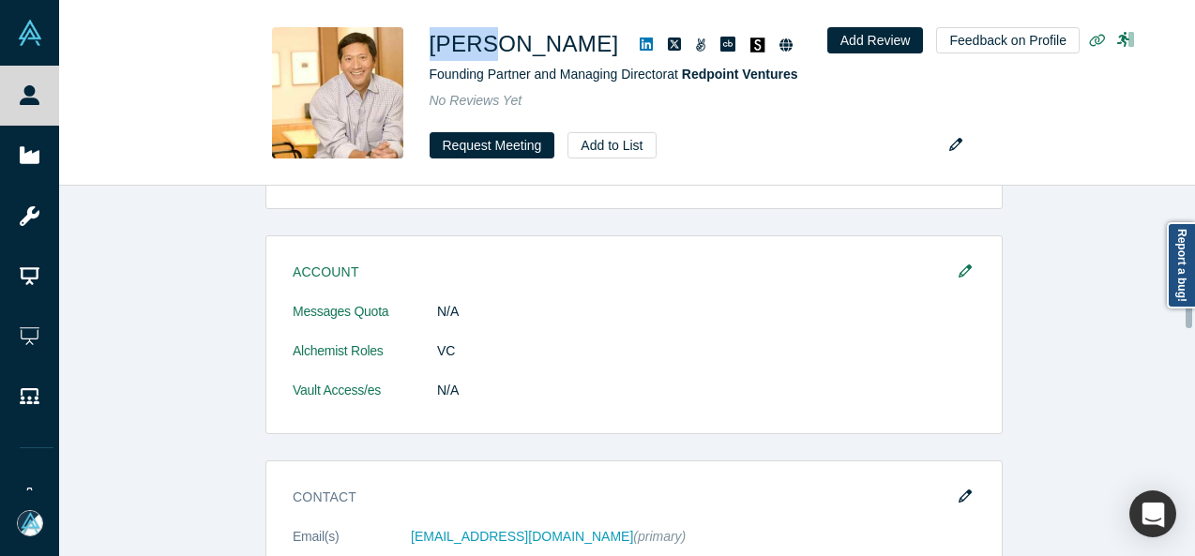
scroll to position [1179, 0]
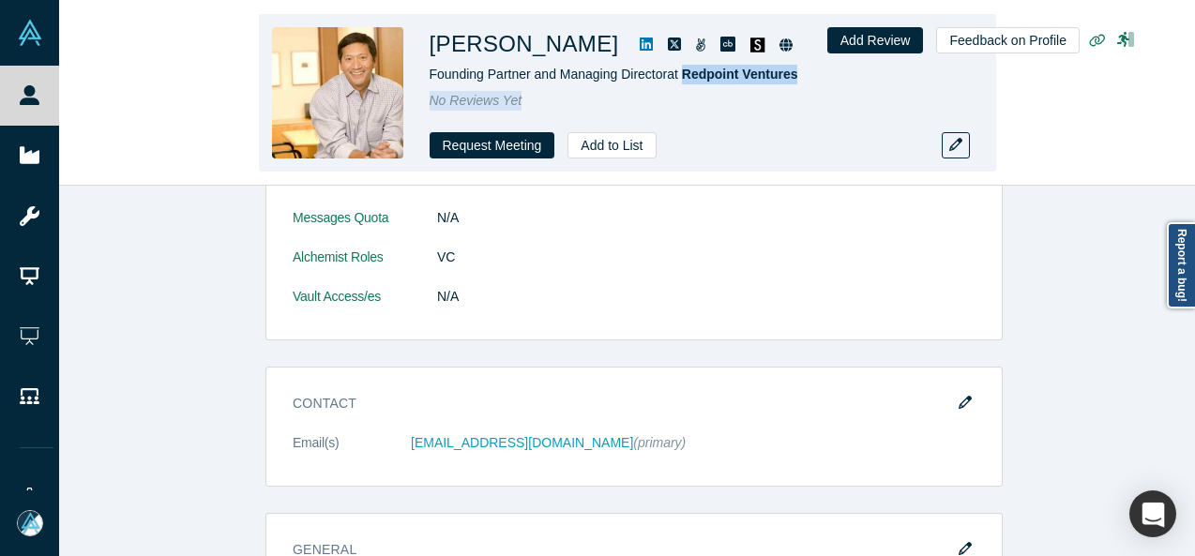
drag, startPoint x: 687, startPoint y: 84, endPoint x: 804, endPoint y: 87, distance: 117.4
click at [804, 87] on div "Geoff Yang Founding Partner and Managing Director at Redpoint Ventures No Revie…" at bounding box center [692, 92] width 525 height 131
drag, startPoint x: 826, startPoint y: 78, endPoint x: 691, endPoint y: 74, distance: 135.2
click at [689, 72] on div "Founding Partner and Managing Director at Redpoint Ventures" at bounding box center [692, 75] width 525 height 20
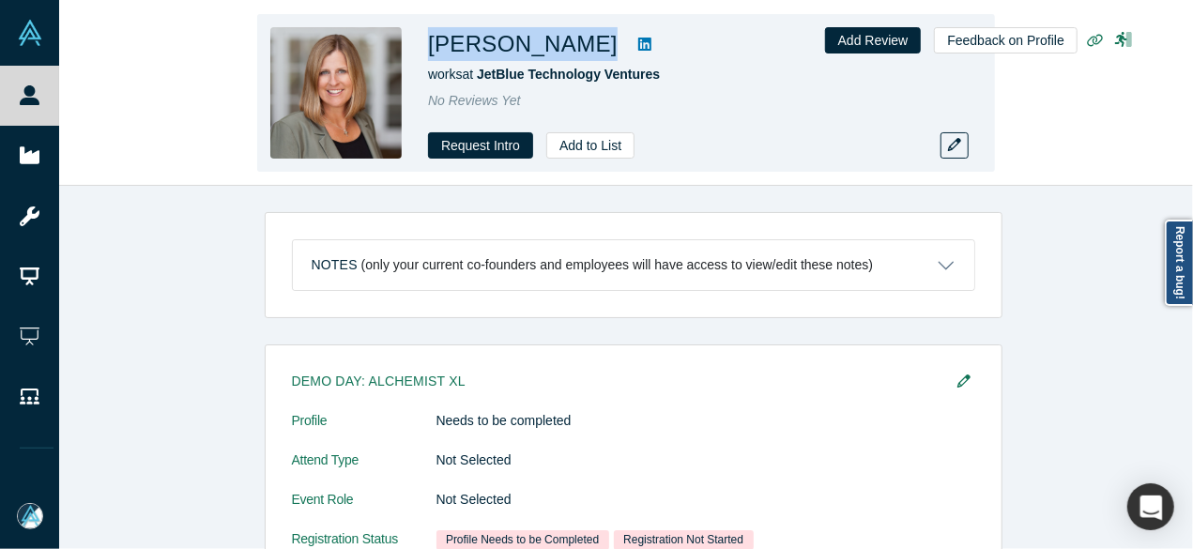
drag, startPoint x: 604, startPoint y: 48, endPoint x: 432, endPoint y: 38, distance: 172.9
click at [432, 38] on div "Amy Daniels Burr" at bounding box center [690, 44] width 525 height 34
copy div "Amy Daniels Burr"
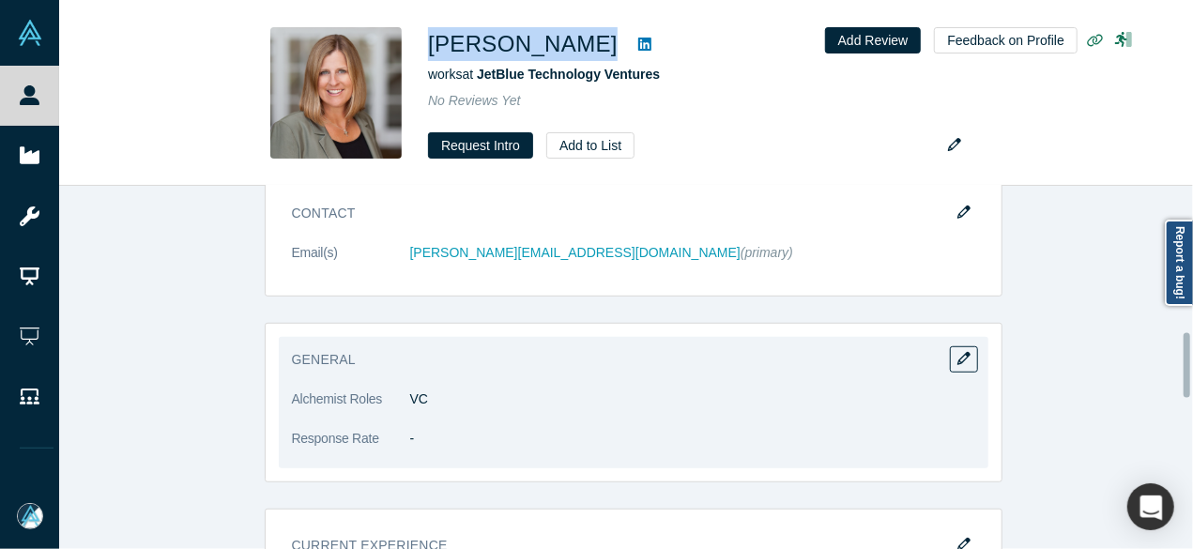
scroll to position [657, 0]
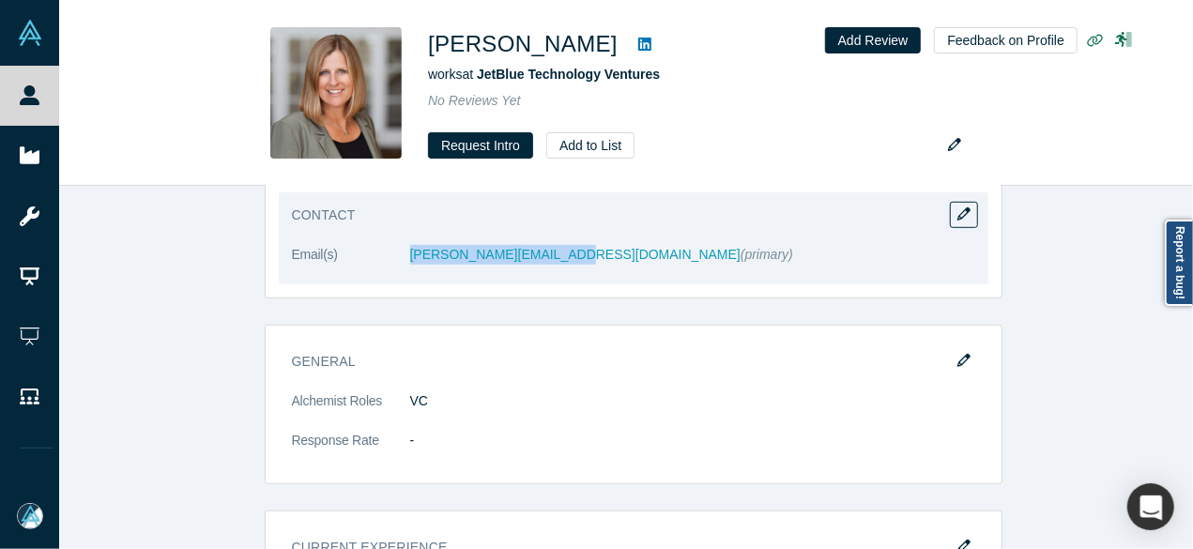
drag, startPoint x: 401, startPoint y: 262, endPoint x: 552, endPoint y: 268, distance: 151.2
click at [552, 268] on dl "Email(s) amy@jetblueventures.com (primary)" at bounding box center [633, 264] width 683 height 39
copy dl "amy@jetblueventures.com"
click at [958, 221] on button "button" at bounding box center [964, 215] width 28 height 26
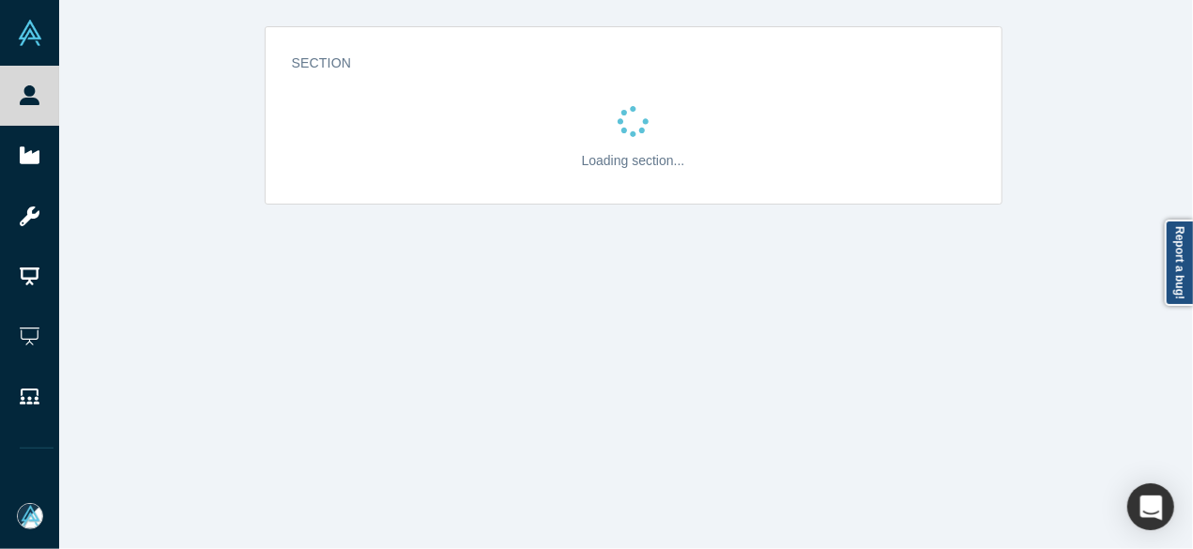
scroll to position [0, 0]
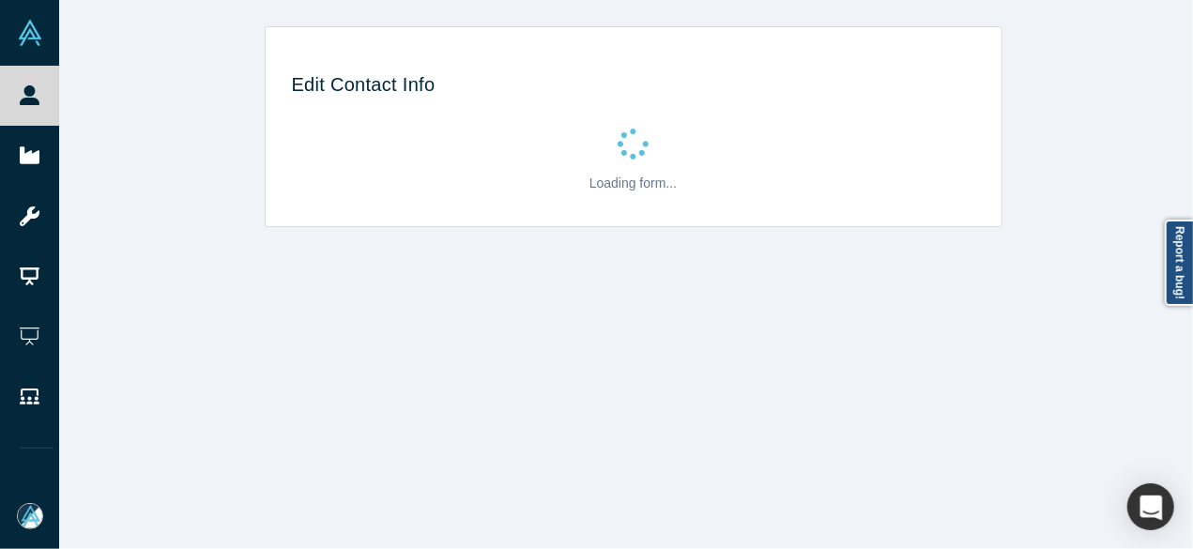
select select "US"
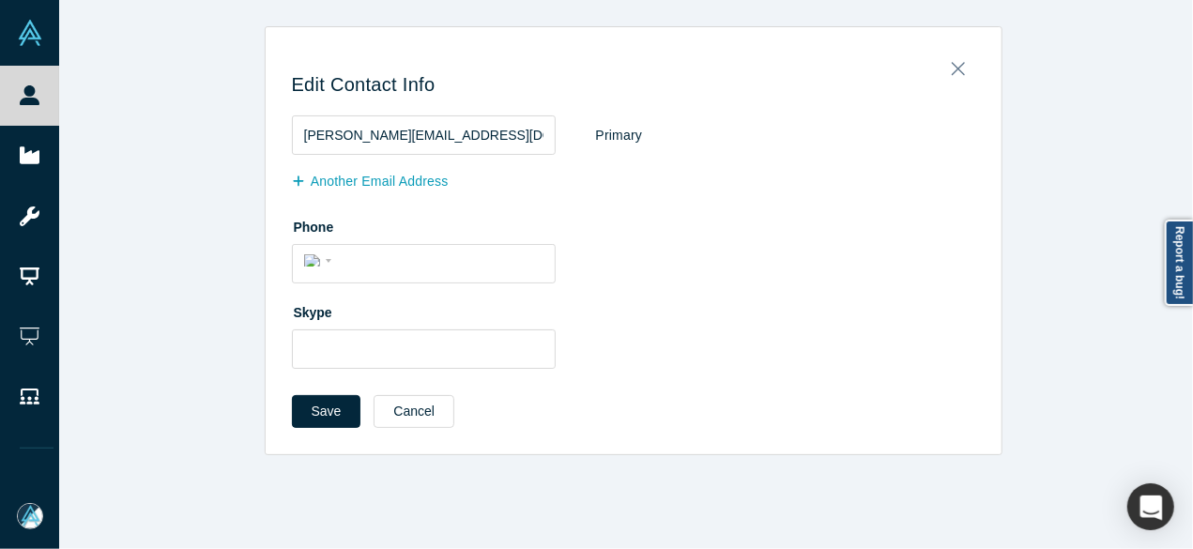
click at [355, 171] on button "Another Email Address" at bounding box center [380, 181] width 176 height 33
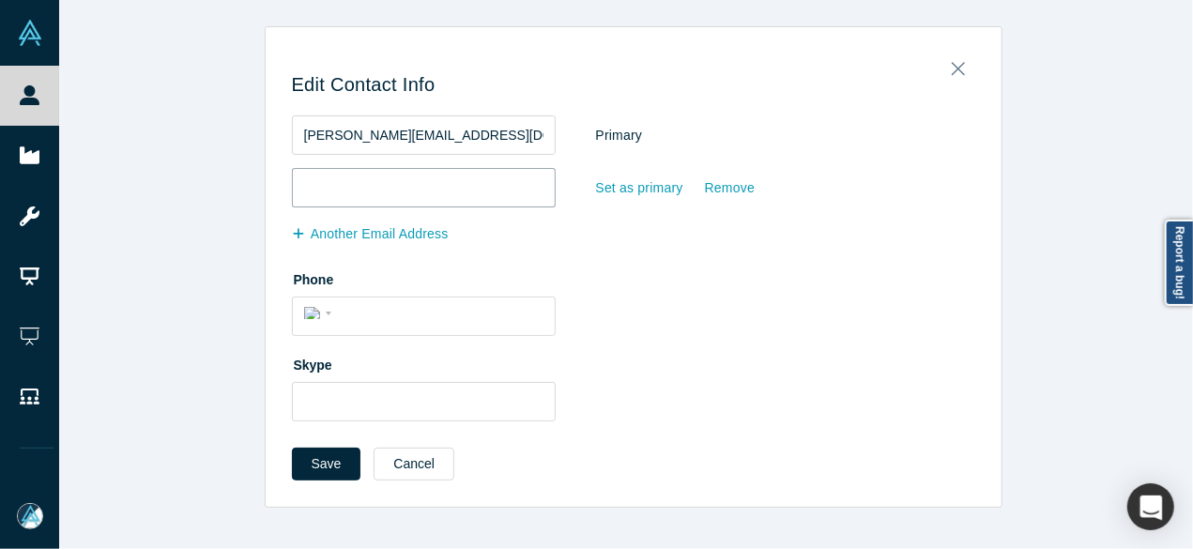
click at [370, 198] on input "email" at bounding box center [424, 187] width 264 height 39
paste input "amydanielsburr@gmail.com"
type input "amydanielsburr@gmail.com"
click at [317, 461] on button "Save" at bounding box center [326, 464] width 69 height 33
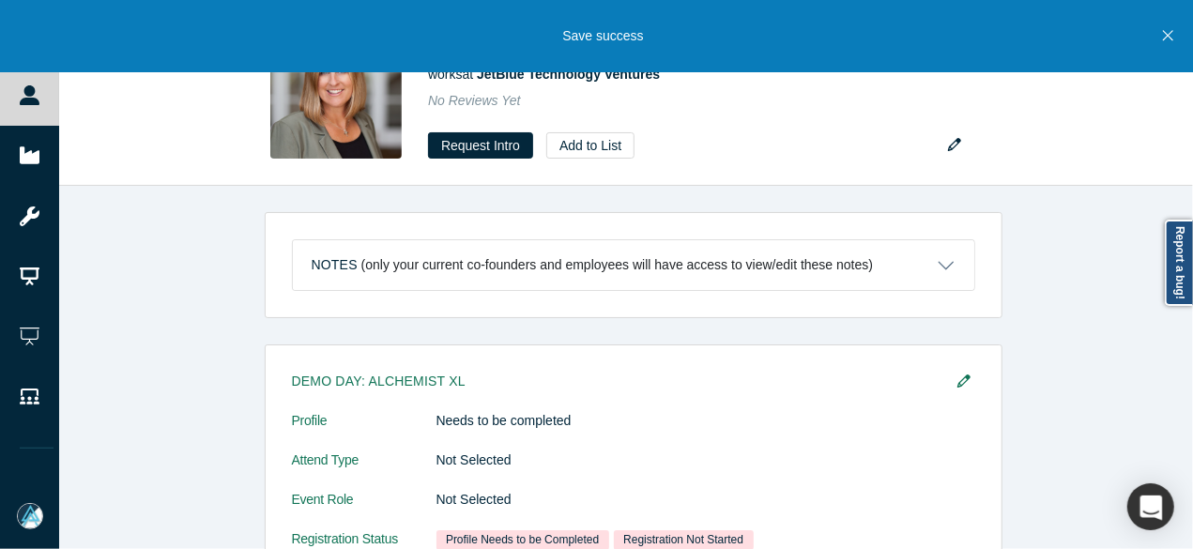
drag, startPoint x: 1164, startPoint y: 37, endPoint x: 781, endPoint y: 13, distance: 383.6
click at [1164, 37] on icon "Close" at bounding box center [1168, 35] width 10 height 17
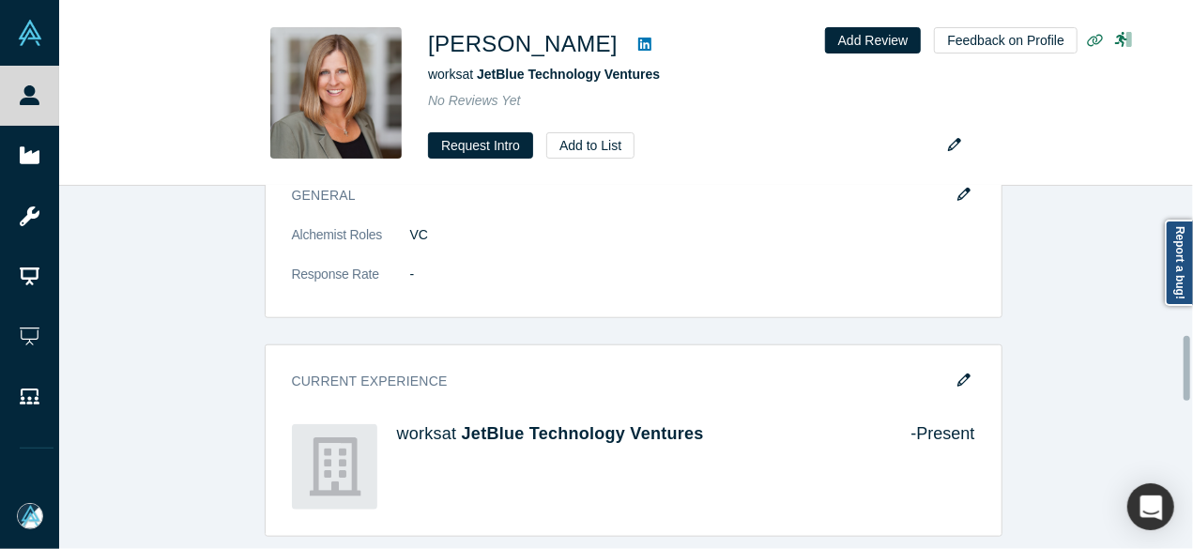
scroll to position [845, 0]
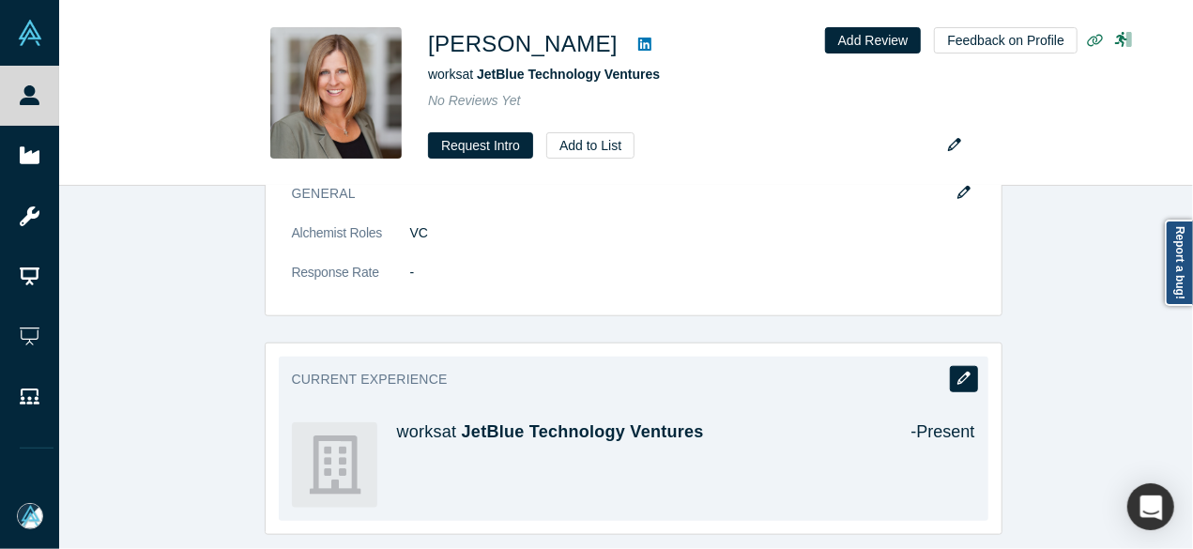
click at [963, 372] on icon "button" at bounding box center [963, 378] width 13 height 13
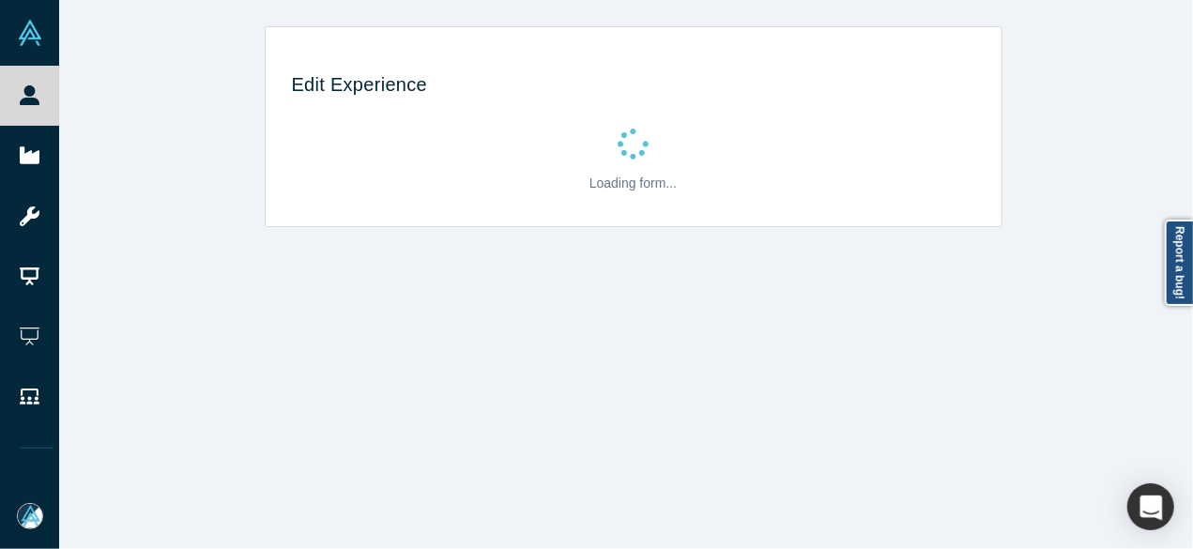
scroll to position [0, 0]
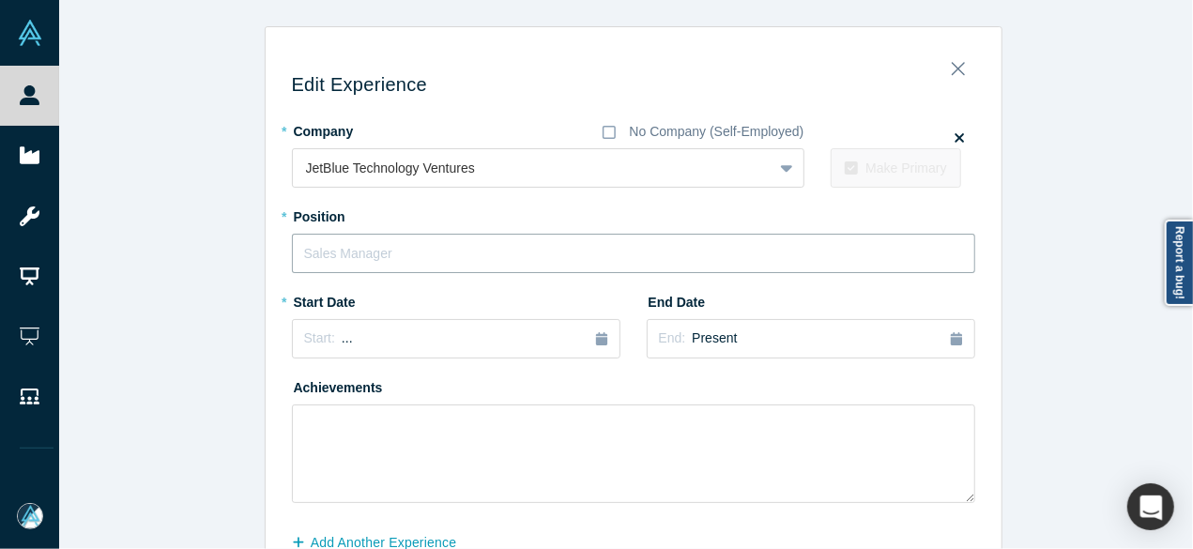
click at [377, 256] on input "text" at bounding box center [633, 253] width 683 height 39
type input "CEO"
click at [484, 335] on div "Start: ..." at bounding box center [456, 338] width 304 height 21
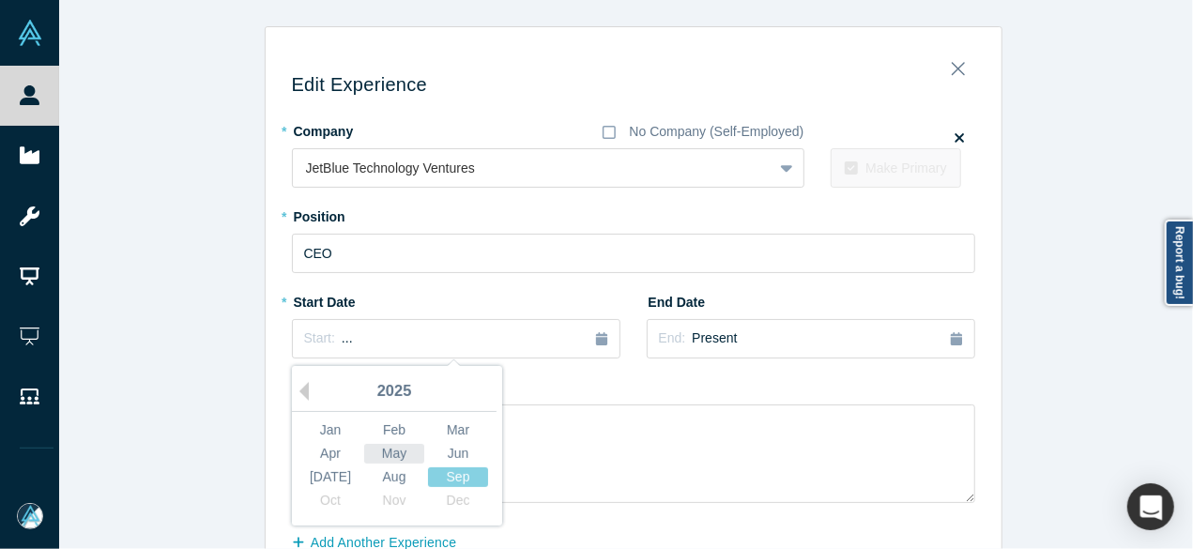
click at [381, 455] on div "May" at bounding box center [394, 454] width 60 height 20
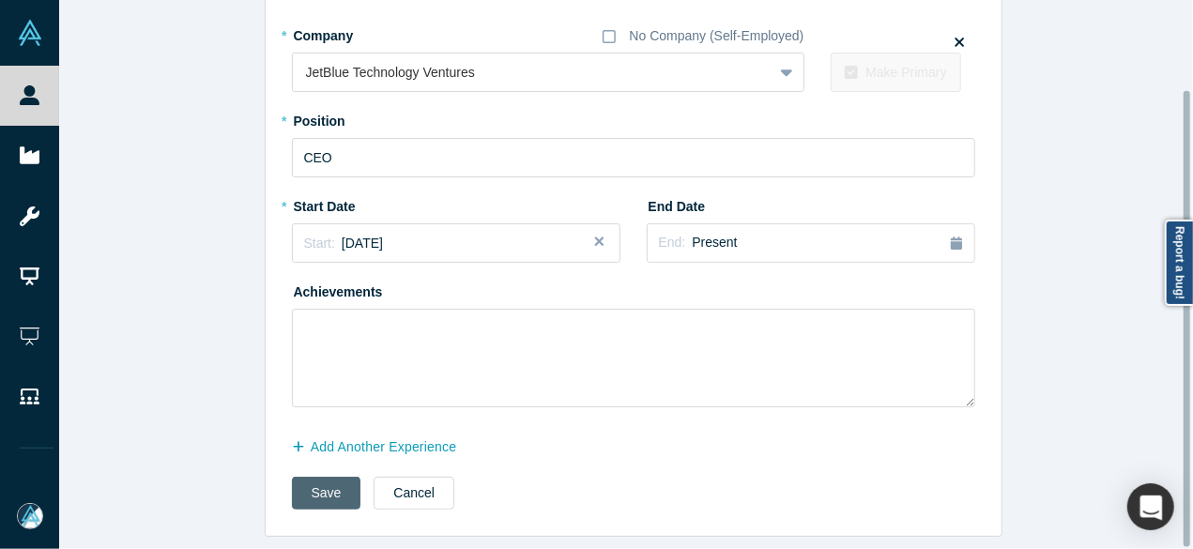
scroll to position [107, 0]
click at [418, 434] on button "Add Another Experience" at bounding box center [384, 447] width 185 height 33
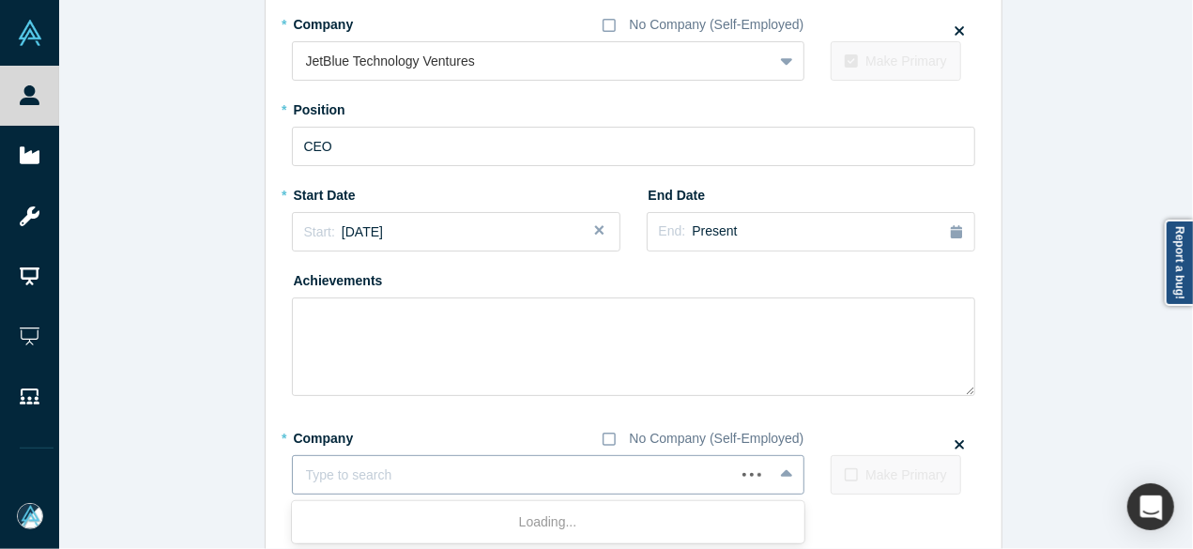
click at [409, 473] on div at bounding box center [514, 475] width 416 height 23
paste input "CEO CEO SKY VC"
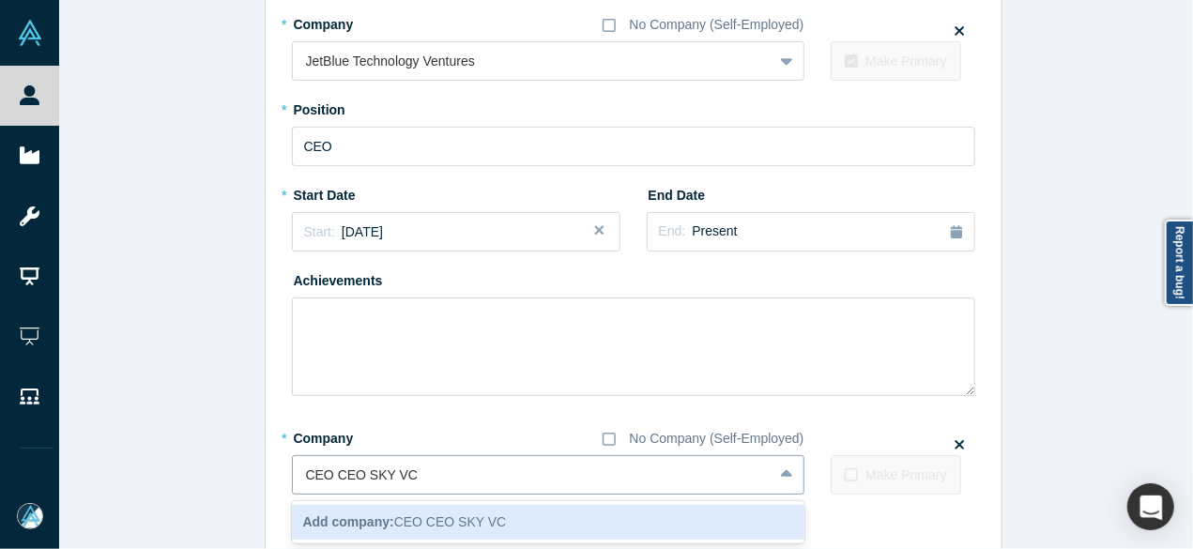
drag, startPoint x: 357, startPoint y: 478, endPoint x: 289, endPoint y: 478, distance: 67.6
click at [293, 478] on div "CEO CEO SKY VC" at bounding box center [532, 475] width 479 height 31
type input "SKY VC"
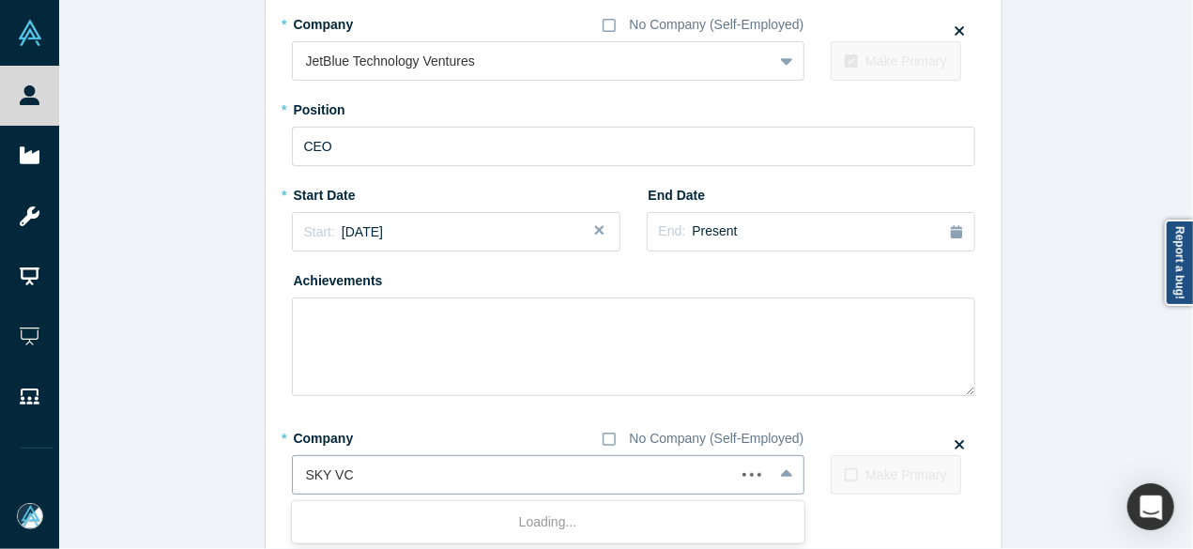
scroll to position [201, 0]
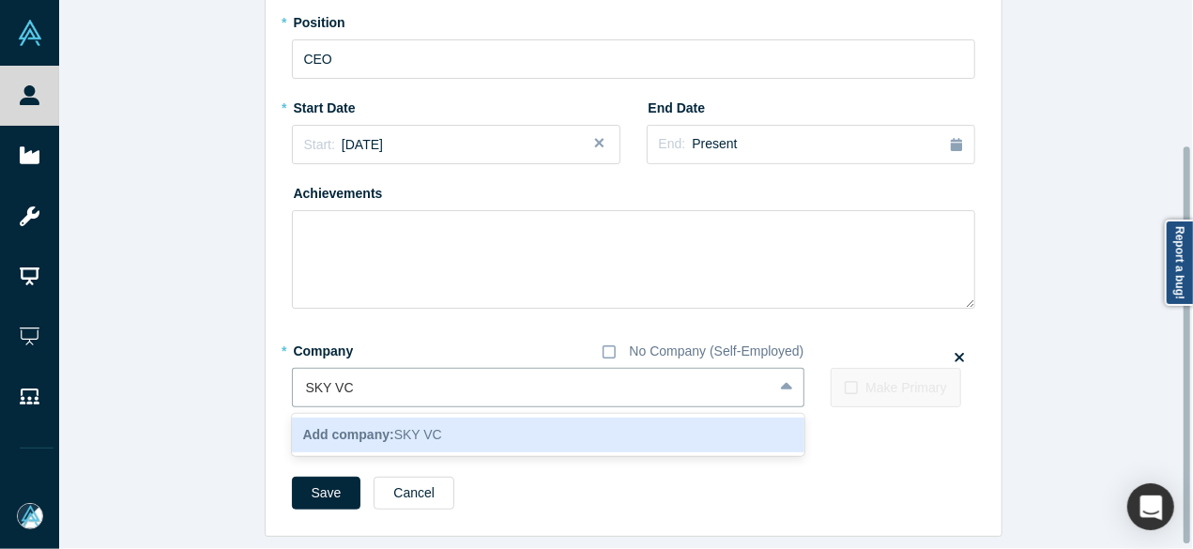
click at [334, 435] on b "Add company:" at bounding box center [348, 434] width 91 height 15
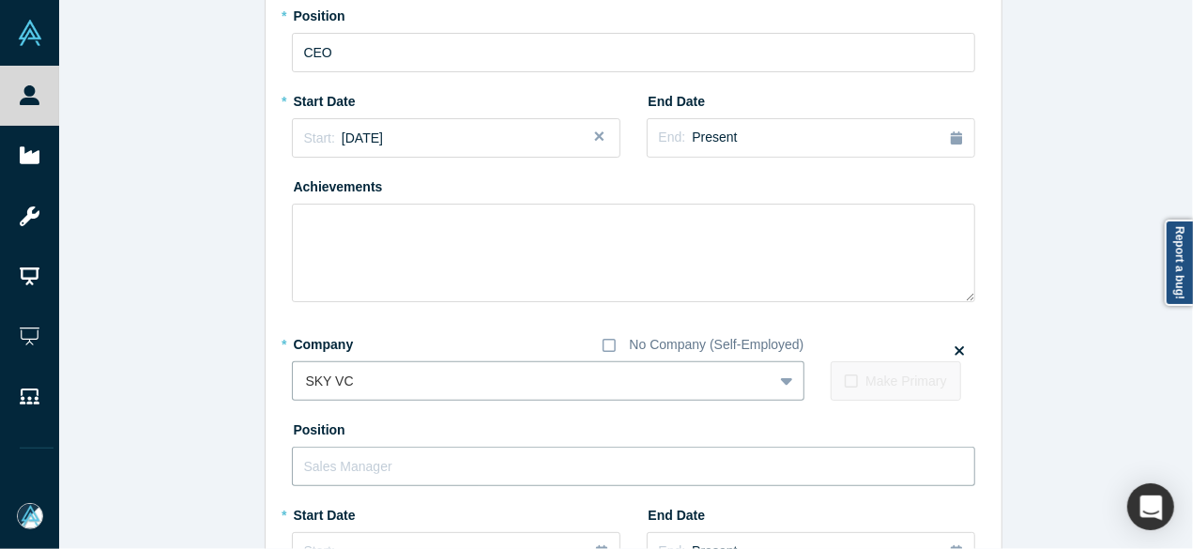
click at [349, 464] on input "text" at bounding box center [633, 466] width 683 height 39
paste input "CEO CEO"
drag, startPoint x: 319, startPoint y: 465, endPoint x: 385, endPoint y: 469, distance: 65.8
click at [385, 469] on input "CEO CEO" at bounding box center [633, 466] width 683 height 39
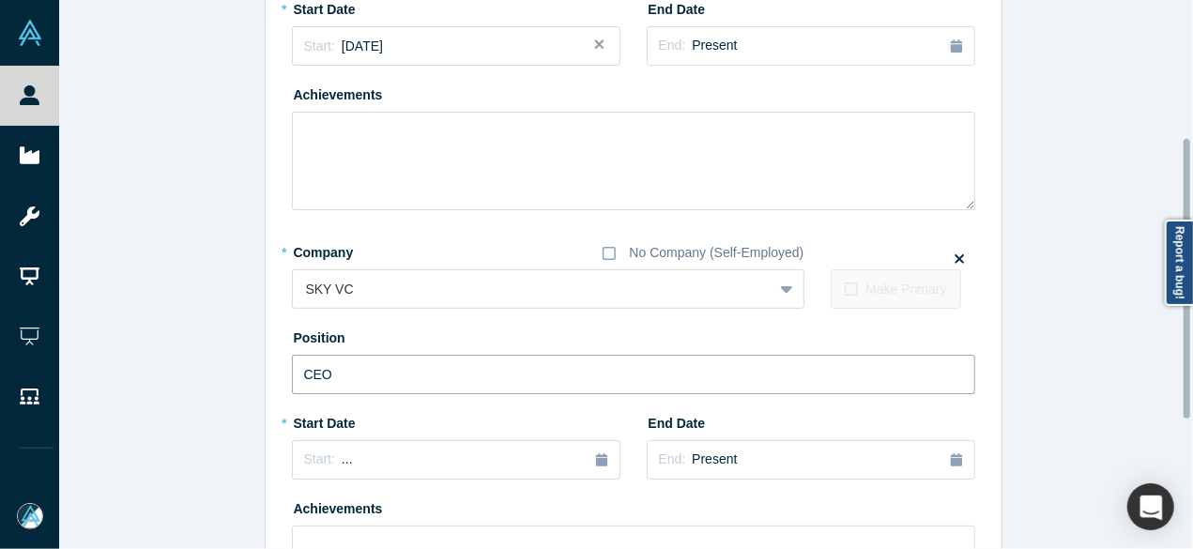
scroll to position [295, 0]
type input "CEO"
click at [369, 466] on div "Start: ..." at bounding box center [456, 458] width 304 height 21
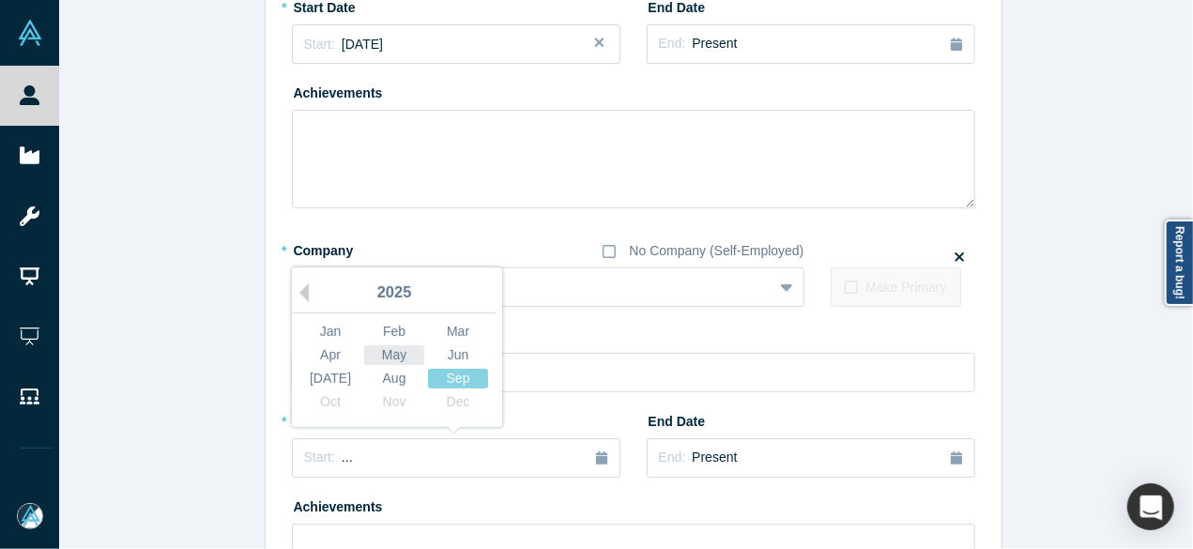
click at [388, 356] on div "May" at bounding box center [394, 355] width 60 height 20
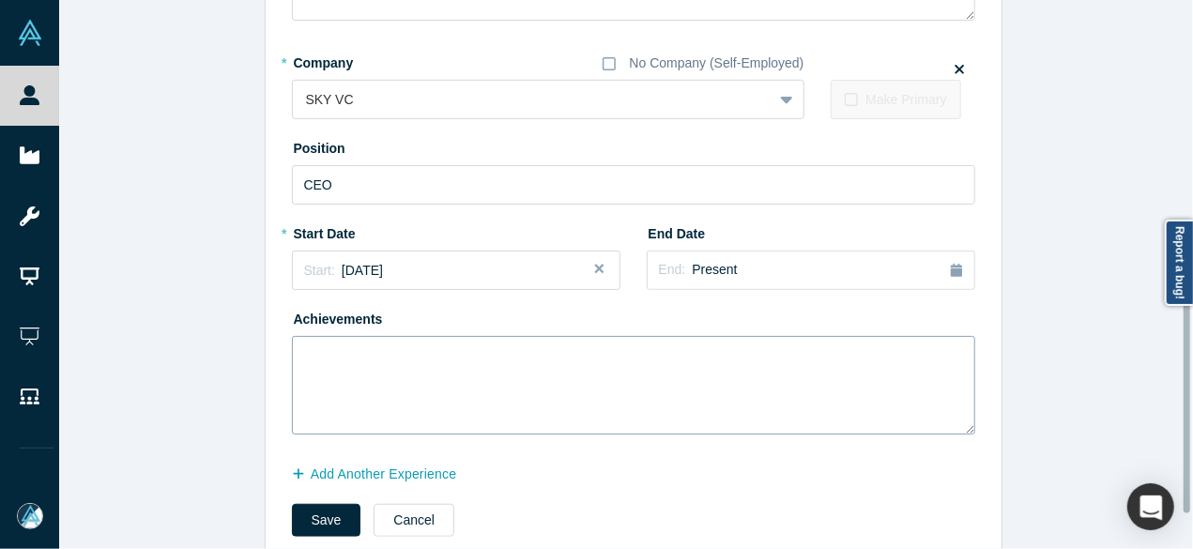
scroll to position [482, 0]
click at [443, 394] on textarea at bounding box center [633, 385] width 683 height 99
paste textarea "*Previously JetBlue Ventures - we rebranded to SKY VC in September 2025"
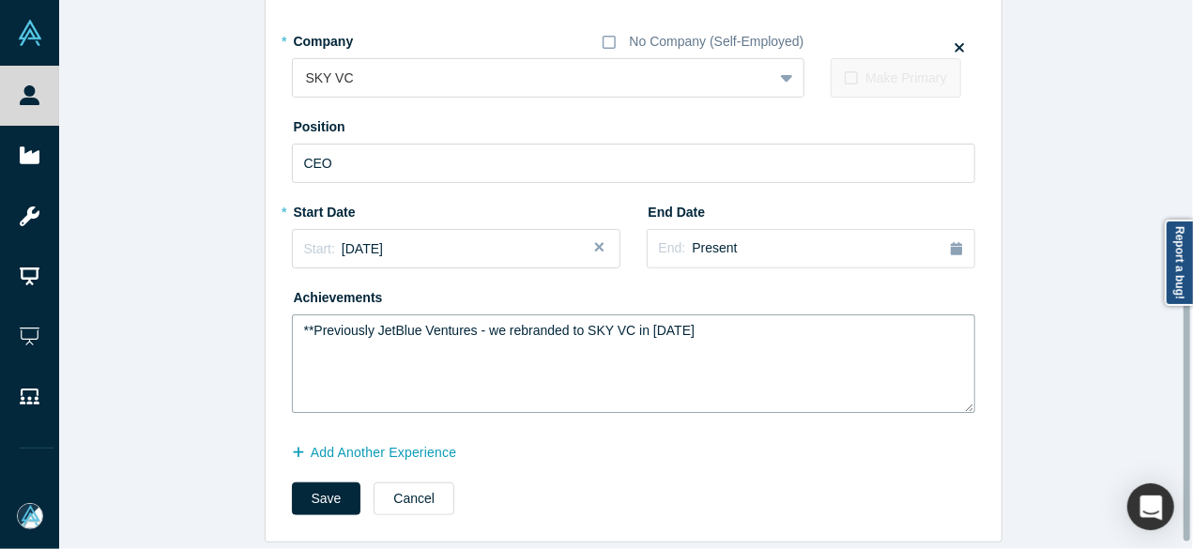
scroll to position [522, 0]
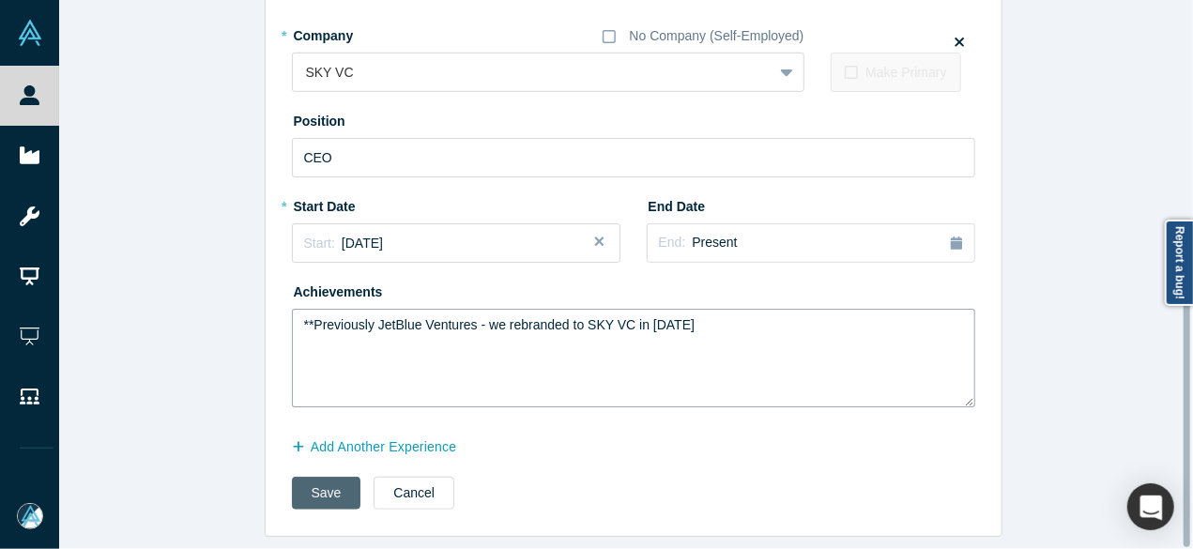
type textarea "**Previously JetBlue Ventures - we rebranded to SKY VC in September 2025"
click at [321, 477] on button "Save" at bounding box center [326, 493] width 69 height 33
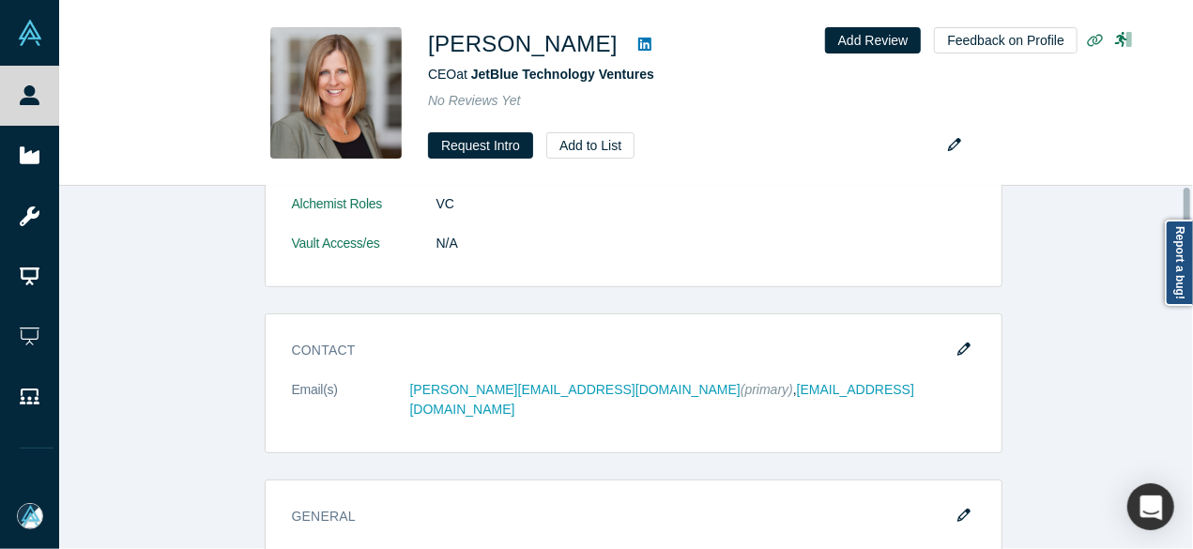
scroll to position [0, 0]
